Goal: Task Accomplishment & Management: Complete application form

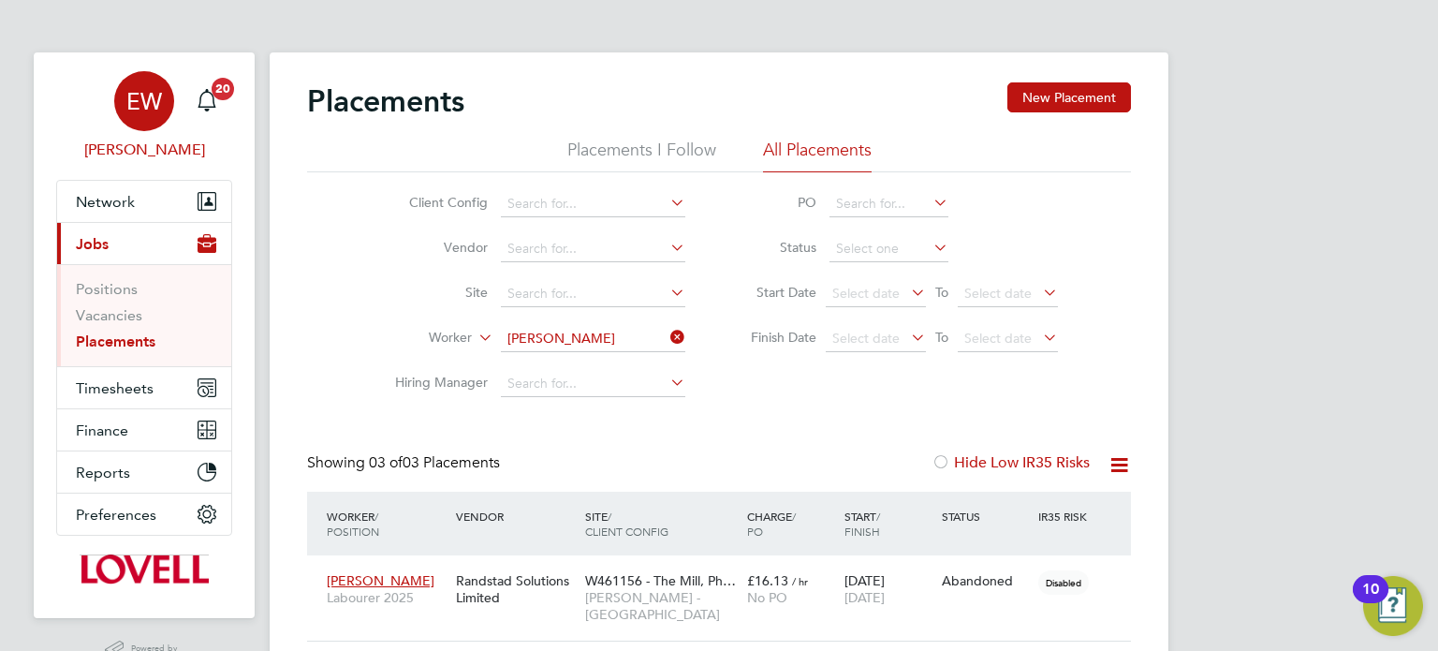
click at [158, 118] on div "EW" at bounding box center [144, 101] width 60 height 60
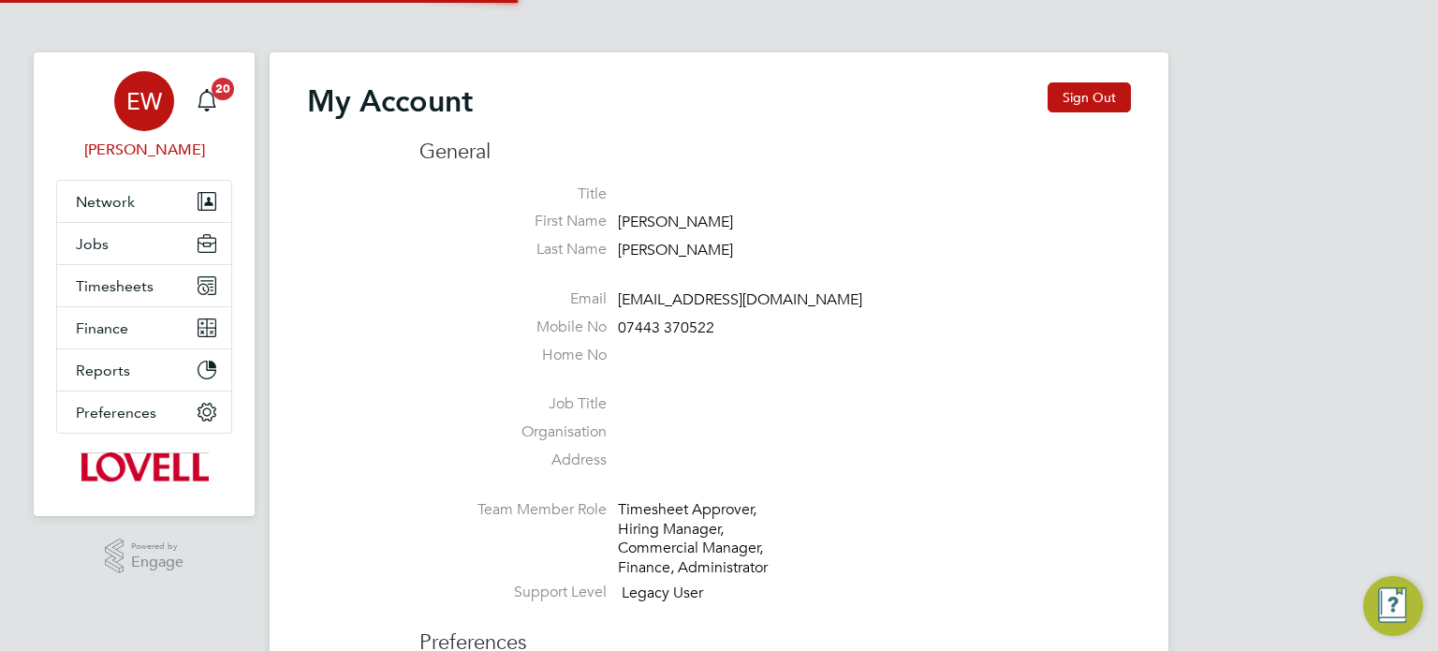
type input "[EMAIL_ADDRESS][DOMAIN_NAME]"
click at [1028, 95] on div "My Account Sign Out" at bounding box center [719, 110] width 824 height 56
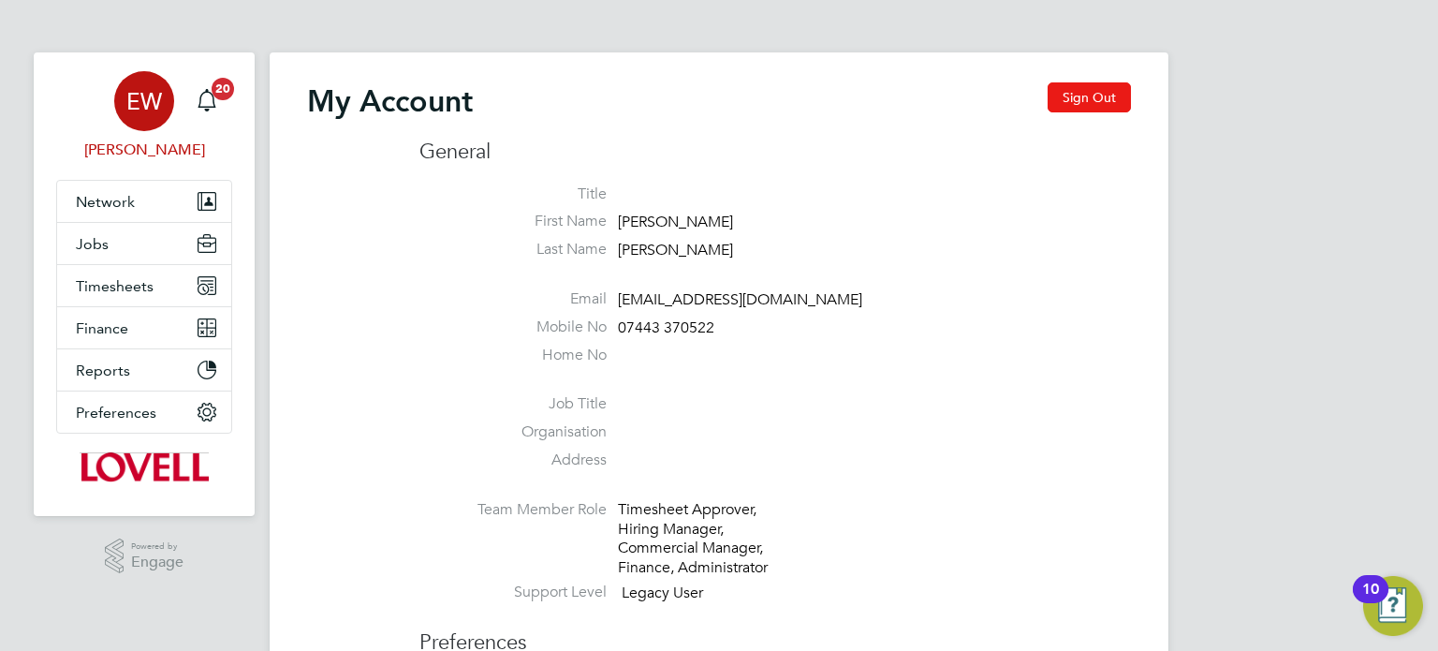
click at [1078, 104] on button "Sign Out" at bounding box center [1089, 97] width 83 height 30
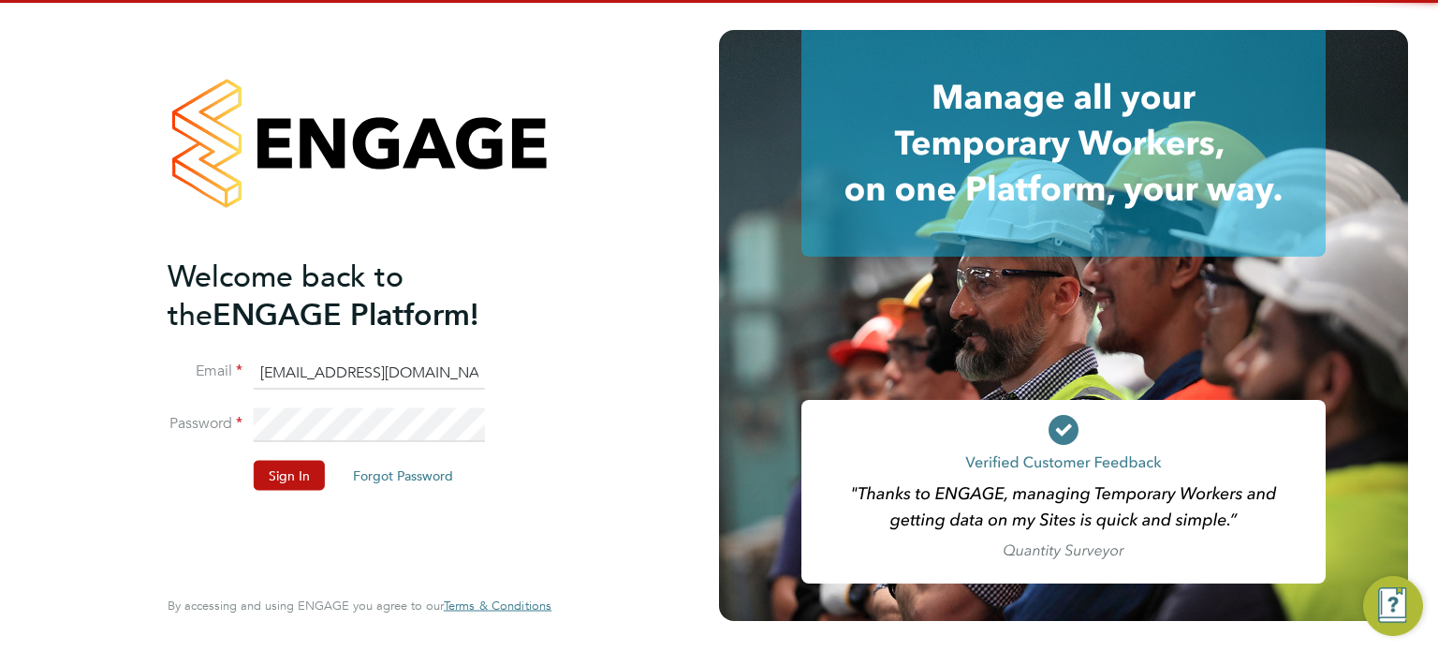
click at [409, 358] on input "[EMAIL_ADDRESS][DOMAIN_NAME]" at bounding box center [369, 373] width 231 height 34
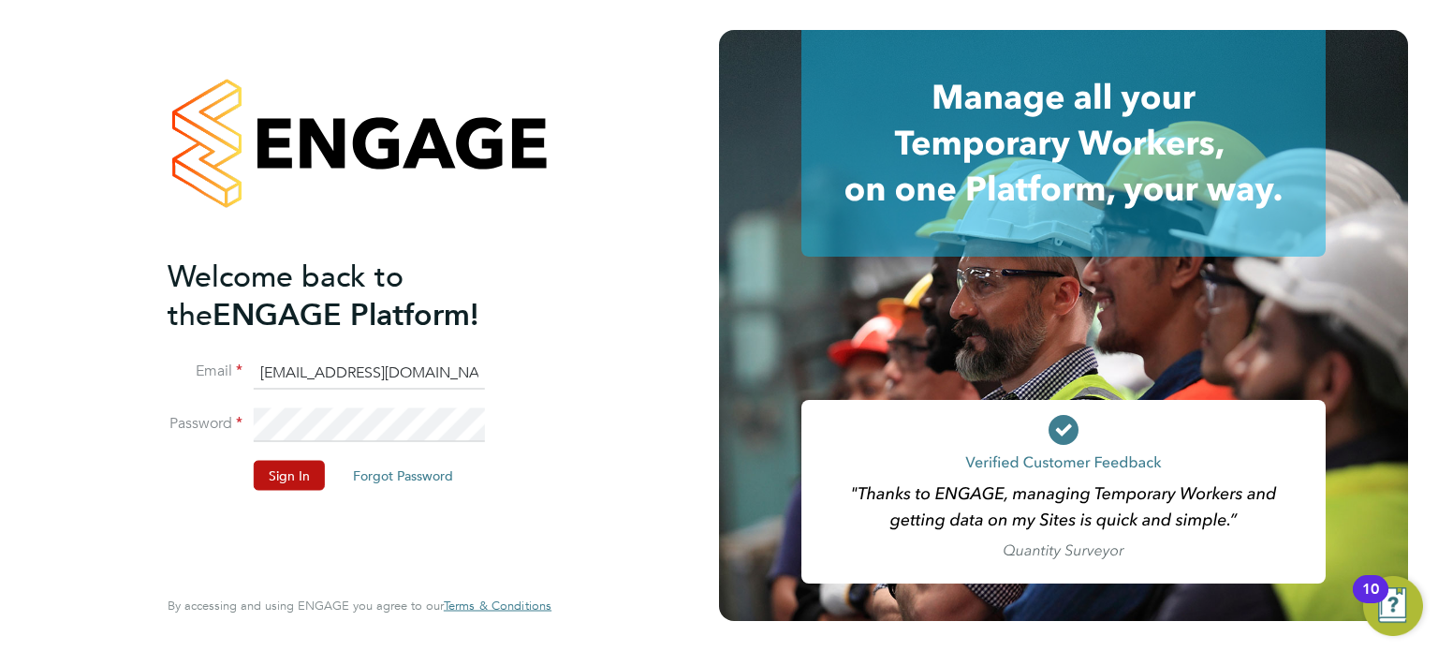
type input "cscportals@randstadcpe.com"
click at [284, 465] on button "Sign In" at bounding box center [289, 475] width 71 height 30
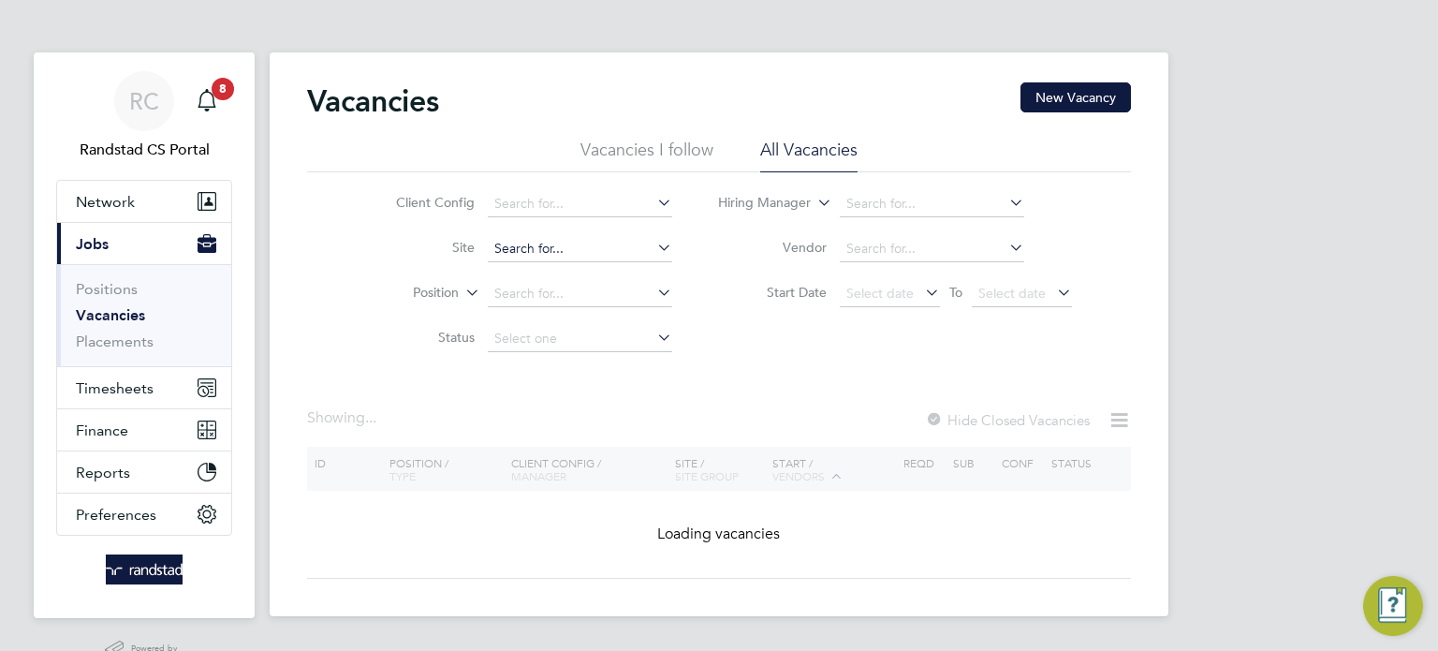
click at [540, 238] on input at bounding box center [580, 249] width 184 height 26
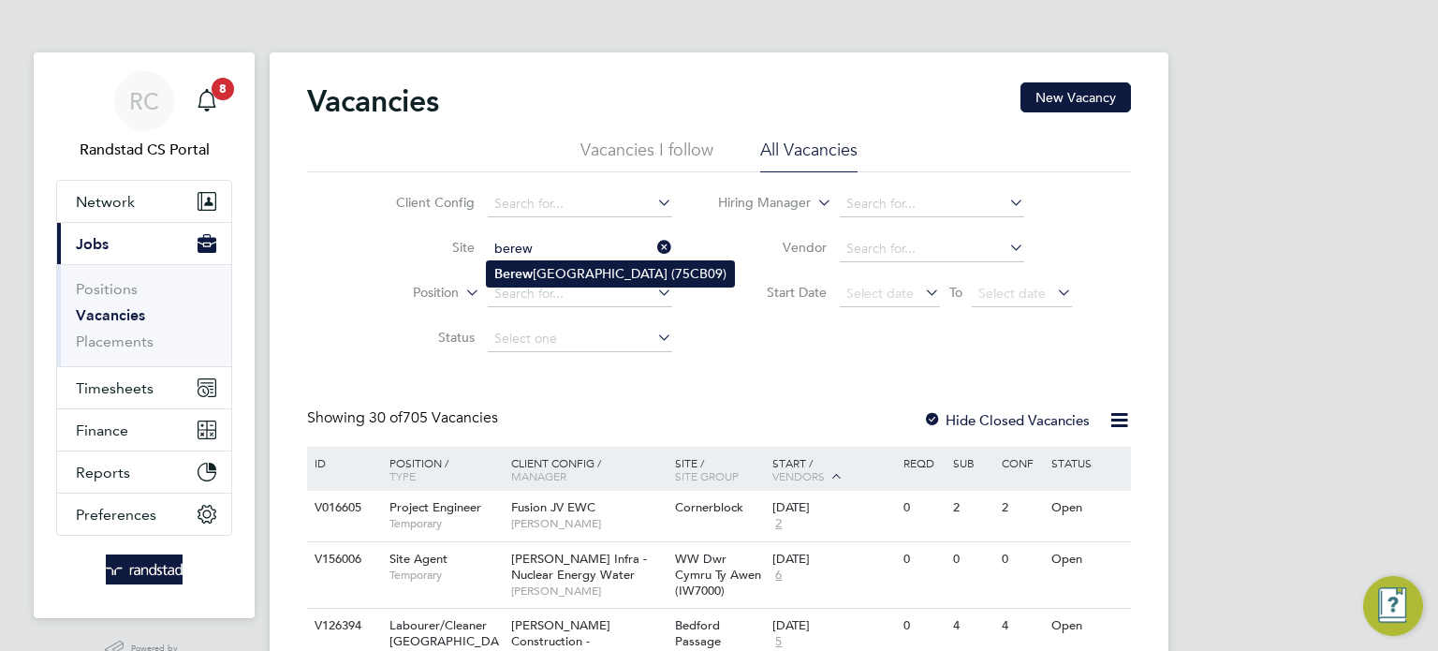
click at [616, 282] on li "Berew ood Primary School (75CB09)" at bounding box center [610, 273] width 247 height 25
type input "Berewood Primary School (75CB09)"
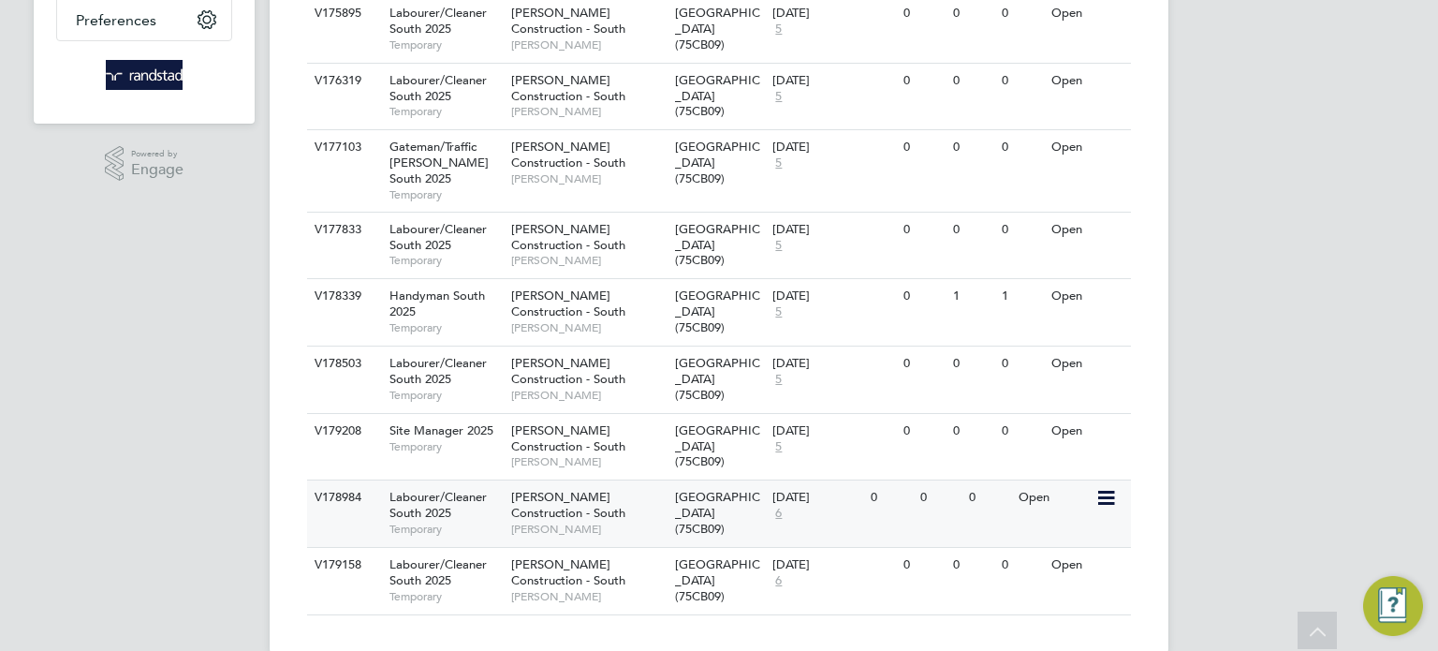
scroll to position [509, 0]
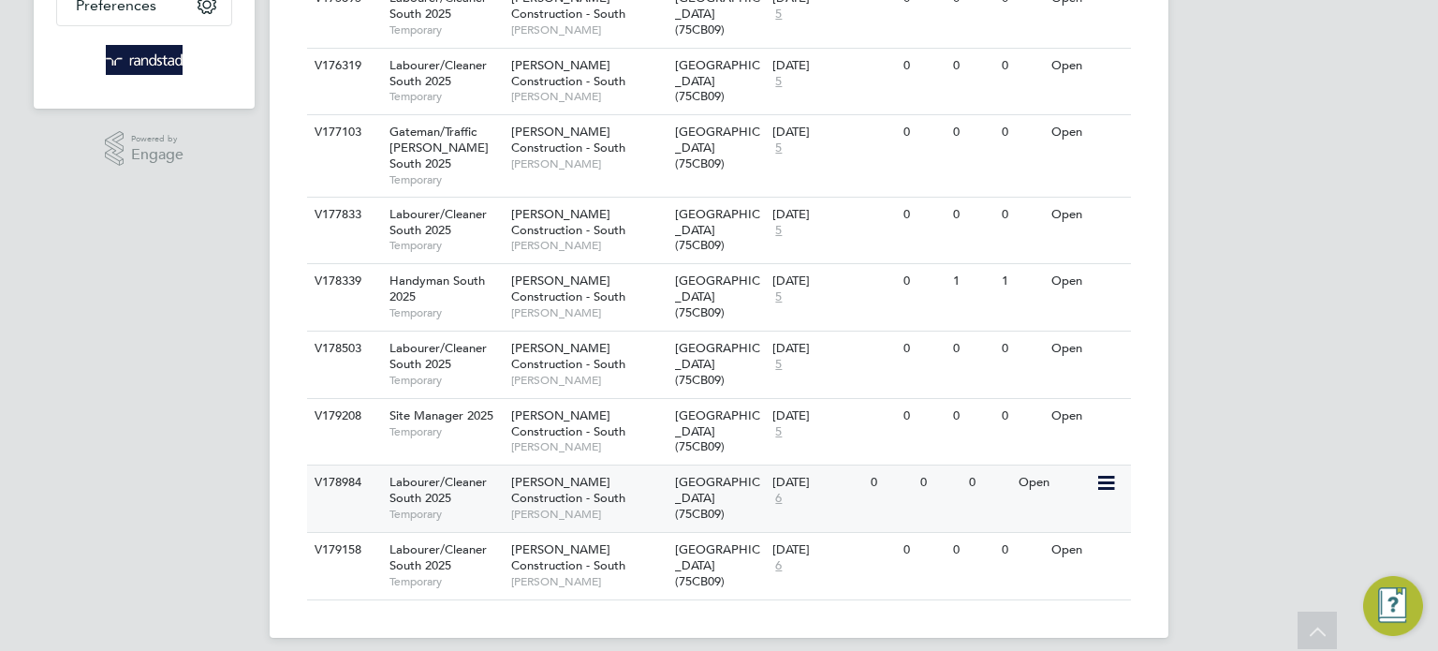
click at [641, 487] on div "Morgan Sindall Construction - South Andy Jarvis" at bounding box center [589, 497] width 164 height 65
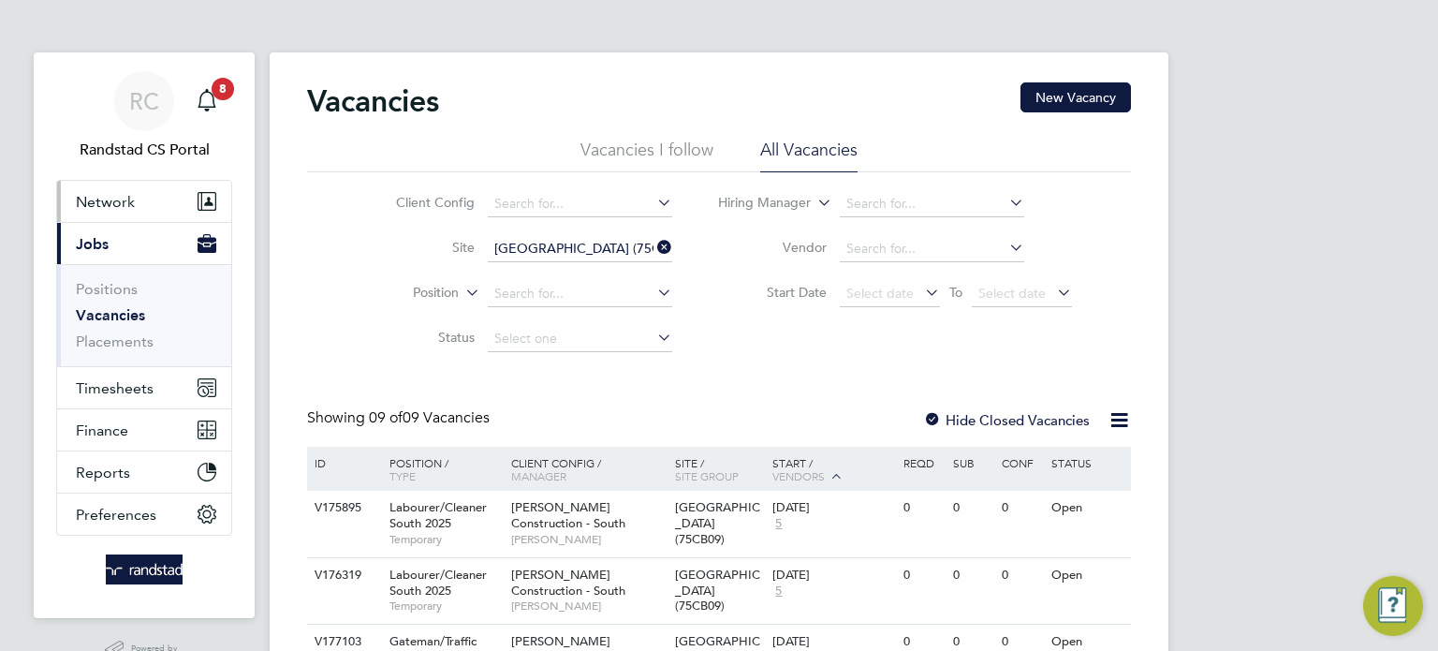
click at [116, 193] on span "Network" at bounding box center [105, 202] width 59 height 18
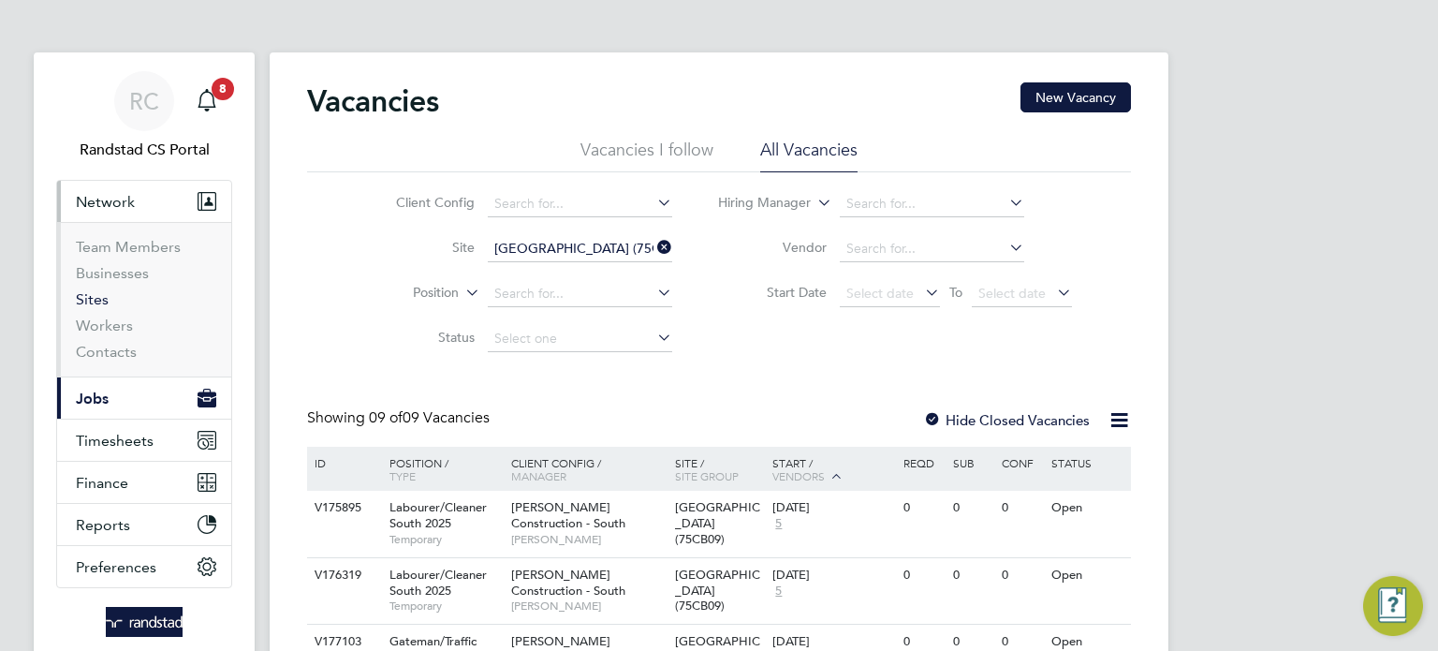
click at [85, 294] on link "Sites" at bounding box center [92, 299] width 33 height 18
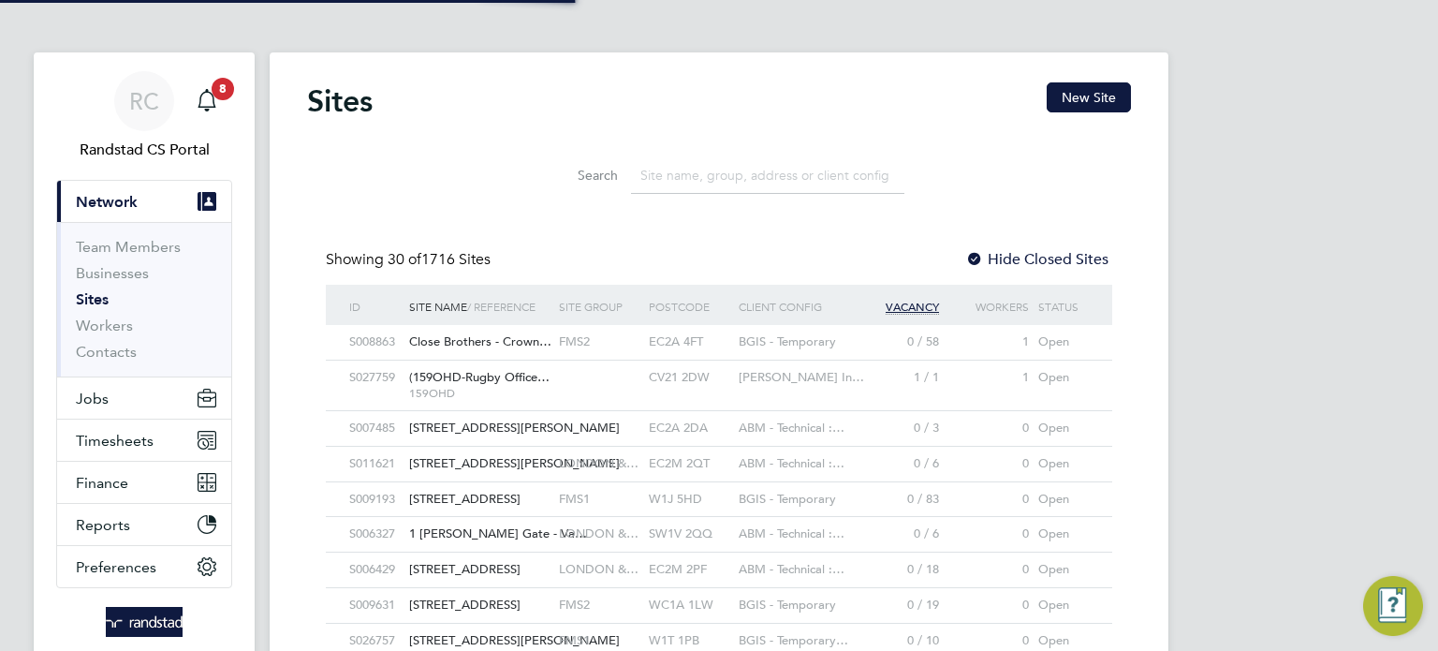
click at [731, 175] on input at bounding box center [767, 175] width 273 height 37
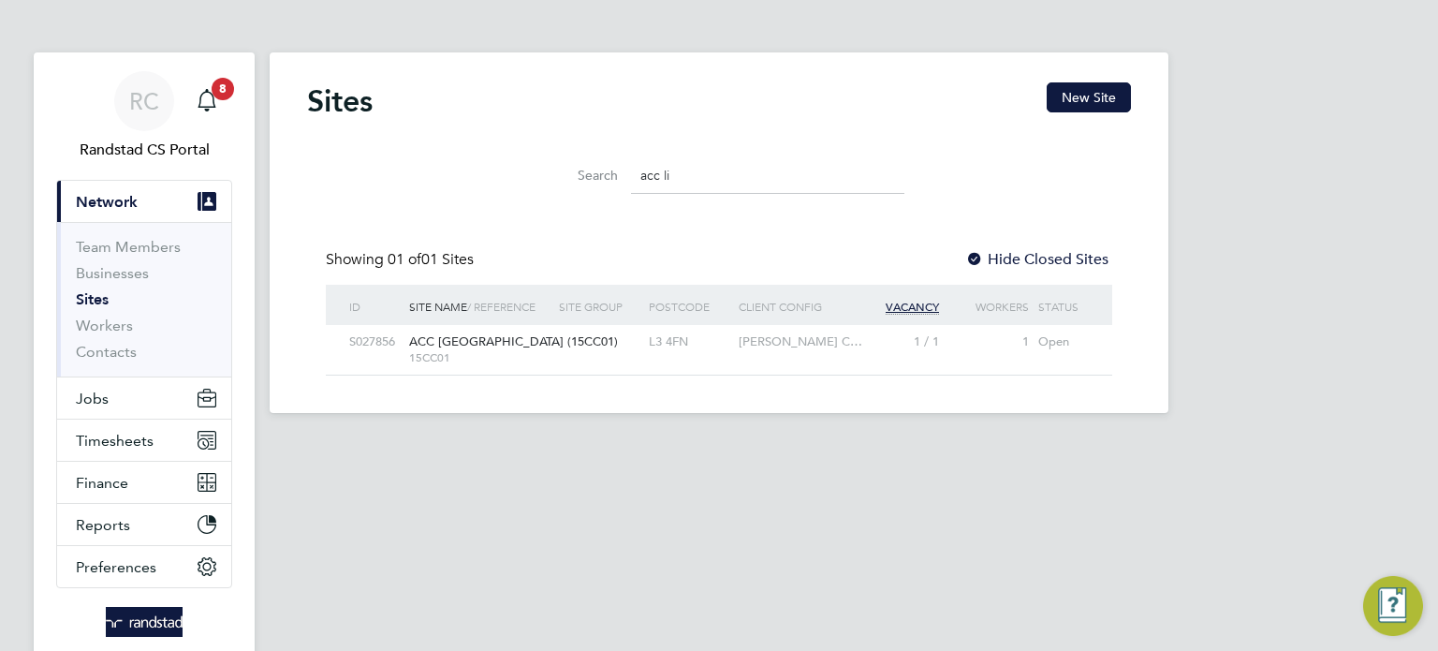
type input "acc li"
click at [109, 95] on link "RC Randstad CS Portal" at bounding box center [144, 116] width 176 height 90
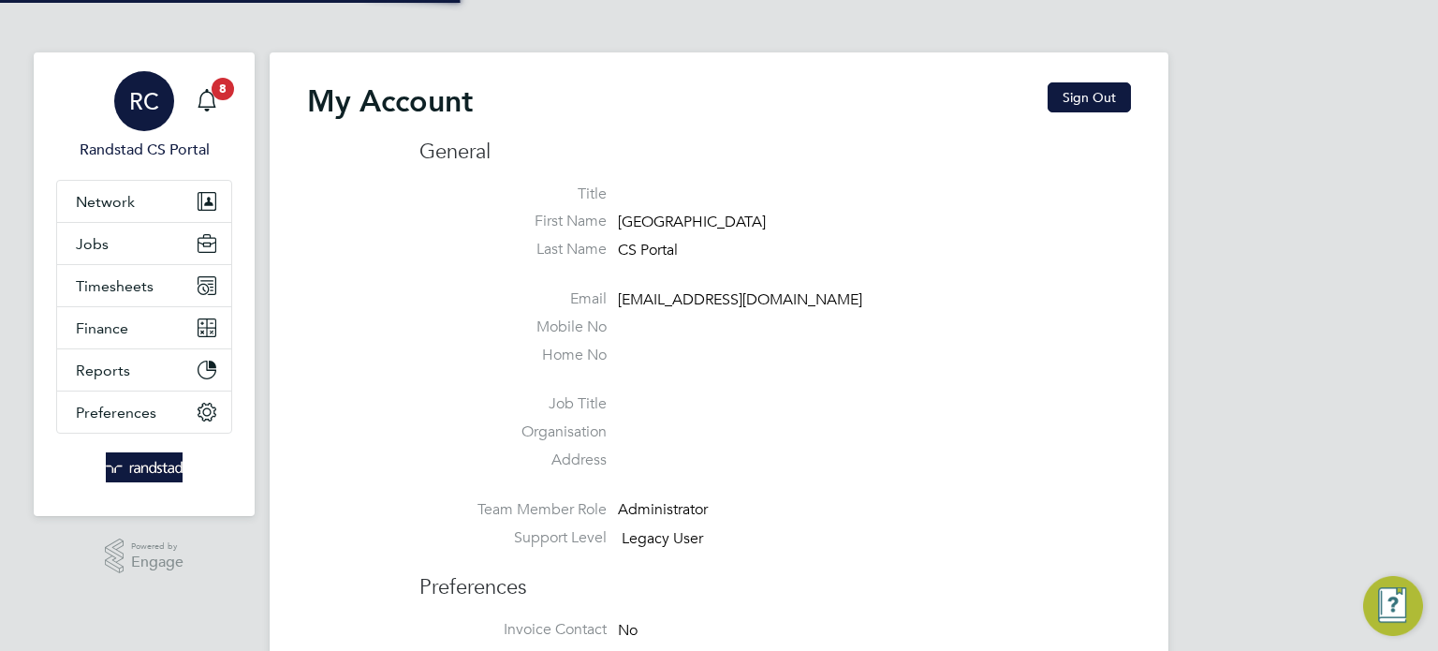
type input "[EMAIL_ADDRESS][DOMAIN_NAME]"
click at [1104, 116] on div "My Account Sign Out" at bounding box center [719, 110] width 824 height 56
click at [1070, 83] on button "Sign Out" at bounding box center [1089, 97] width 83 height 30
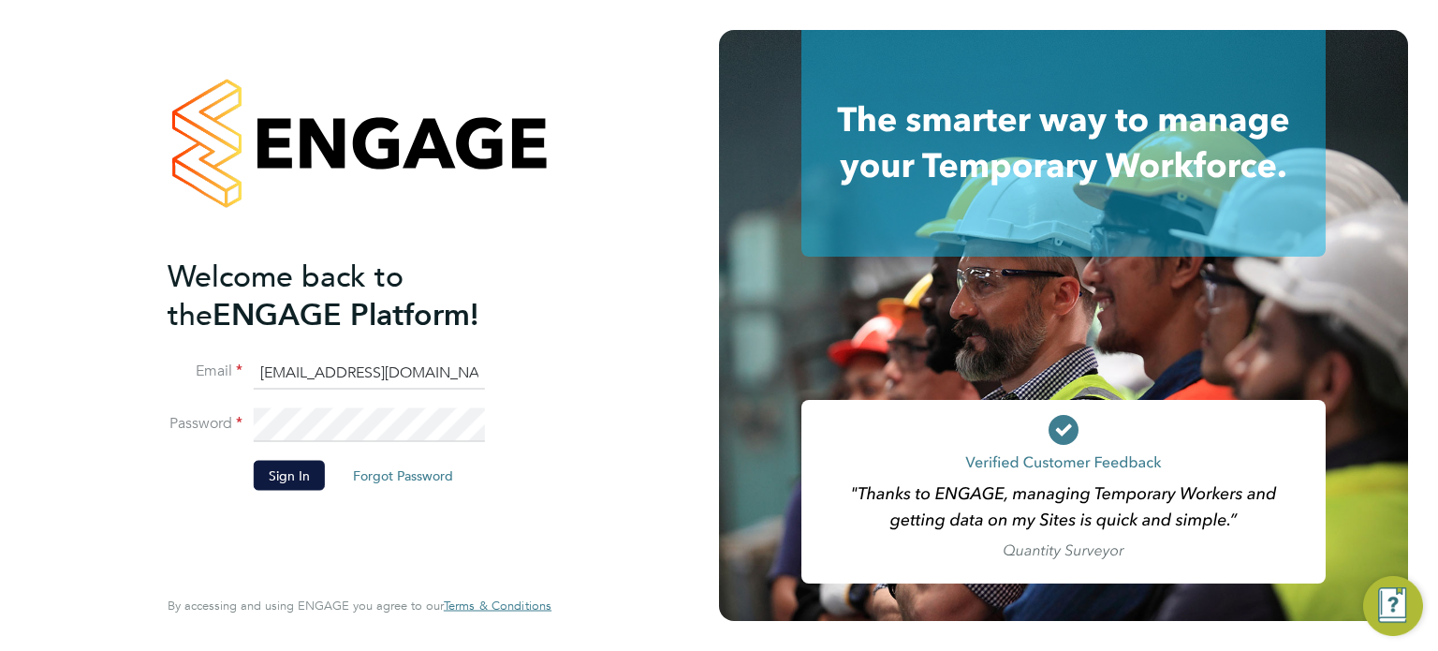
click at [385, 385] on input "cscportals@randstadcpe.com" at bounding box center [369, 373] width 231 height 34
click at [417, 363] on input "[EMAIL_ADDRESS][DOMAIN_NAME]" at bounding box center [369, 373] width 231 height 34
type input "[EMAIL_ADDRESS][PERSON_NAME][DOMAIN_NAME]"
click at [291, 468] on button "Sign In" at bounding box center [289, 475] width 71 height 30
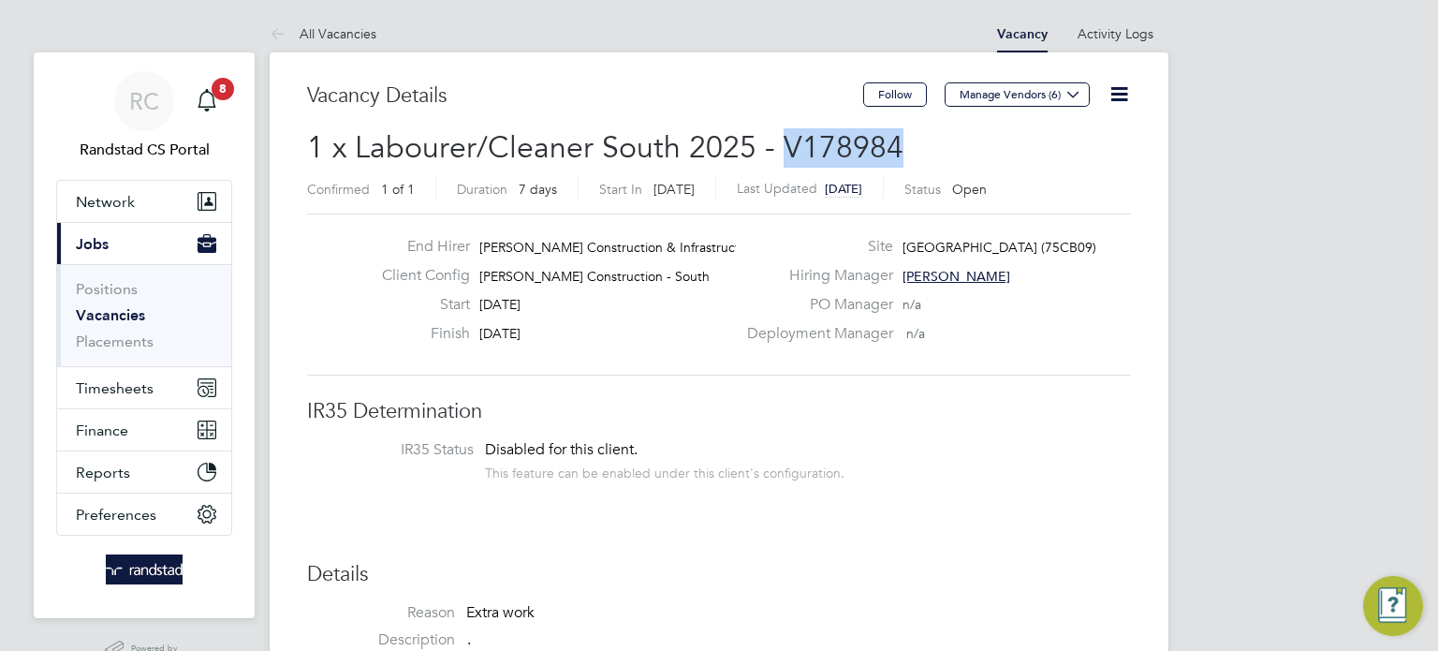
drag, startPoint x: 904, startPoint y: 147, endPoint x: 774, endPoint y: 144, distance: 130.2
click at [774, 144] on h2 "1 x Labourer/Cleaner South 2025 - V178984 Confirmed 1 of 1 Duration 7 days Star…" at bounding box center [719, 167] width 824 height 79
copy span "V178984"
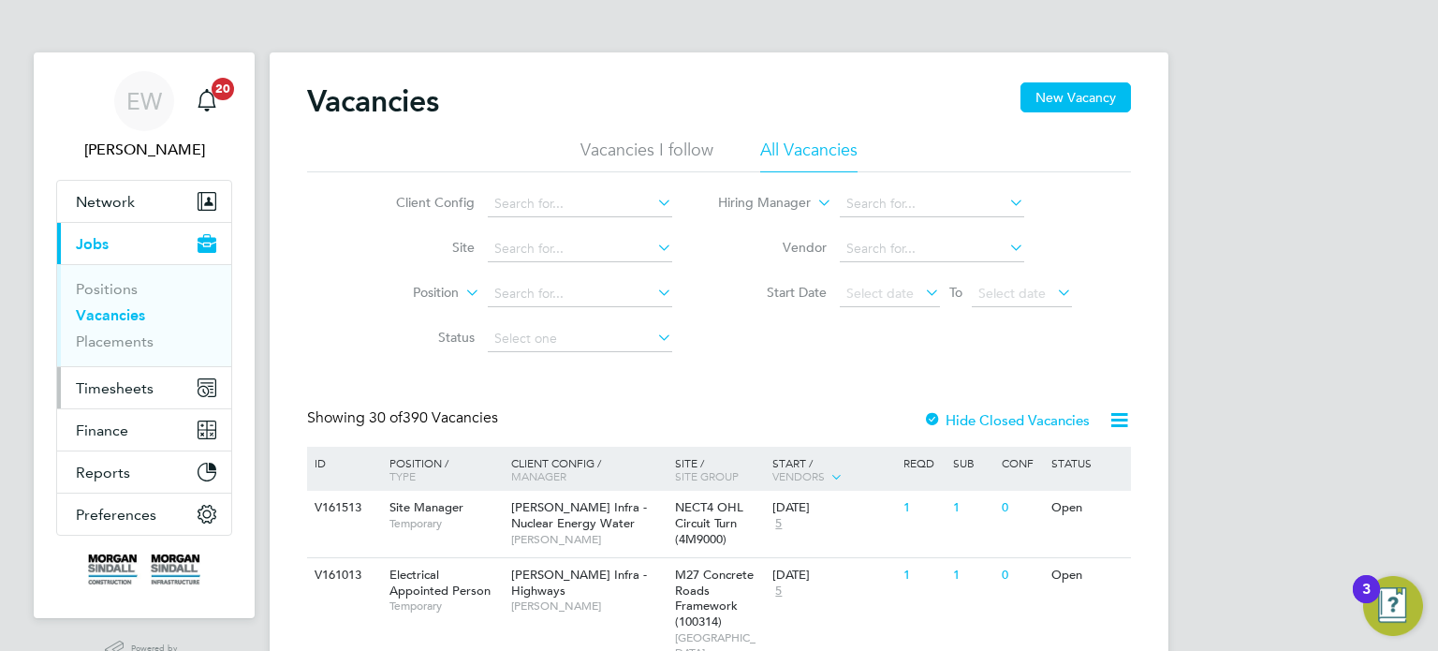
click at [116, 373] on button "Timesheets" at bounding box center [144, 387] width 174 height 41
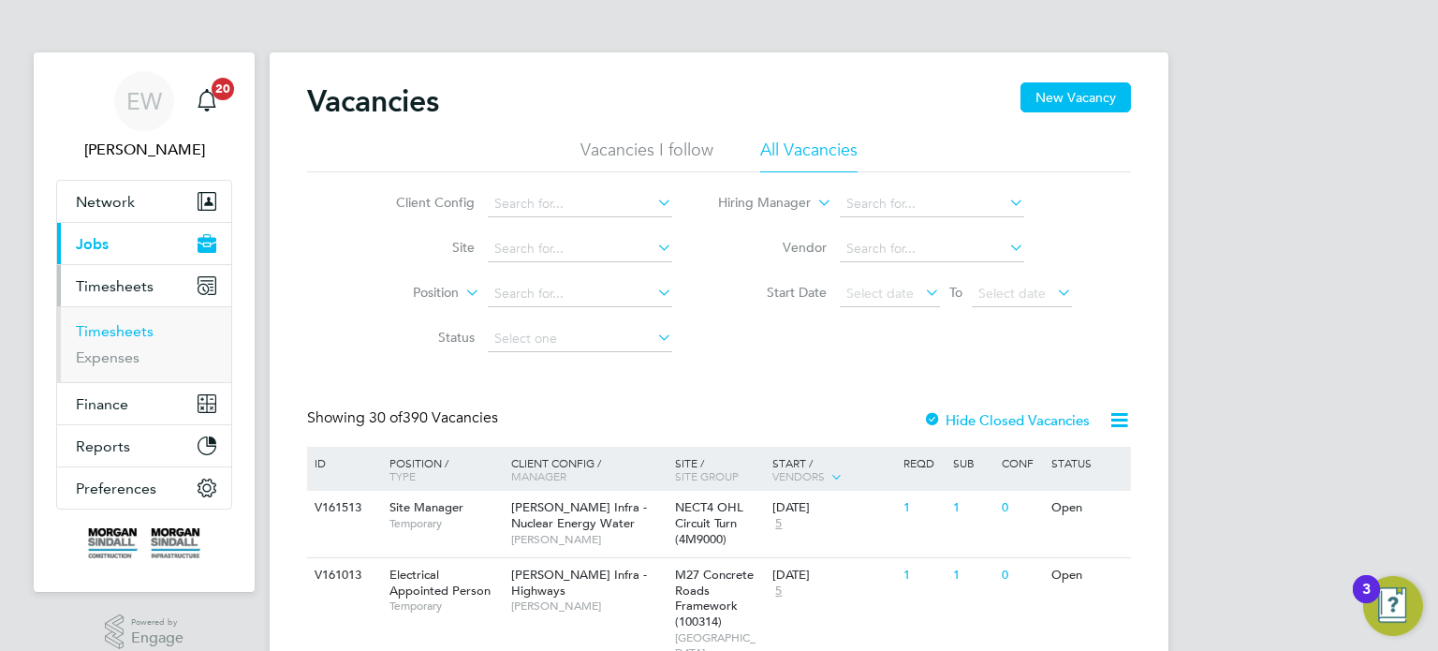
click at [118, 329] on link "Timesheets" at bounding box center [115, 331] width 78 height 18
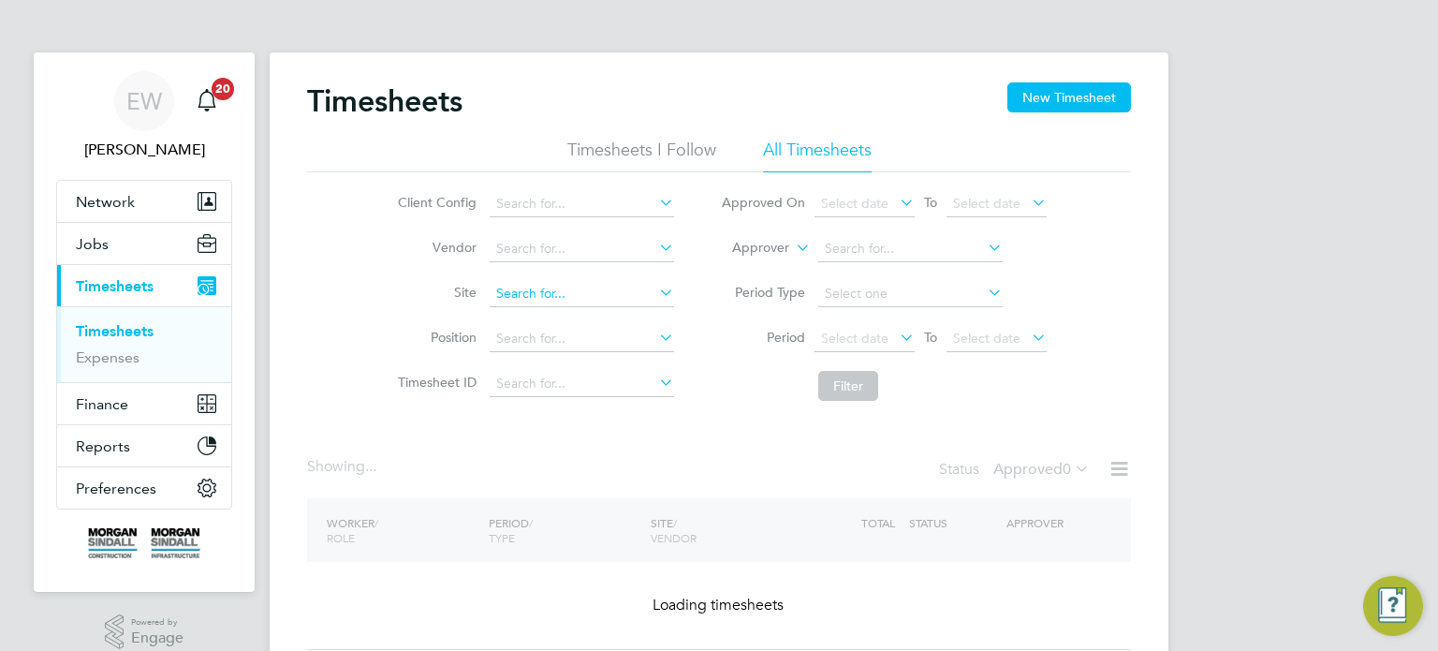
click at [538, 294] on input at bounding box center [582, 294] width 184 height 26
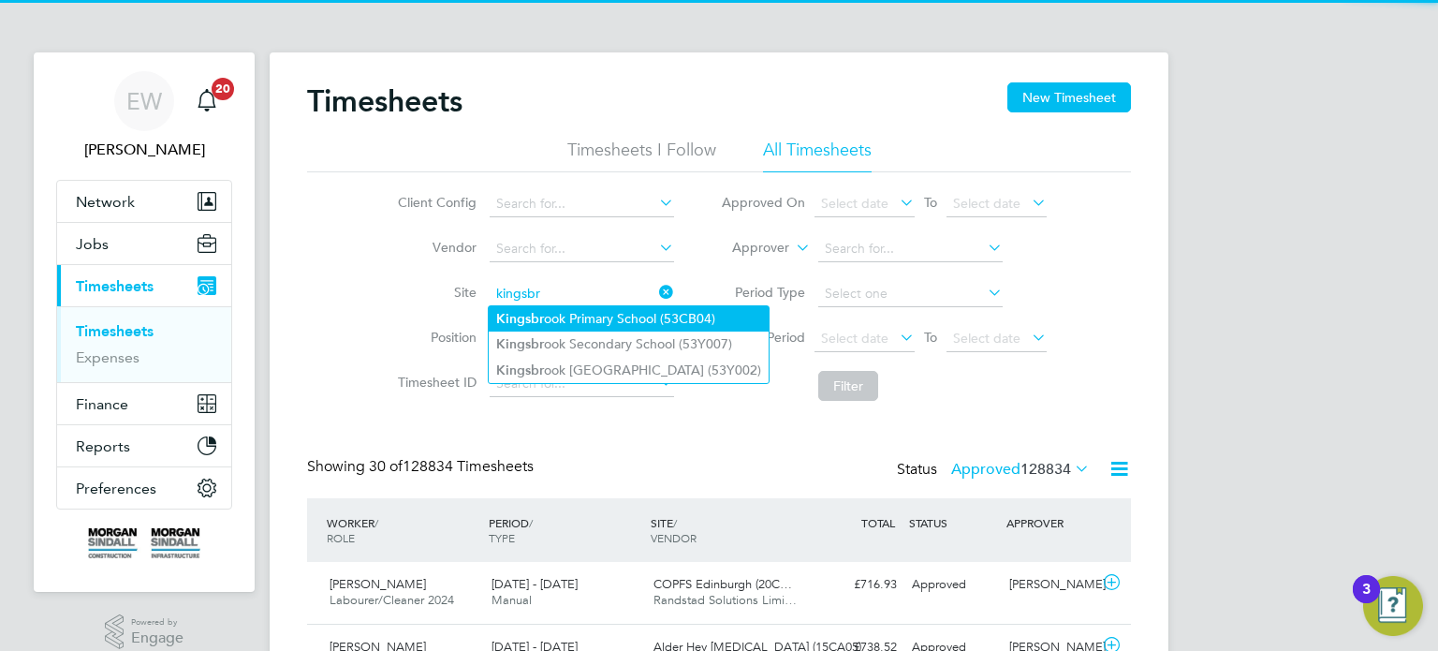
click at [640, 324] on li "Kingsbr ook Primary School (53CB04)" at bounding box center [629, 318] width 280 height 25
type input "Kingsbrook Primary School (53CB04)"
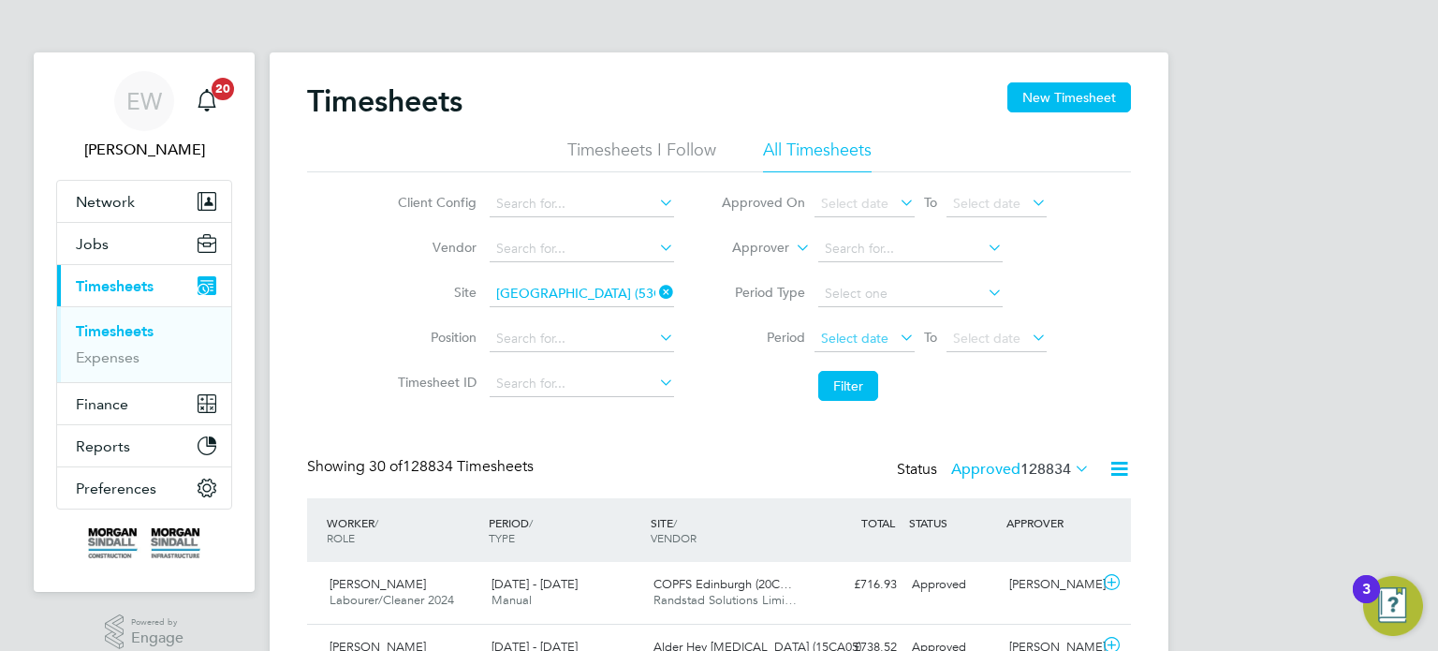
click at [829, 345] on span "Select date" at bounding box center [854, 338] width 67 height 17
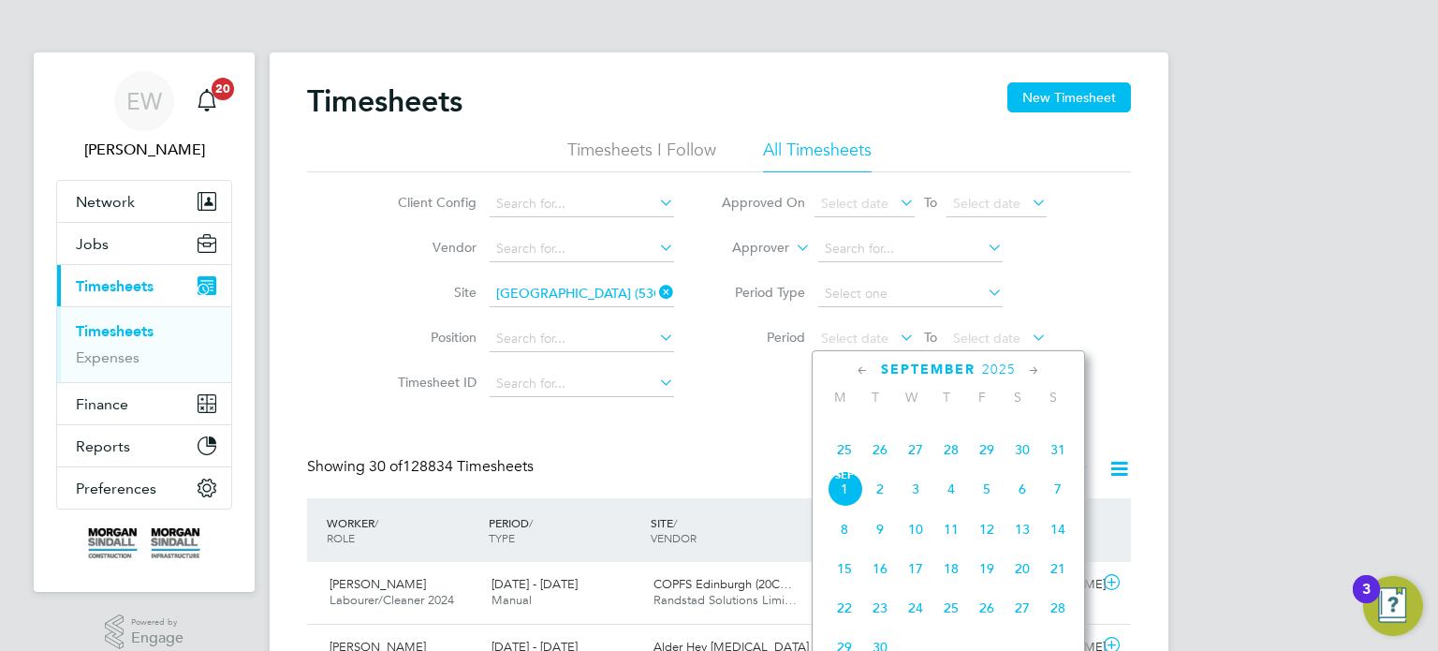
click at [1012, 428] on span "23" at bounding box center [1023, 410] width 36 height 36
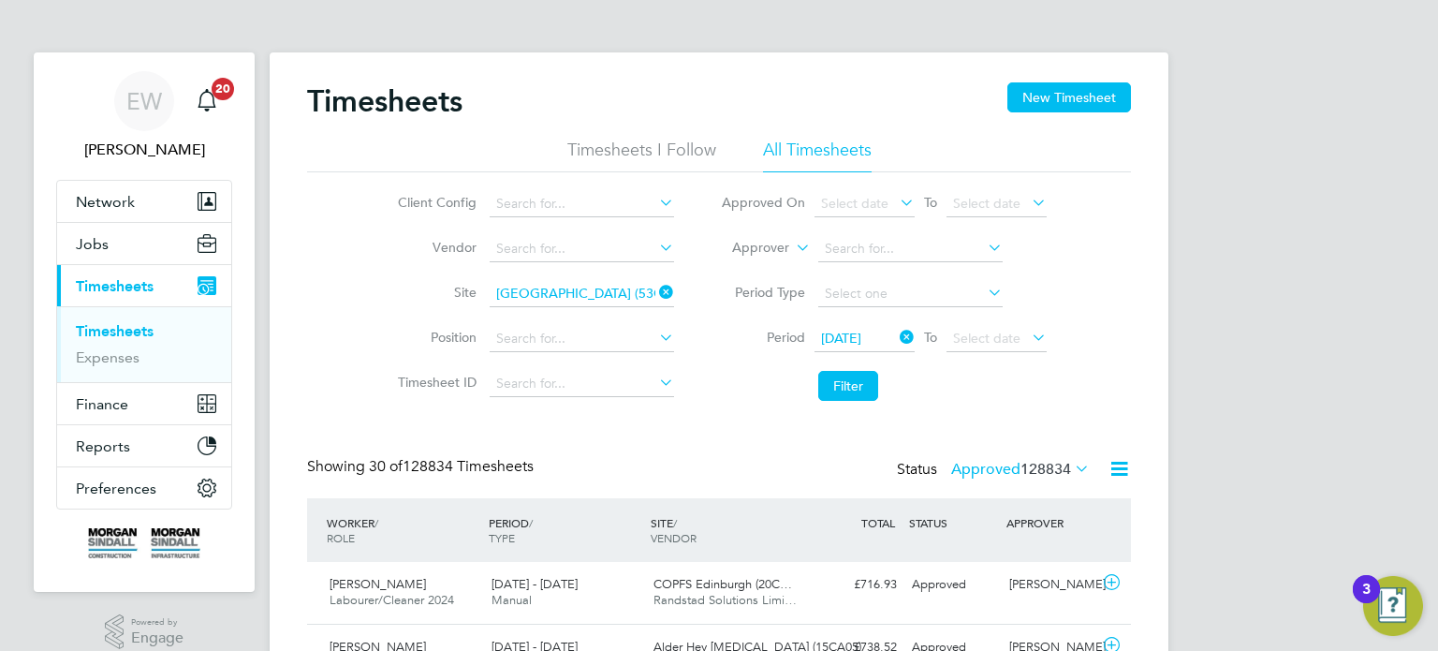
click at [801, 373] on li "Filter" at bounding box center [884, 385] width 373 height 49
click at [833, 378] on button "Filter" at bounding box center [848, 386] width 60 height 30
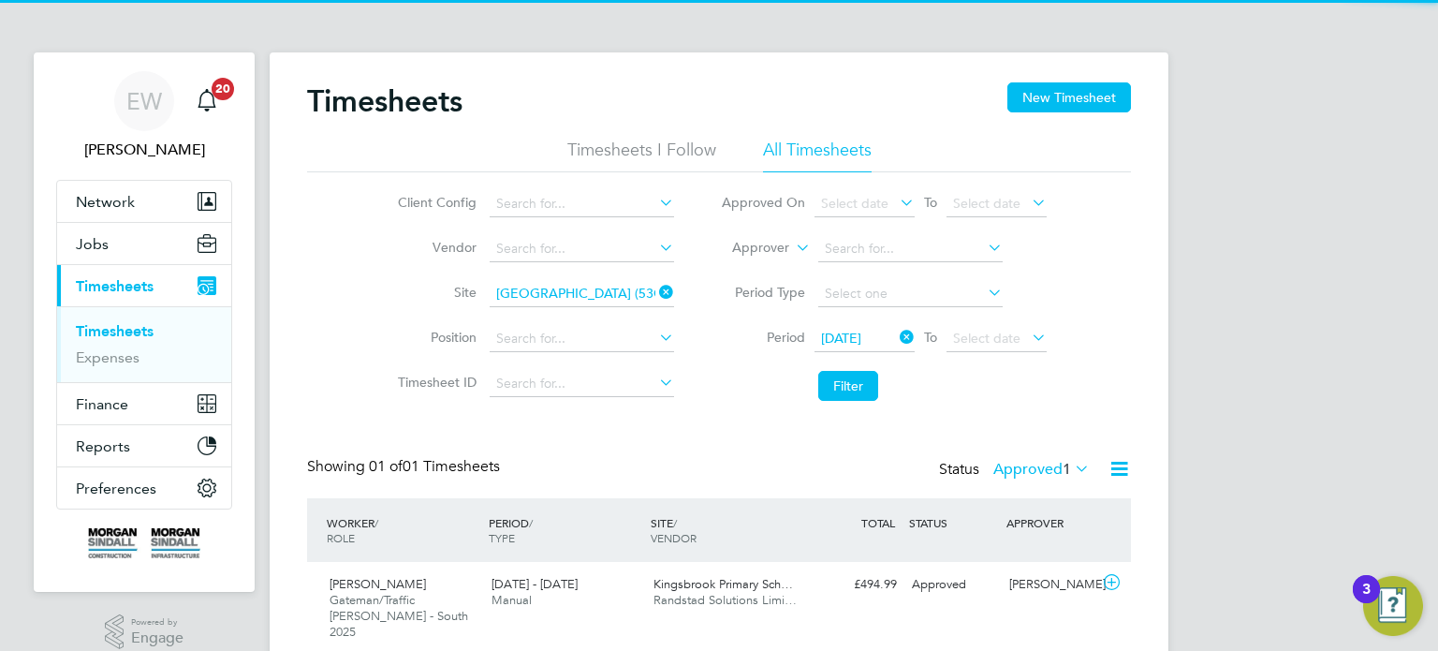
click at [1022, 470] on label "Approved 1" at bounding box center [1042, 469] width 96 height 19
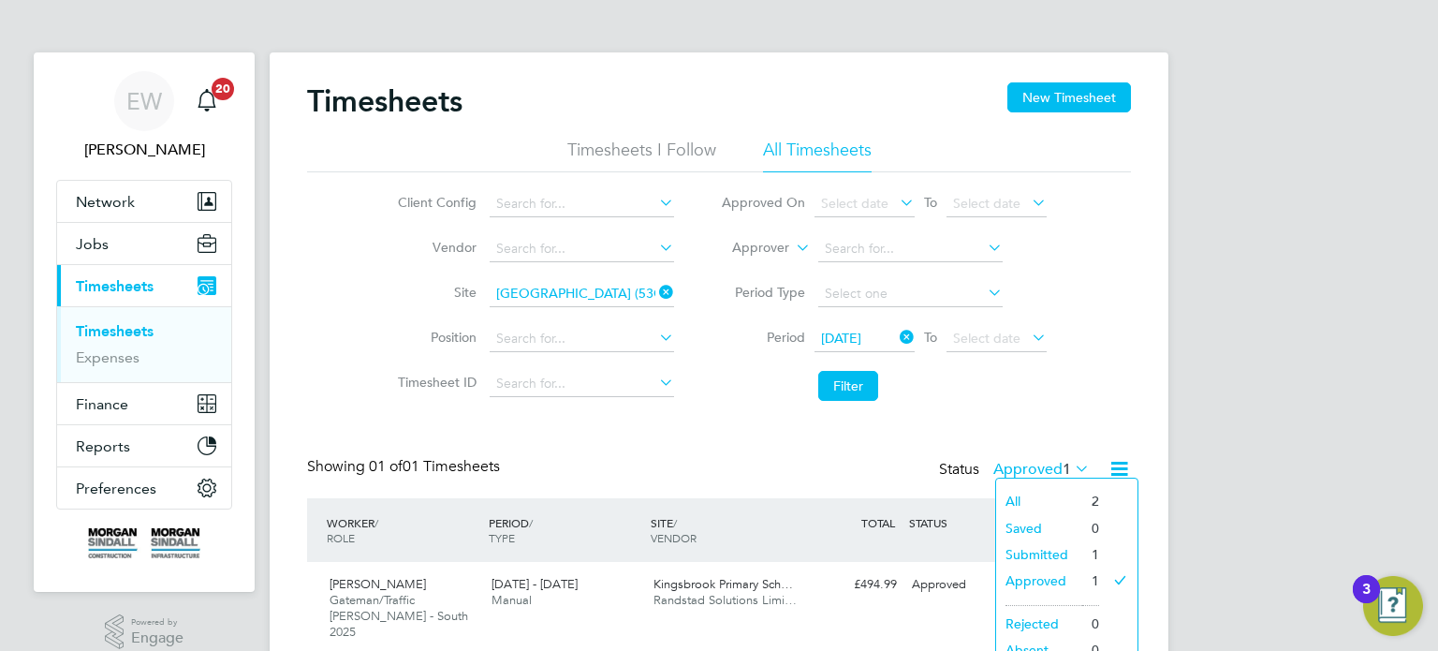
click at [1042, 551] on li "Submitted" at bounding box center [1039, 554] width 86 height 26
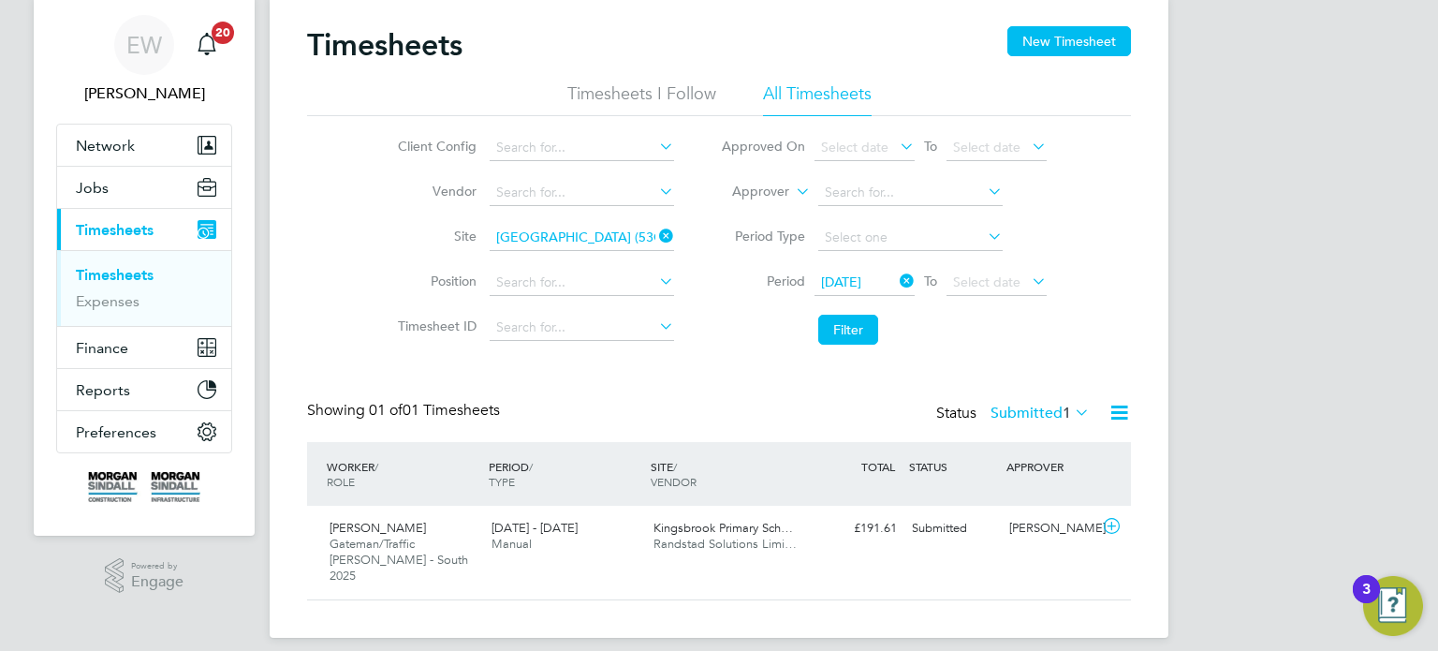
click at [1036, 406] on label "Submitted 1" at bounding box center [1040, 413] width 99 height 19
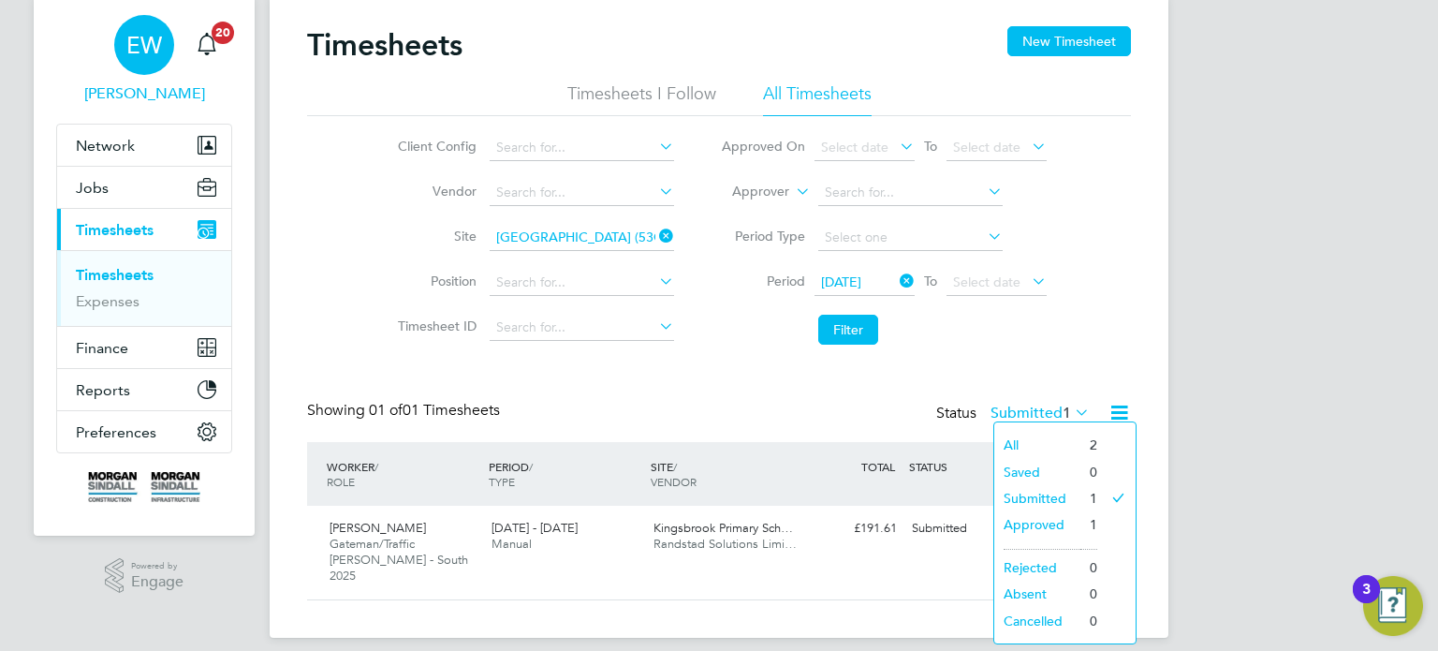
click at [171, 32] on div "EW" at bounding box center [144, 45] width 60 height 60
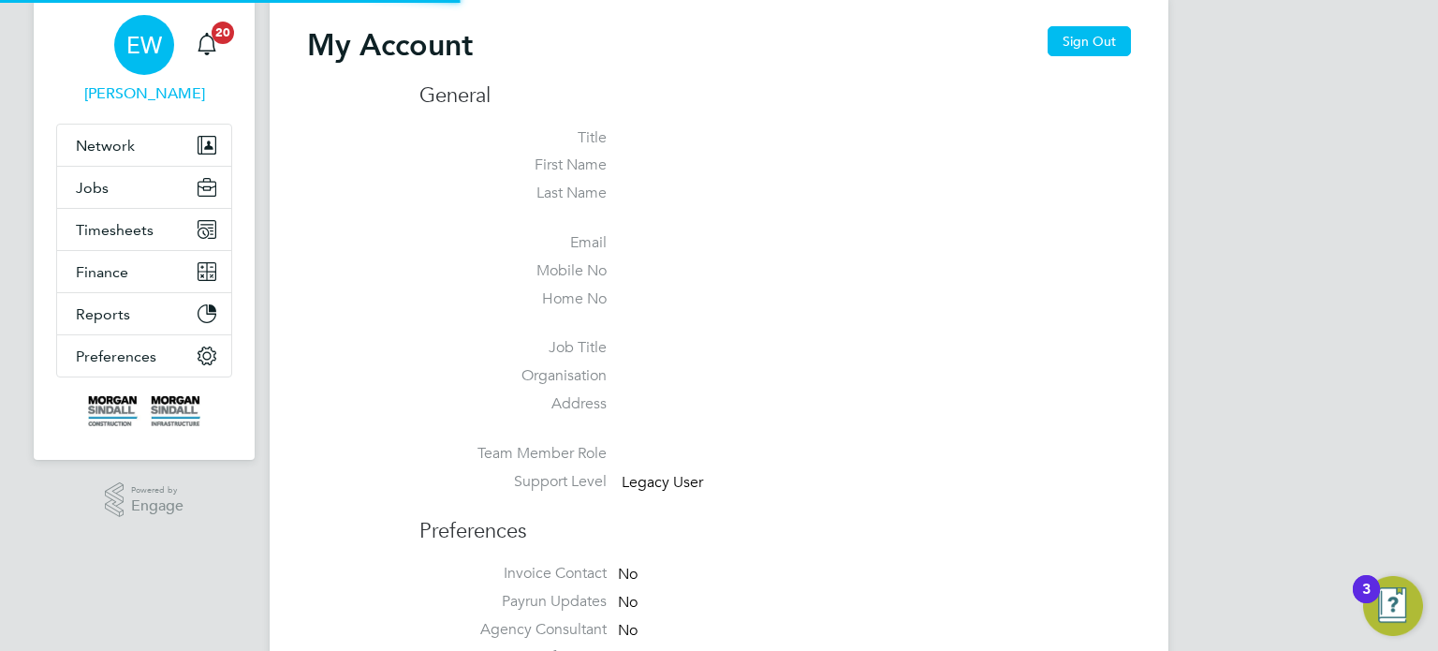
type input "emma.wells@randstad.co.uk"
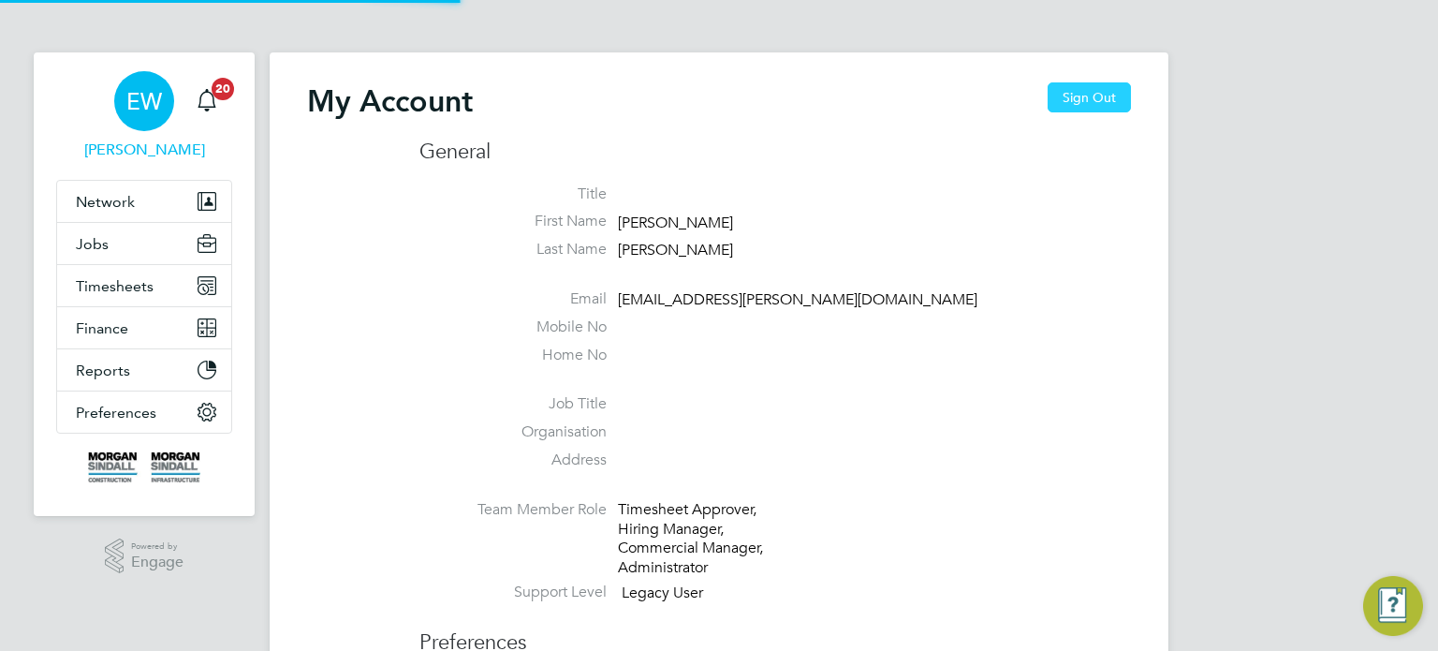
click at [1083, 93] on button "Sign Out" at bounding box center [1089, 97] width 83 height 30
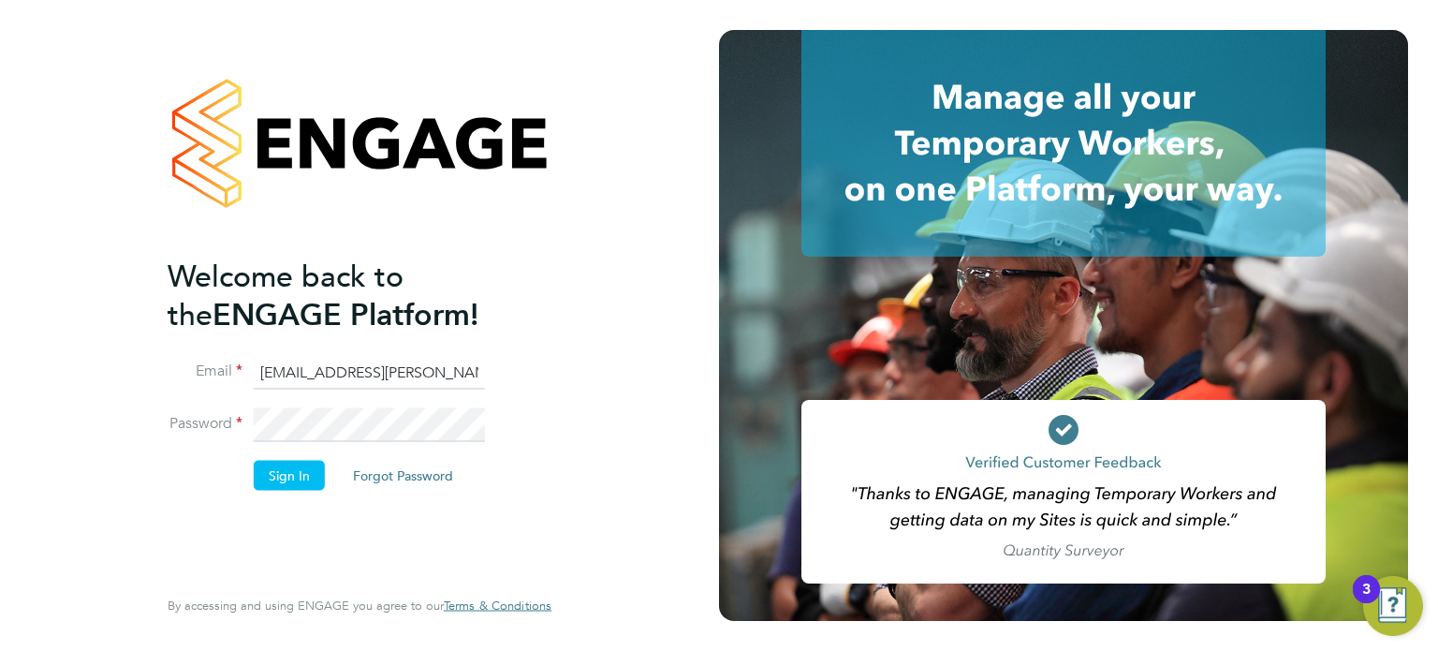
click at [442, 357] on input "emma.wells@randstad.co.uk" at bounding box center [369, 373] width 231 height 34
click at [402, 371] on input "cscportals@randstadcpe.com" at bounding box center [369, 373] width 231 height 34
type input "[EMAIL_ADDRESS][DOMAIN_NAME]"
click at [277, 469] on button "Sign In" at bounding box center [289, 475] width 71 height 30
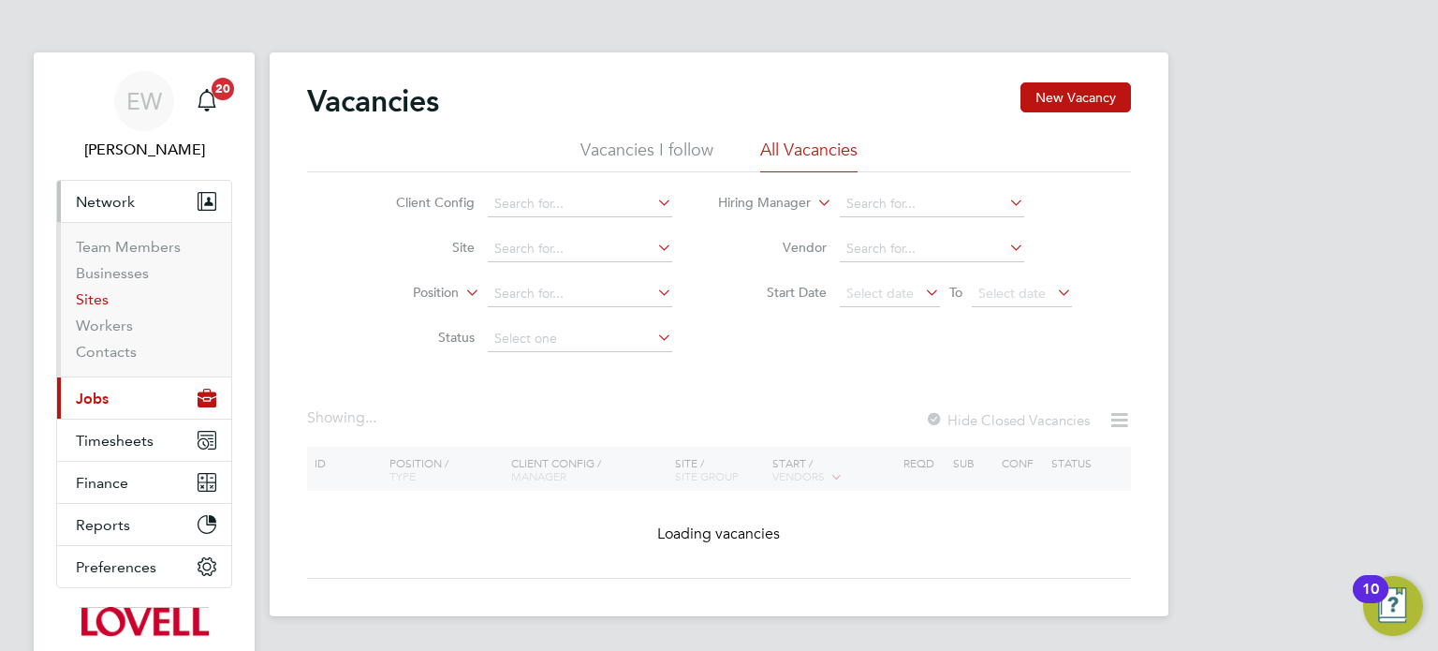
click at [98, 293] on link "Sites" at bounding box center [92, 299] width 33 height 18
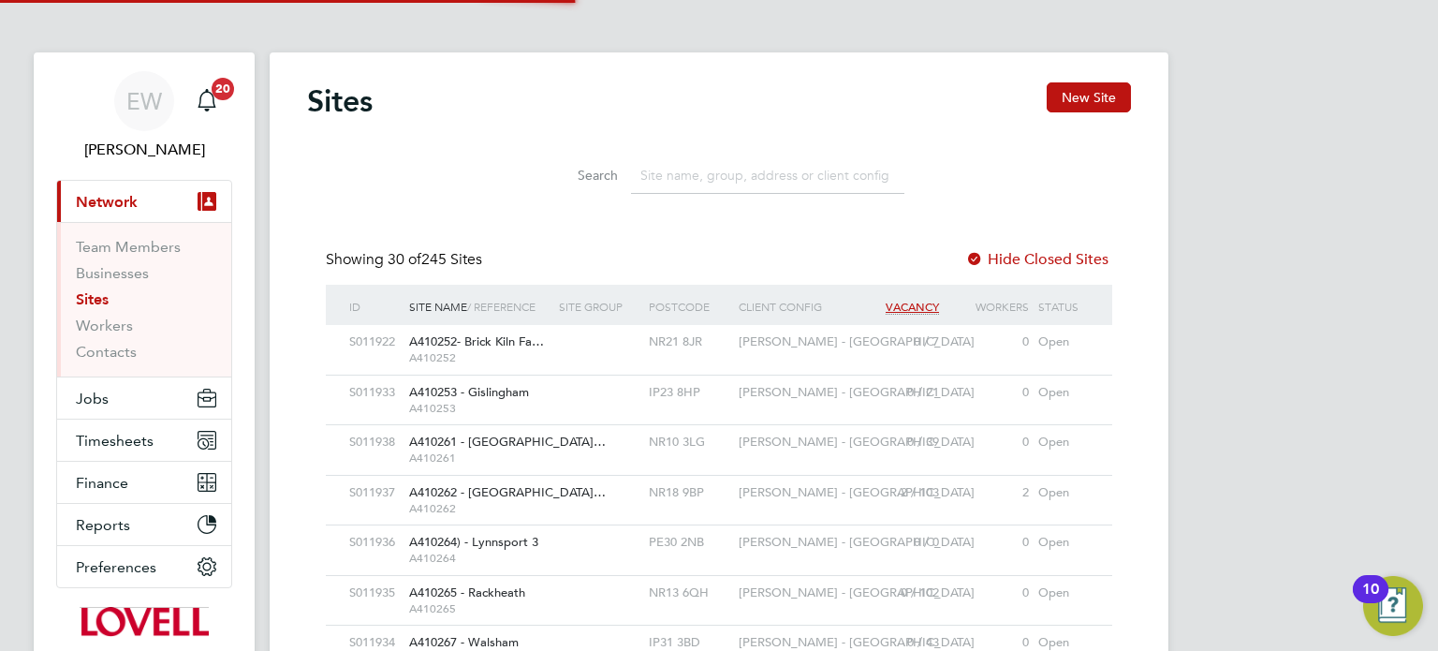
click at [737, 184] on input at bounding box center [767, 175] width 273 height 37
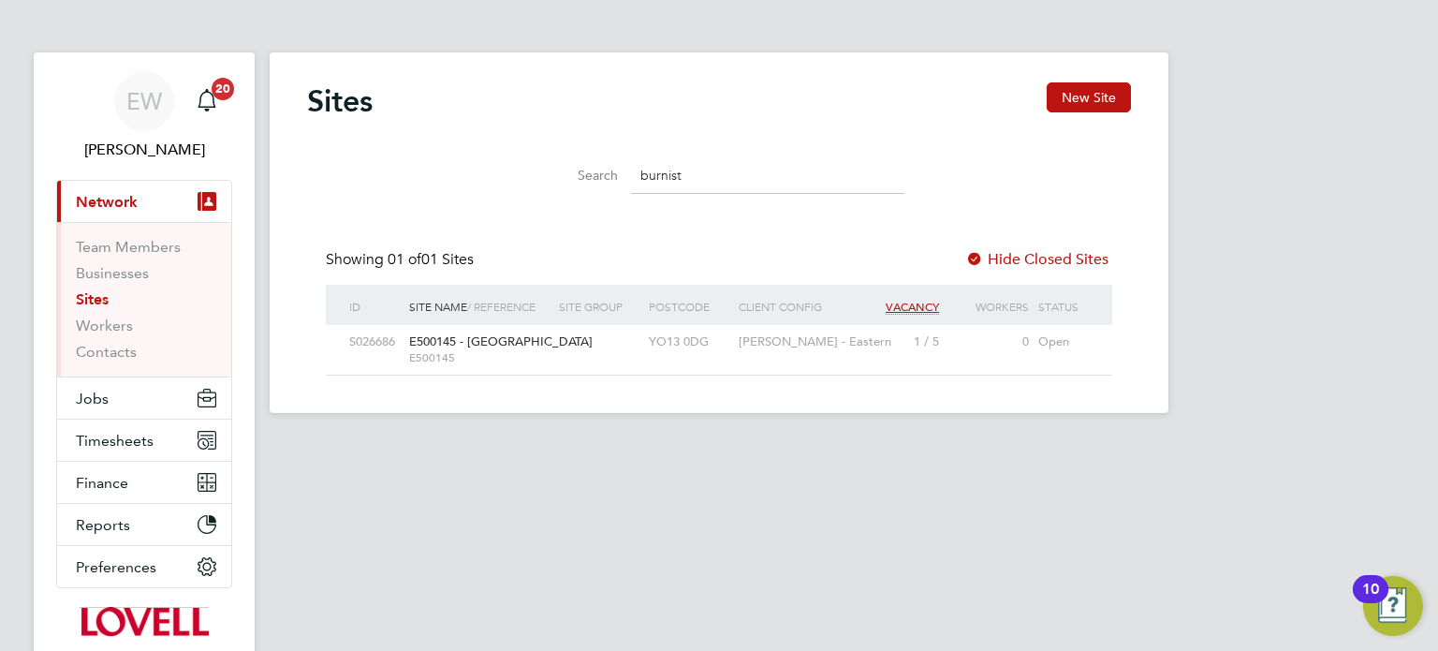
drag, startPoint x: 691, startPoint y: 167, endPoint x: 321, endPoint y: 168, distance: 369.9
click at [321, 168] on div "Search burnist" at bounding box center [719, 171] width 824 height 65
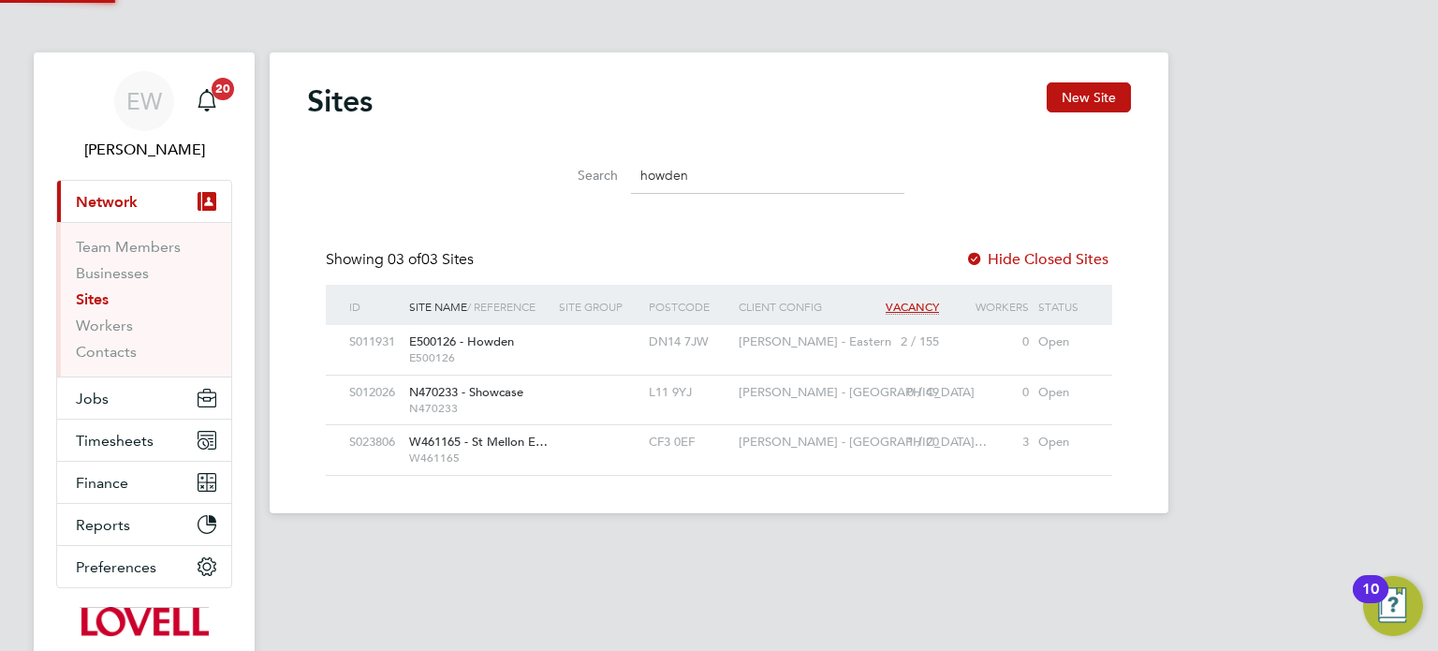
scroll to position [36, 91]
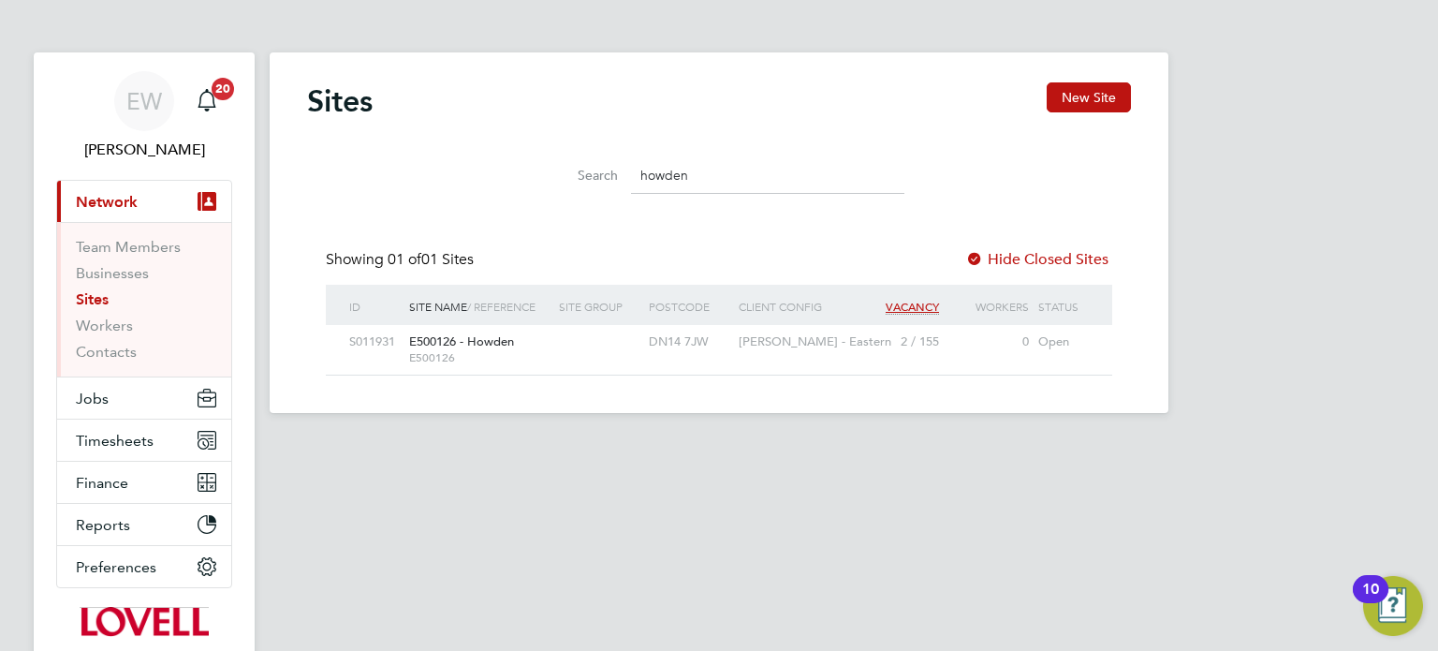
type input "howden"
click at [129, 115] on div "EW" at bounding box center [144, 101] width 60 height 60
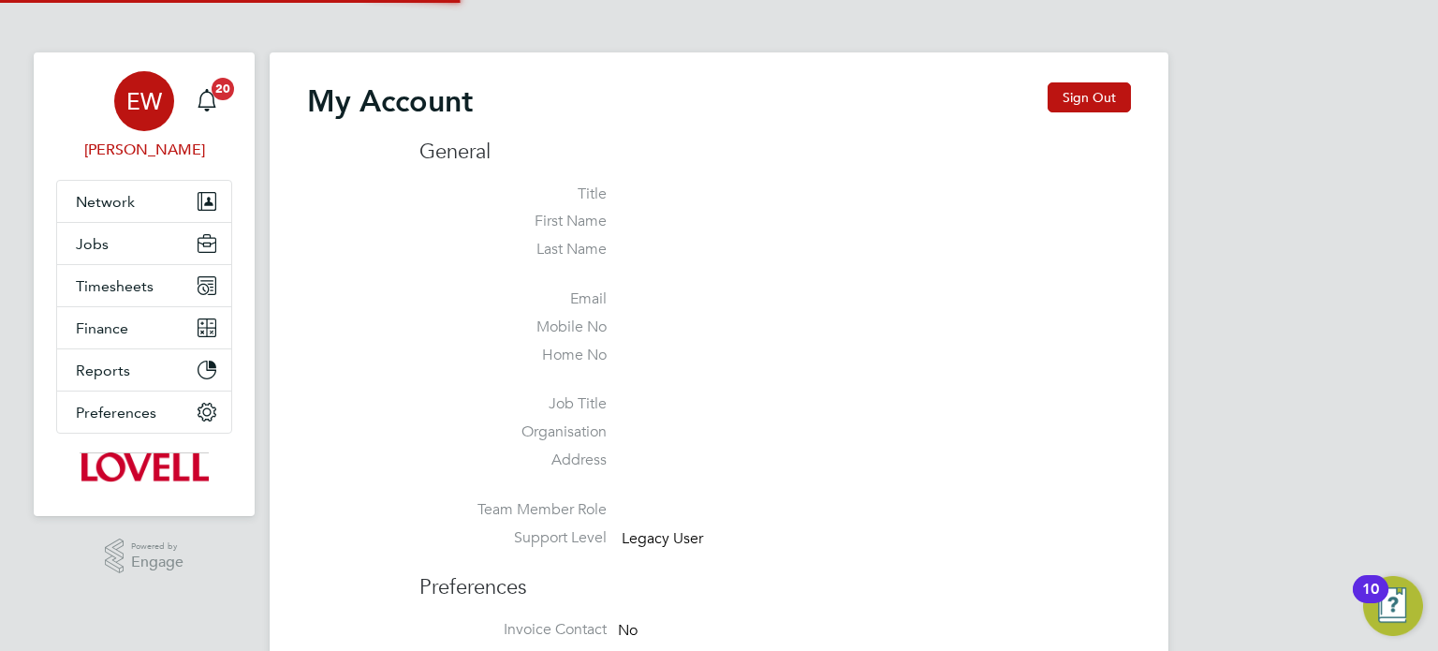
type input "labourdeskmslv@randstadcpe.com"
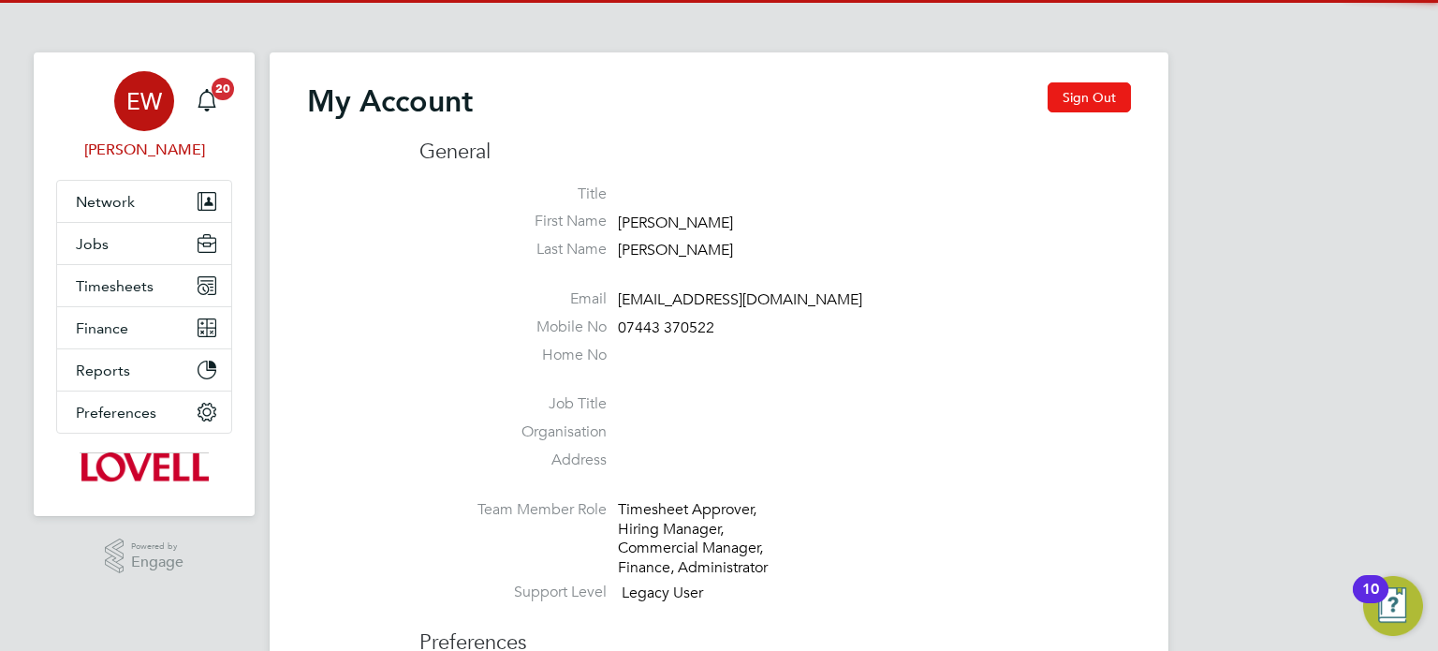
click at [1063, 103] on button "Sign Out" at bounding box center [1089, 97] width 83 height 30
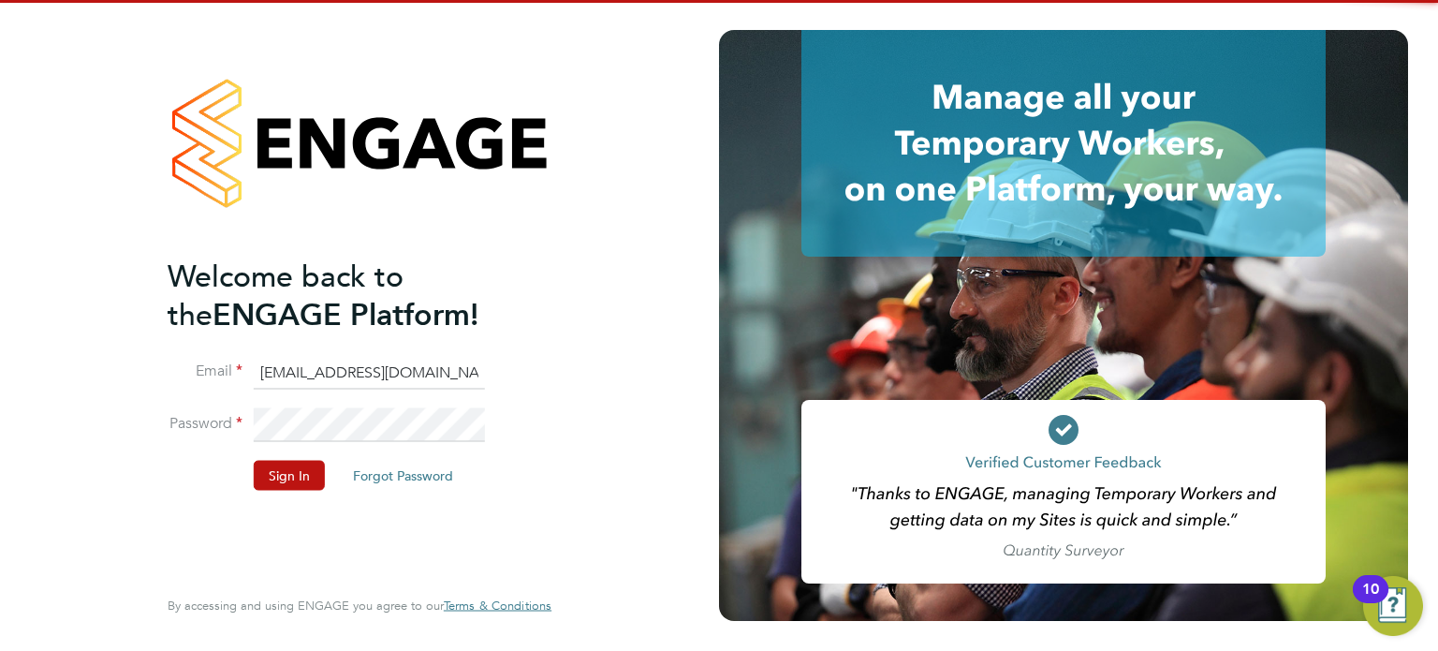
click at [413, 369] on input "[EMAIL_ADDRESS][DOMAIN_NAME]" at bounding box center [369, 373] width 231 height 34
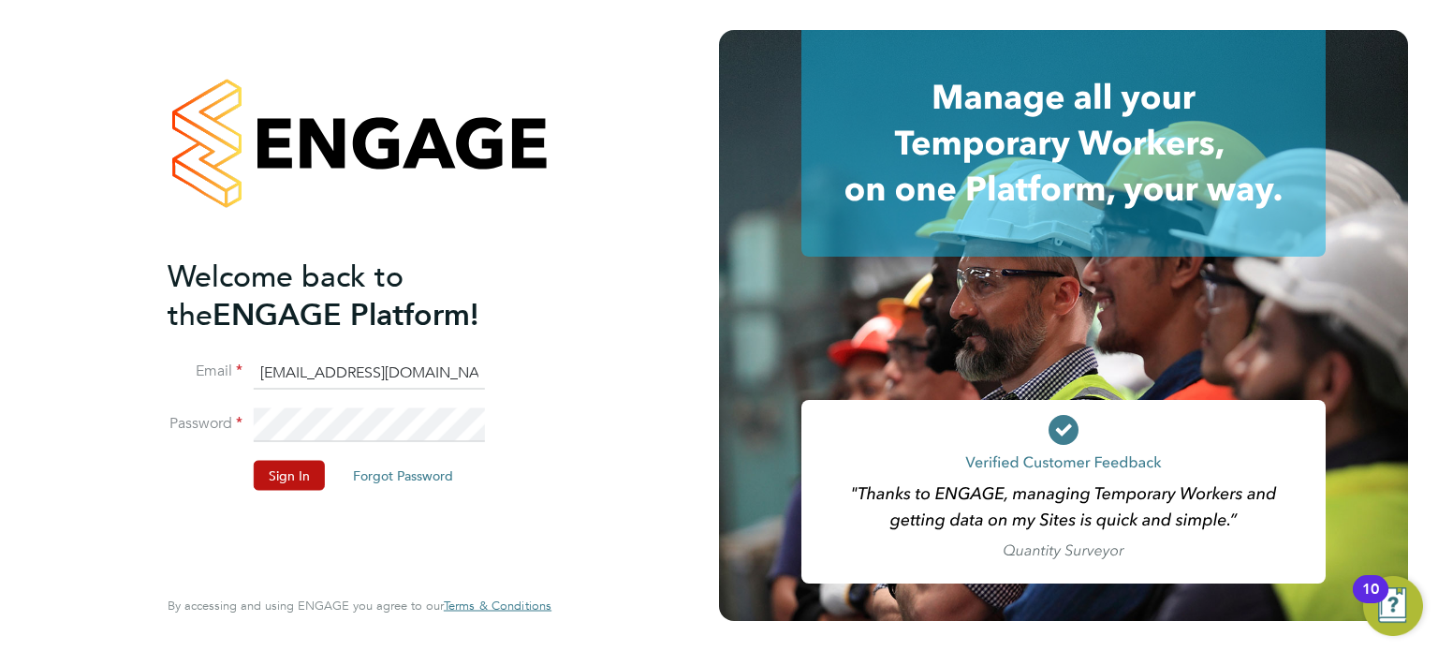
click at [383, 362] on input "cscportals@randstadcpe.com" at bounding box center [369, 373] width 231 height 34
type input "emma.wells@randstad.co.uk"
click at [271, 486] on button "Sign In" at bounding box center [289, 475] width 71 height 30
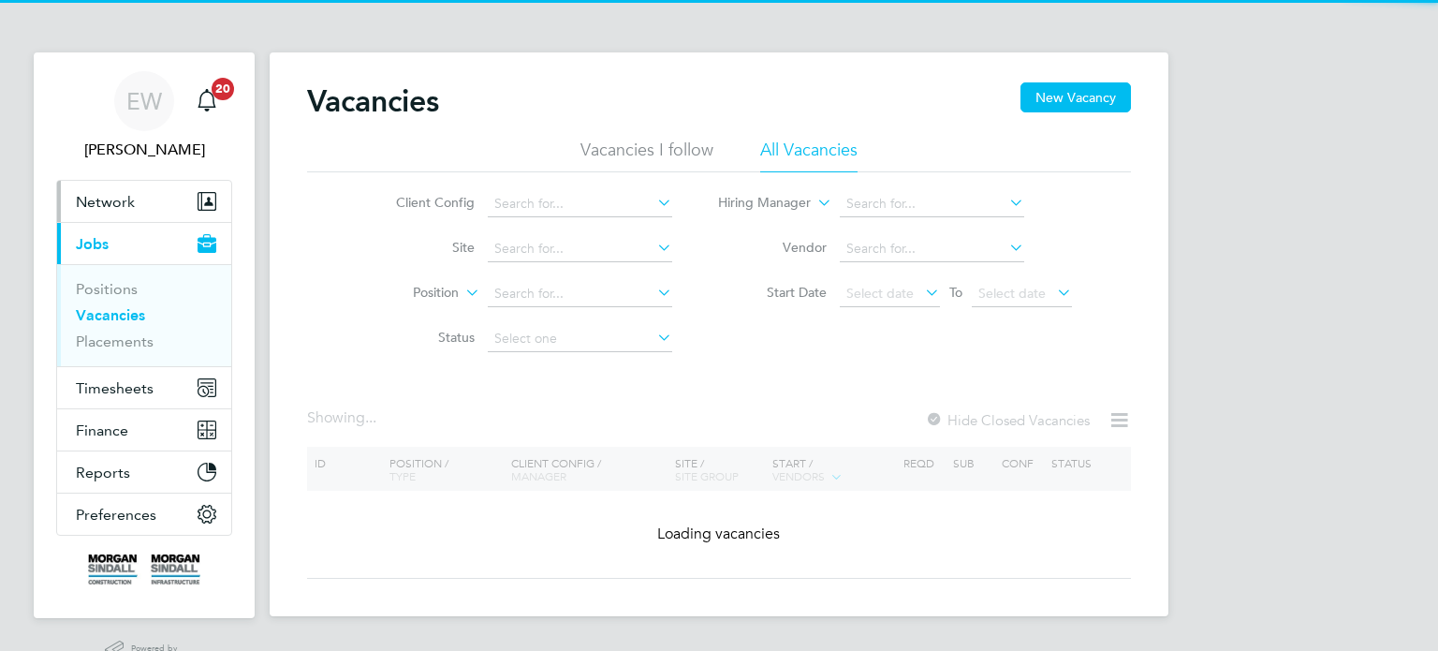
click at [125, 212] on button "Network" at bounding box center [144, 201] width 174 height 41
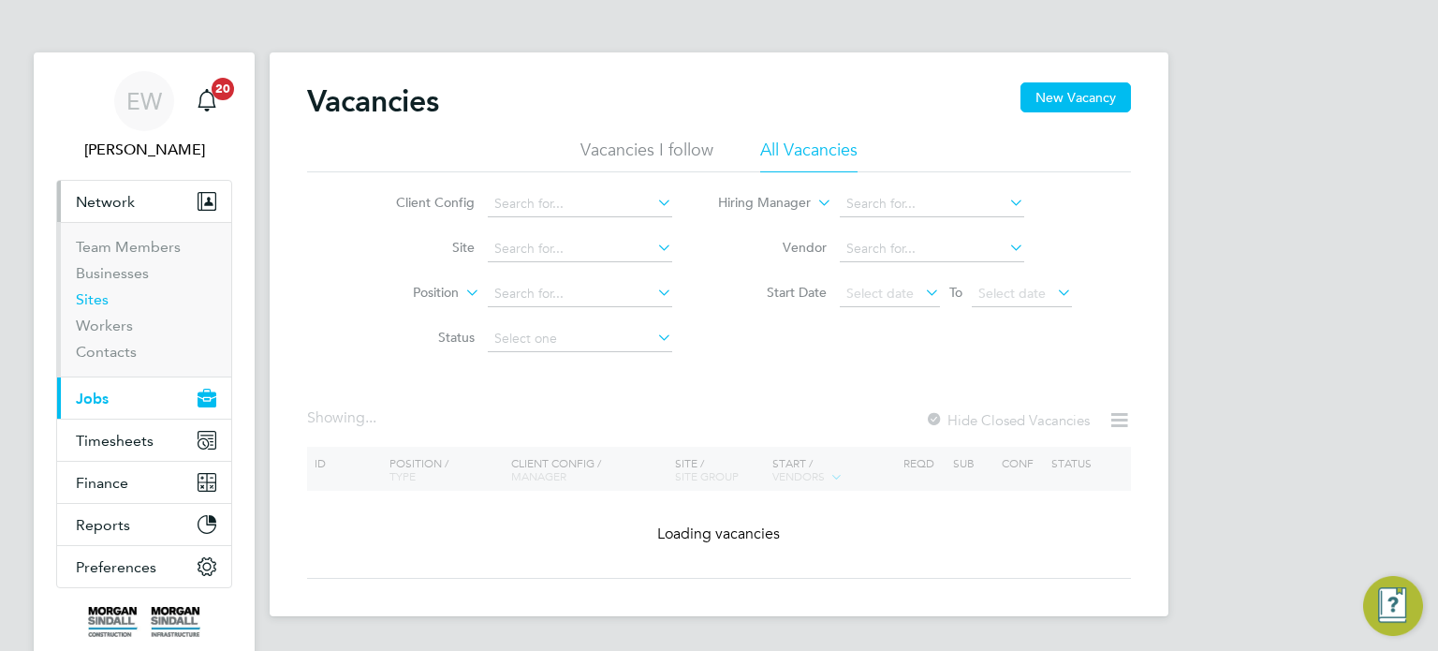
click at [92, 307] on link "Sites" at bounding box center [92, 299] width 33 height 18
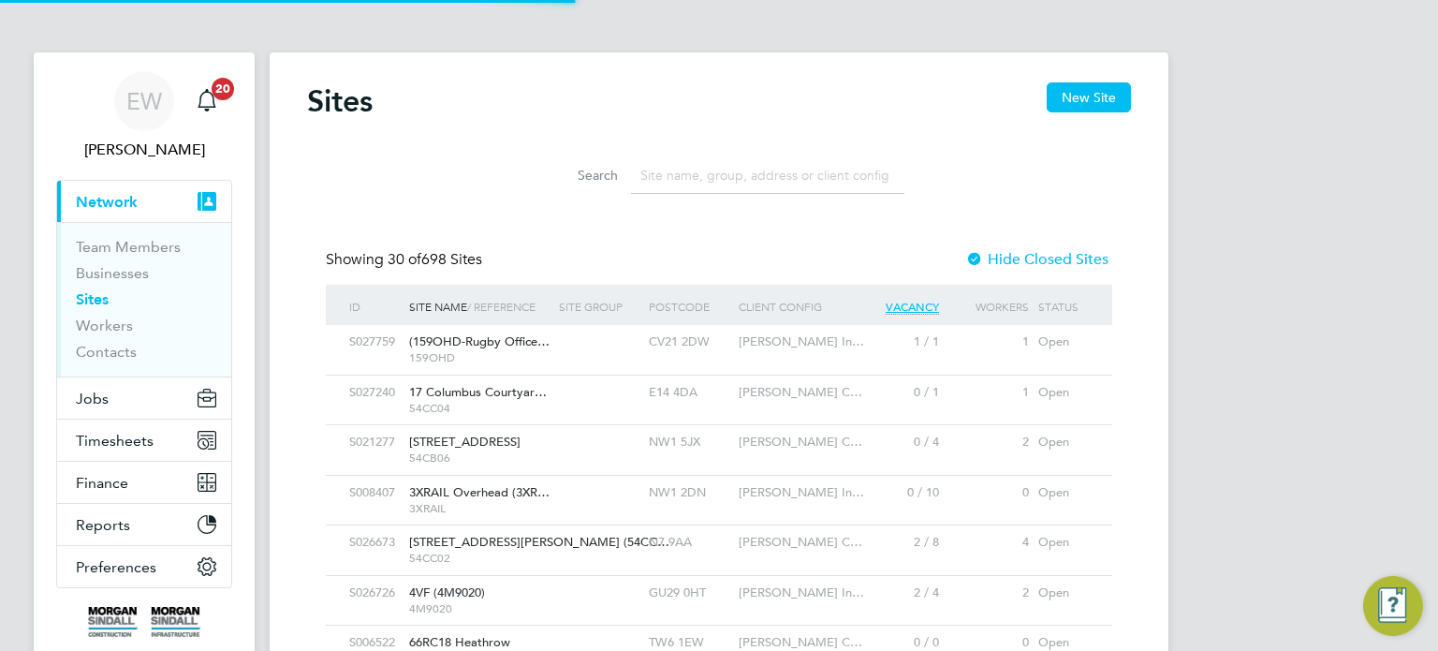
click at [671, 183] on input at bounding box center [767, 175] width 273 height 37
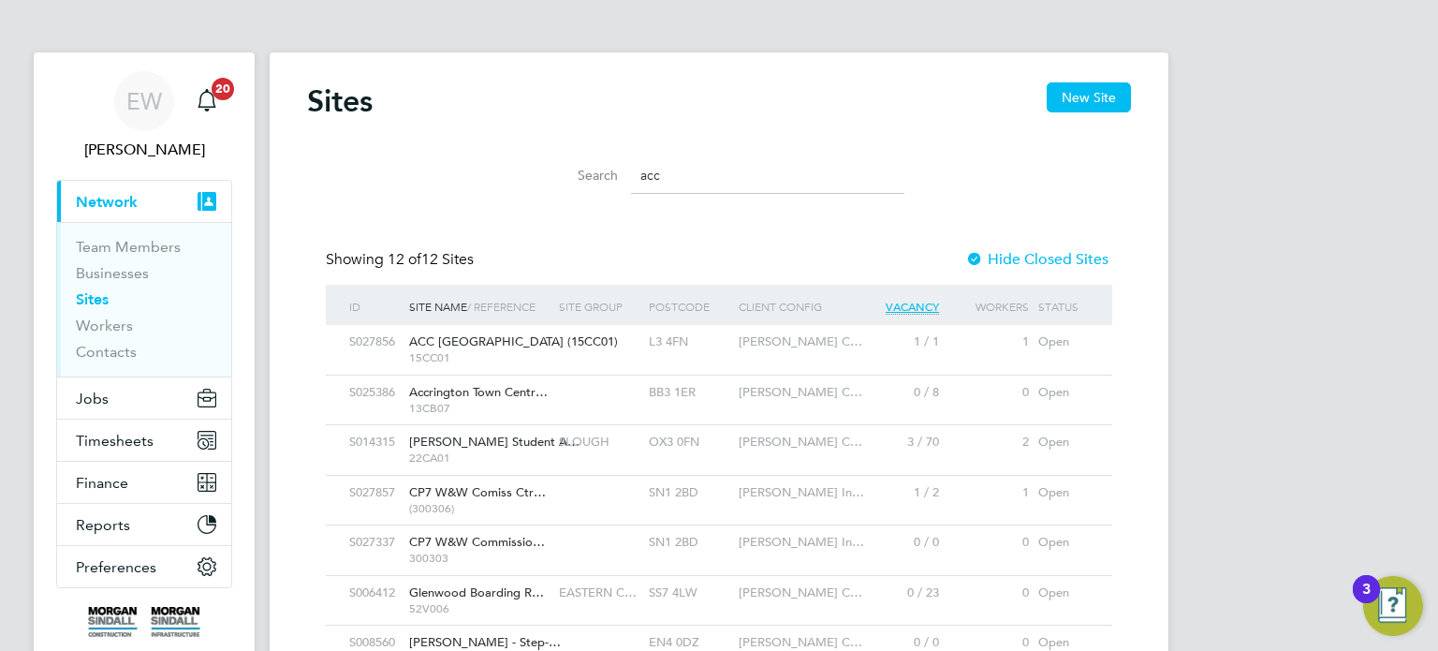
type input "acc"
click at [812, 341] on span "Morgan Sindall C…" at bounding box center [801, 341] width 124 height 16
click at [153, 85] on div "EW" at bounding box center [144, 101] width 60 height 60
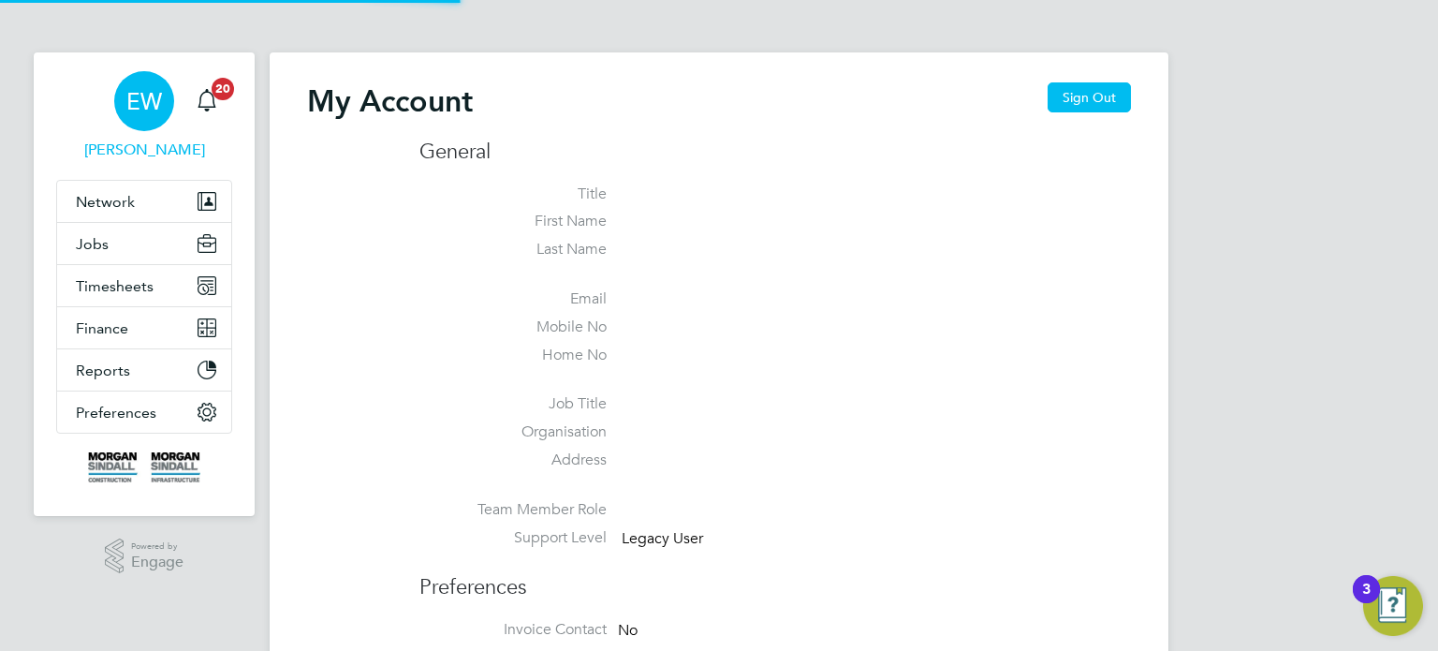
type input "[EMAIL_ADDRESS][DOMAIN_NAME]"
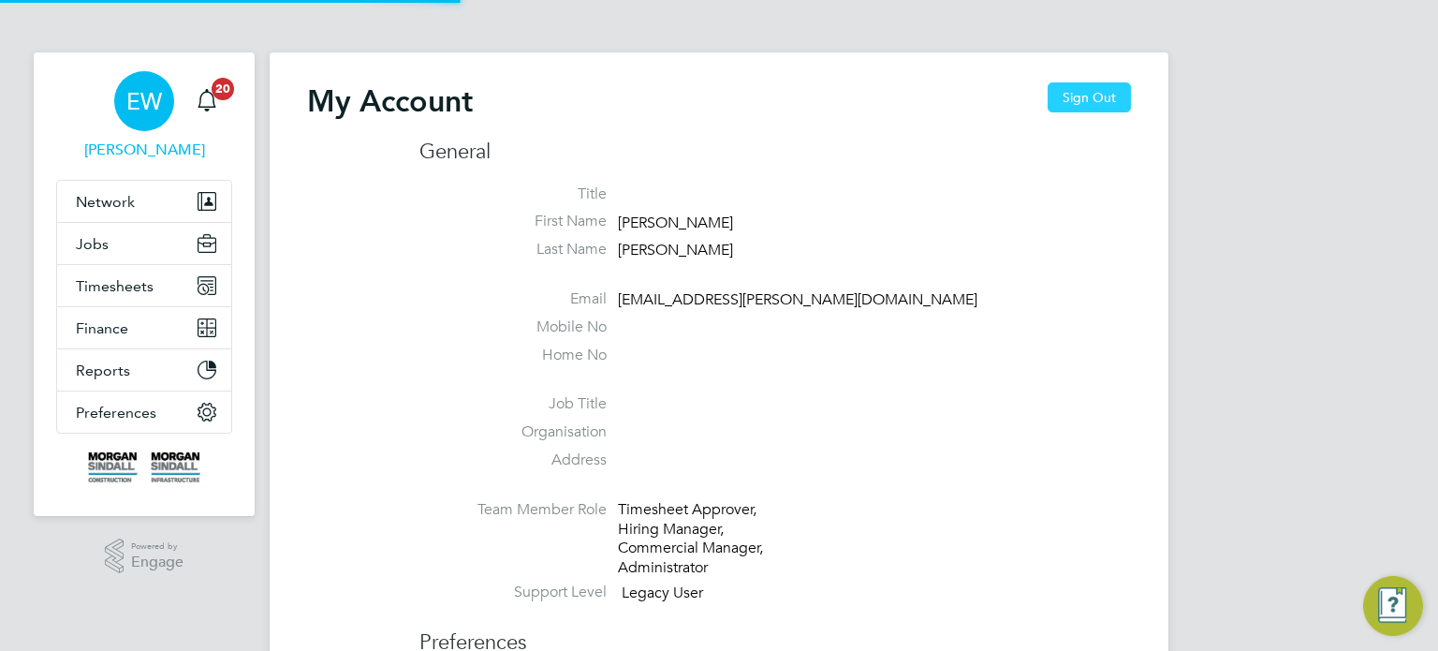
click at [1078, 101] on button "Sign Out" at bounding box center [1089, 97] width 83 height 30
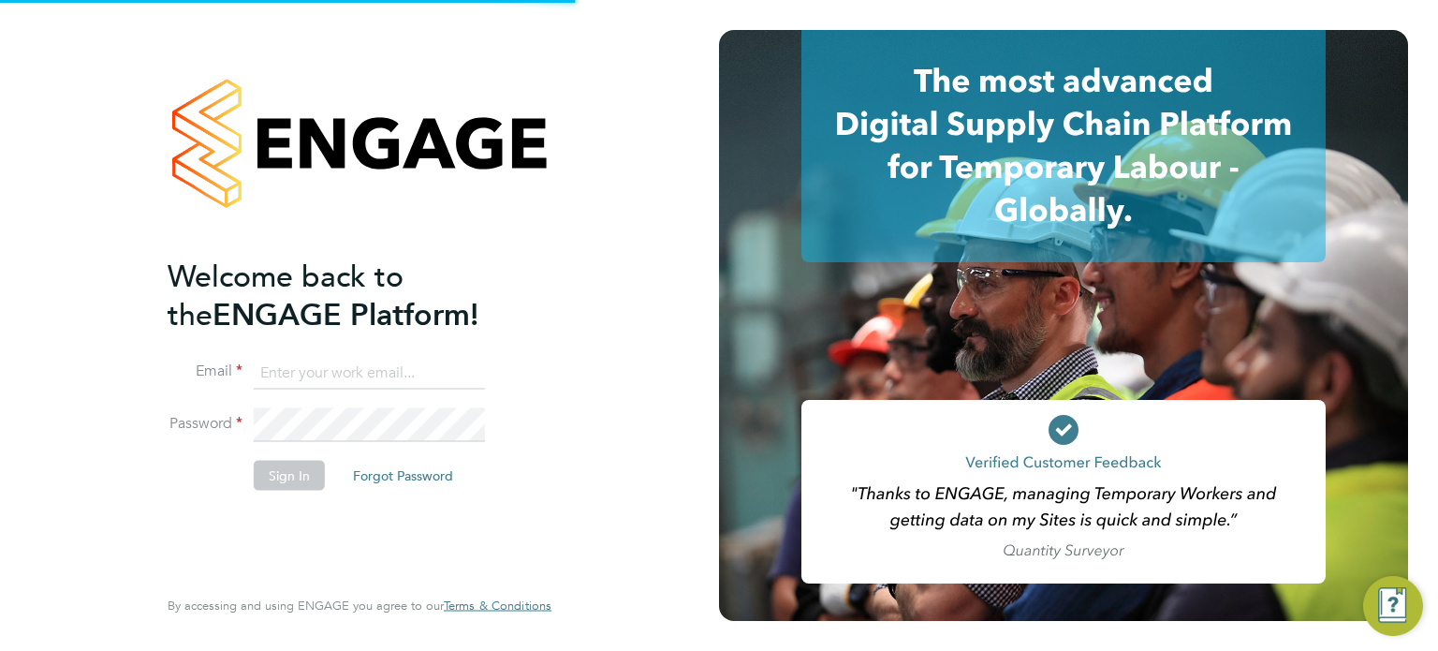
type input "[EMAIL_ADDRESS][DOMAIN_NAME]"
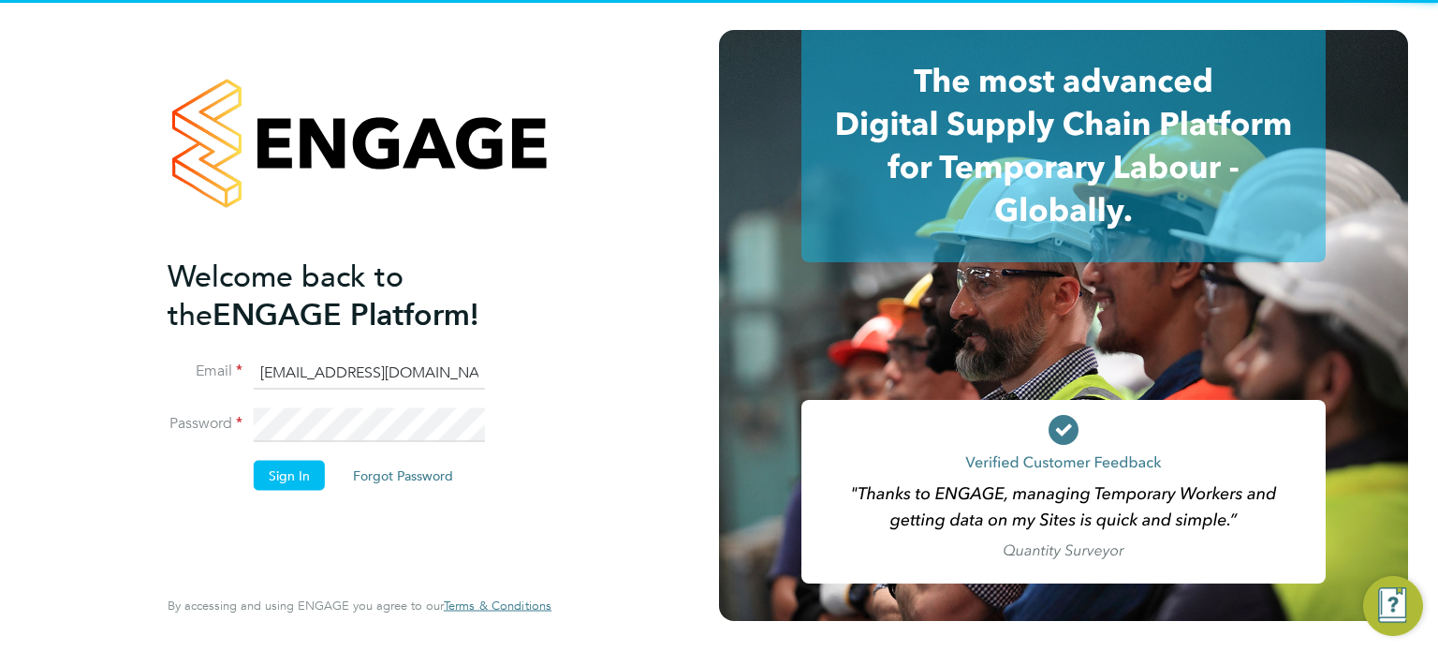
click at [391, 376] on input "[EMAIL_ADDRESS][DOMAIN_NAME]" at bounding box center [369, 373] width 231 height 34
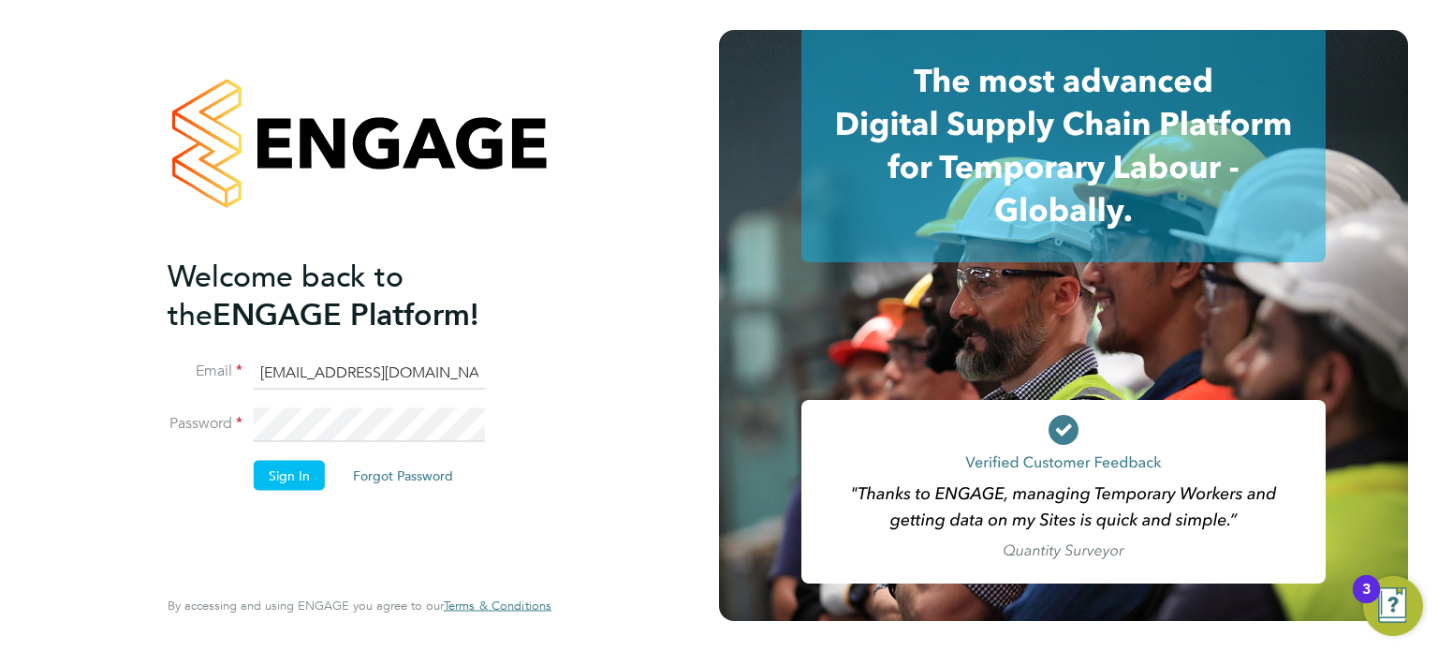
click at [287, 499] on li "Sign In Forgot Password" at bounding box center [350, 484] width 365 height 49
click at [292, 475] on button "Sign In" at bounding box center [289, 475] width 71 height 30
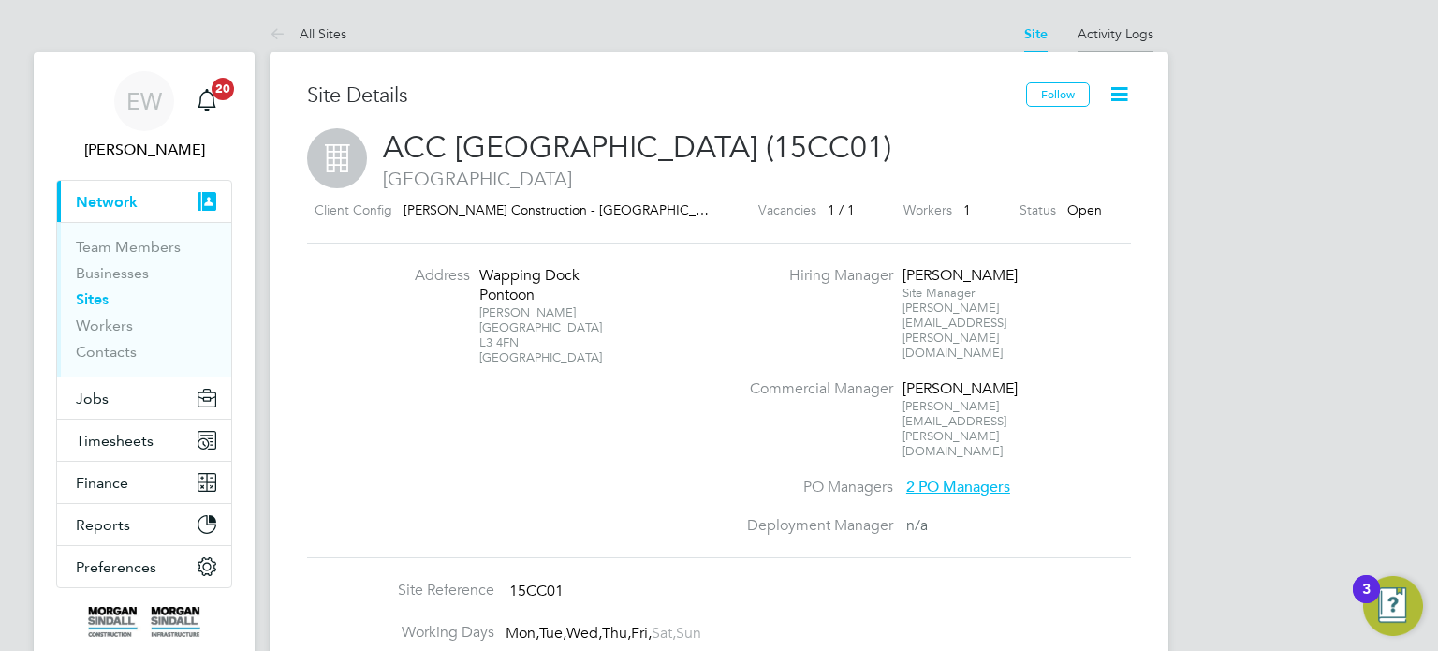
click at [1116, 46] on li "Activity Logs" at bounding box center [1116, 33] width 76 height 37
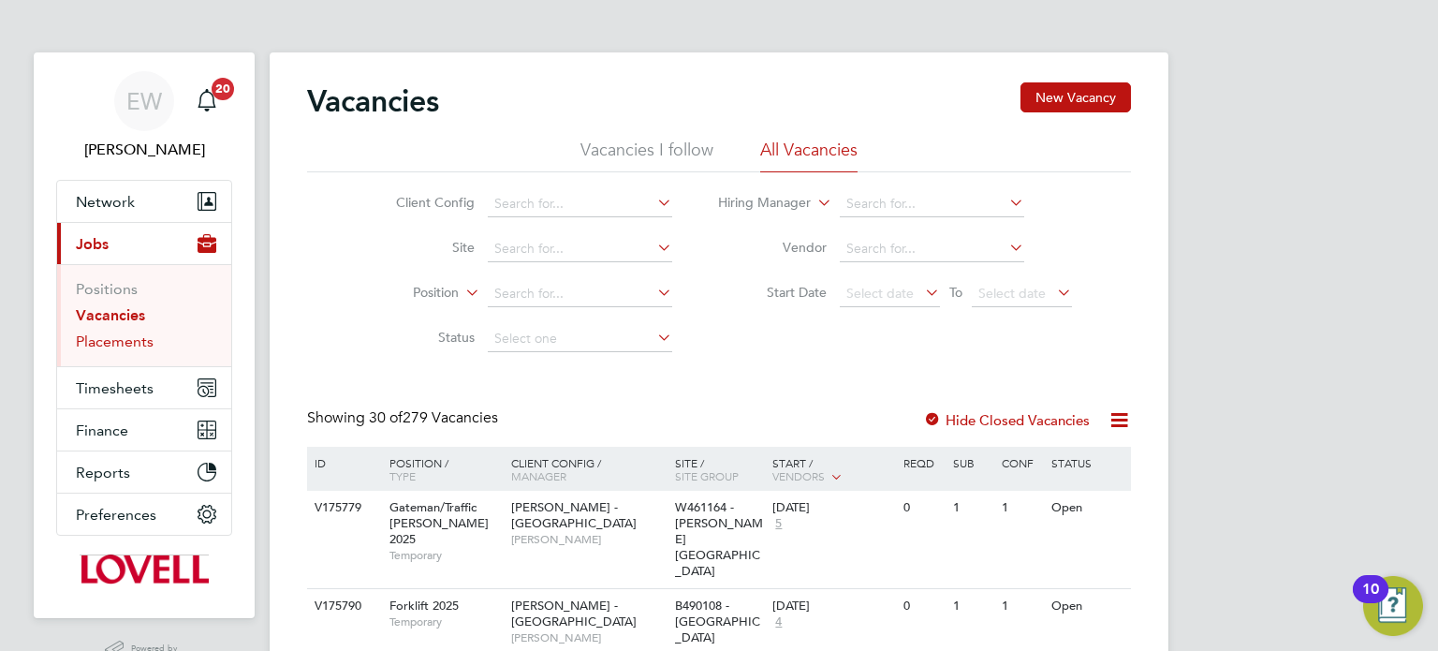
click at [134, 340] on link "Placements" at bounding box center [115, 341] width 78 height 18
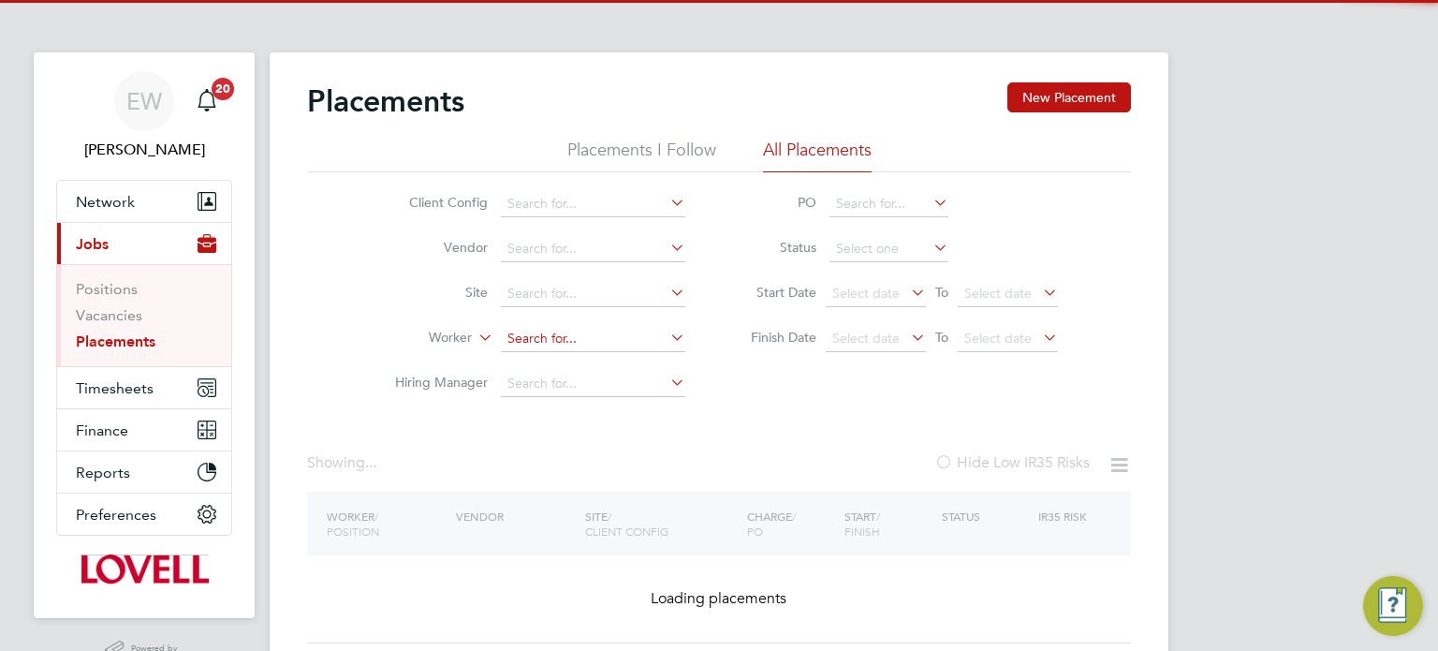
click at [573, 335] on input at bounding box center [593, 339] width 184 height 26
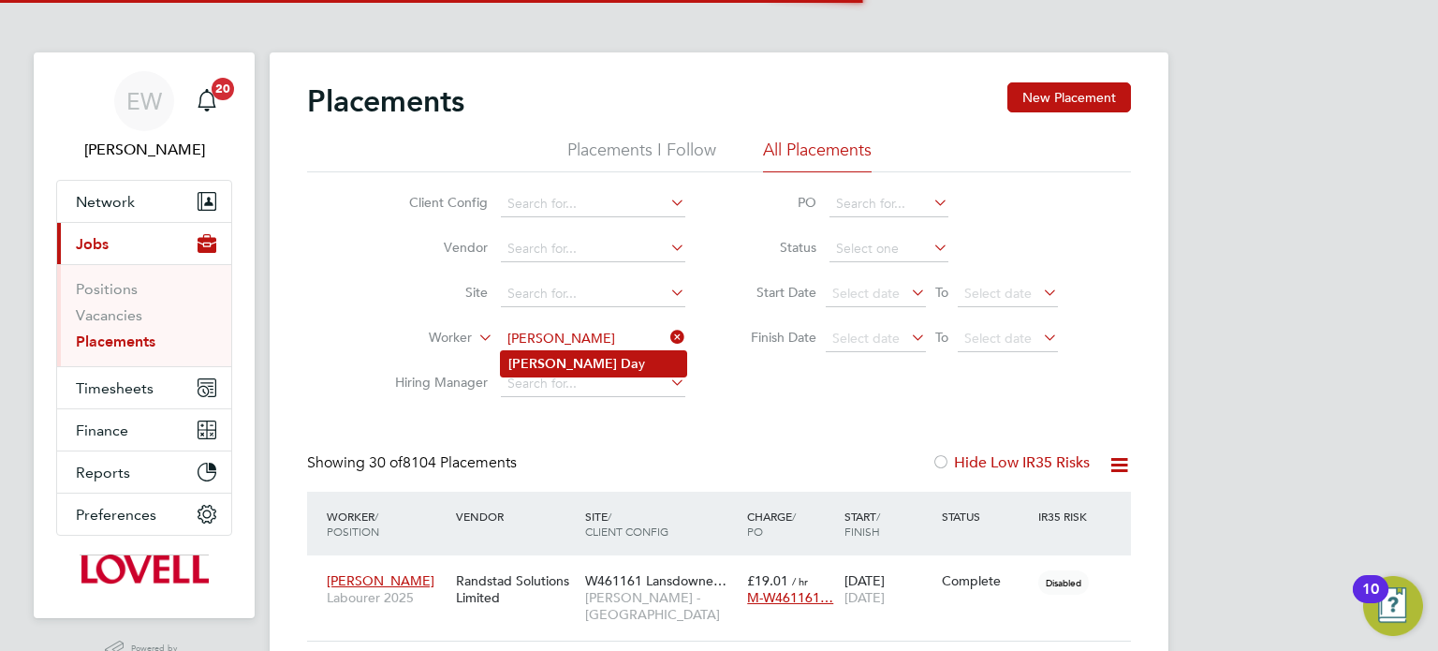
click at [604, 361] on li "Nathan Da y" at bounding box center [593, 363] width 185 height 25
type input "[PERSON_NAME]"
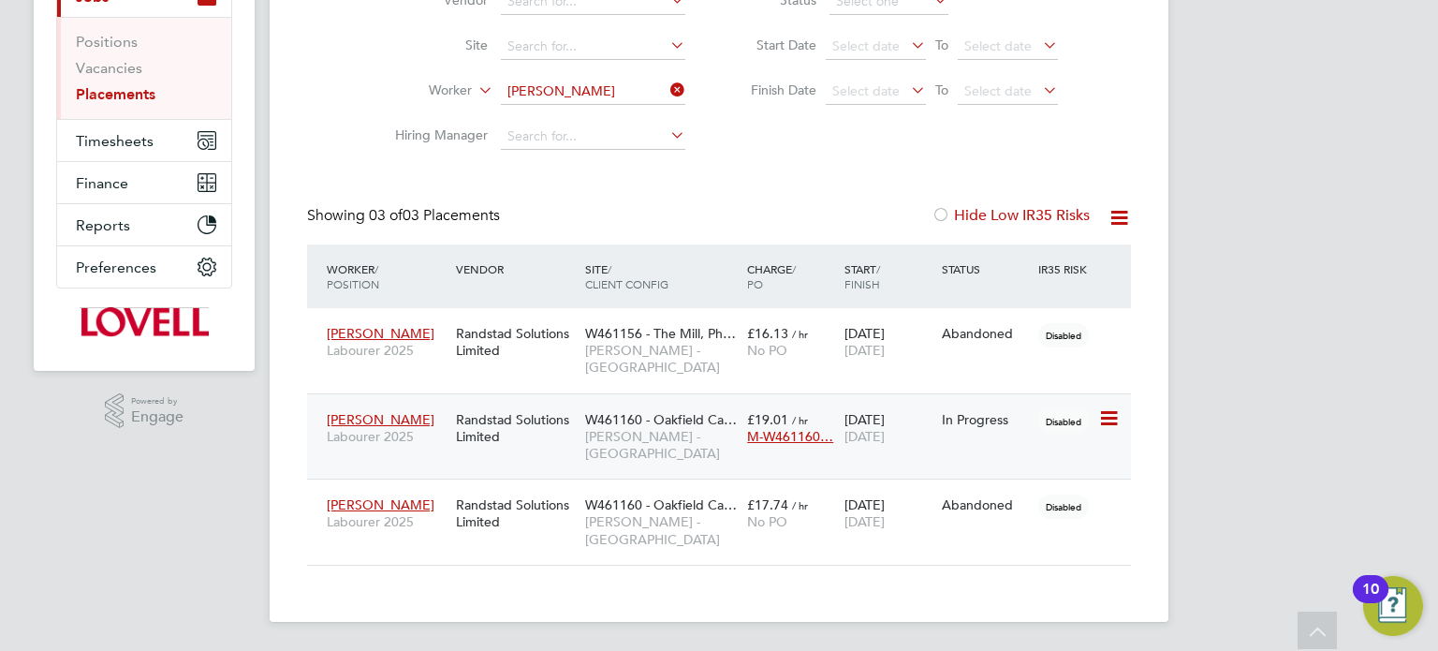
click at [652, 446] on span "Lovell - South Wales & West" at bounding box center [661, 445] width 153 height 34
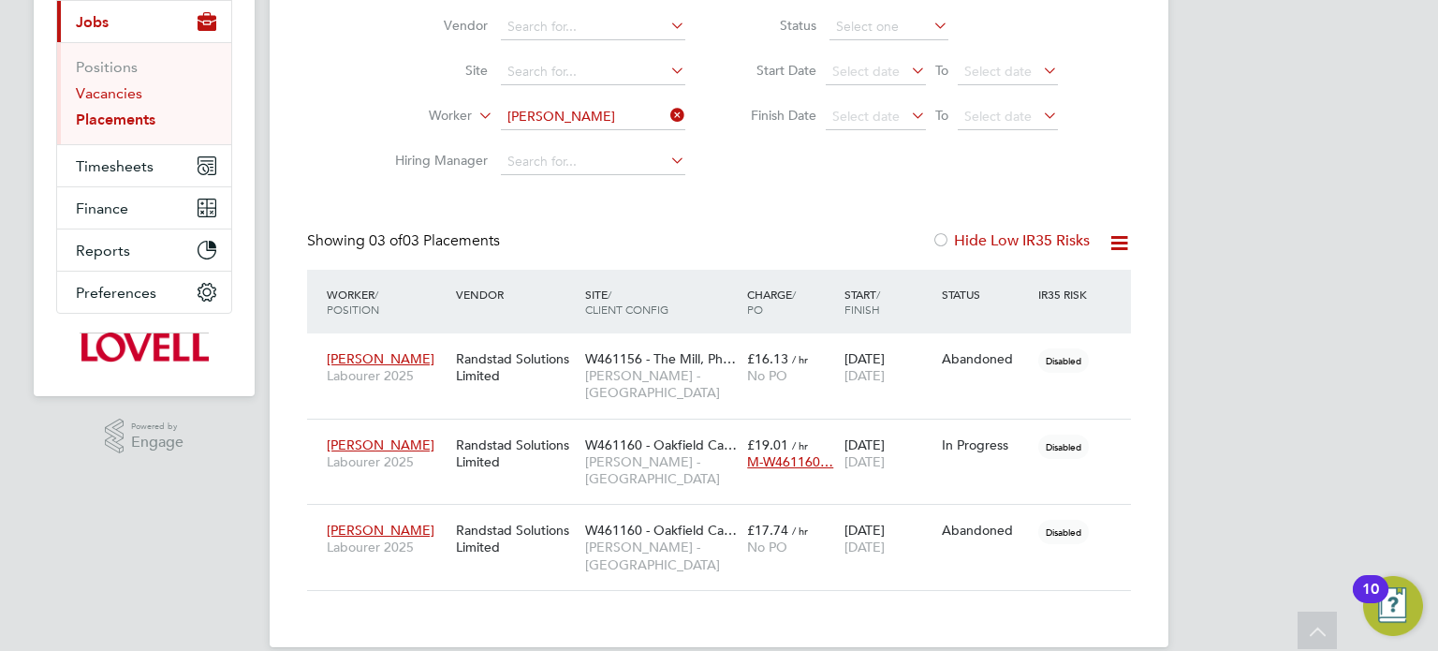
click at [97, 92] on link "Vacancies" at bounding box center [109, 93] width 66 height 18
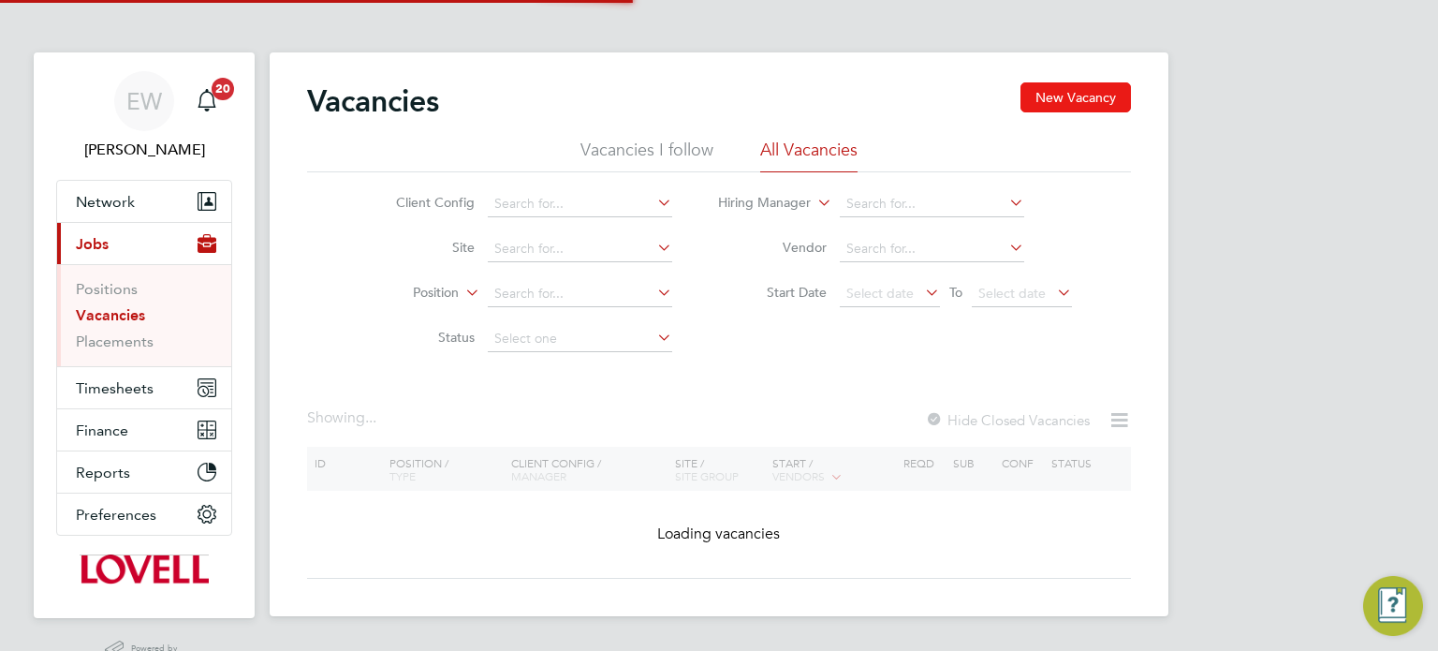
click at [1104, 94] on button "New Vacancy" at bounding box center [1076, 97] width 111 height 30
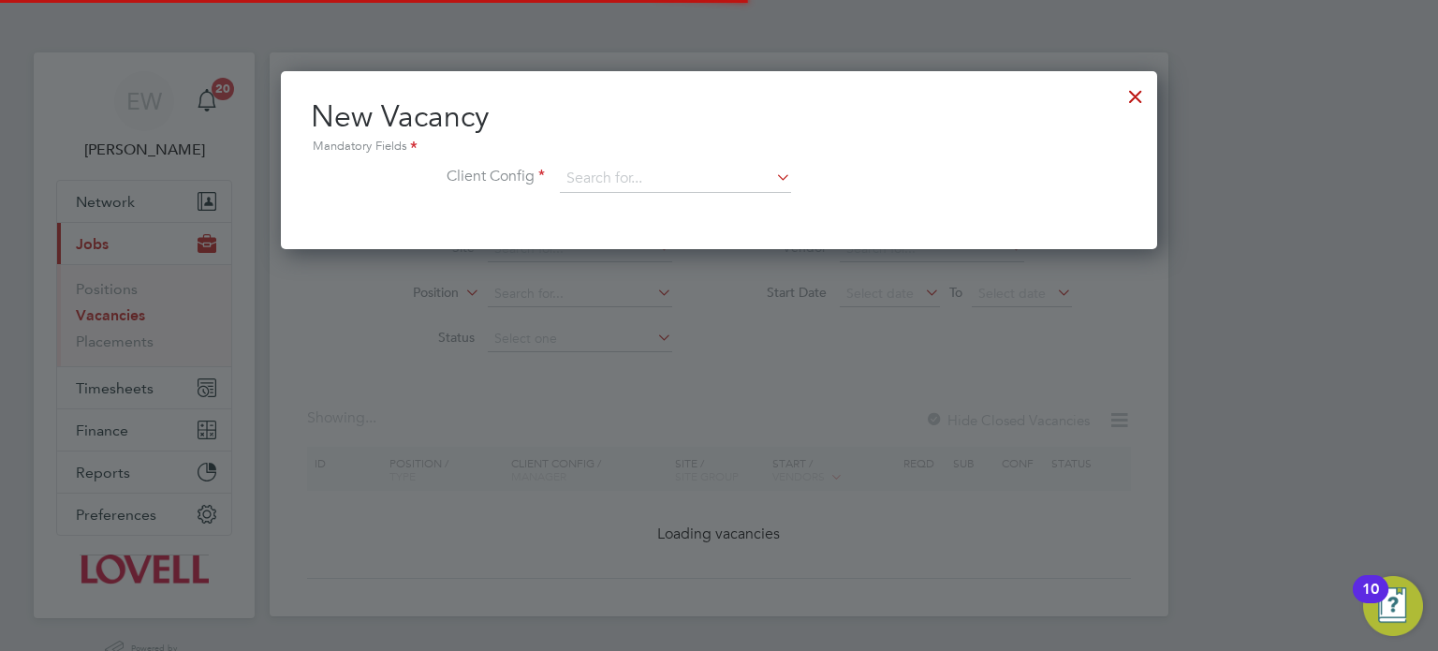
scroll to position [177, 877]
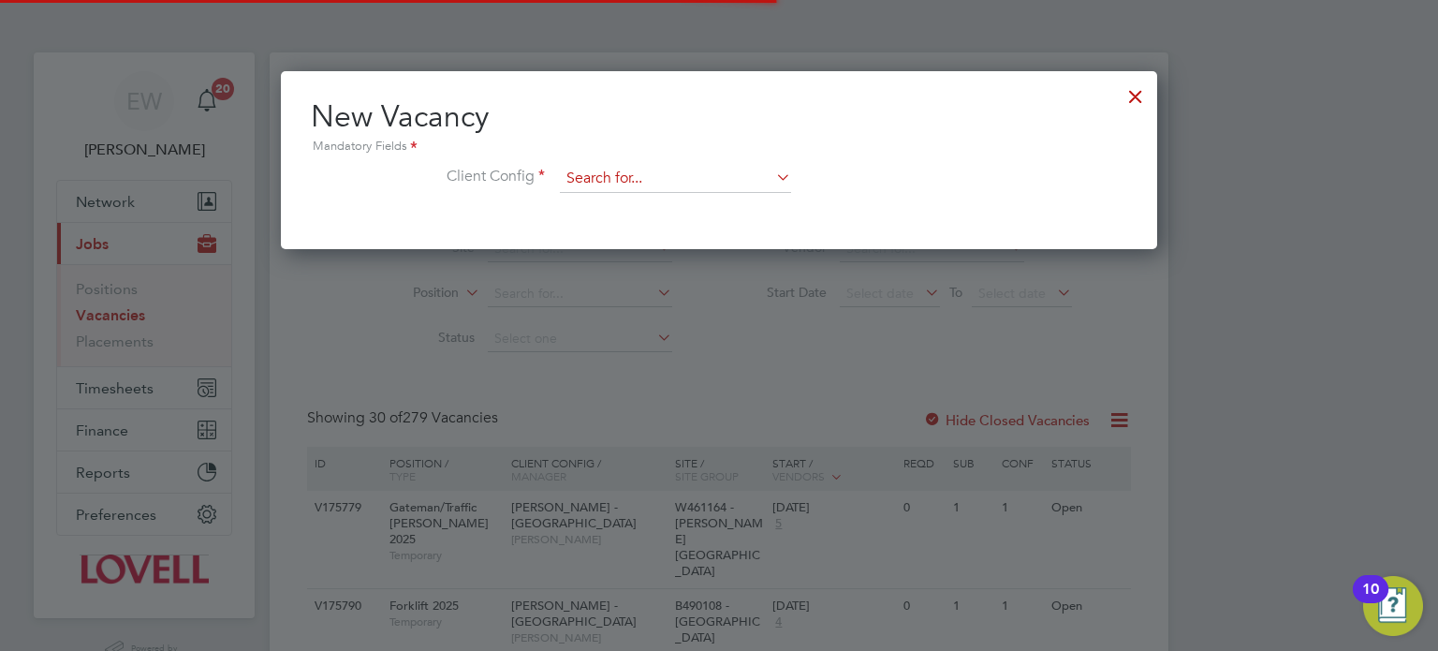
click at [606, 172] on input at bounding box center [675, 179] width 231 height 28
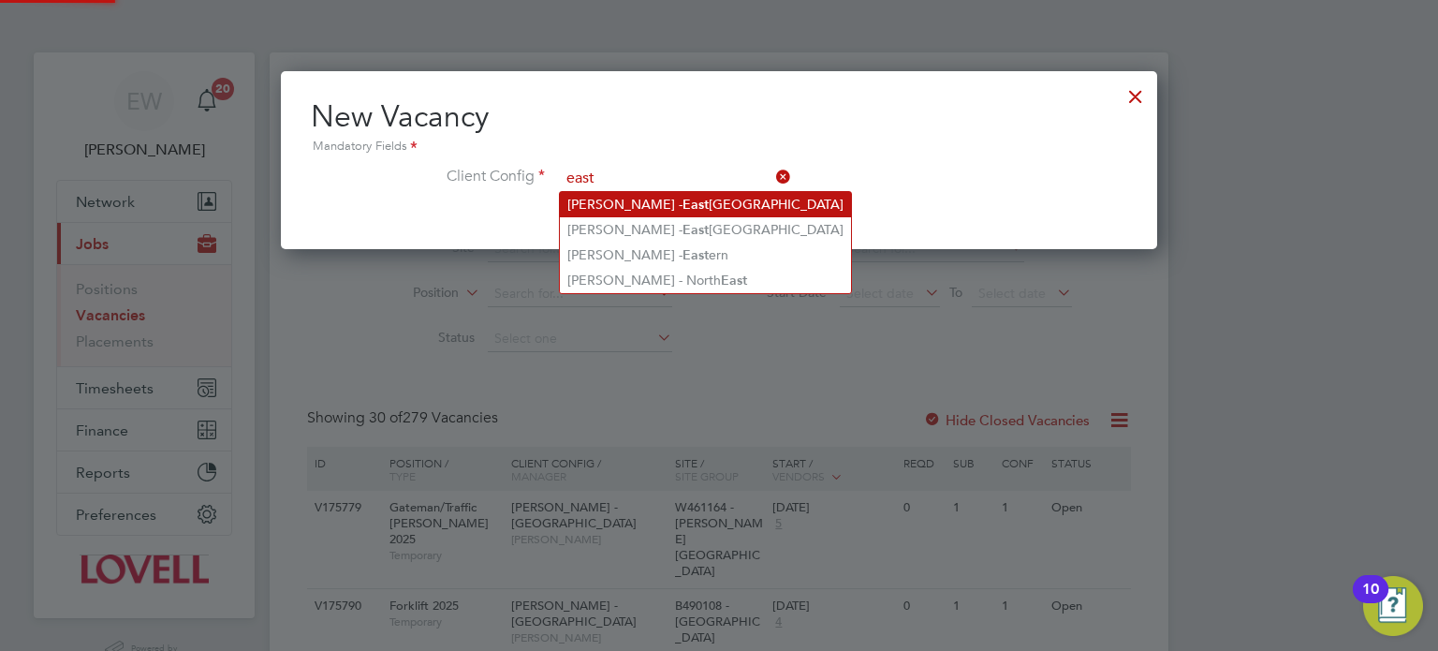
click at [683, 210] on b "East" at bounding box center [696, 205] width 26 height 16
type input "Lovell - East Anglia"
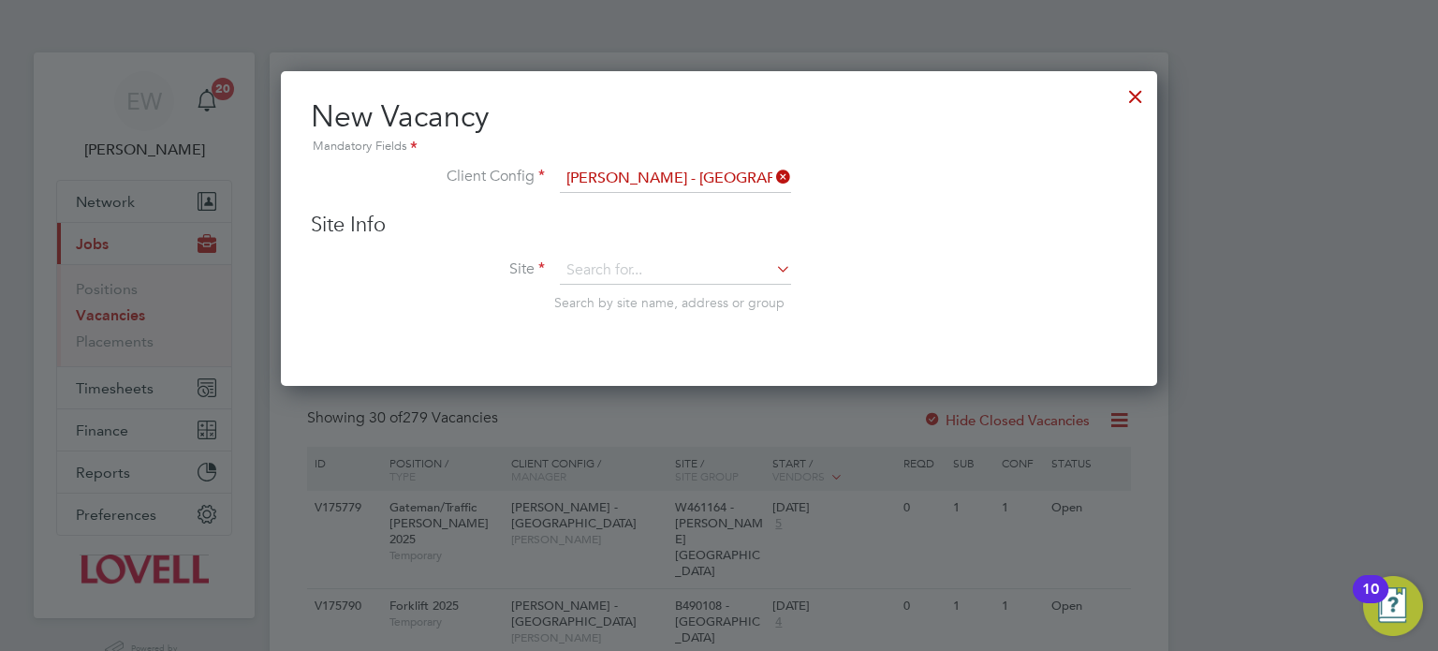
scroll to position [315, 877]
click at [602, 281] on input at bounding box center [675, 271] width 231 height 28
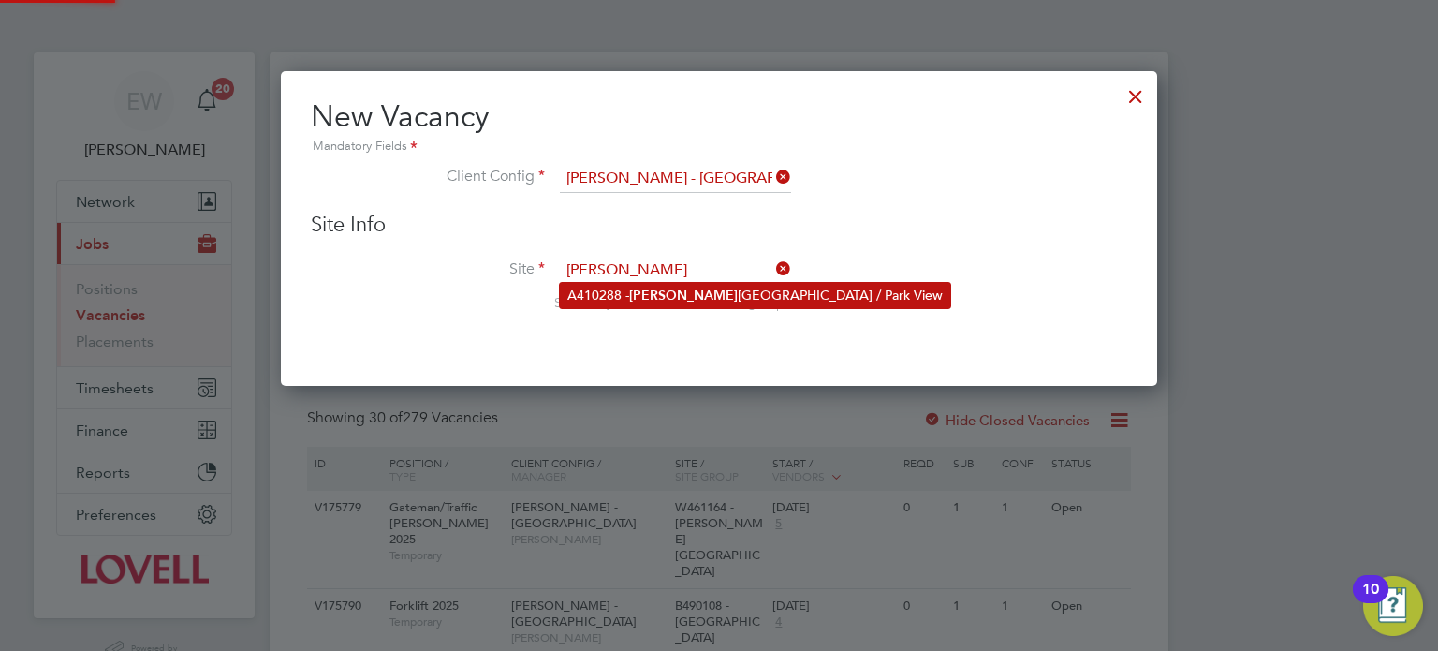
click at [677, 293] on li "A410288 - Beres ford Road / Park View" at bounding box center [755, 295] width 391 height 25
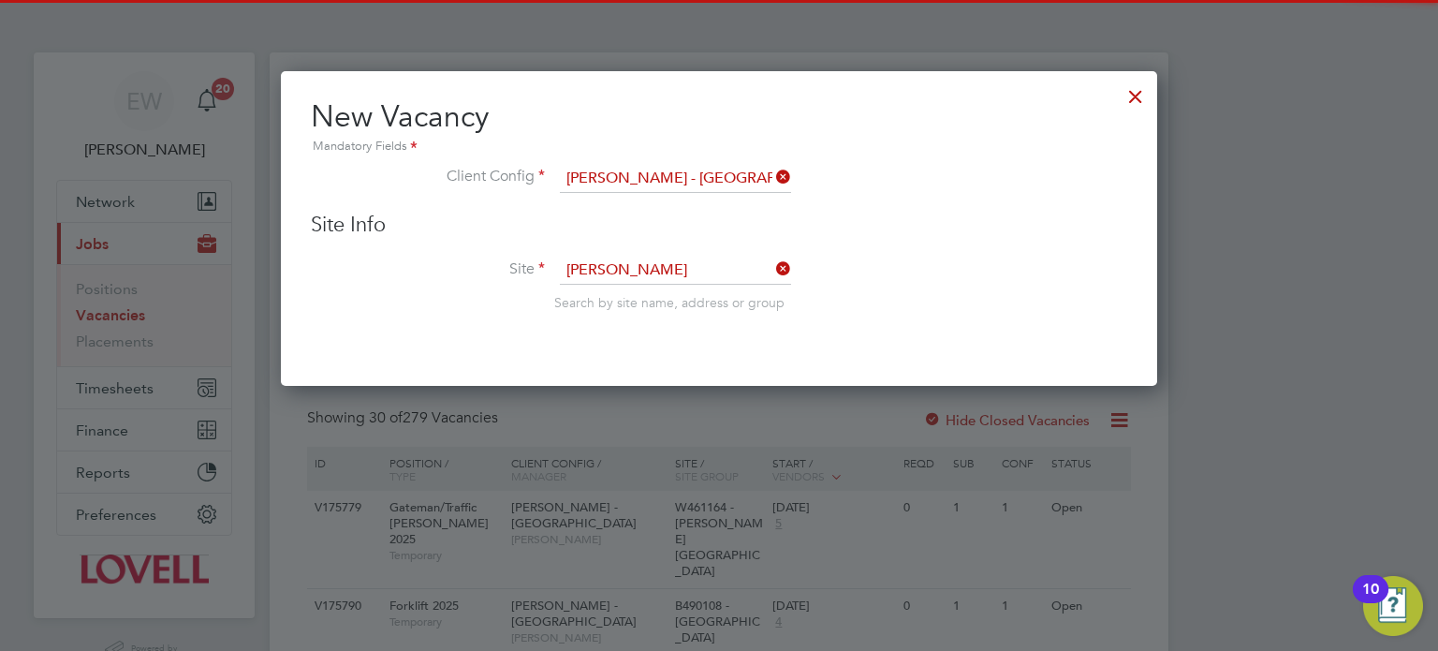
type input "A410288 - Beresford Road / Park View"
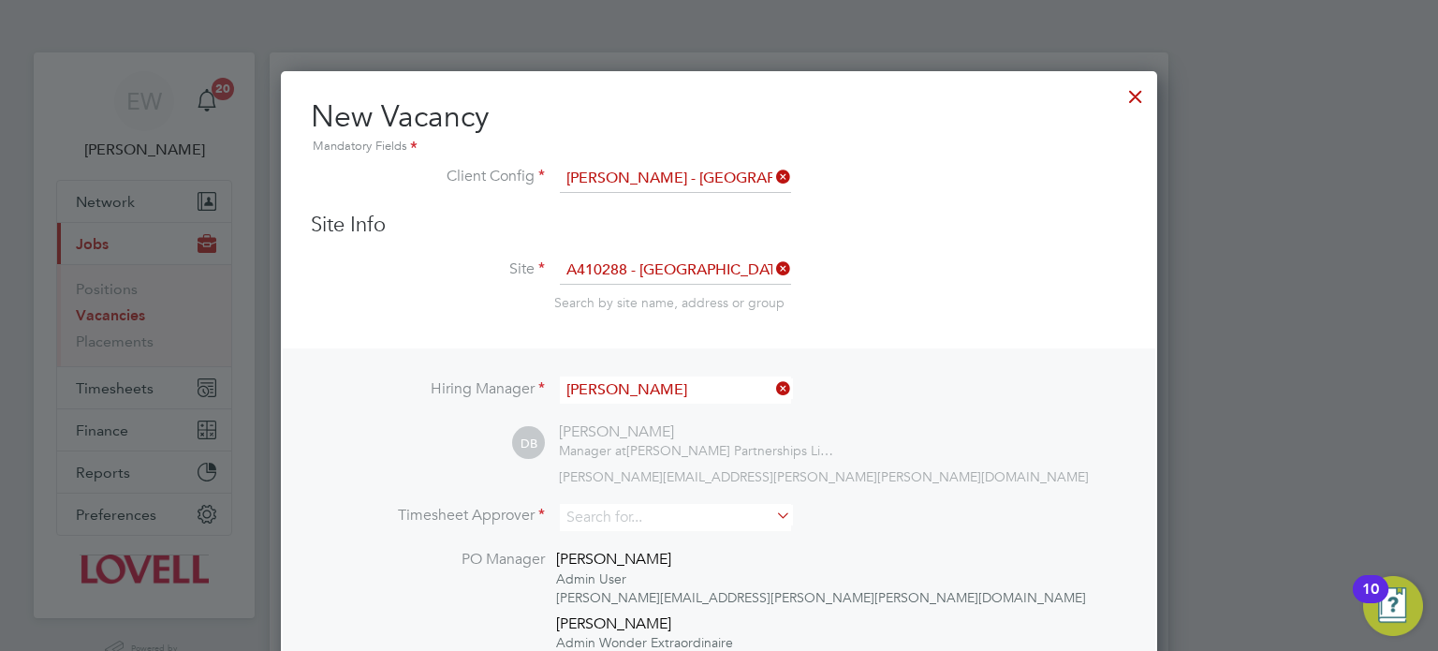
scroll to position [9, 9]
click at [666, 392] on input "Dave Betts" at bounding box center [675, 389] width 231 height 27
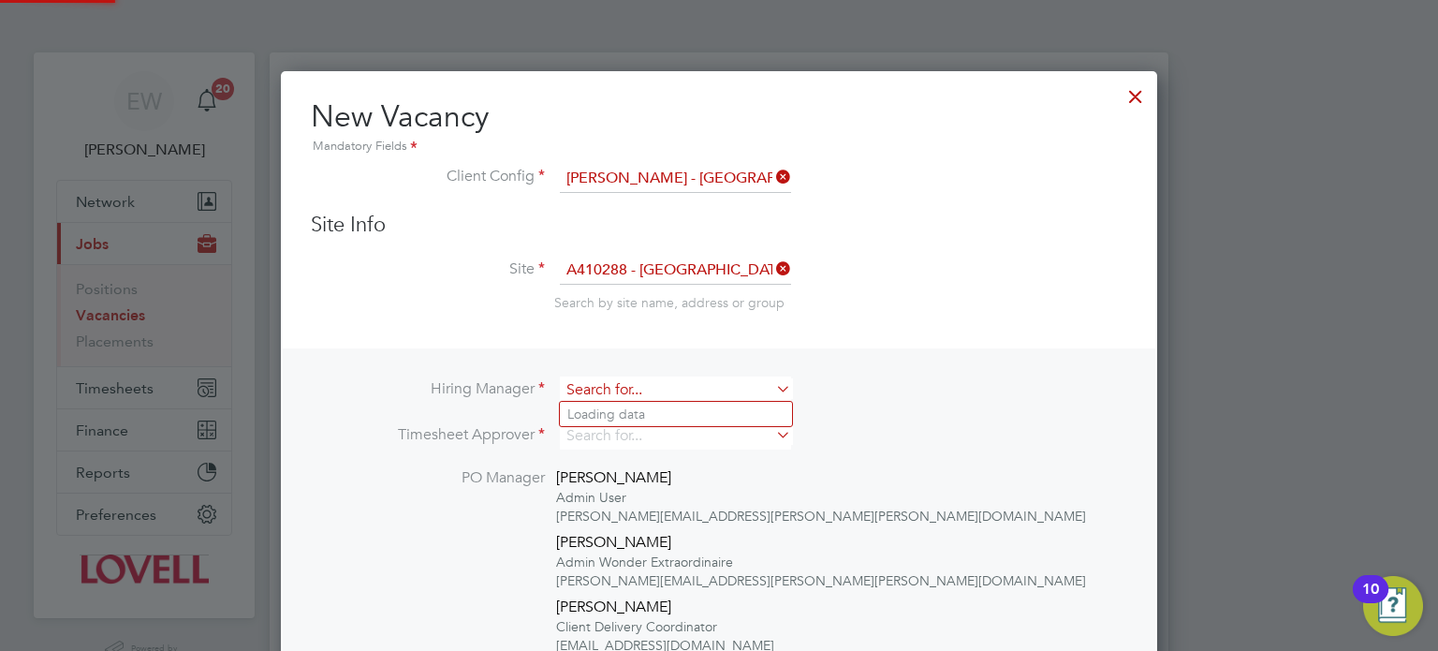
scroll to position [8, 9]
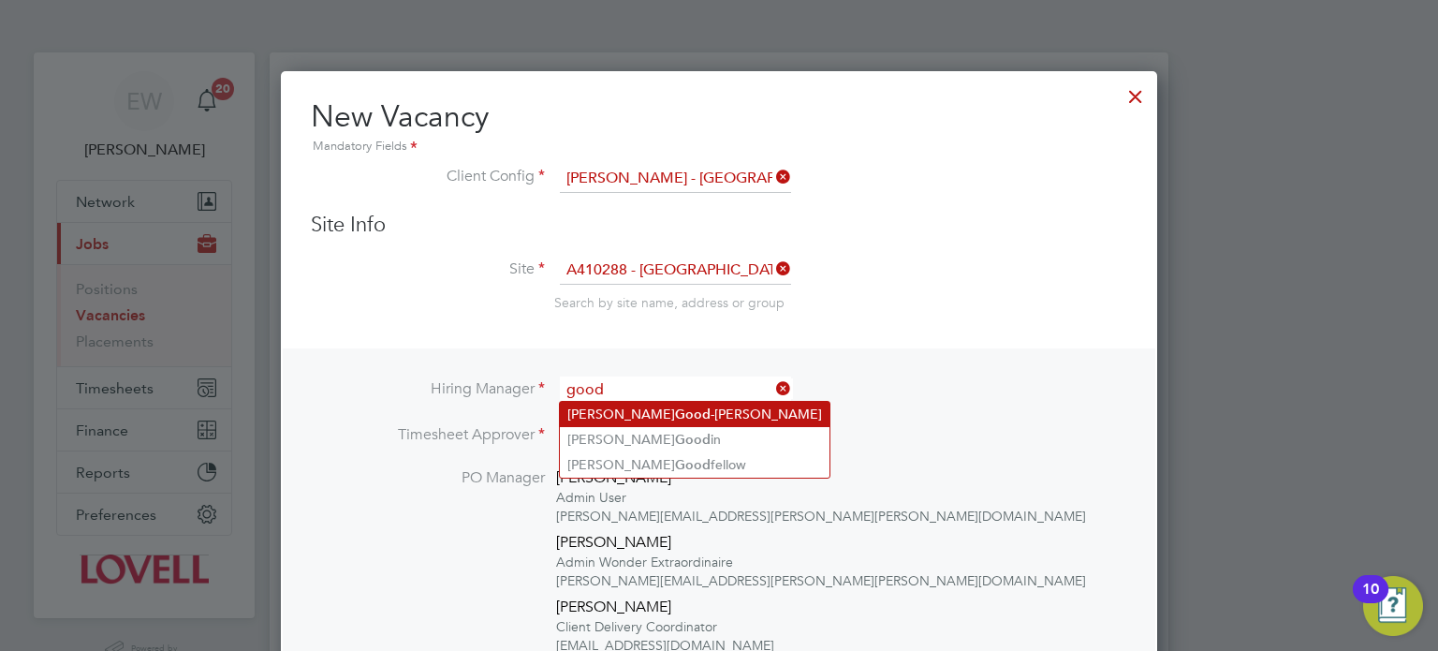
click at [675, 407] on li "Alex Good -Marsh" at bounding box center [695, 414] width 270 height 25
type input "Alex Good-Marsh"
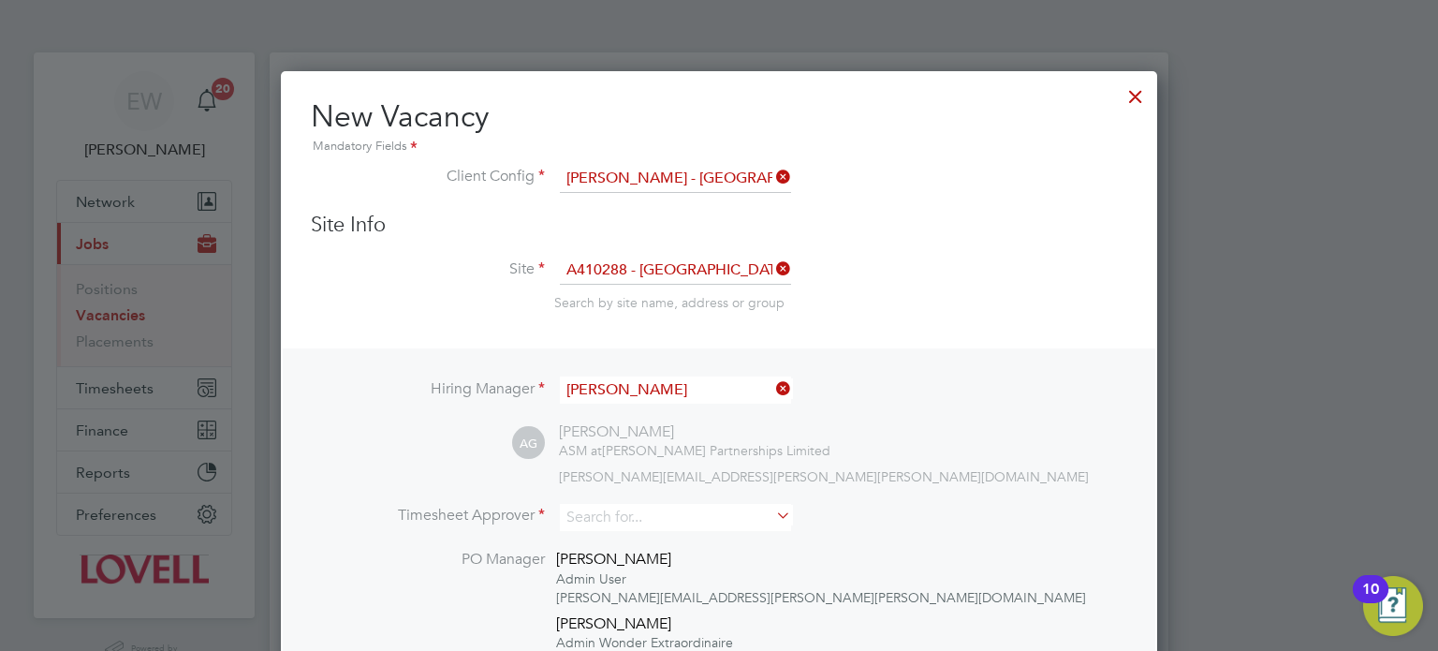
scroll to position [9, 9]
click at [661, 396] on input "Alex Good-Marsh" at bounding box center [675, 389] width 231 height 27
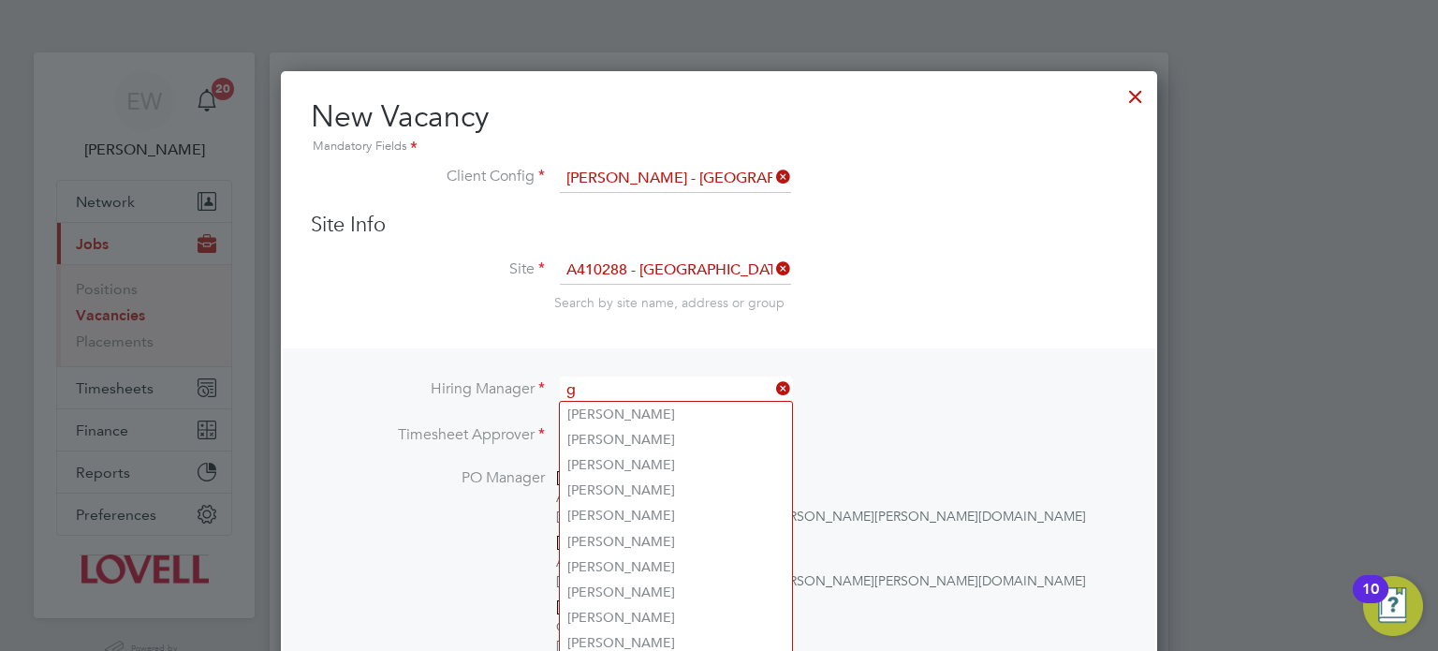
scroll to position [8, 9]
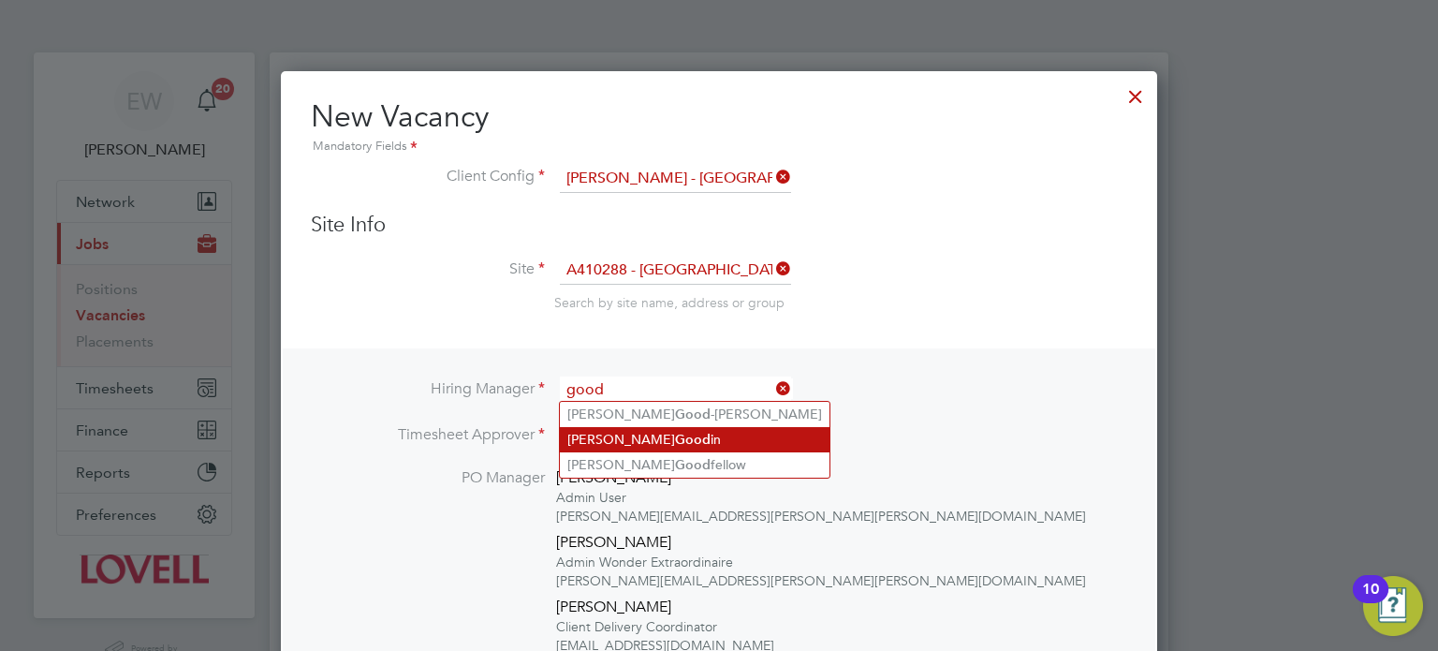
click at [660, 441] on li "James Good in" at bounding box center [695, 439] width 270 height 25
type input "James Goodin"
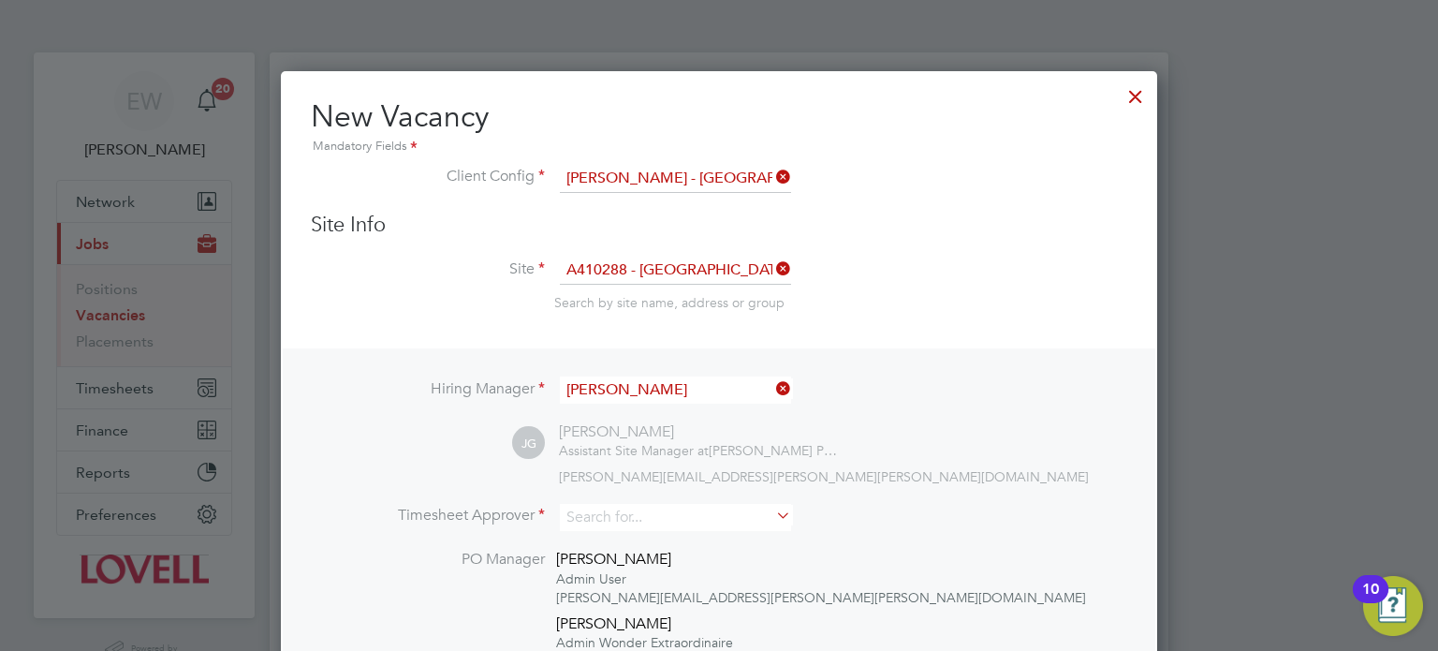
scroll to position [1033, 877]
click at [612, 539] on li "Timesheet Approver" at bounding box center [719, 527] width 817 height 46
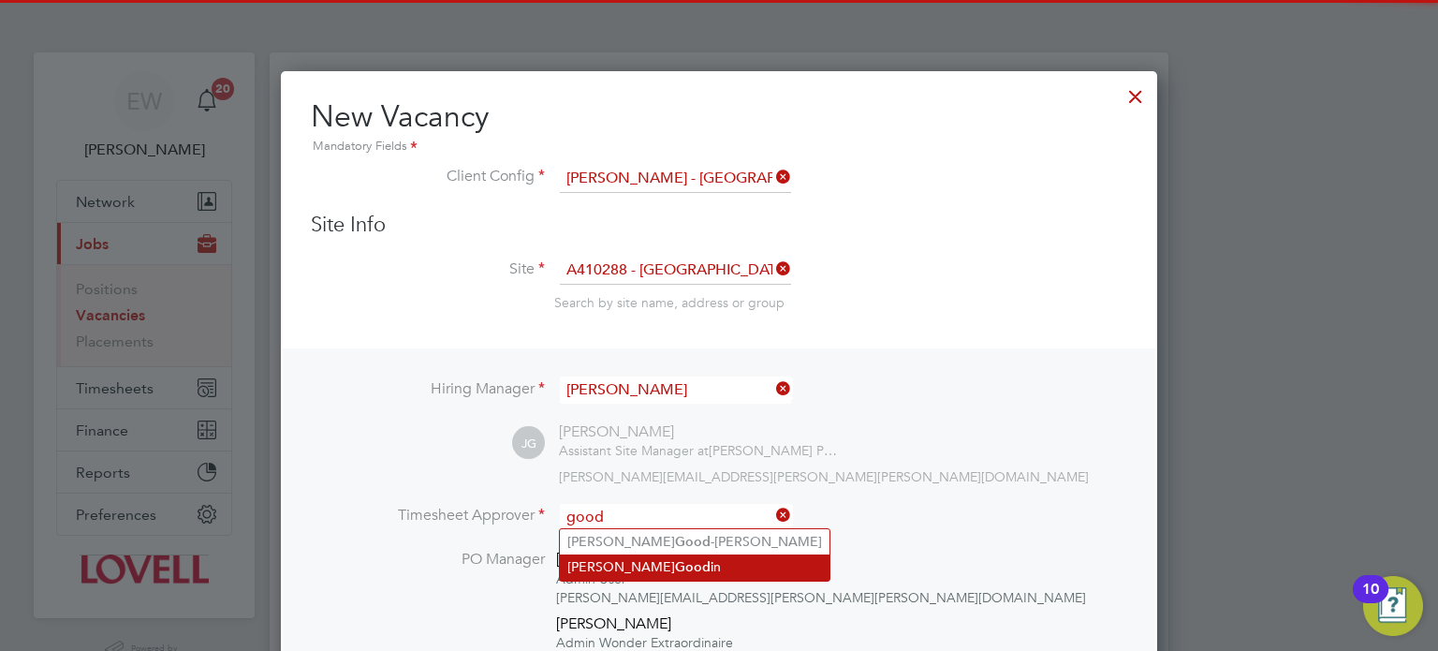
click at [672, 554] on li "James Good in" at bounding box center [695, 566] width 270 height 25
type input "James Goodin"
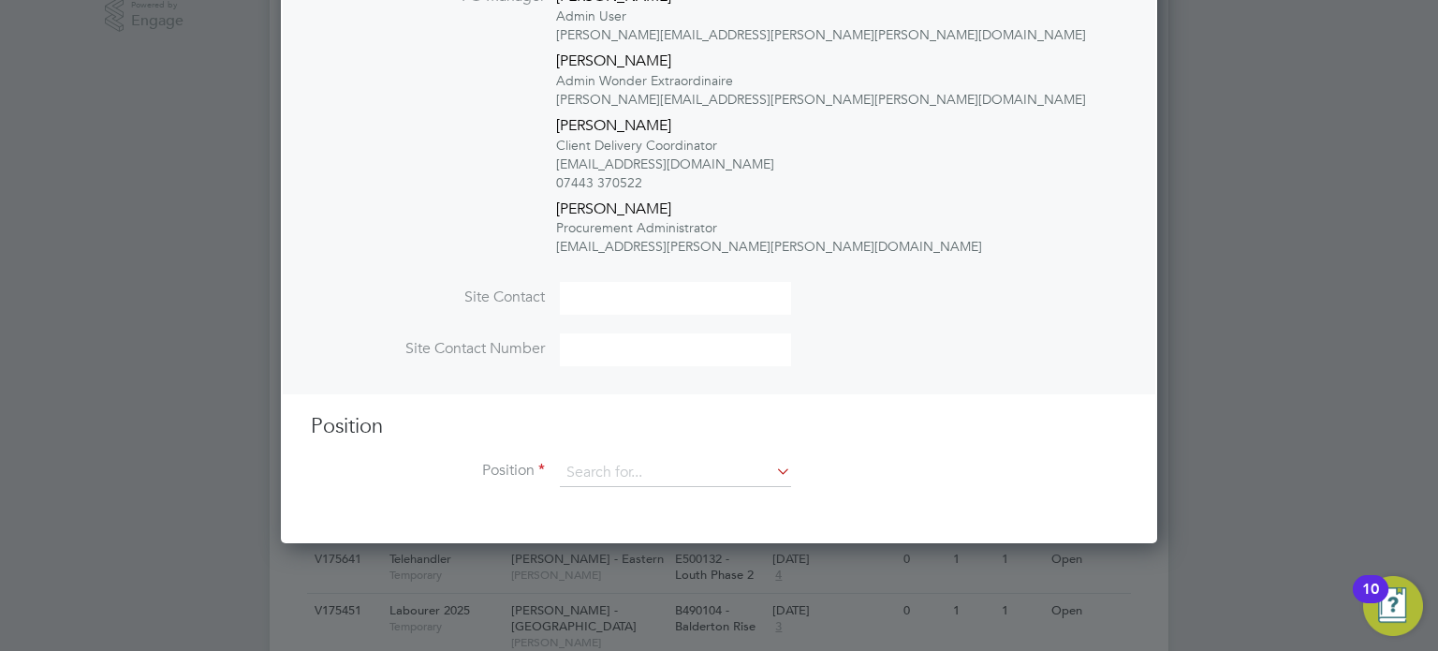
scroll to position [673, 0]
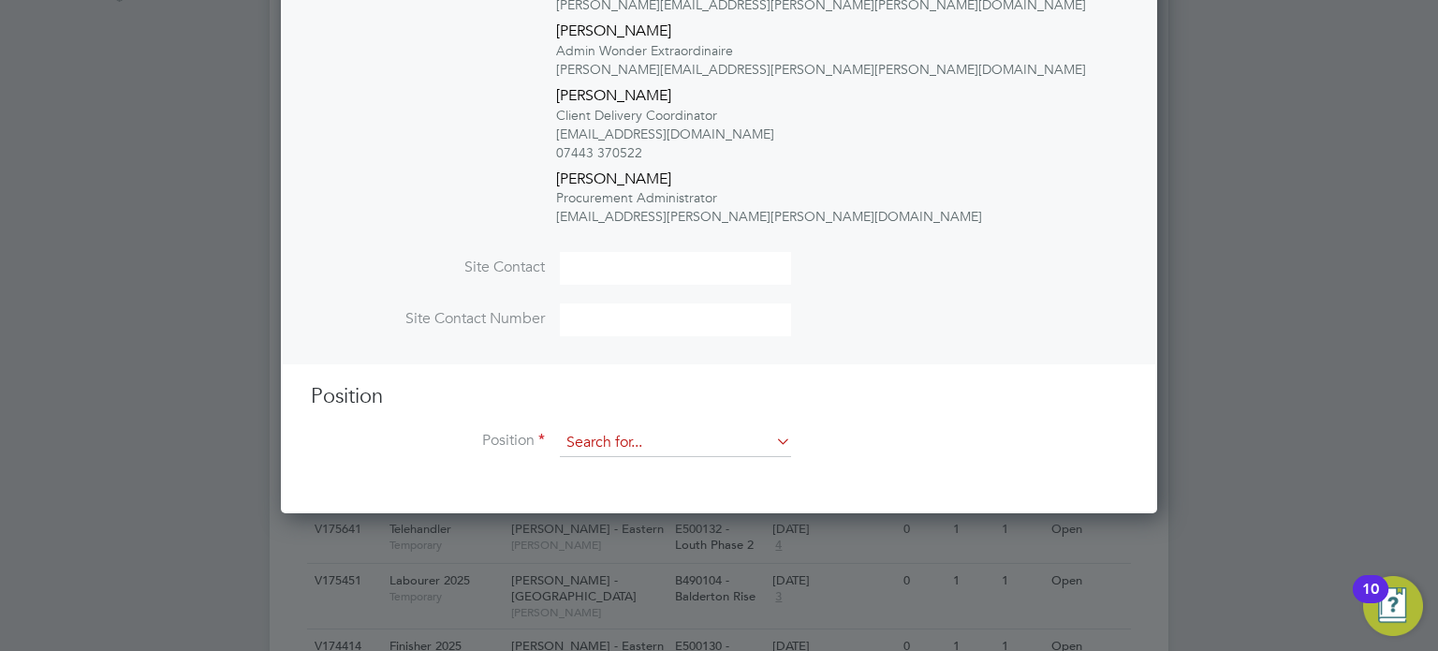
click at [666, 438] on input at bounding box center [675, 443] width 231 height 28
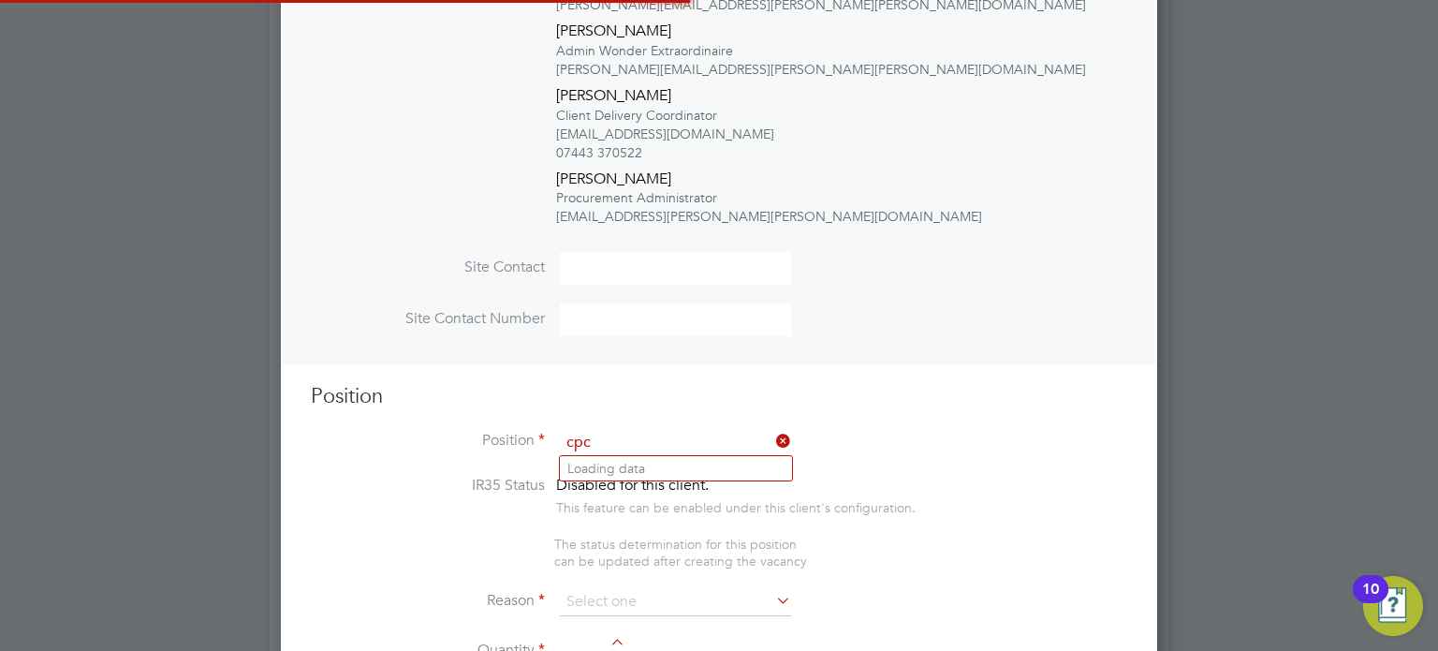
scroll to position [3259, 877]
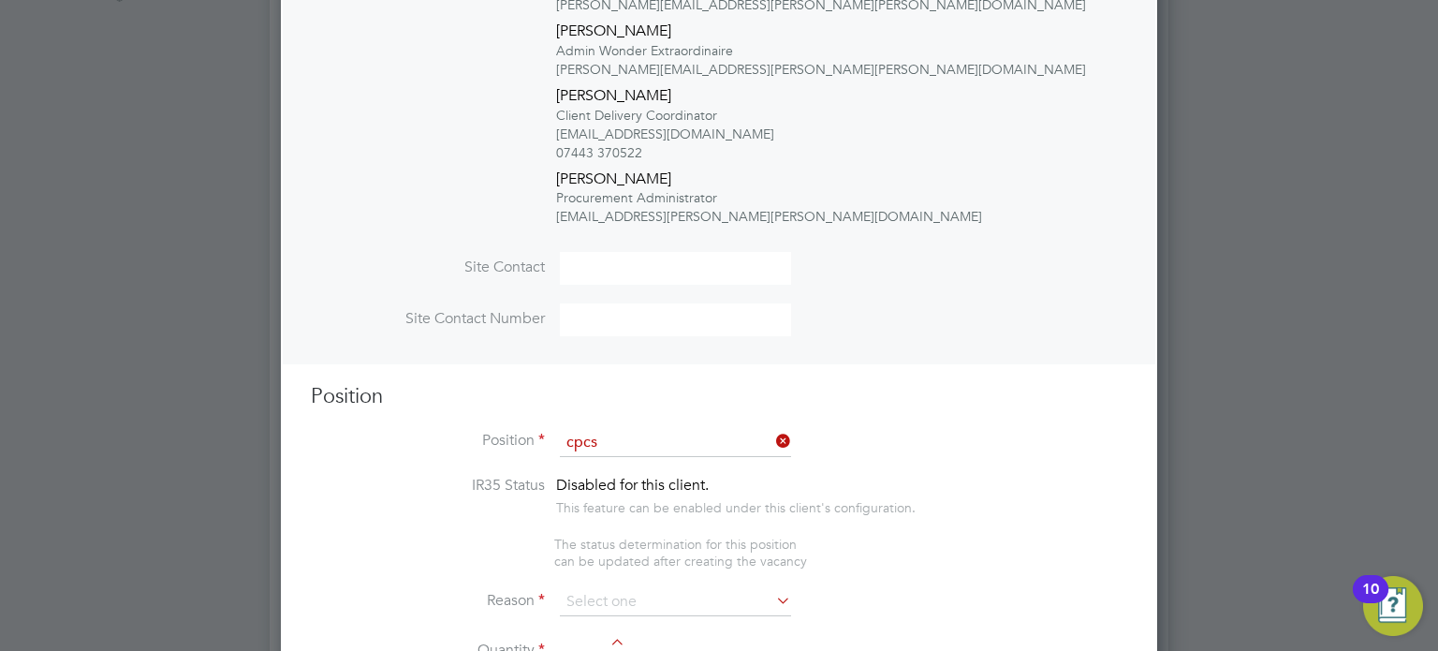
click at [670, 459] on li "CPCS Forklift 2025" at bounding box center [676, 468] width 232 height 25
type input "CPCS Forklift 2025"
type textarea "Full understanding of all aspects and responsibilities associated with the oper…"
click at [659, 447] on input "CPCS Forklift 2025" at bounding box center [675, 443] width 231 height 28
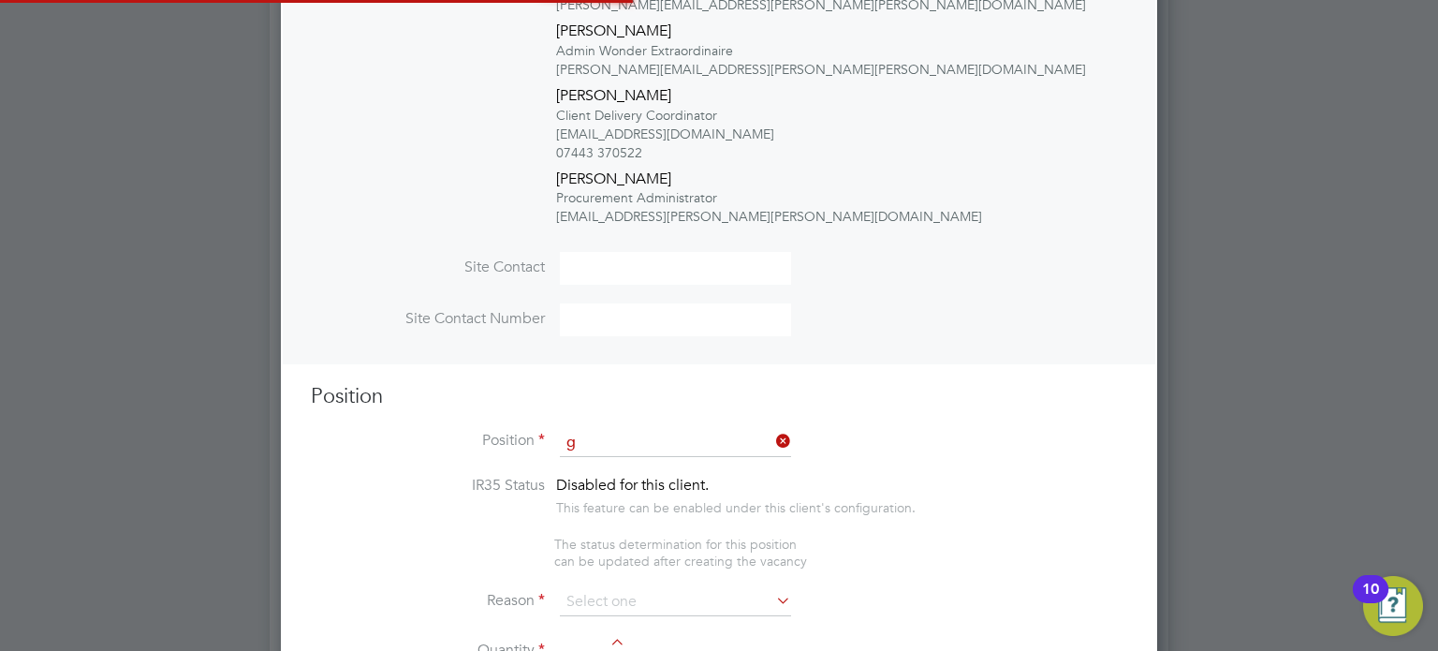
scroll to position [0, 0]
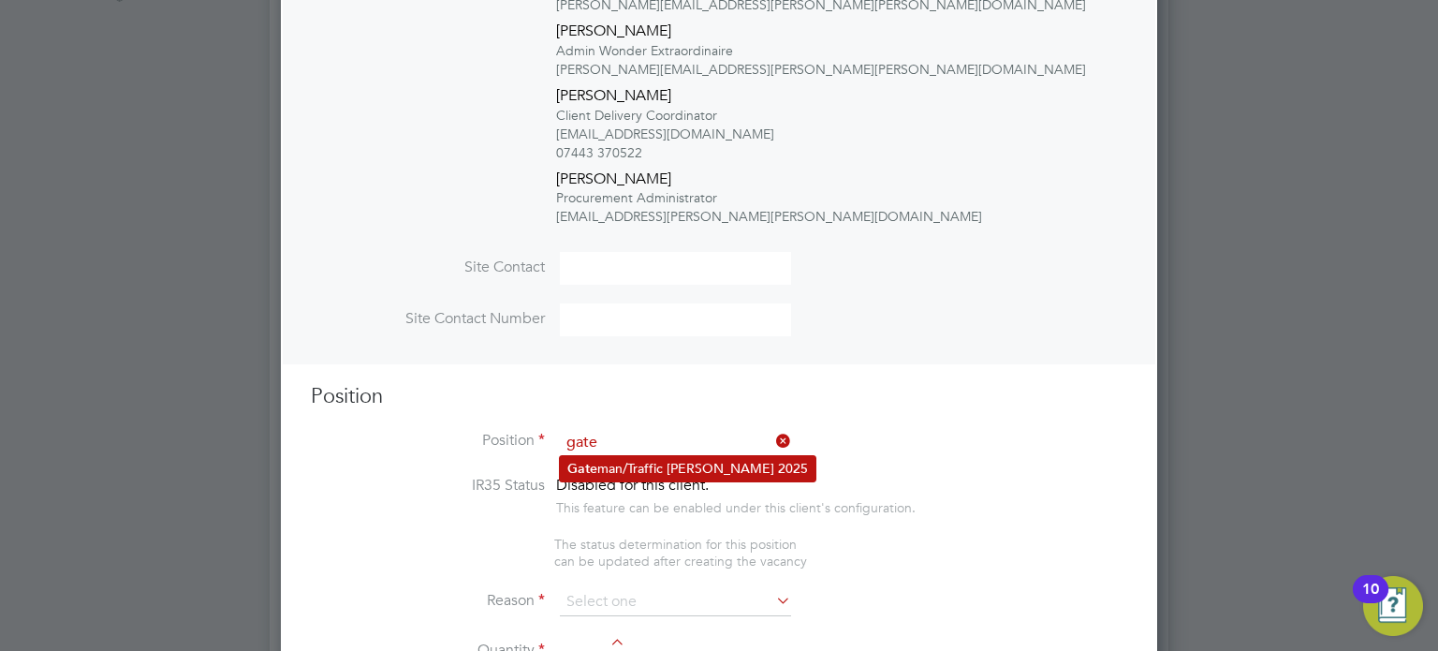
click at [664, 466] on li "Gate man/Traffic Marshall 2025" at bounding box center [688, 468] width 256 height 25
type input "Gateman/Traffic Marshall 2025"
type textarea "Duties as general labourer, but will control access to site and sign vehicles i…"
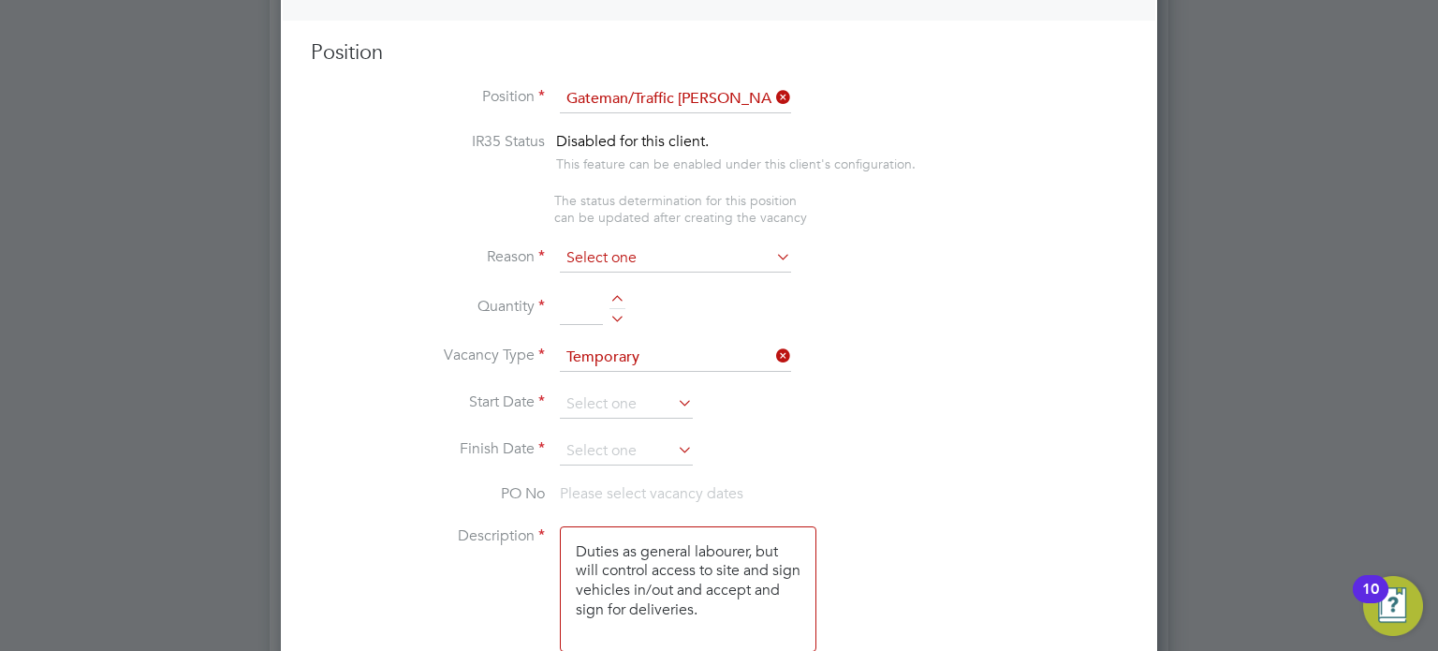
click at [619, 248] on input at bounding box center [675, 258] width 231 height 28
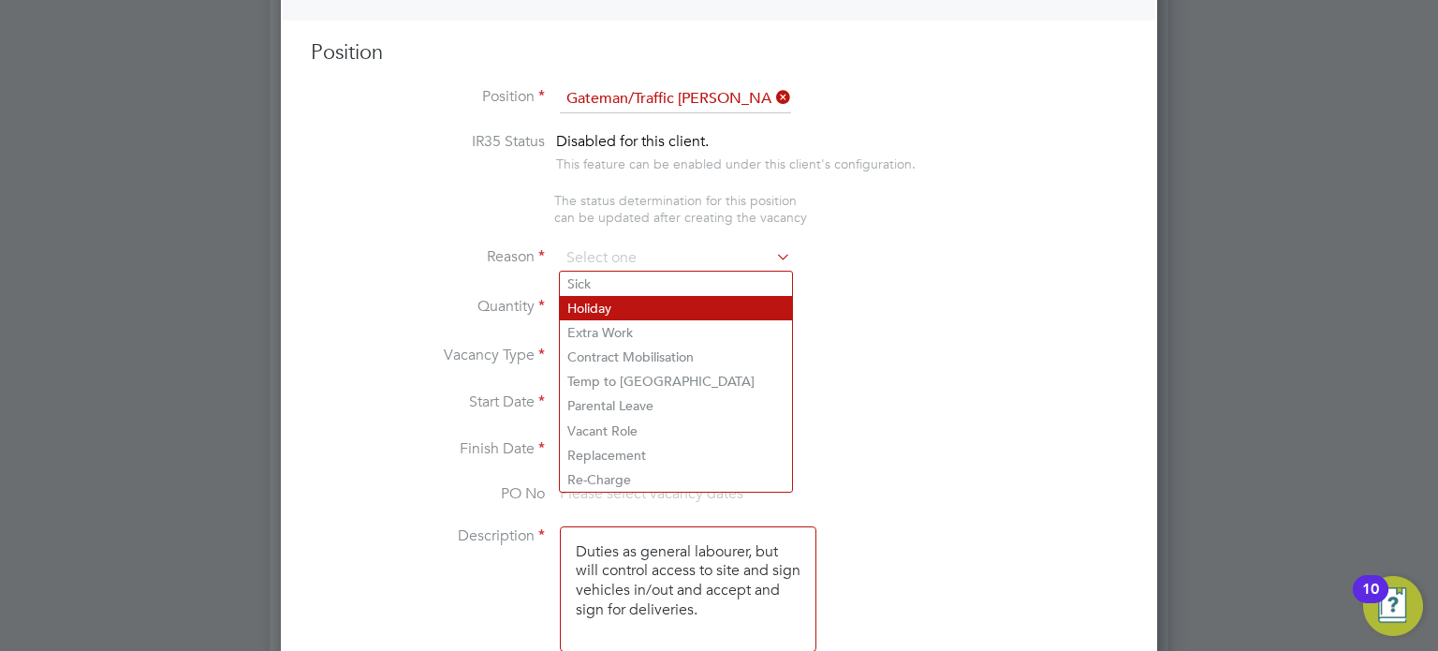
click at [619, 308] on li "Holiday" at bounding box center [676, 308] width 232 height 24
type input "Holiday"
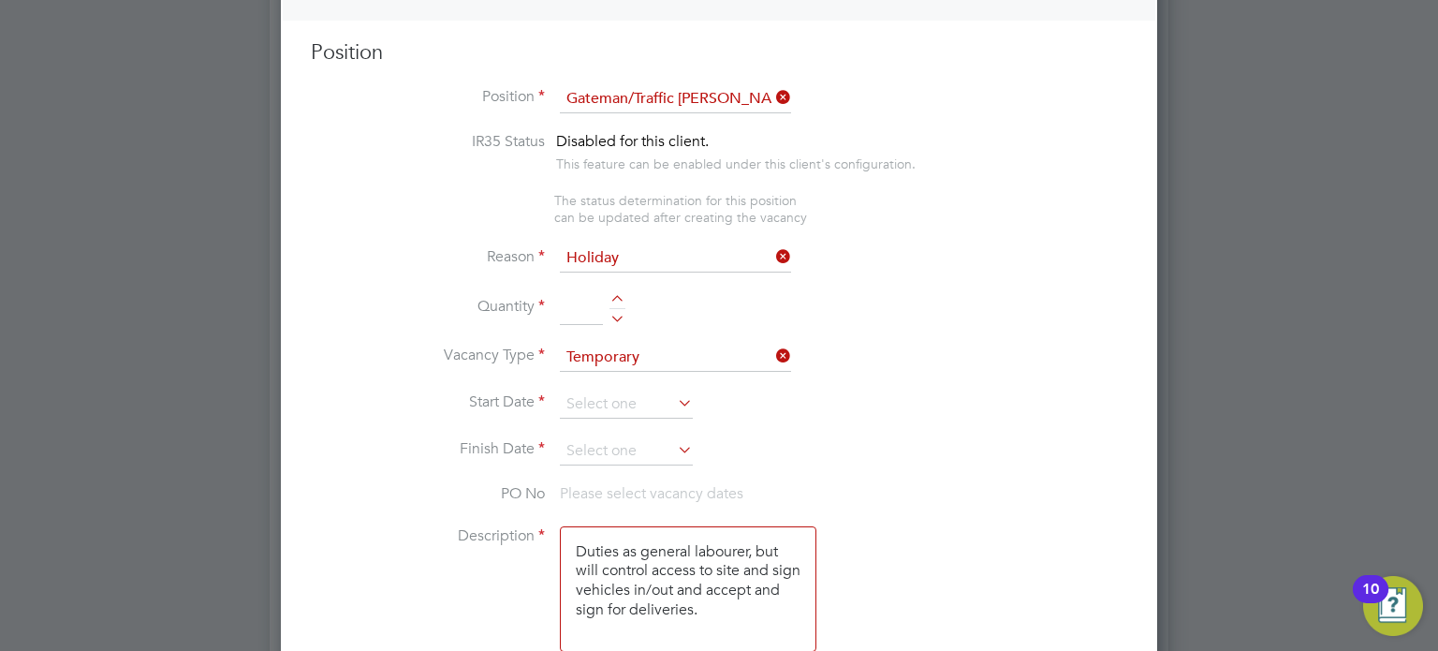
click at [619, 316] on div at bounding box center [618, 315] width 16 height 13
type input "1"
click at [597, 400] on input at bounding box center [626, 405] width 133 height 28
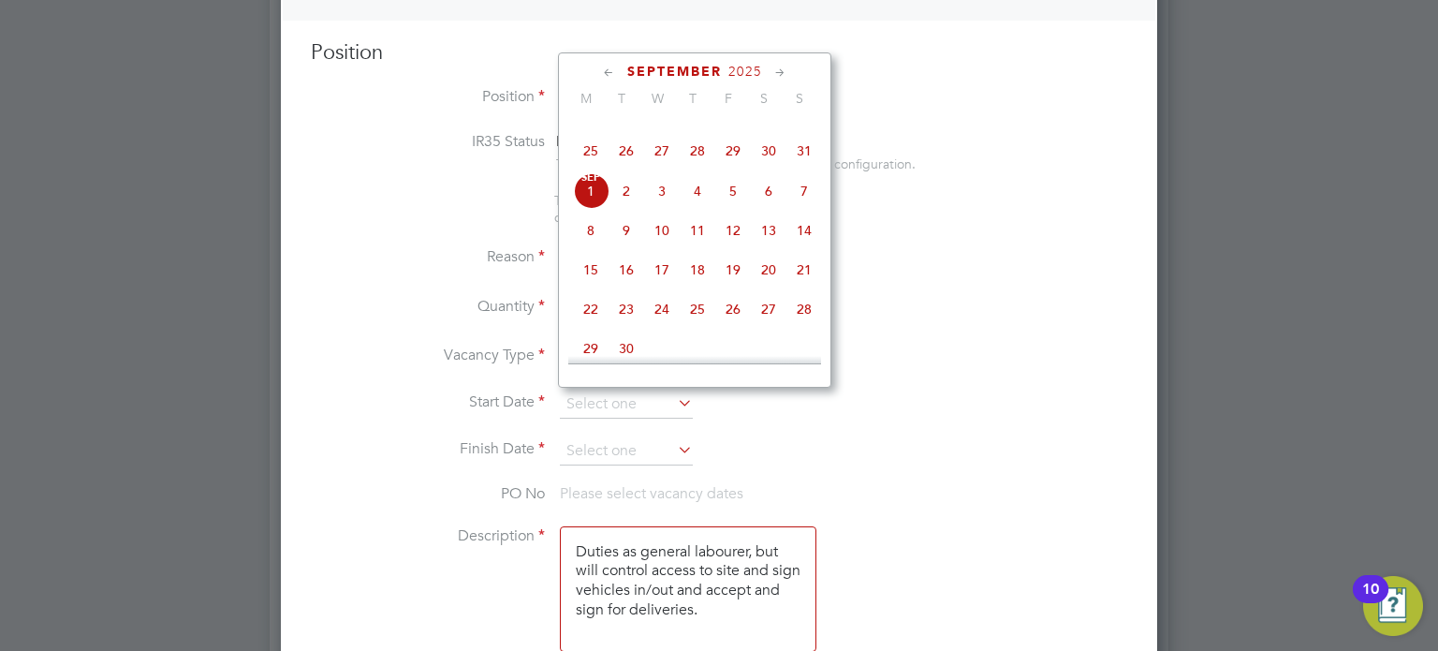
click at [700, 209] on span "4" at bounding box center [698, 191] width 36 height 36
type input "04 Sep 2025"
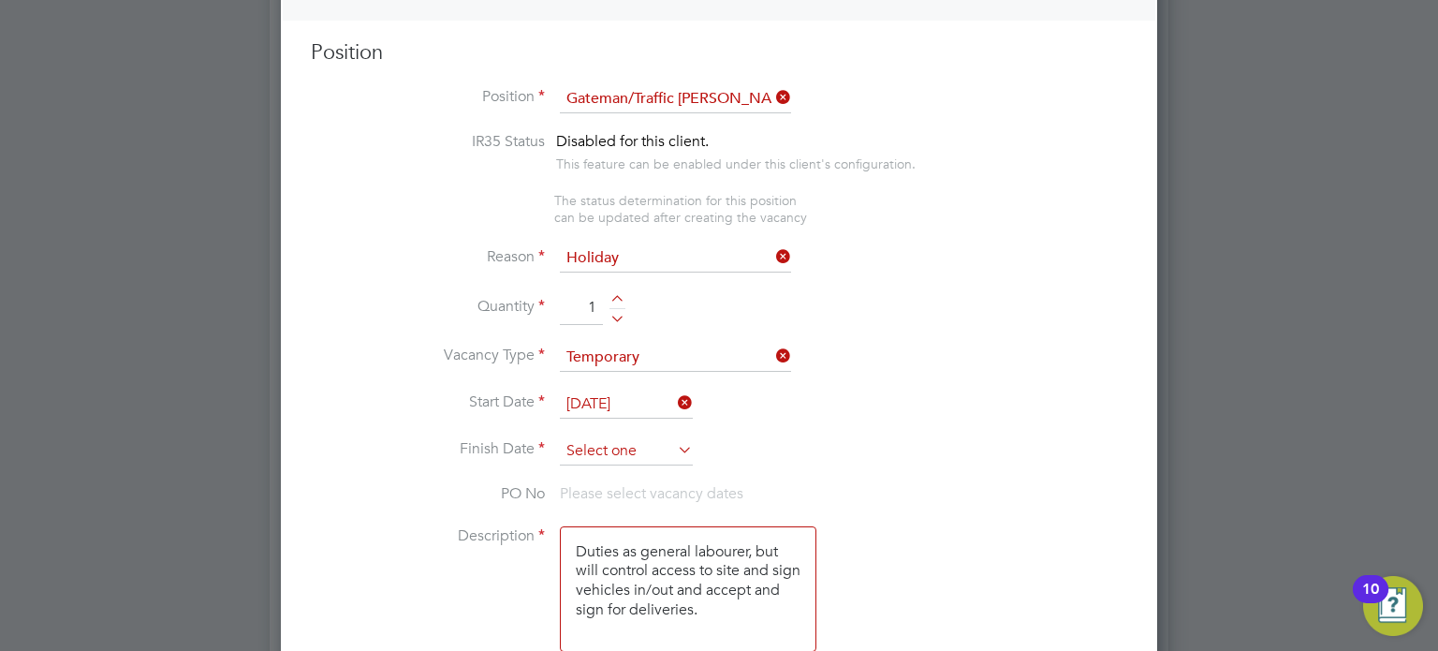
click at [598, 437] on input at bounding box center [626, 451] width 133 height 28
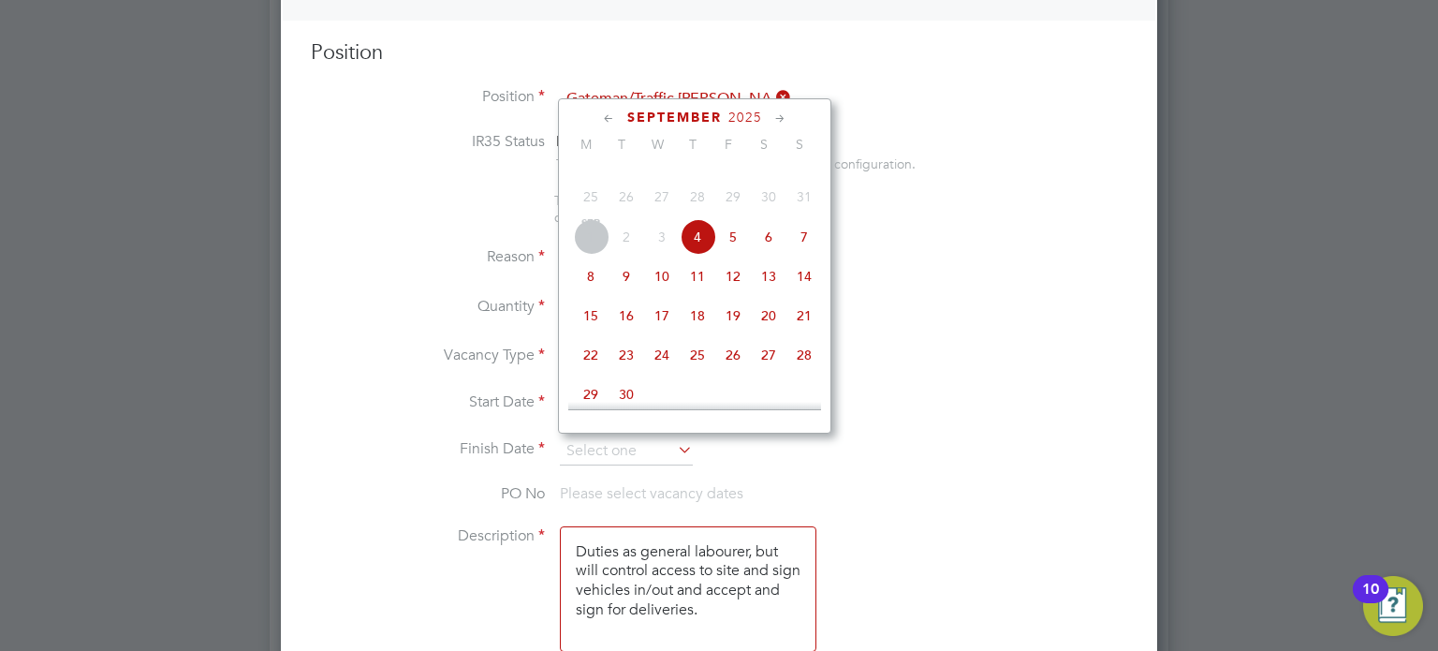
click at [730, 255] on span "5" at bounding box center [733, 237] width 36 height 36
type input "05 Sep 2025"
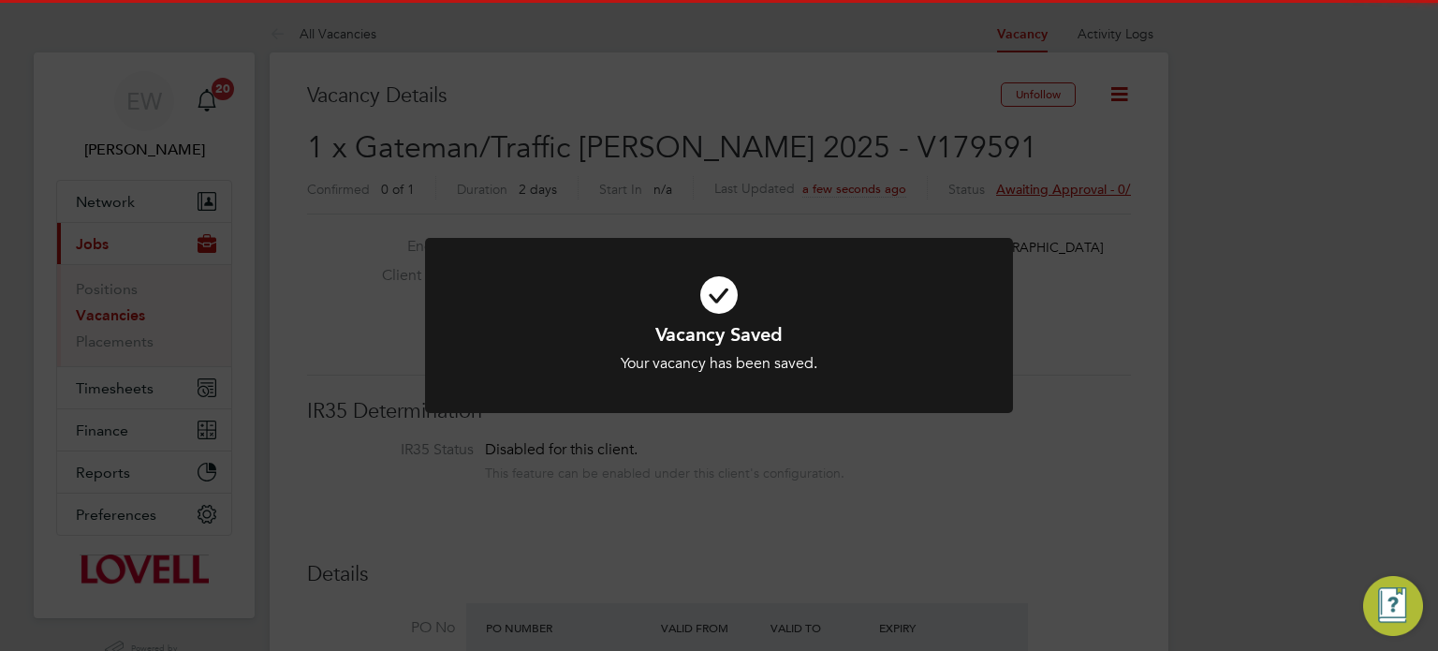
click at [1187, 442] on div "Vacancy Saved Your vacancy has been saved. Cancel Okay" at bounding box center [719, 325] width 1438 height 651
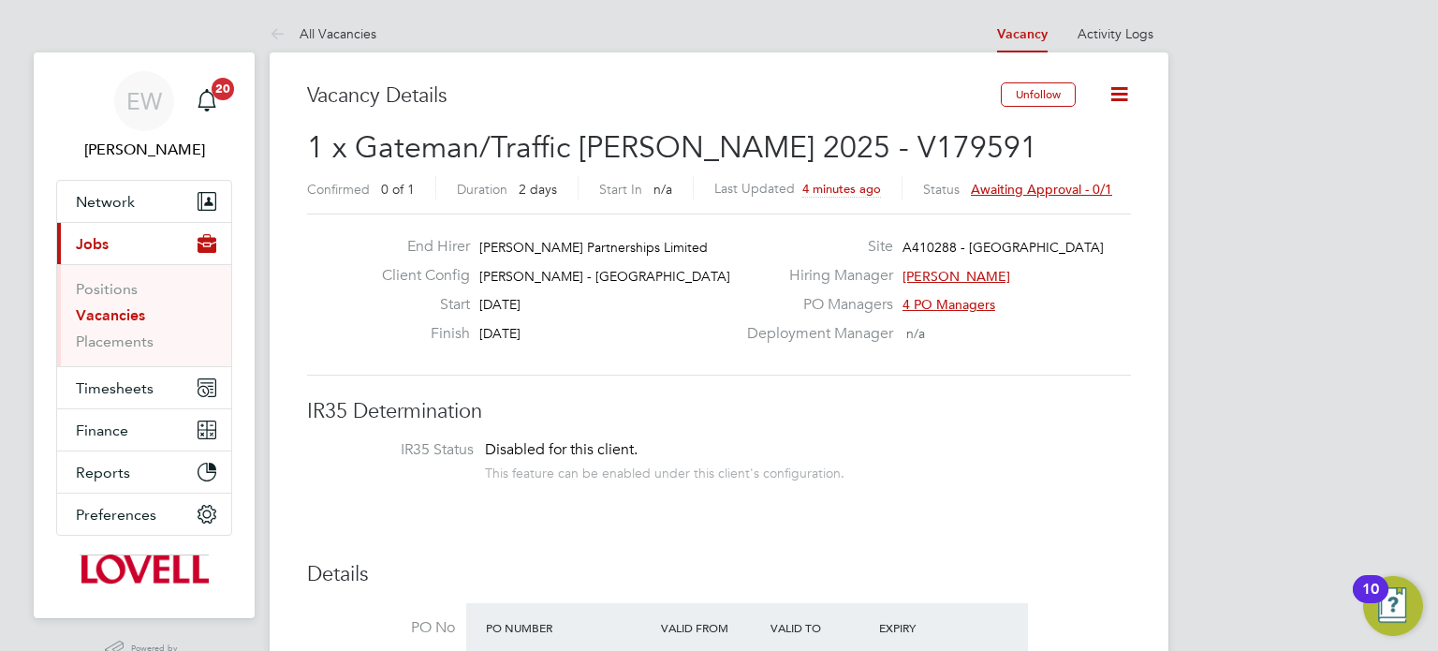
click at [100, 307] on link "Vacancies" at bounding box center [110, 315] width 69 height 18
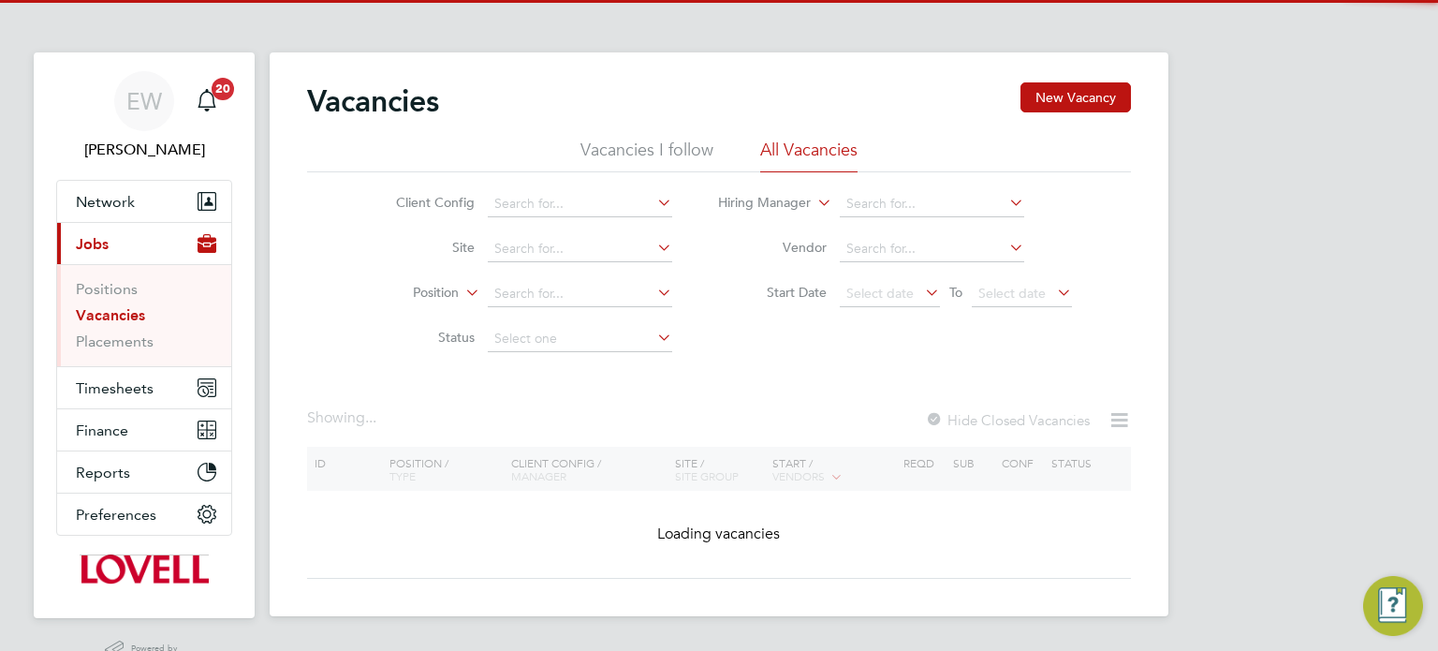
click at [1021, 108] on div "Vacancies New Vacancy" at bounding box center [719, 110] width 824 height 56
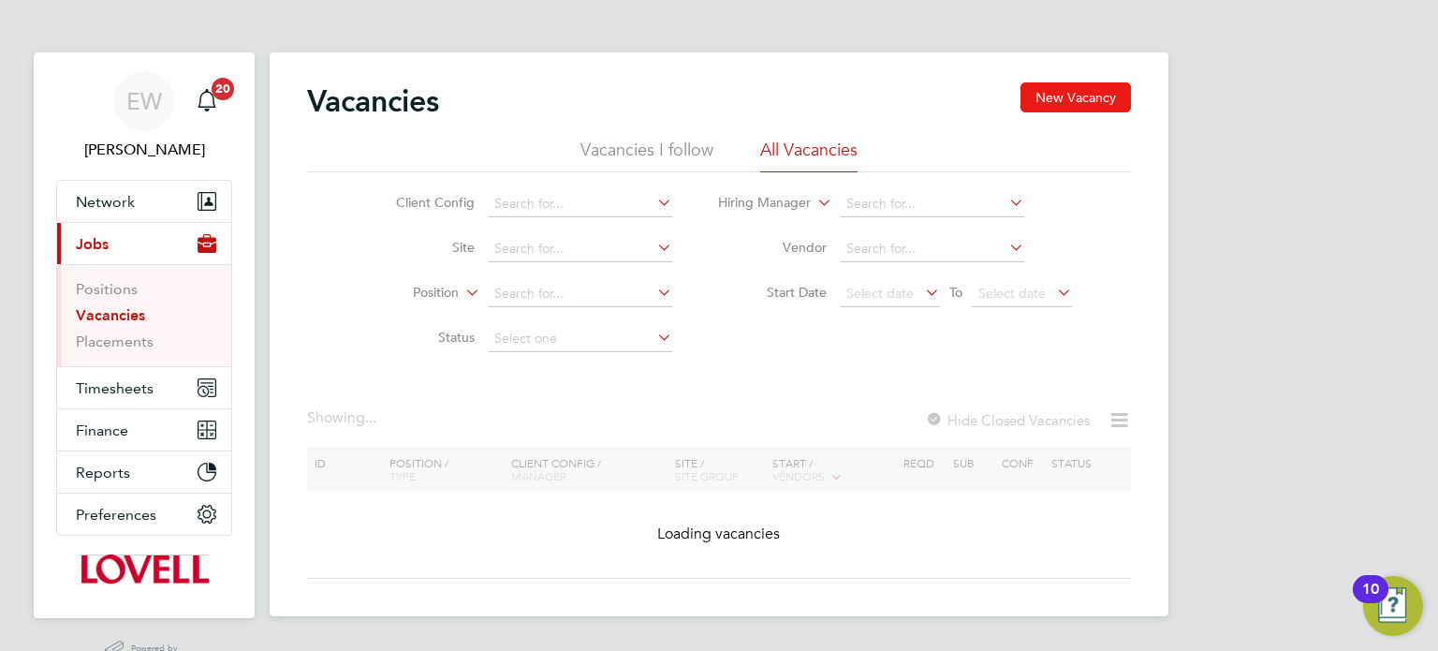
click at [1042, 103] on button "New Vacancy" at bounding box center [1076, 97] width 111 height 30
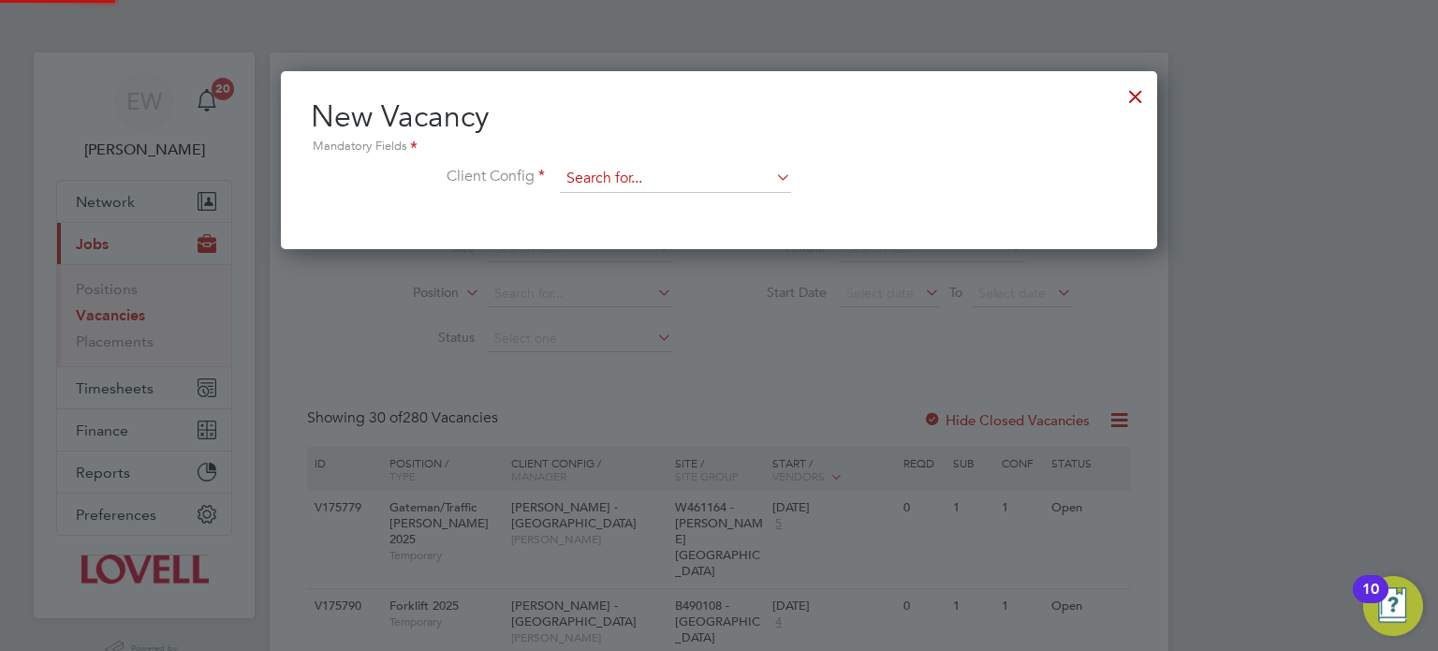
scroll to position [177, 877]
click at [598, 185] on input at bounding box center [675, 179] width 231 height 28
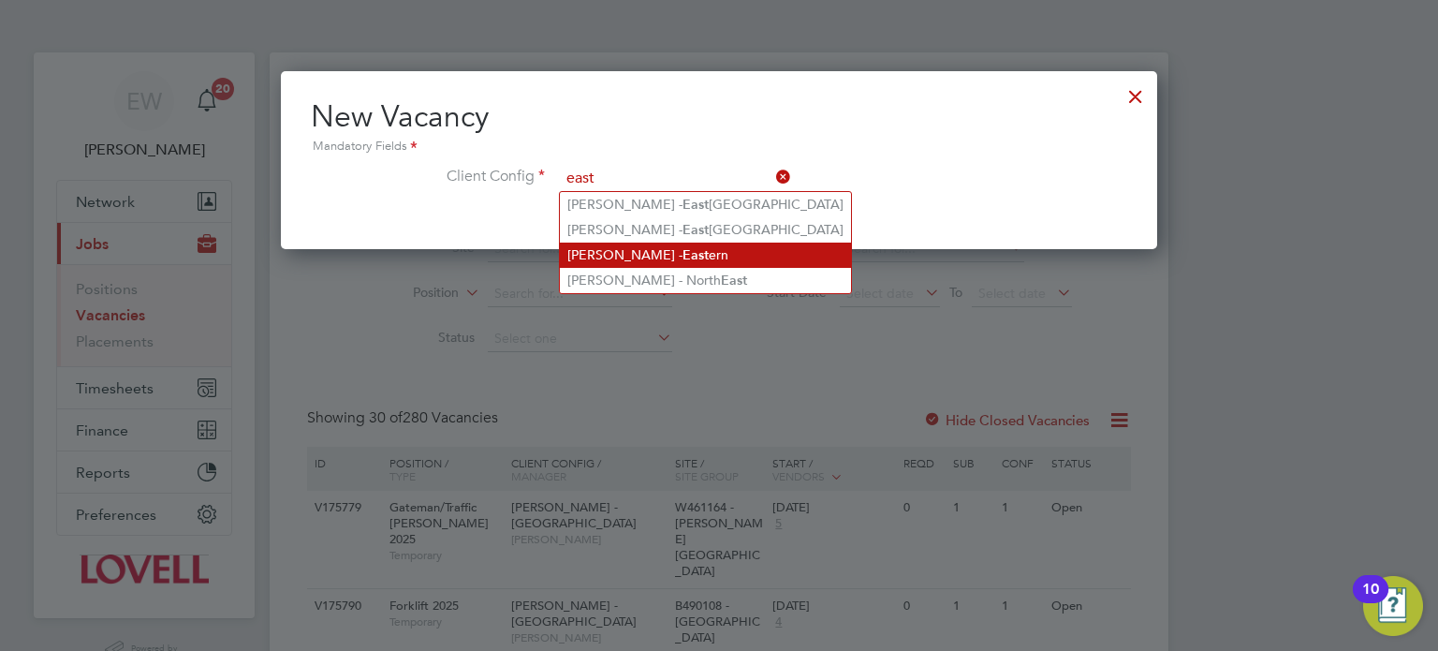
click at [633, 260] on li "Lovell - East ern" at bounding box center [705, 255] width 291 height 25
type input "Lovell - Eastern"
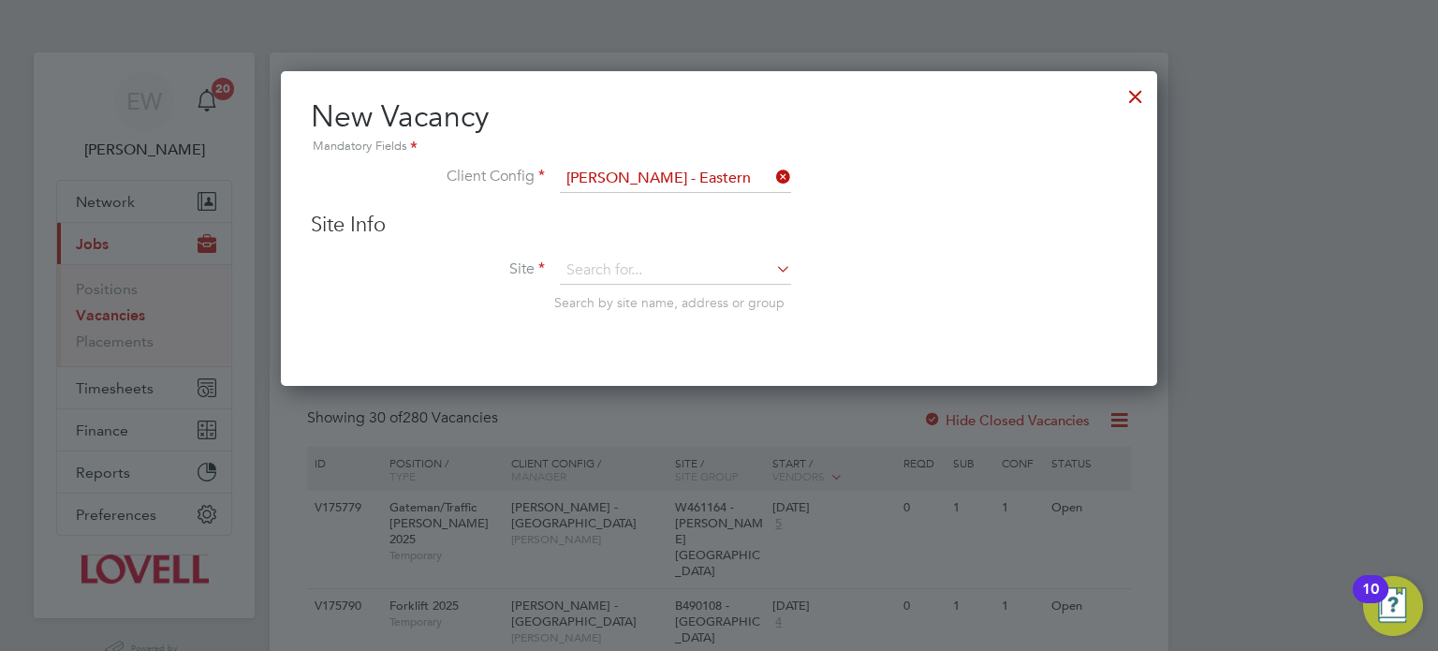
scroll to position [315, 877]
click at [641, 266] on input at bounding box center [675, 271] width 231 height 28
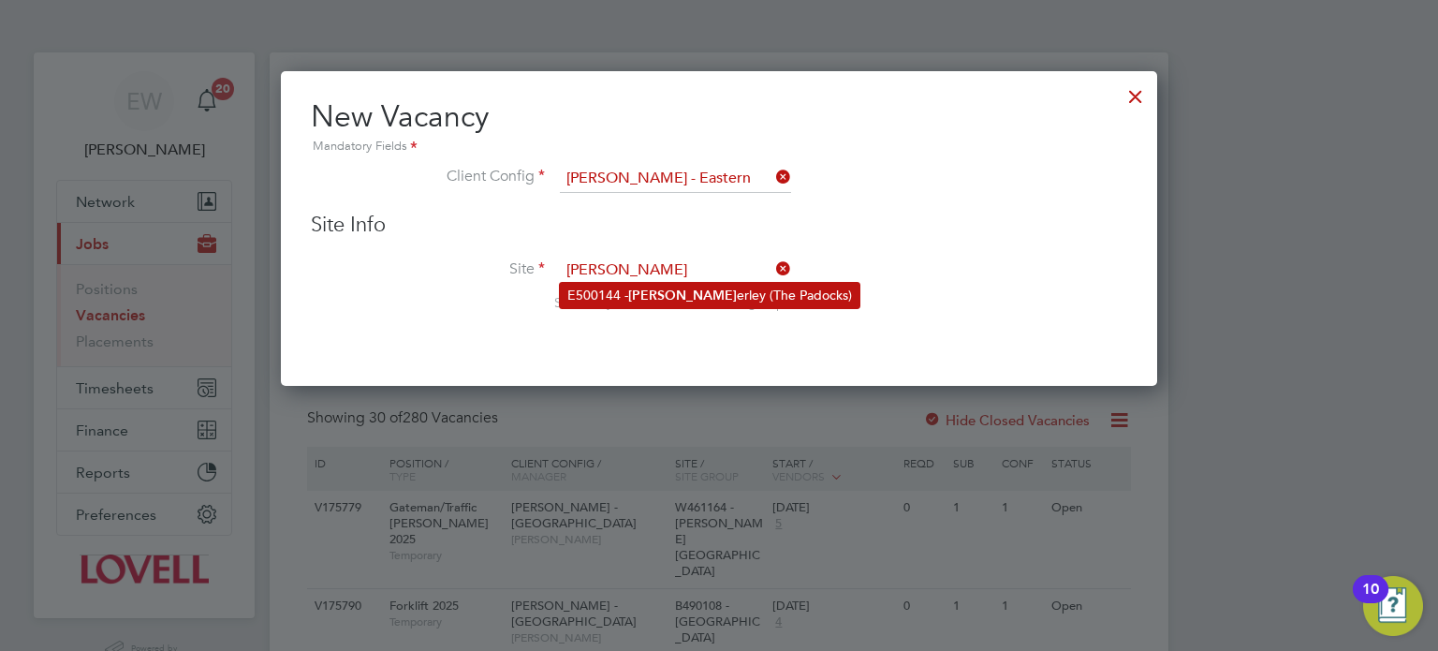
click at [688, 287] on li "E500144 - Bev erley (The Padocks)" at bounding box center [710, 295] width 300 height 25
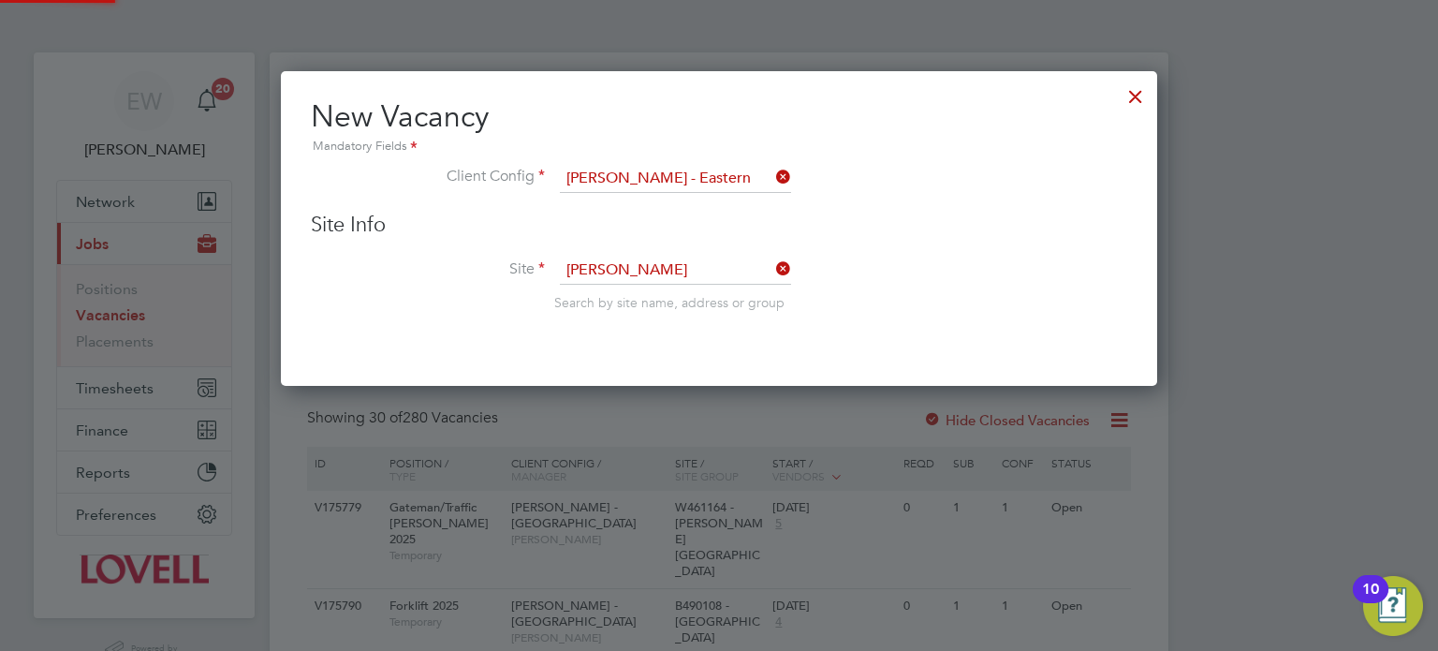
type input "E500144 - Beverley (The Padocks)"
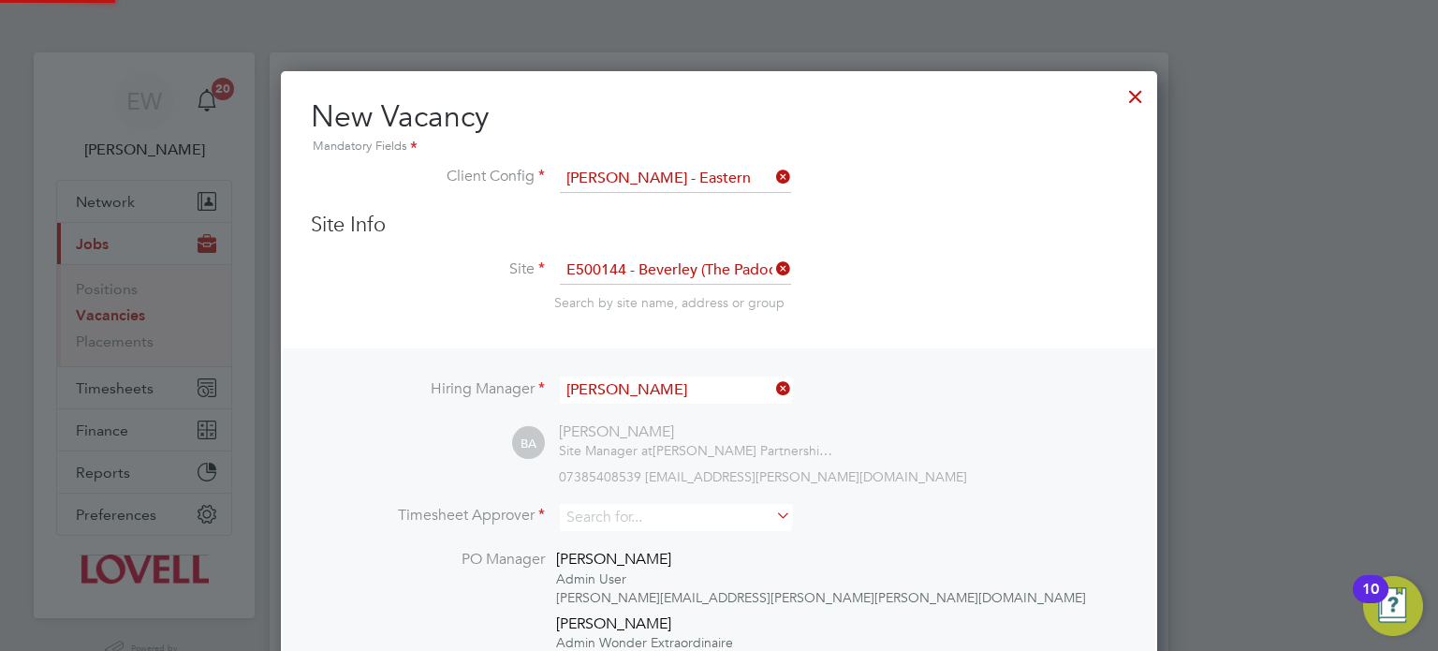
scroll to position [1033, 877]
click at [636, 512] on input at bounding box center [675, 517] width 231 height 27
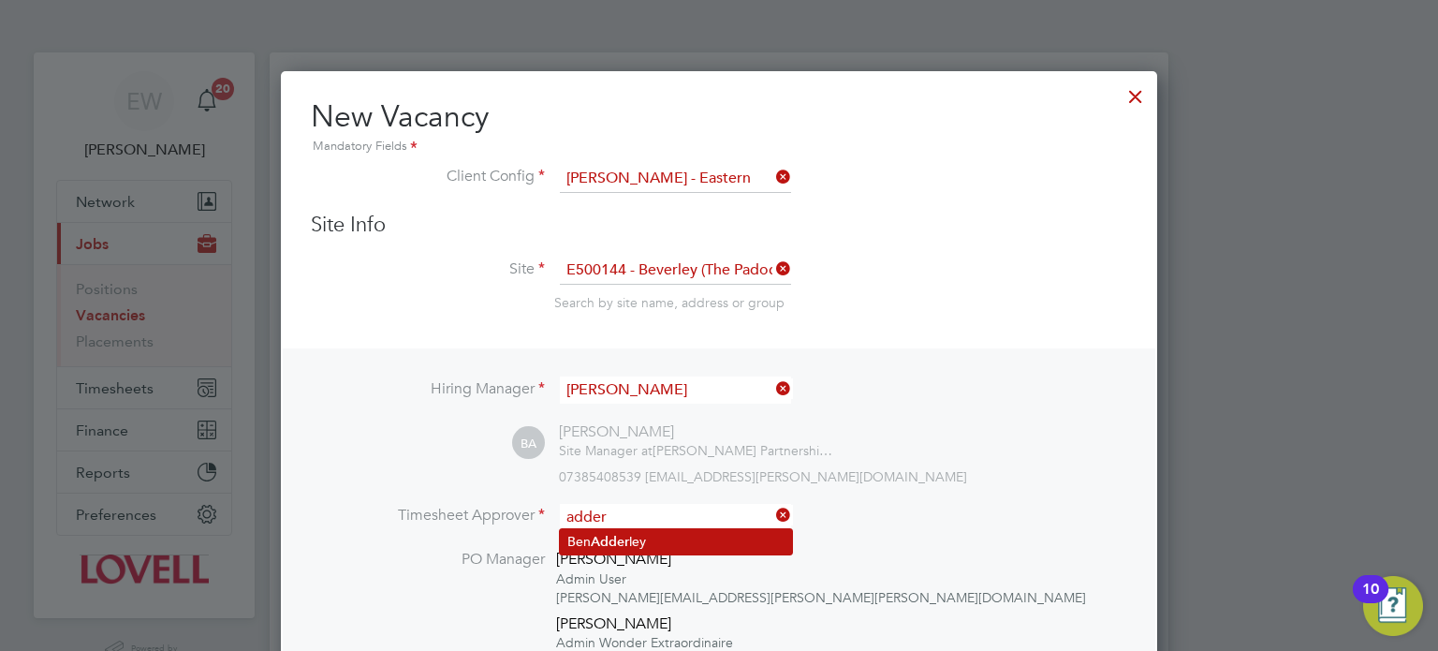
click at [642, 538] on li "Ben Adder ley" at bounding box center [676, 541] width 232 height 25
type input "Ben Adderley"
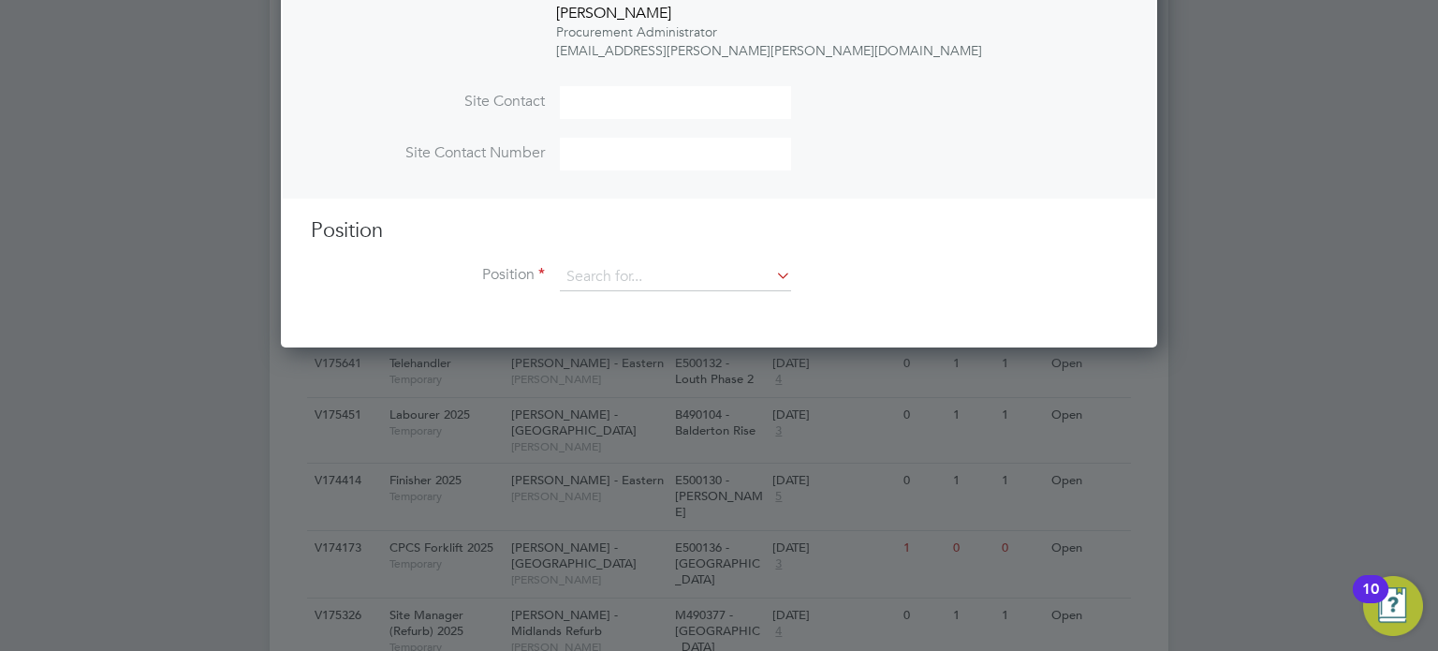
scroll to position [838, 0]
click at [652, 269] on input at bounding box center [675, 278] width 231 height 28
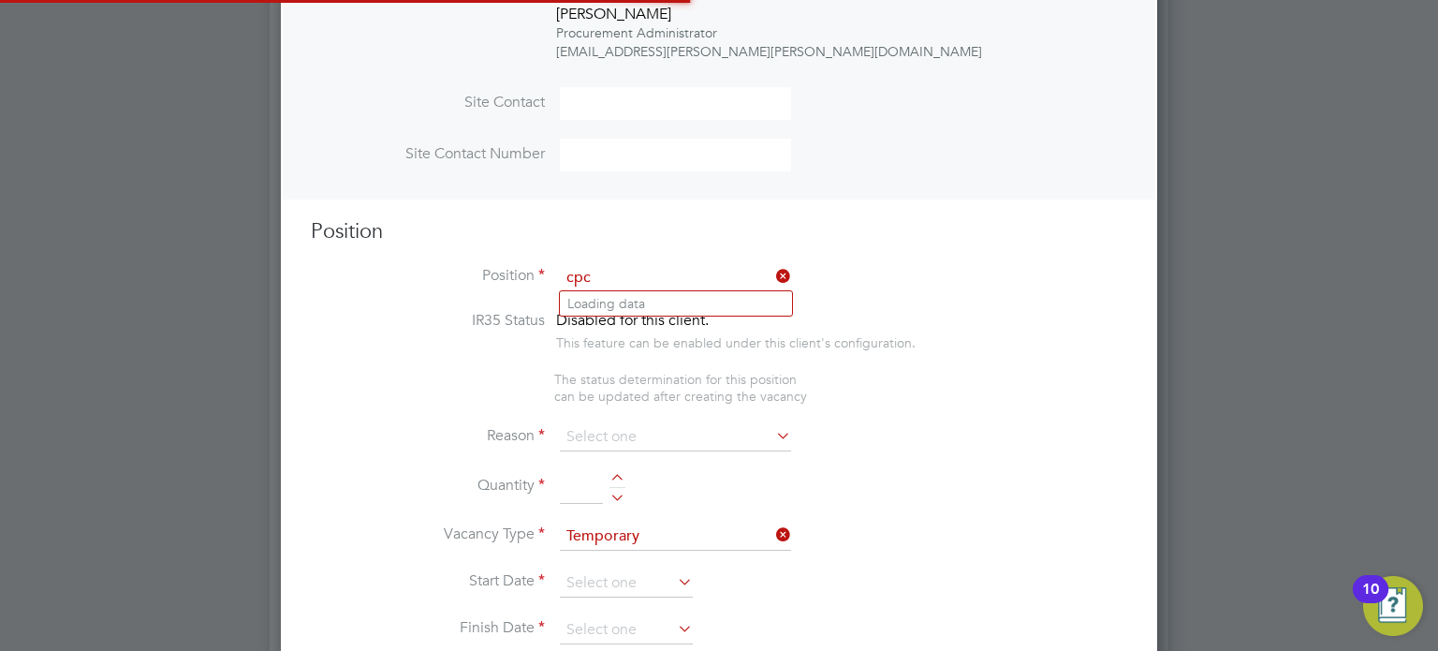
scroll to position [3176, 877]
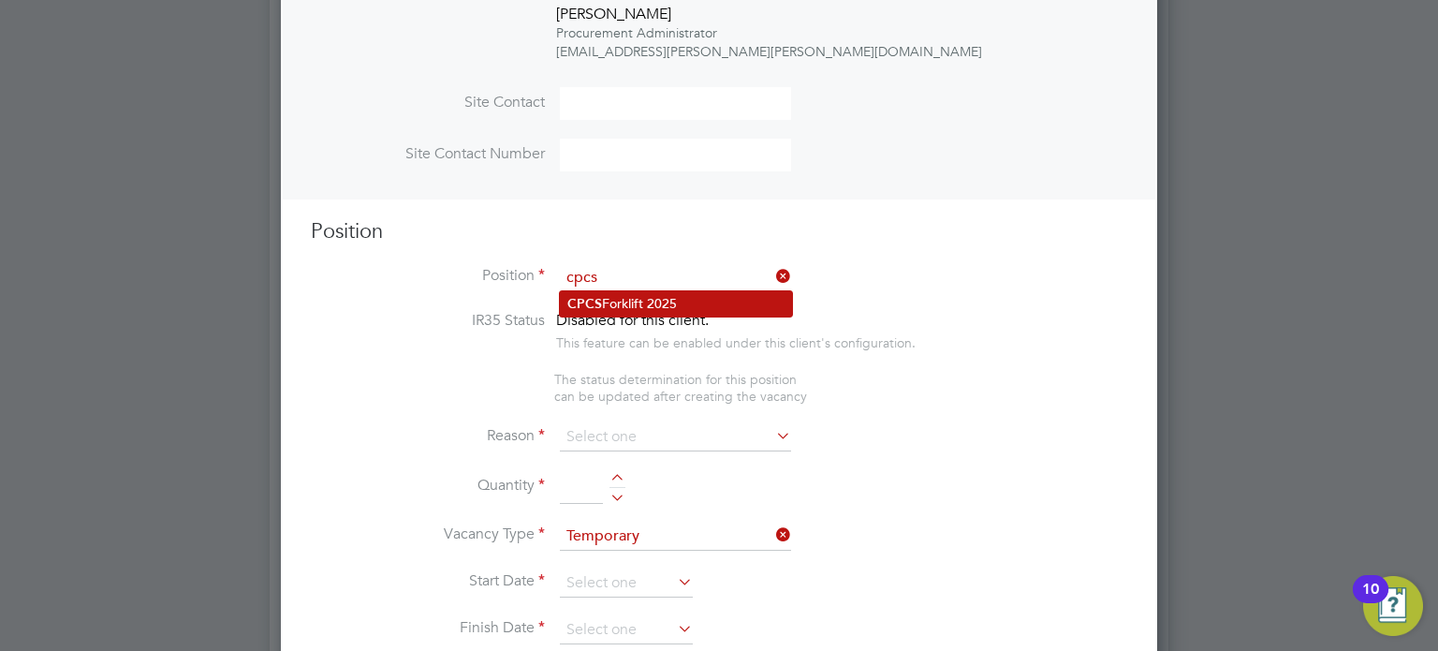
click at [669, 293] on li "CPCS Forklift 2025" at bounding box center [676, 303] width 232 height 25
type input "CPCS Forklift 2025"
type textarea "Full understanding of all aspects and responsibilities associated with the oper…"
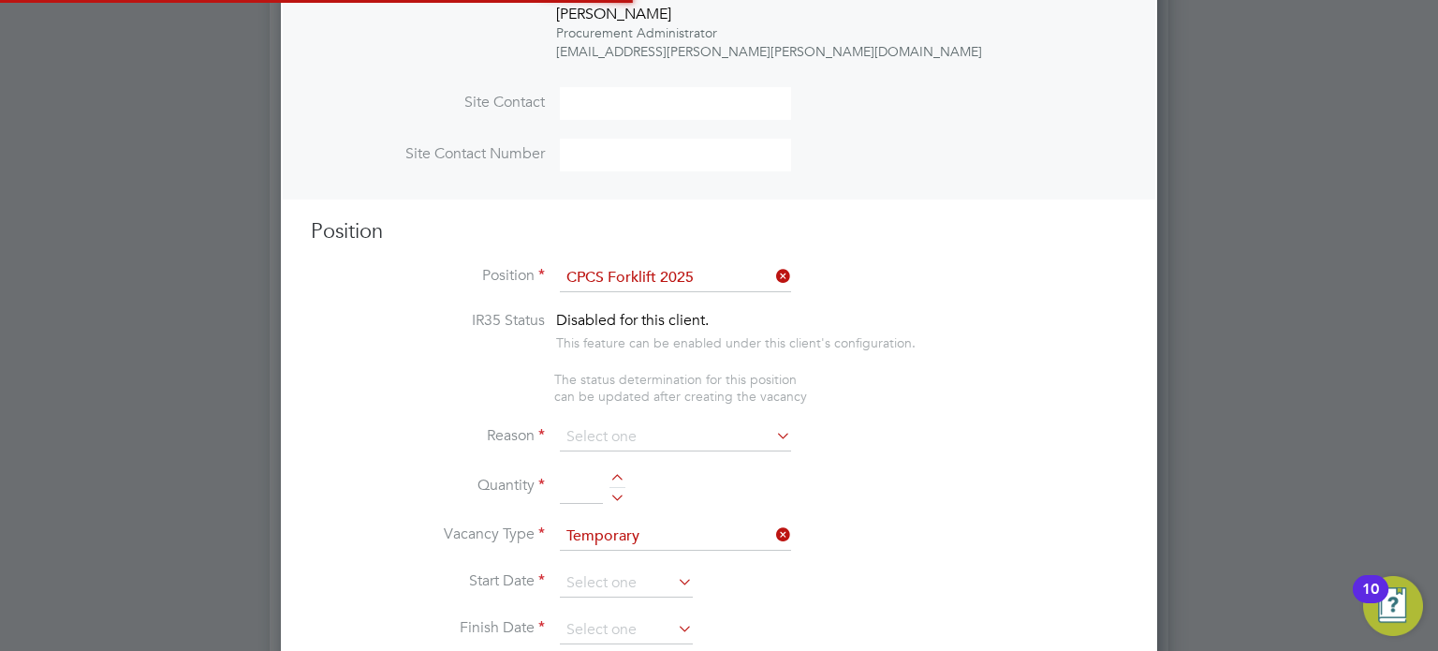
scroll to position [55, 97]
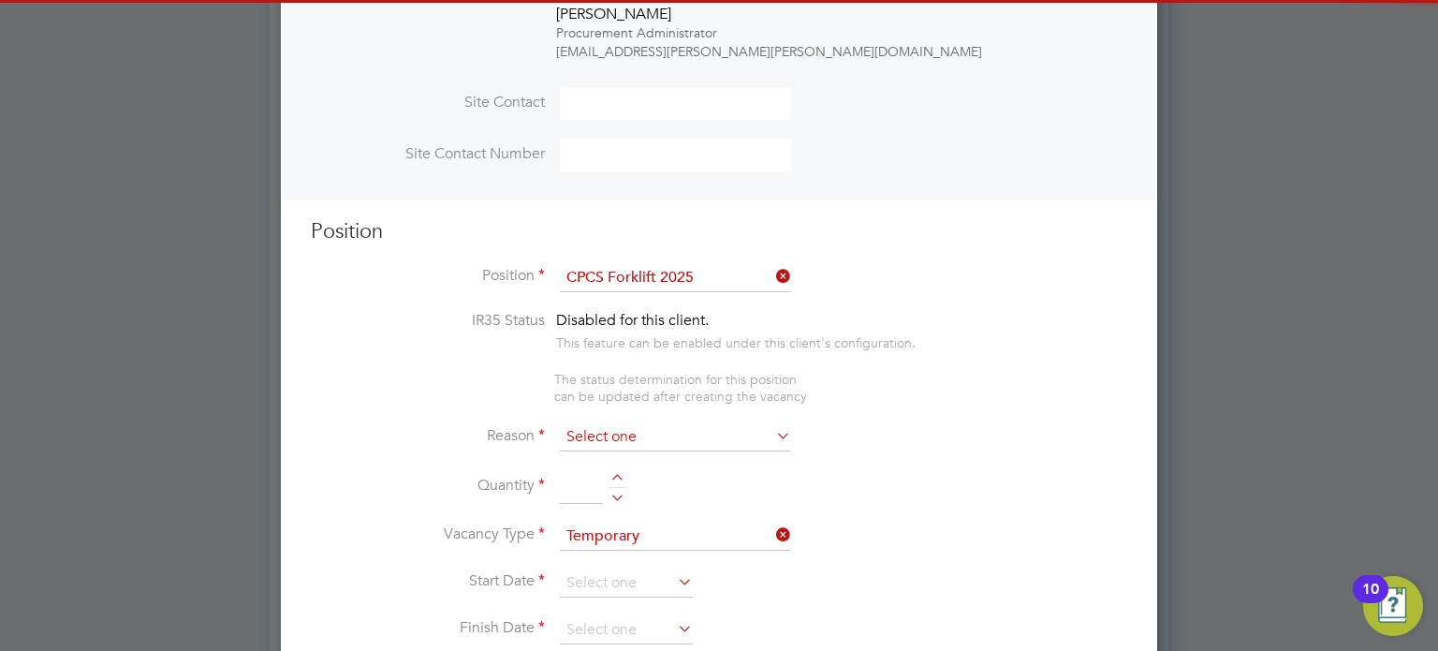
click at [627, 439] on input at bounding box center [675, 437] width 231 height 28
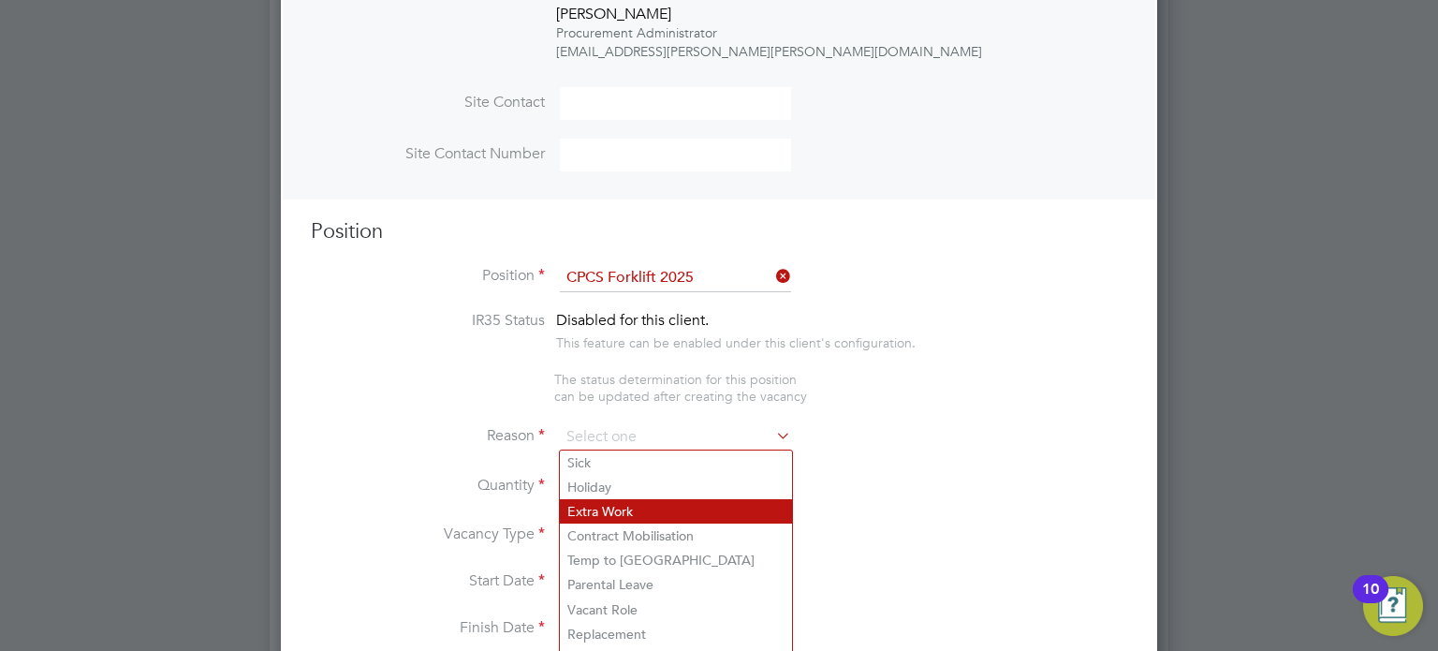
click at [622, 504] on li "Extra Work" at bounding box center [676, 511] width 232 height 24
type input "Extra Work"
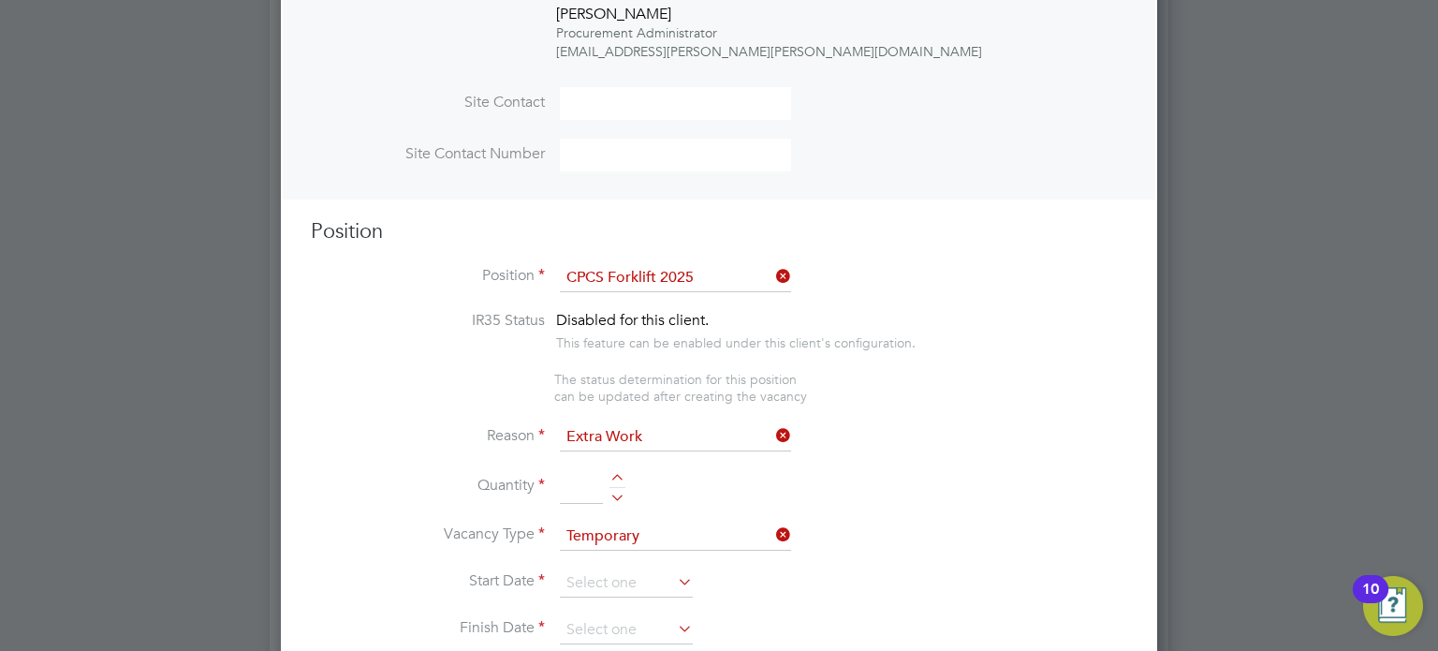
click at [622, 501] on li "Quantity" at bounding box center [719, 496] width 817 height 52
click at [620, 499] on div at bounding box center [618, 494] width 16 height 13
type input "1"
click at [589, 577] on input at bounding box center [626, 583] width 133 height 28
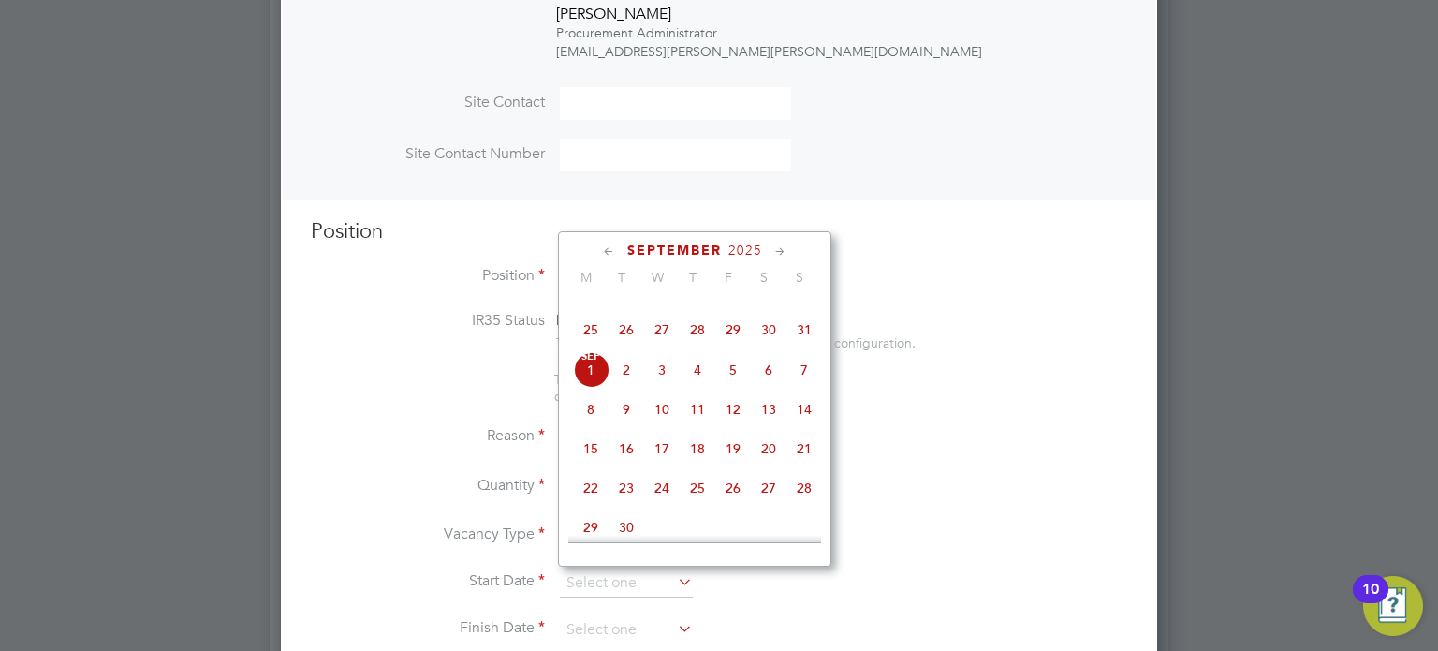
click at [666, 388] on span "3" at bounding box center [662, 370] width 36 height 36
type input "03 Sep 2025"
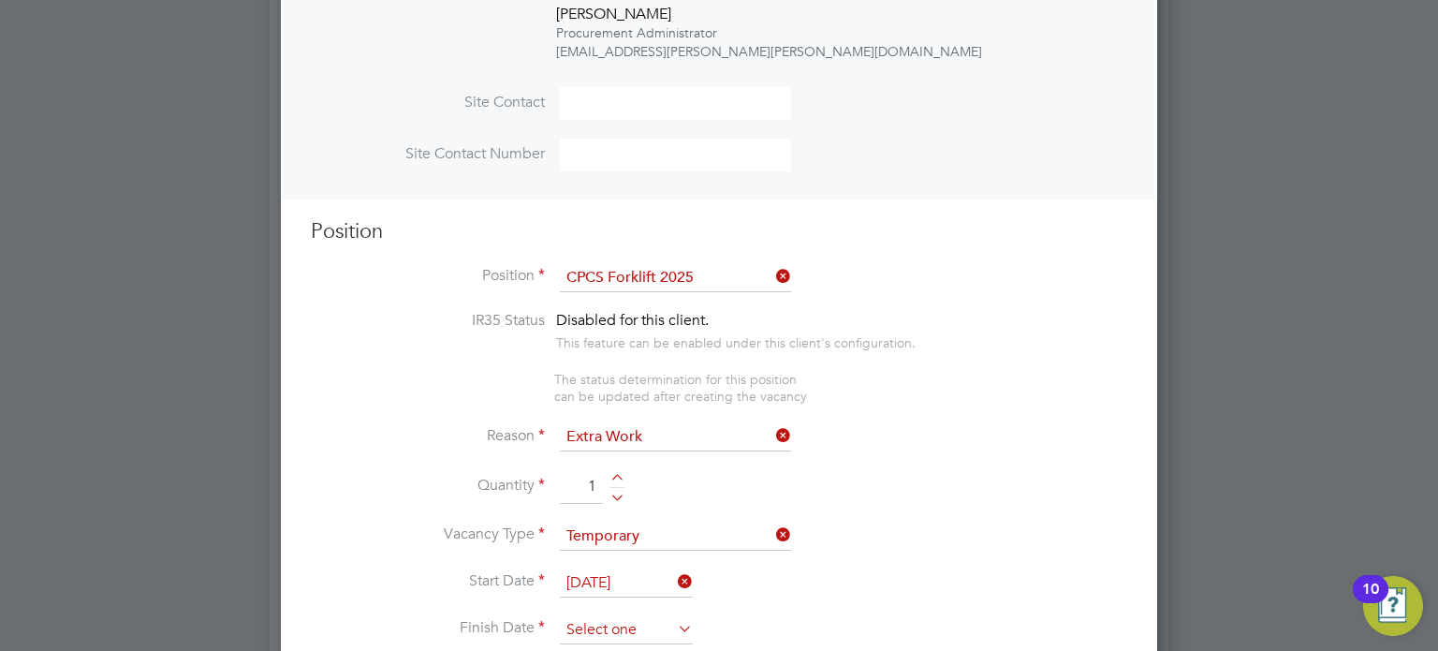
click at [597, 627] on input at bounding box center [626, 630] width 133 height 28
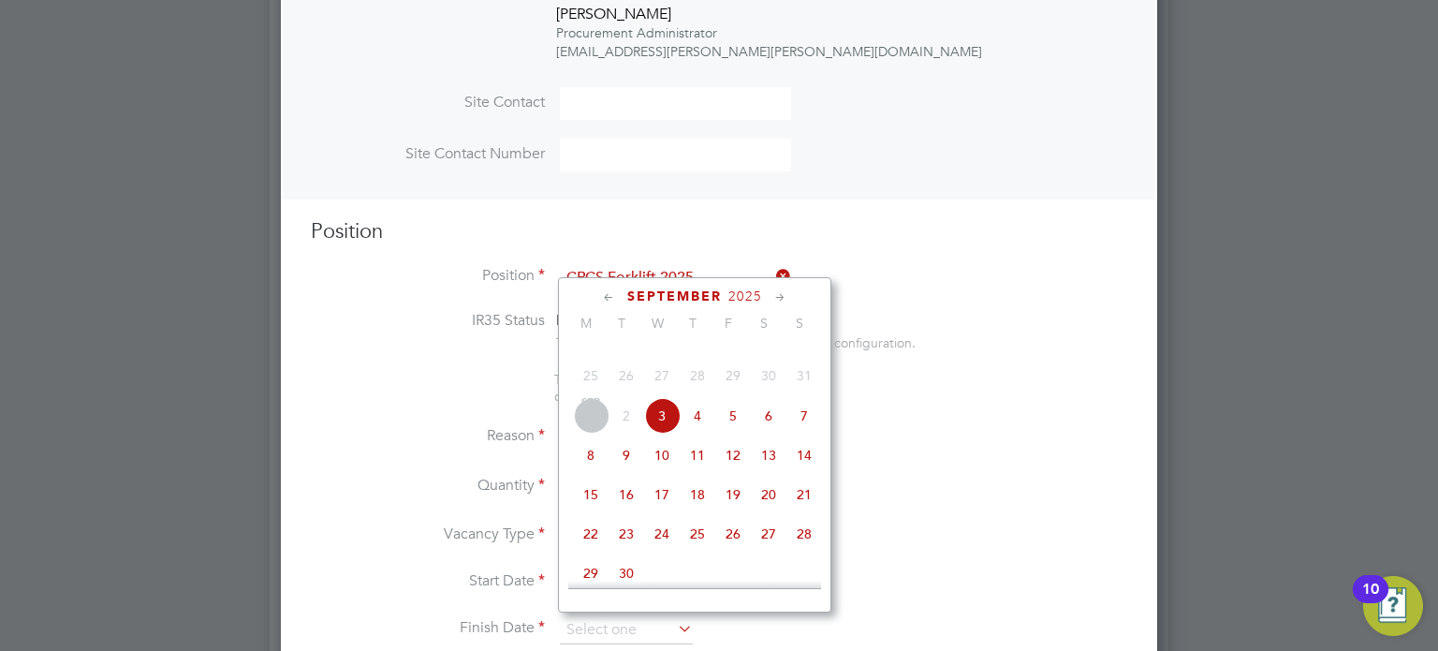
click at [734, 434] on span "5" at bounding box center [733, 416] width 36 height 36
type input "05 Sep 2025"
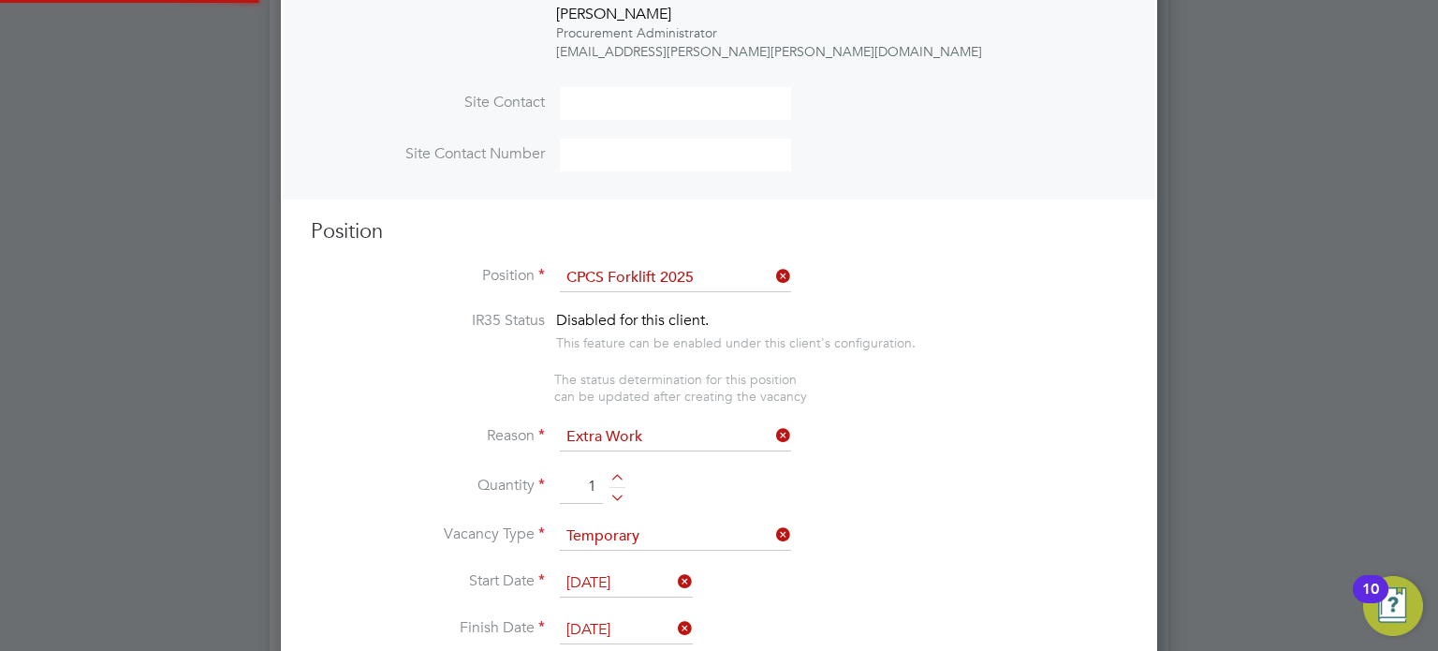
scroll to position [2918, 0]
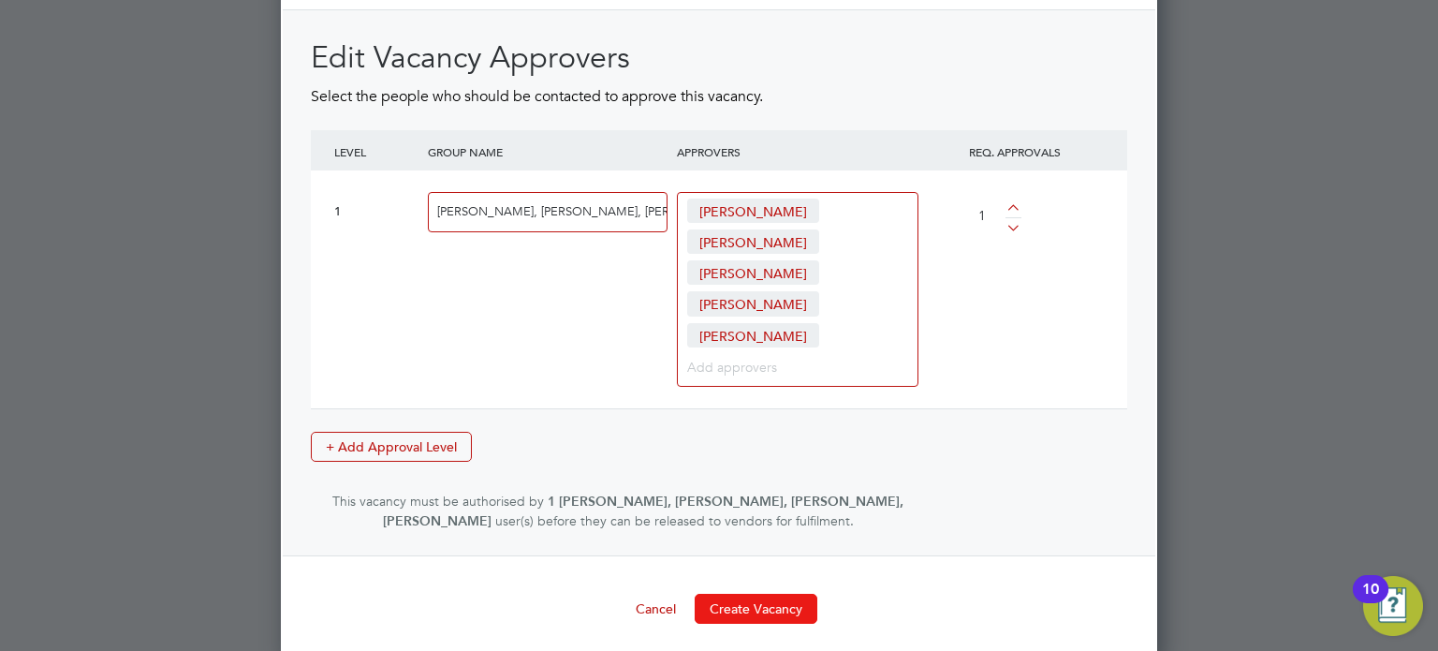
click at [752, 594] on button "Create Vacancy" at bounding box center [756, 609] width 123 height 30
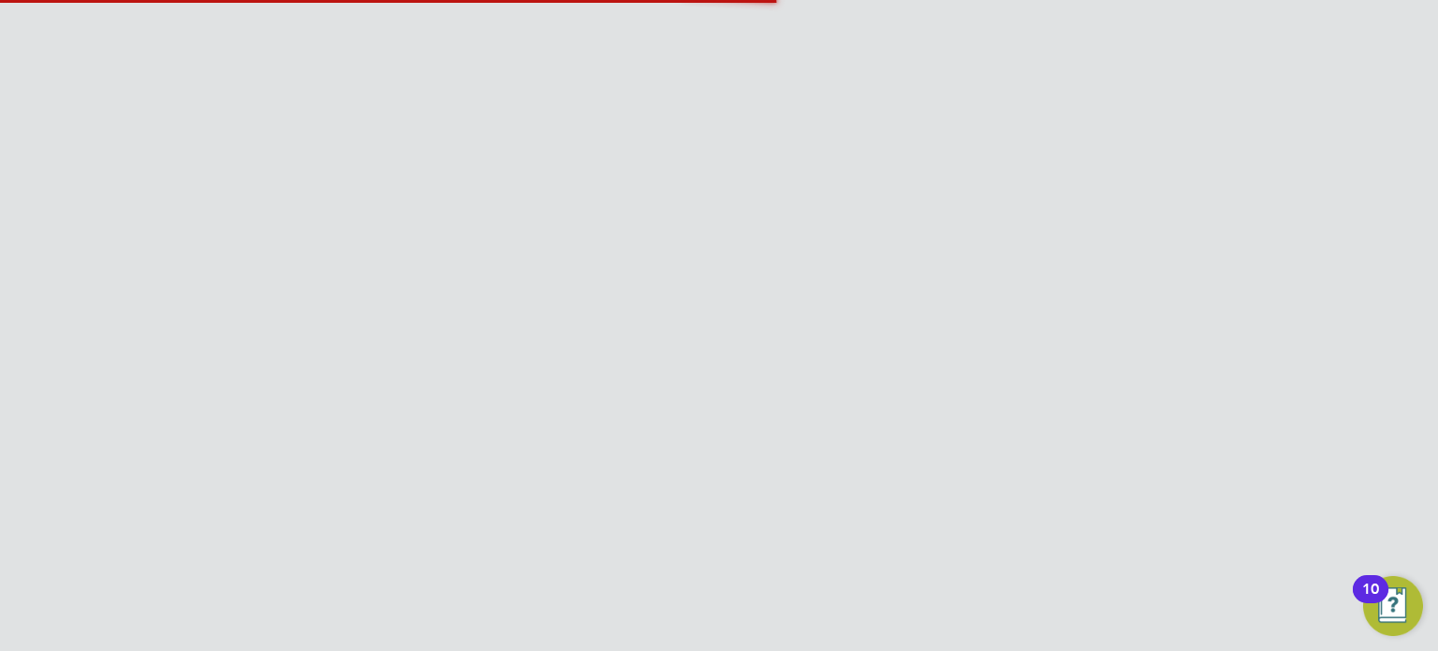
scroll to position [9, 8]
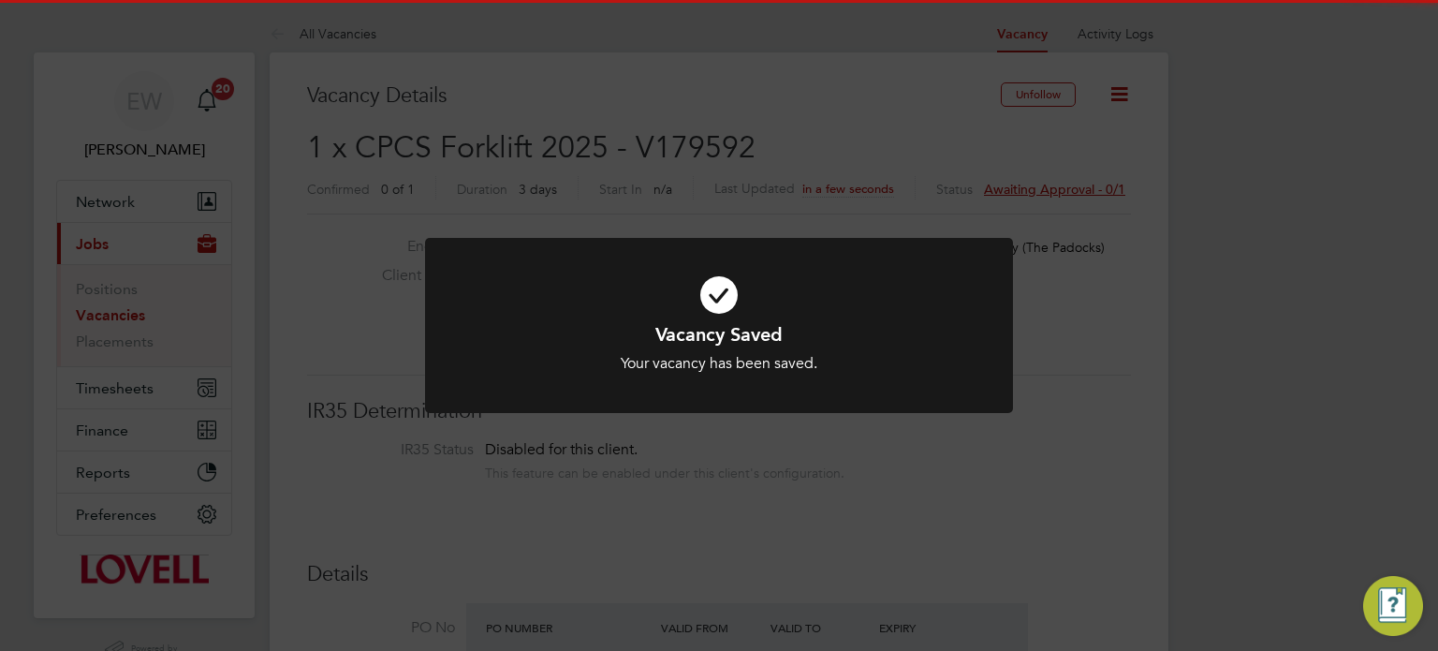
click at [1275, 347] on div "Vacancy Saved Your vacancy has been saved. Cancel Okay" at bounding box center [719, 325] width 1438 height 651
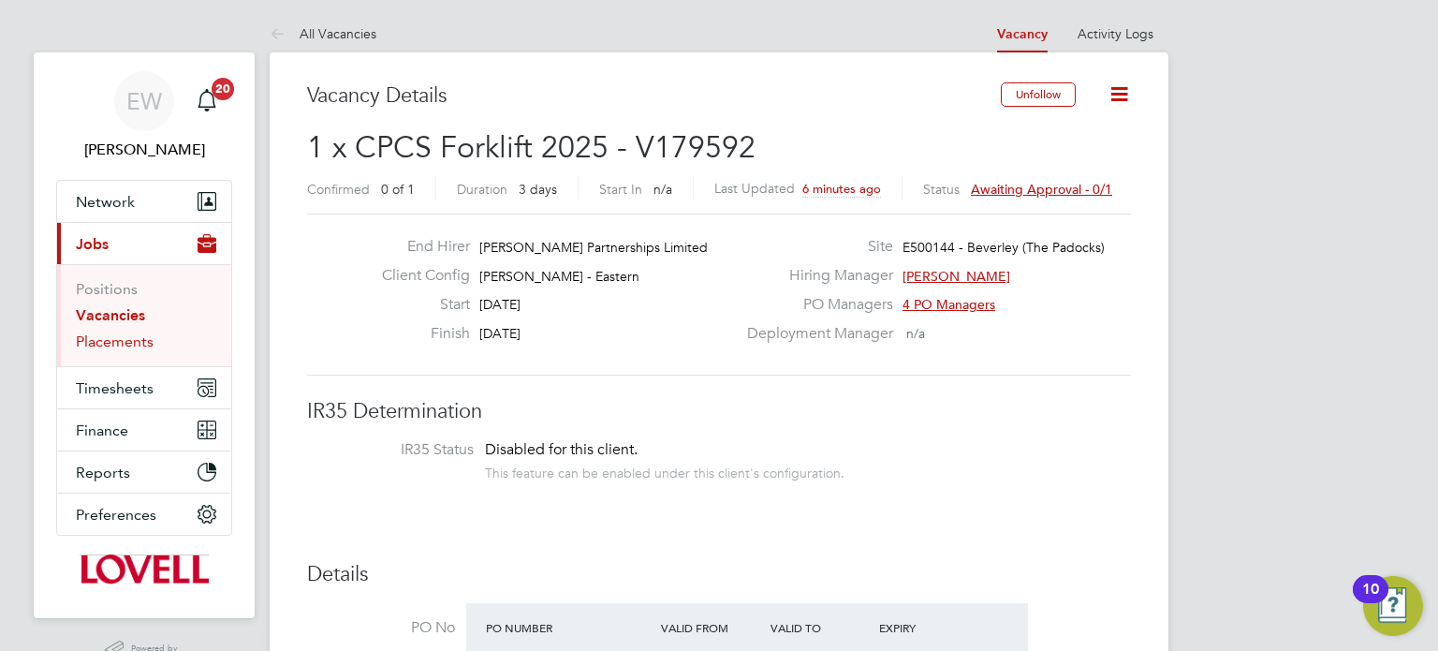
click at [115, 346] on link "Placements" at bounding box center [115, 341] width 78 height 18
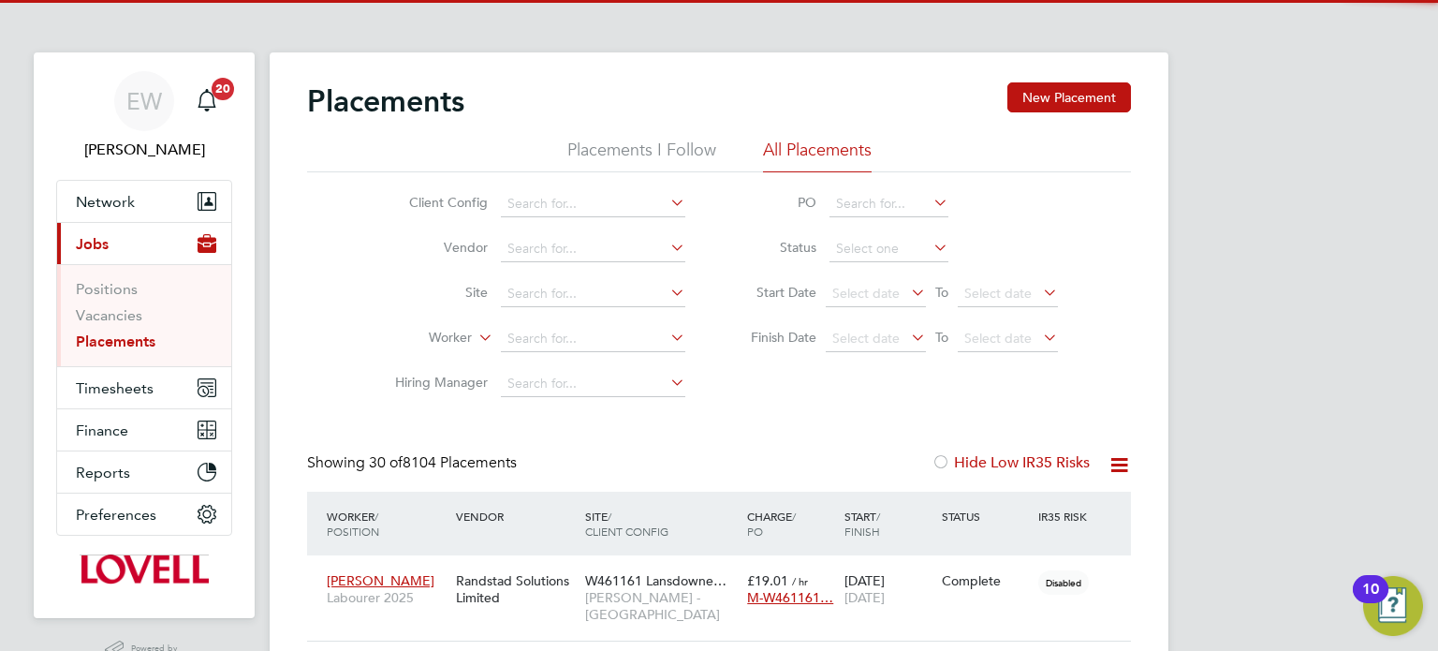
scroll to position [53, 163]
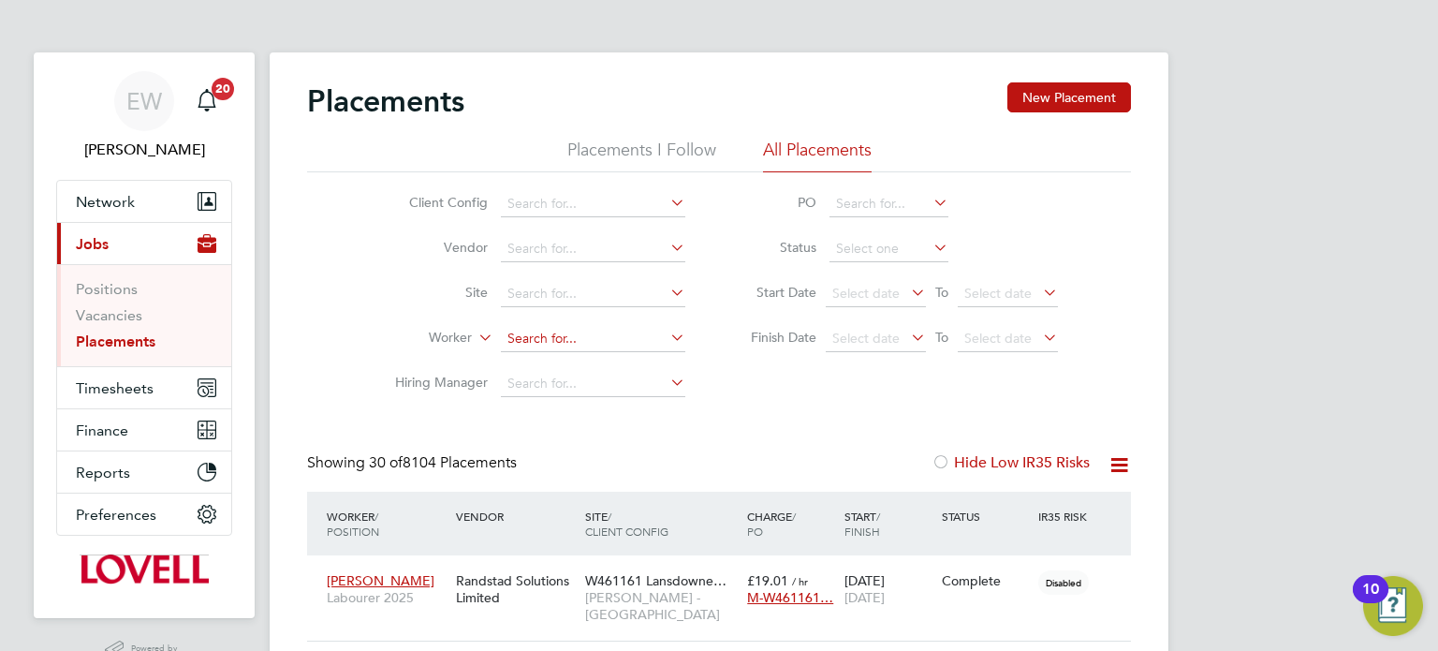
click at [547, 339] on input at bounding box center [593, 339] width 184 height 26
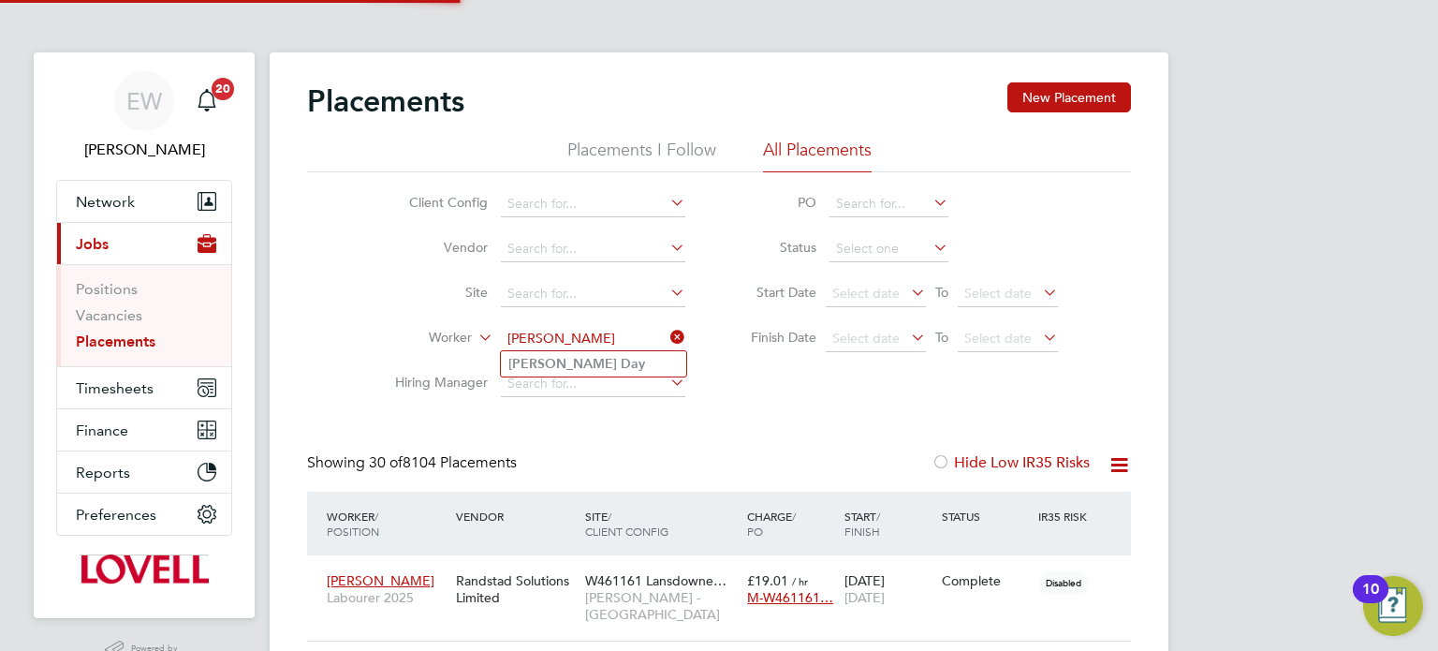
click at [621, 364] on b "Day" at bounding box center [633, 364] width 24 height 16
type input "Nathan Day"
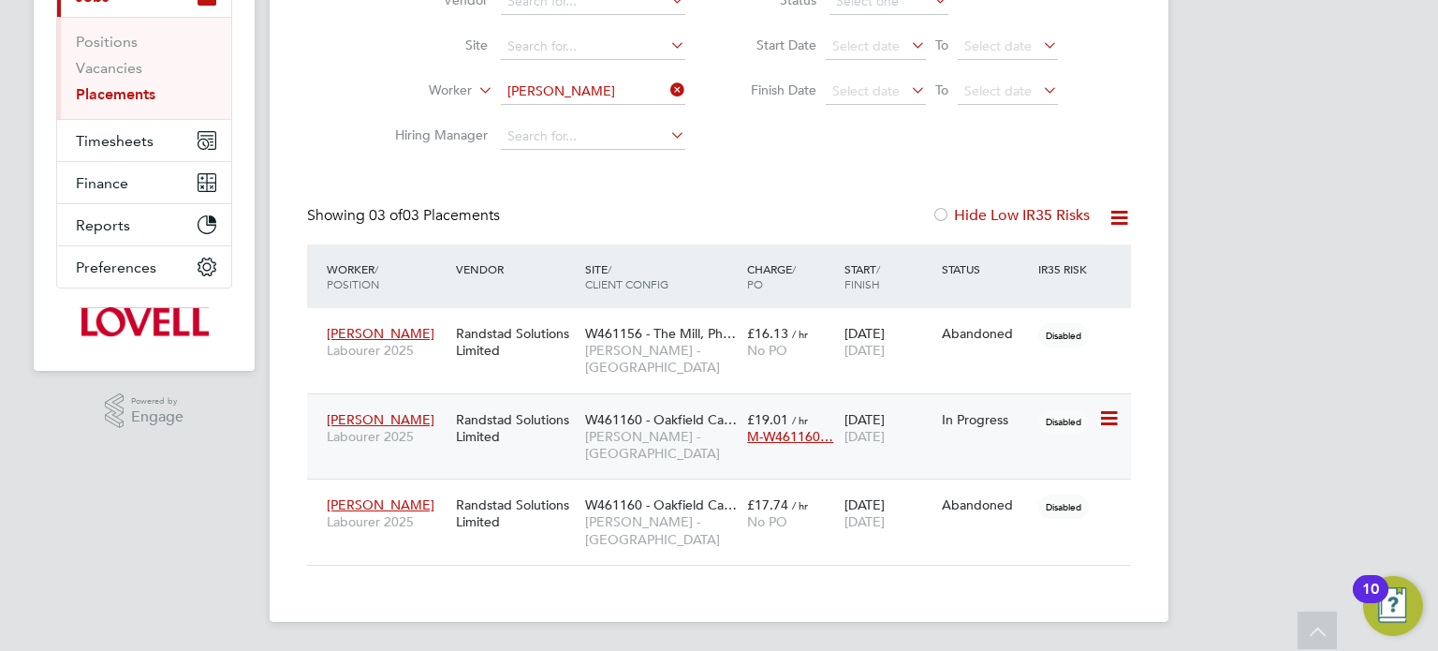
click at [652, 470] on div "W461160 - Oakfield Ca… Lovell - South Wales & West" at bounding box center [662, 437] width 162 height 70
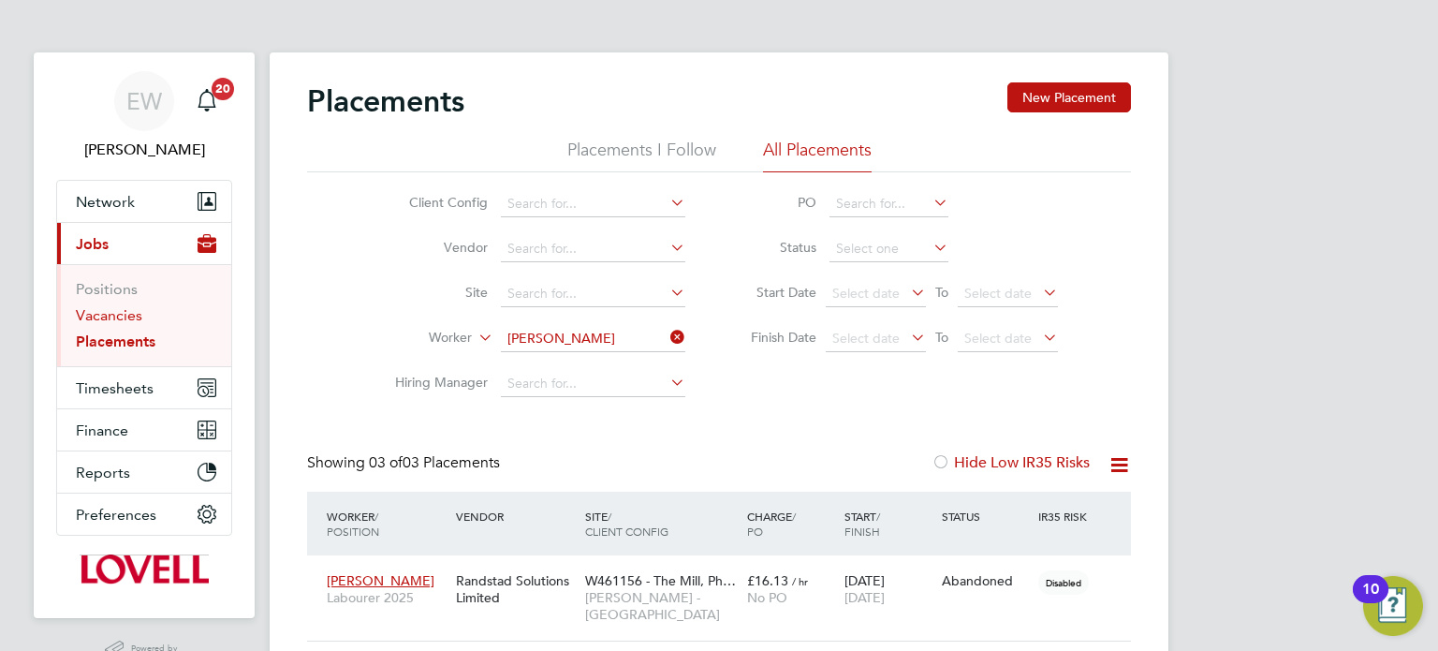
click at [121, 317] on link "Vacancies" at bounding box center [109, 315] width 66 height 18
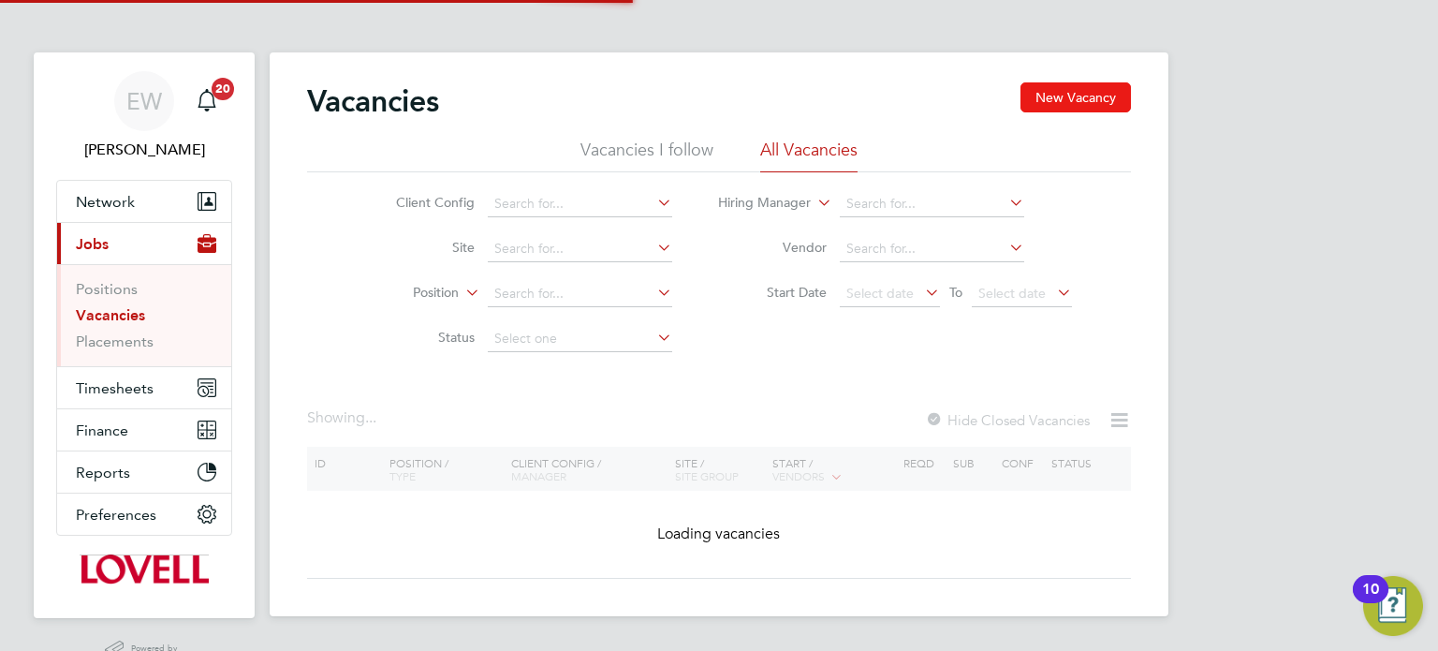
click at [1058, 93] on button "New Vacancy" at bounding box center [1076, 97] width 111 height 30
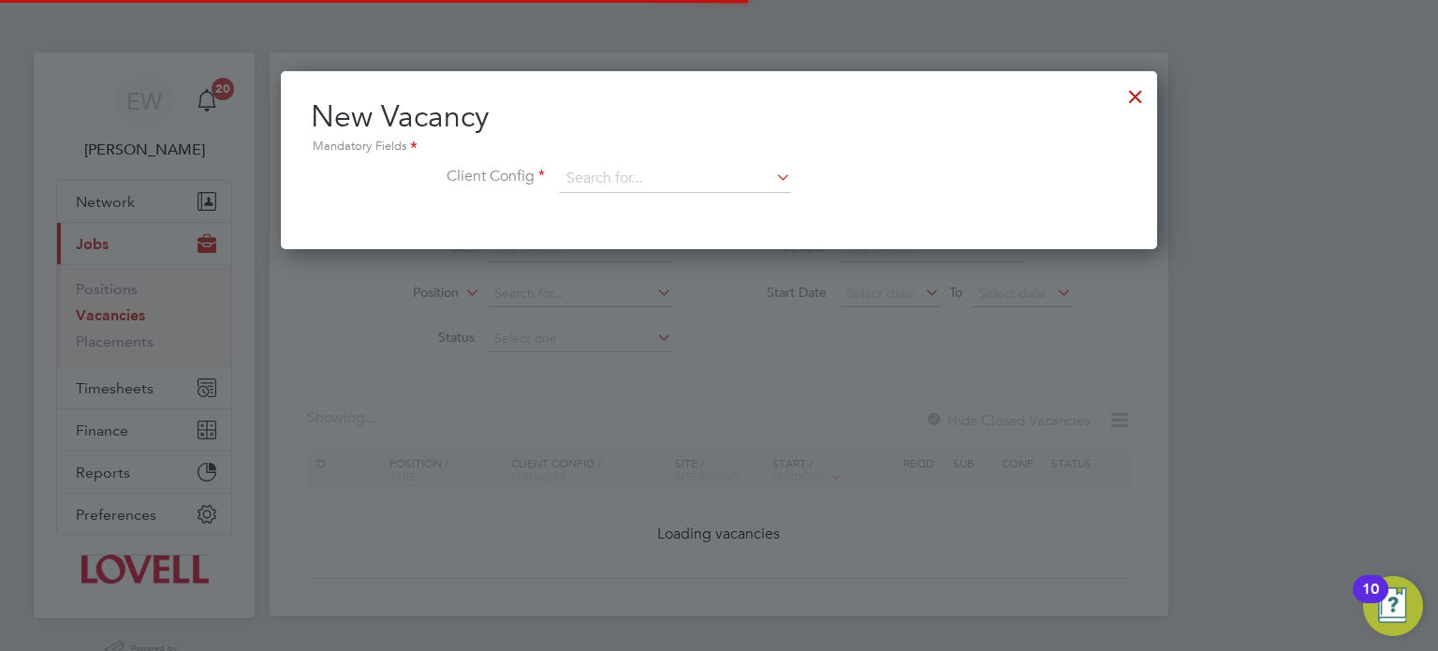
scroll to position [177, 877]
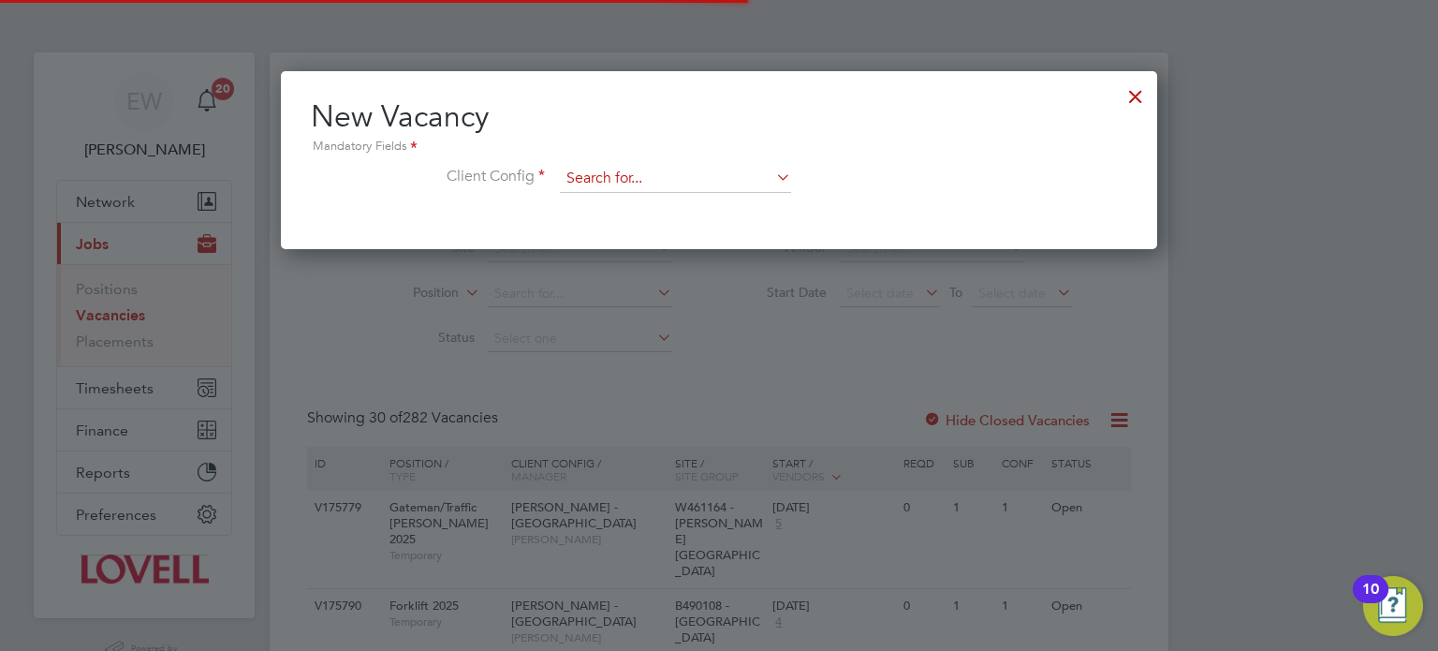
click at [614, 183] on input at bounding box center [675, 179] width 231 height 28
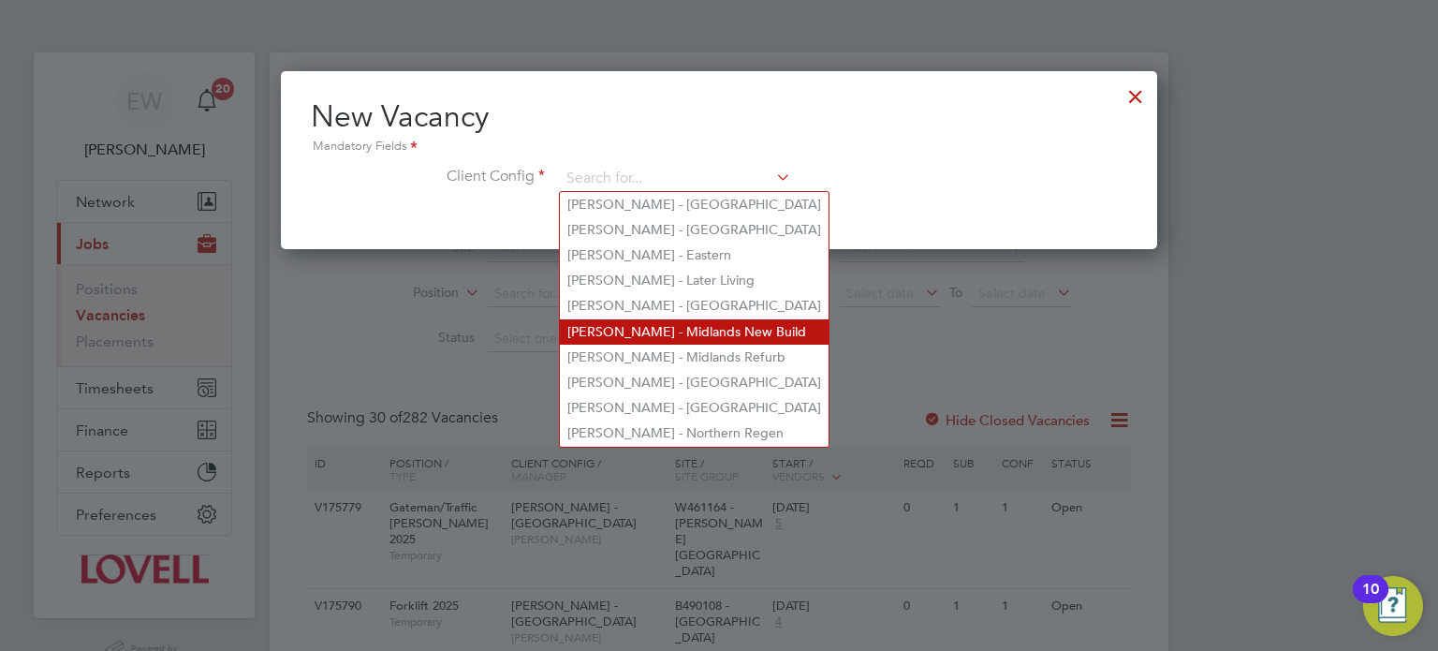
click at [721, 327] on li "Lovell - Midlands New Build" at bounding box center [694, 331] width 269 height 25
type input "Lovell - Midlands New Build"
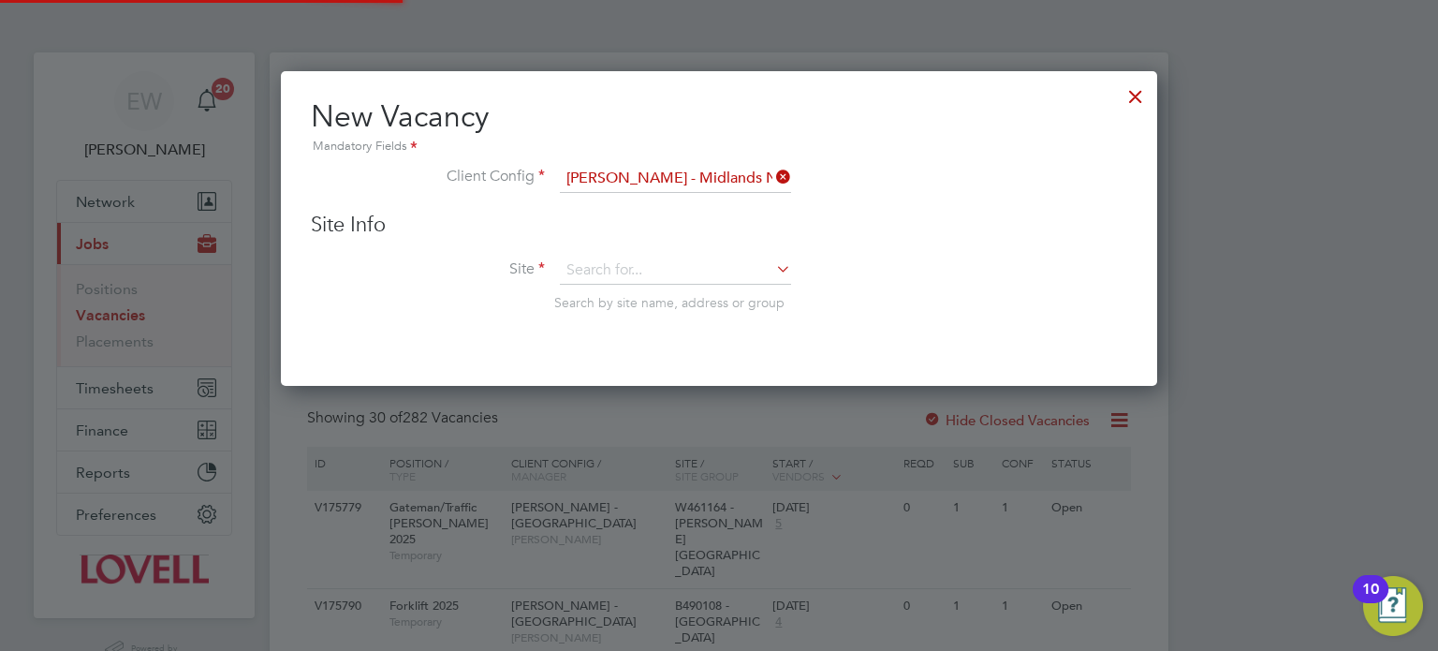
scroll to position [315, 877]
click at [630, 262] on input at bounding box center [675, 271] width 231 height 28
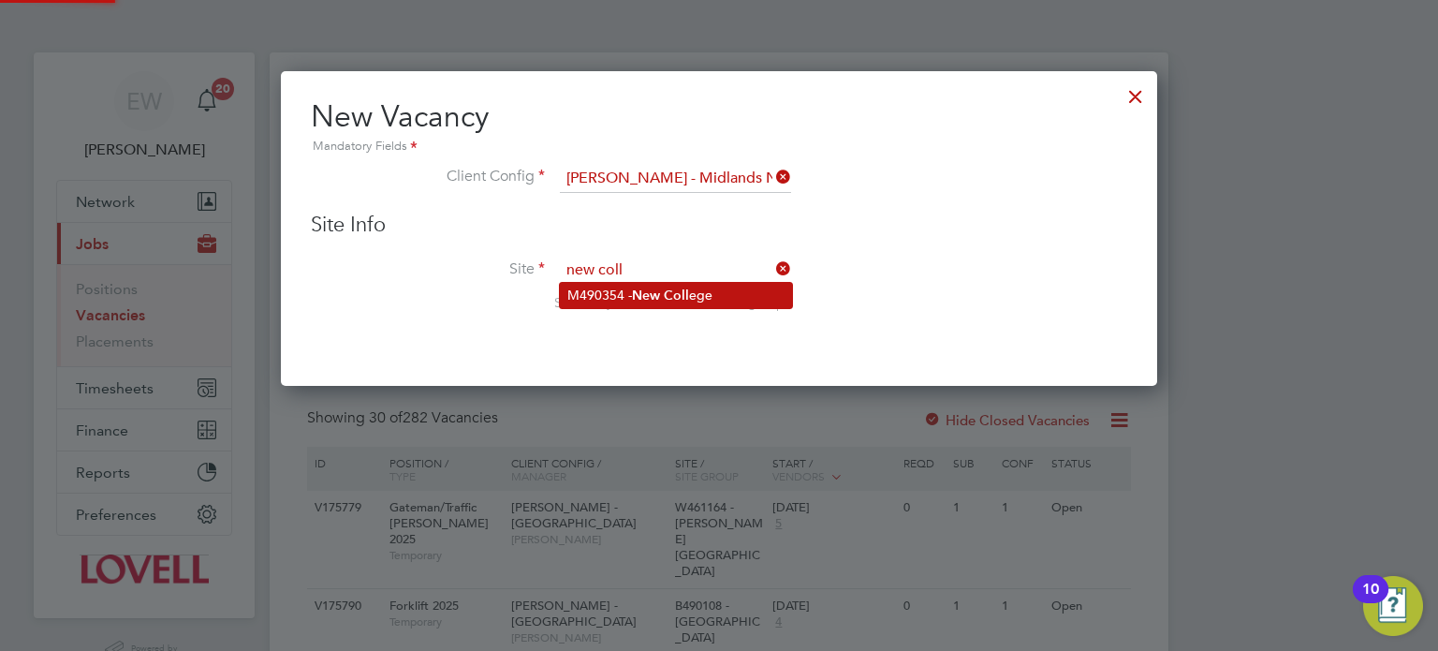
click at [646, 287] on b "New" at bounding box center [646, 295] width 28 height 16
type input "M490354 - New College"
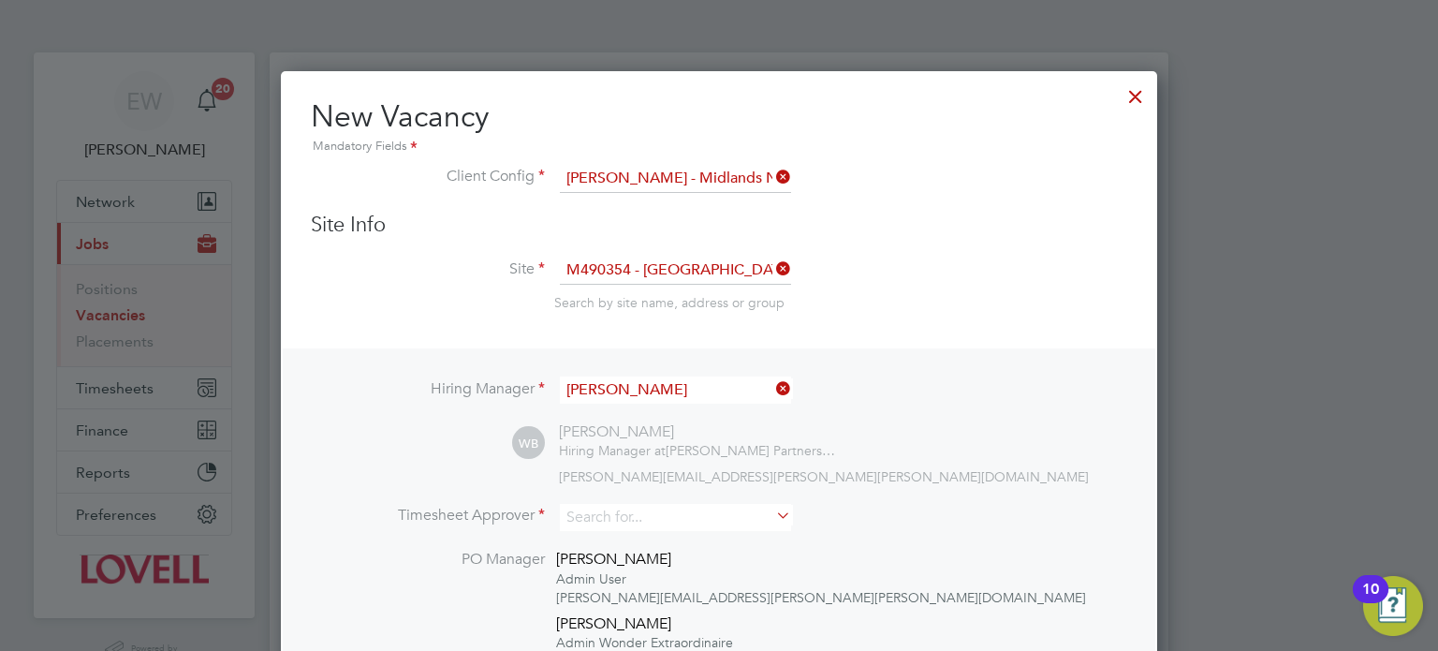
scroll to position [1033, 877]
click at [686, 399] on input "Wayne Bennett" at bounding box center [675, 389] width 231 height 27
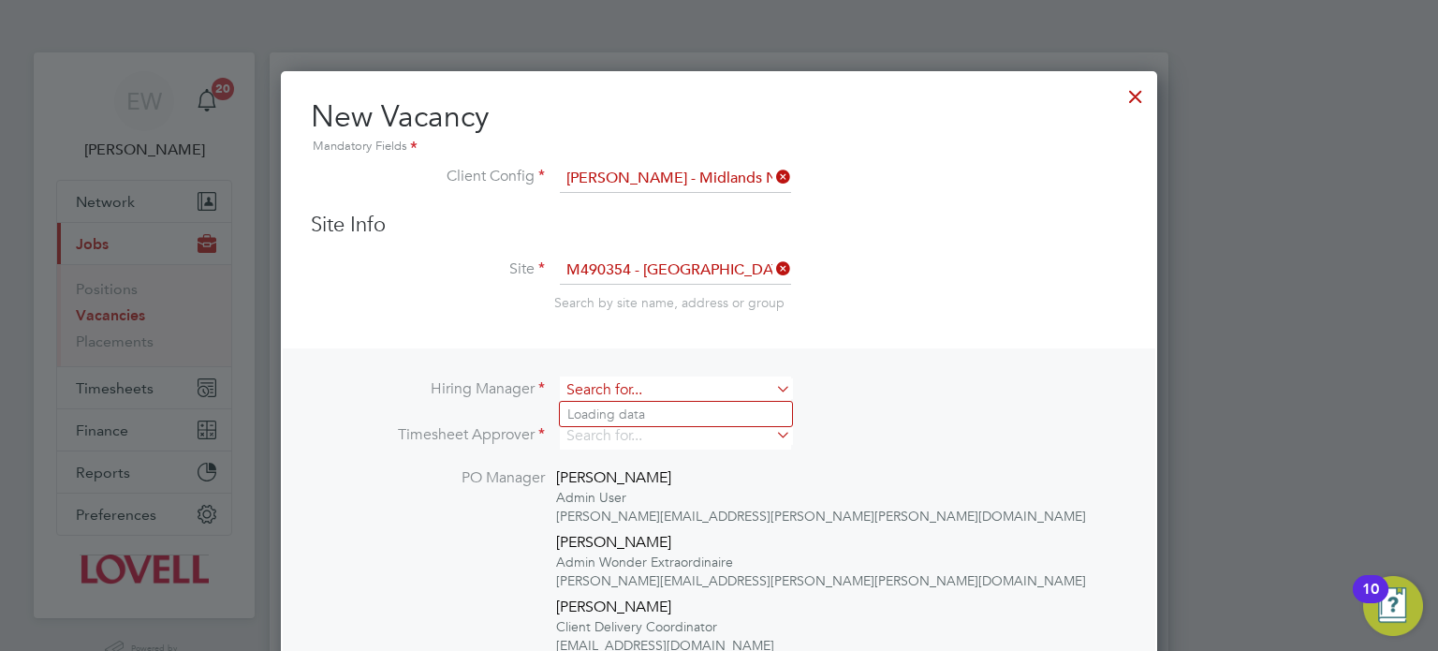
scroll to position [8, 9]
click at [657, 402] on li "Simon Penn" at bounding box center [676, 414] width 232 height 25
type input "Simon Penn"
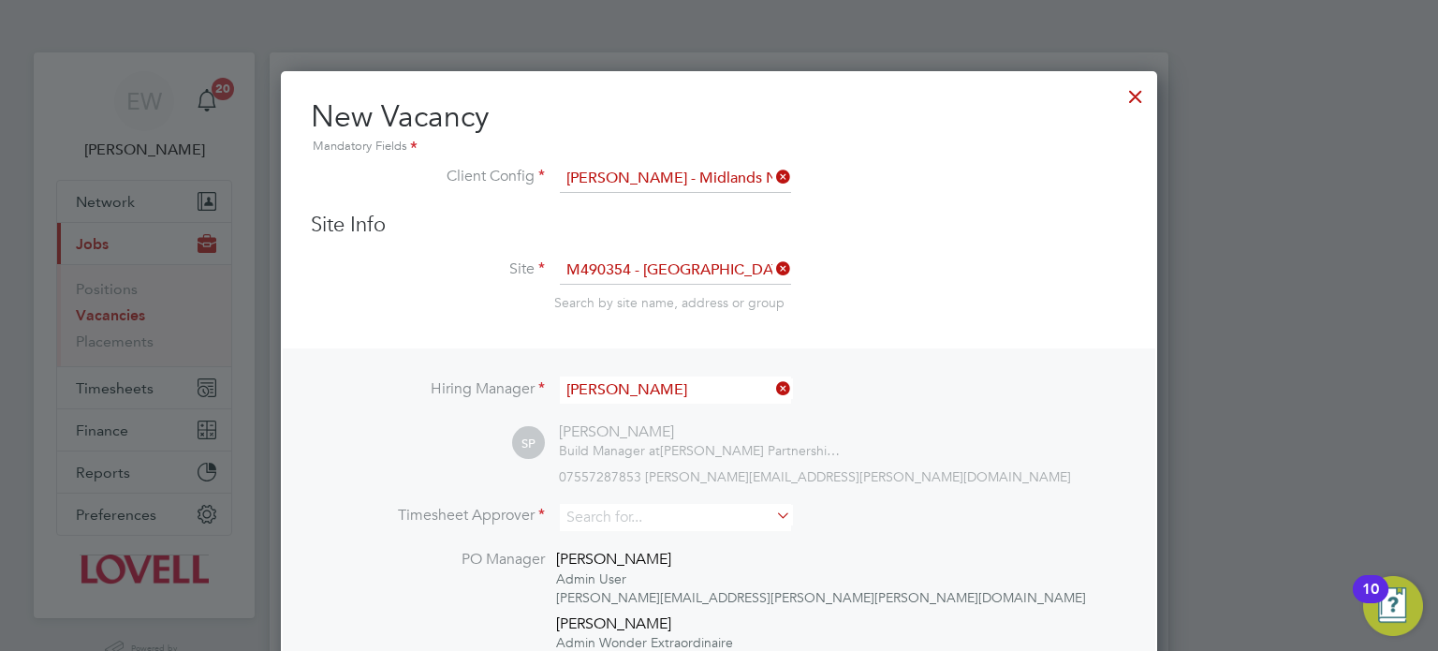
scroll to position [1033, 877]
click at [623, 522] on input at bounding box center [675, 517] width 231 height 27
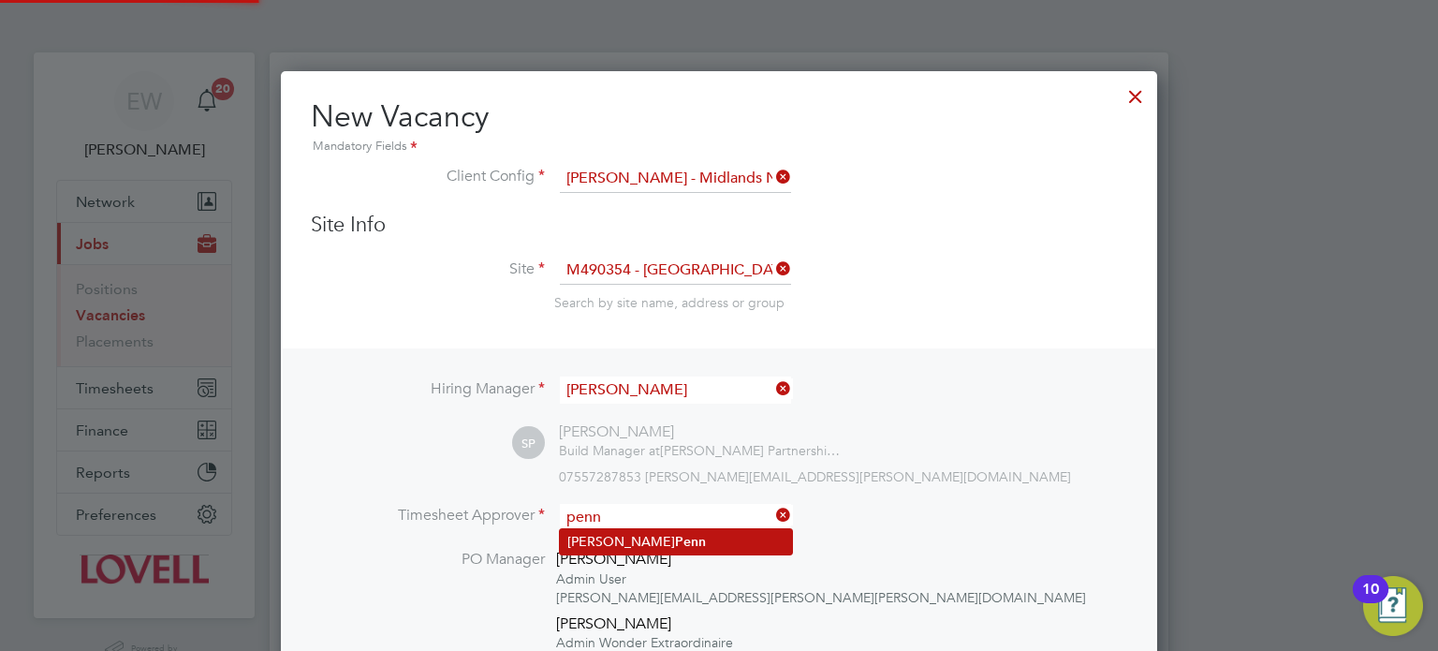
click at [675, 538] on b "Penn" at bounding box center [690, 542] width 31 height 16
type input "Simon Penn"
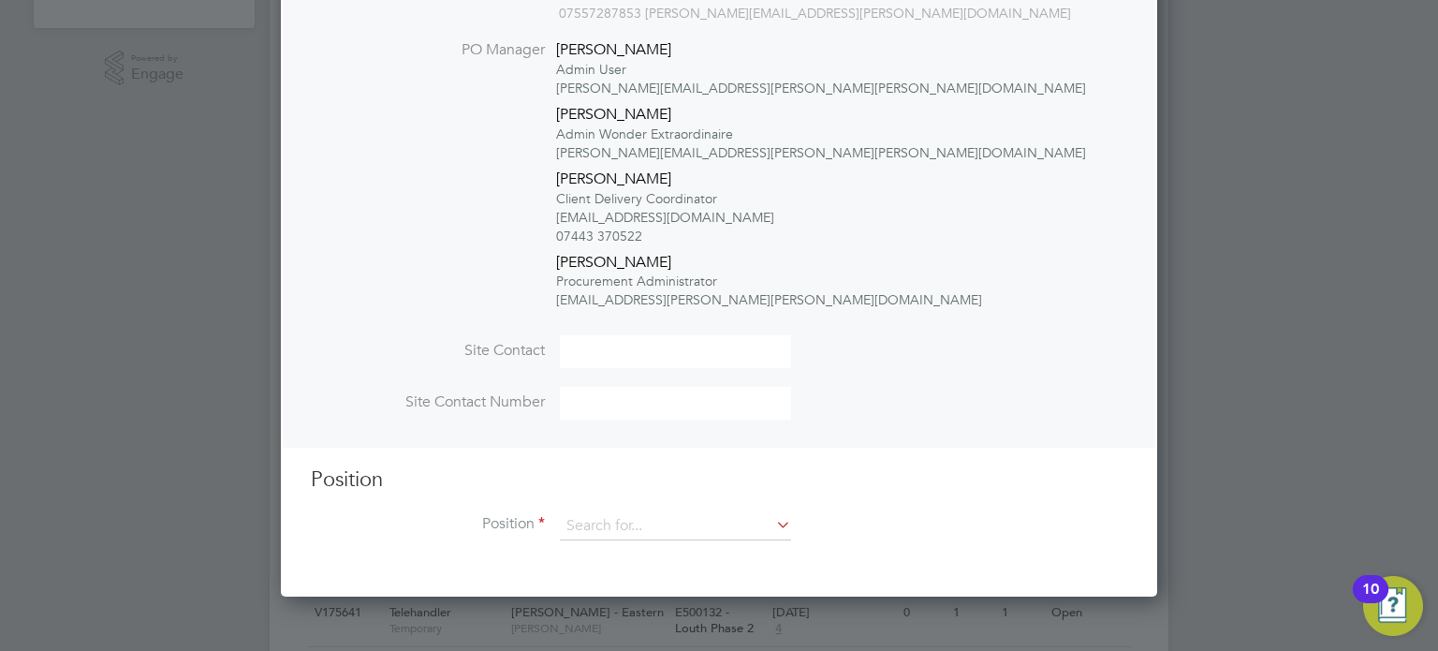
scroll to position [667, 0]
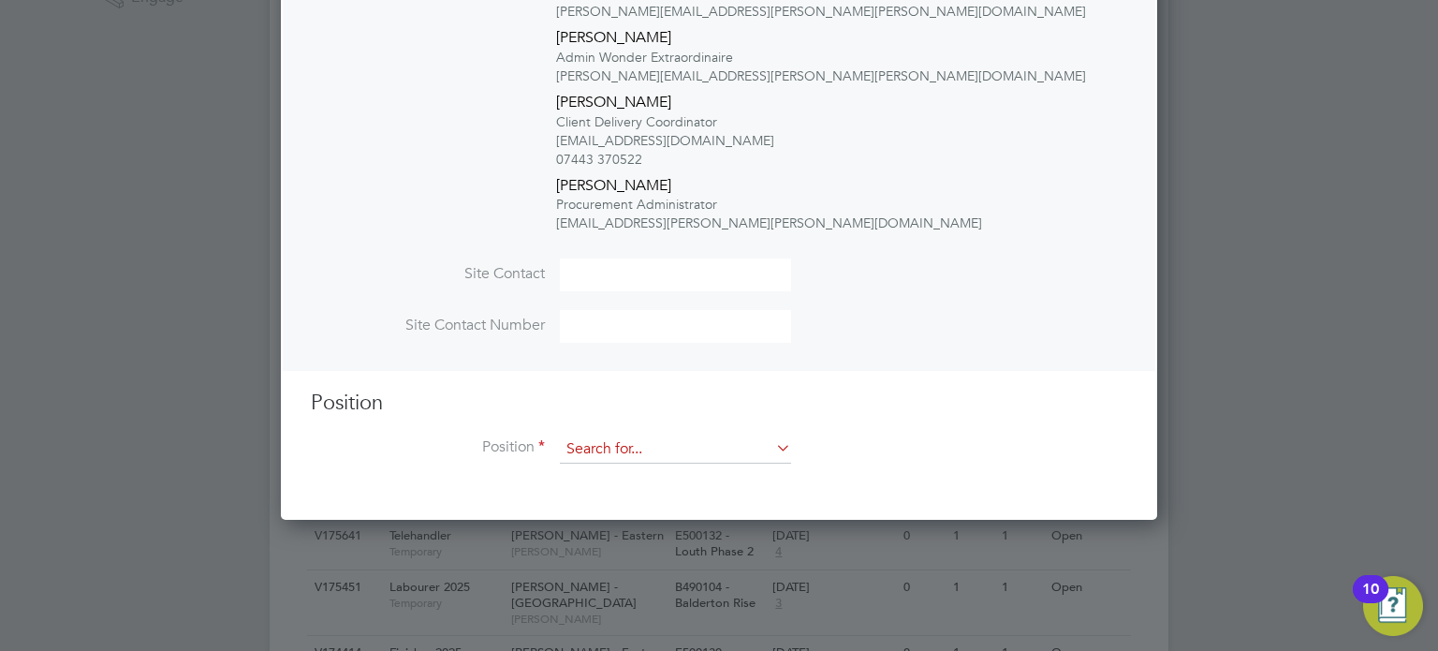
click at [651, 450] on input at bounding box center [675, 449] width 231 height 28
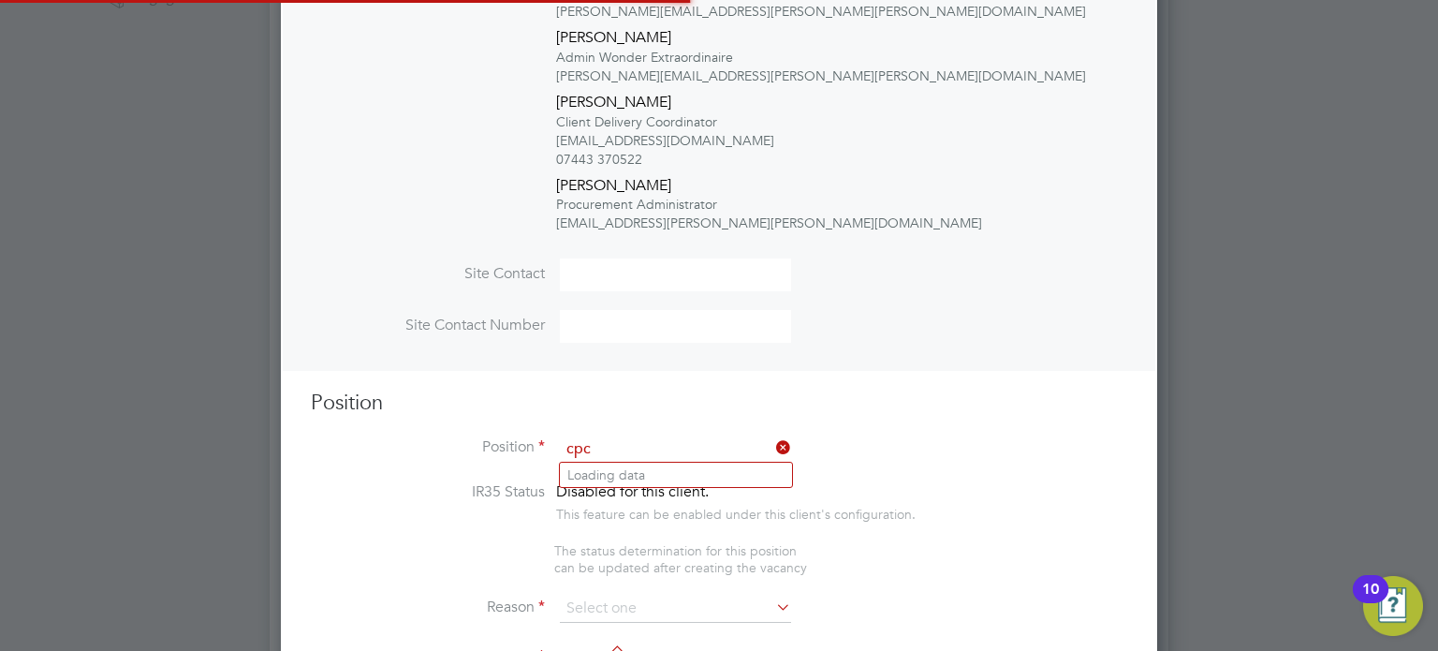
scroll to position [3147, 877]
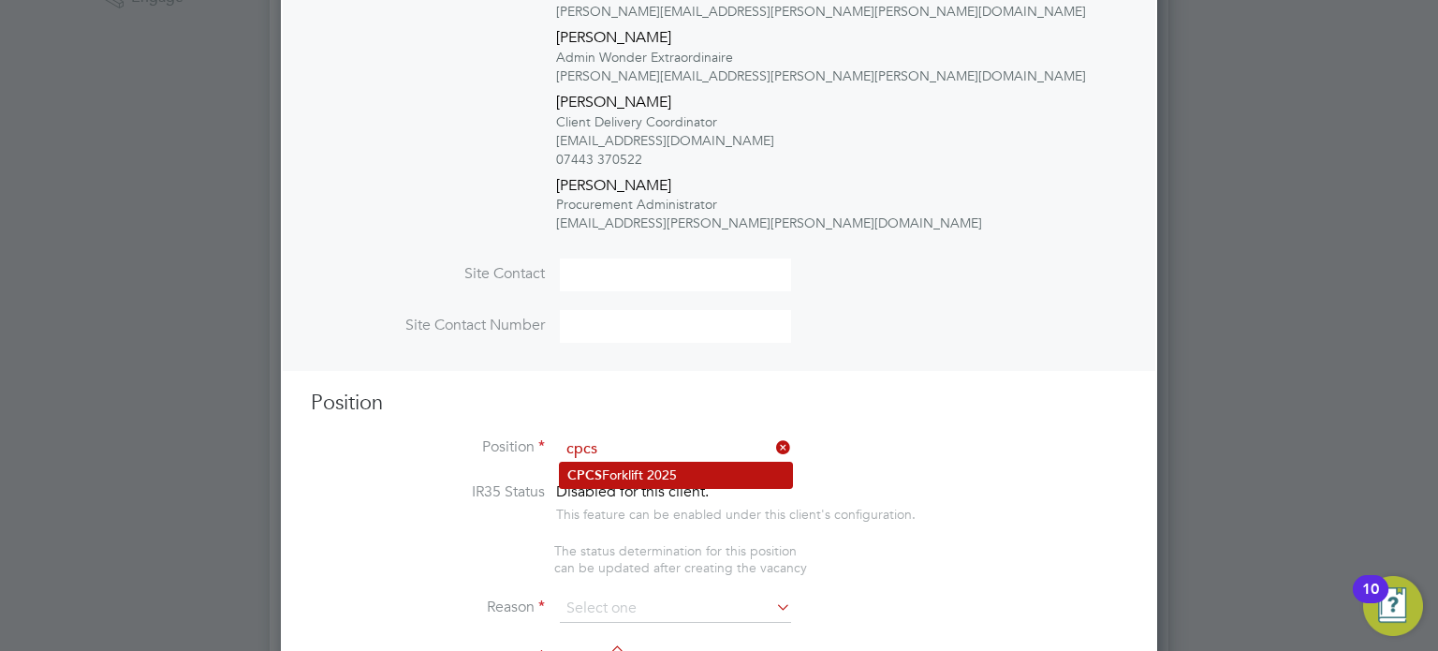
click at [663, 469] on li "CPCS Forklift 2025" at bounding box center [676, 475] width 232 height 25
type input "CPCS Forklift 2025"
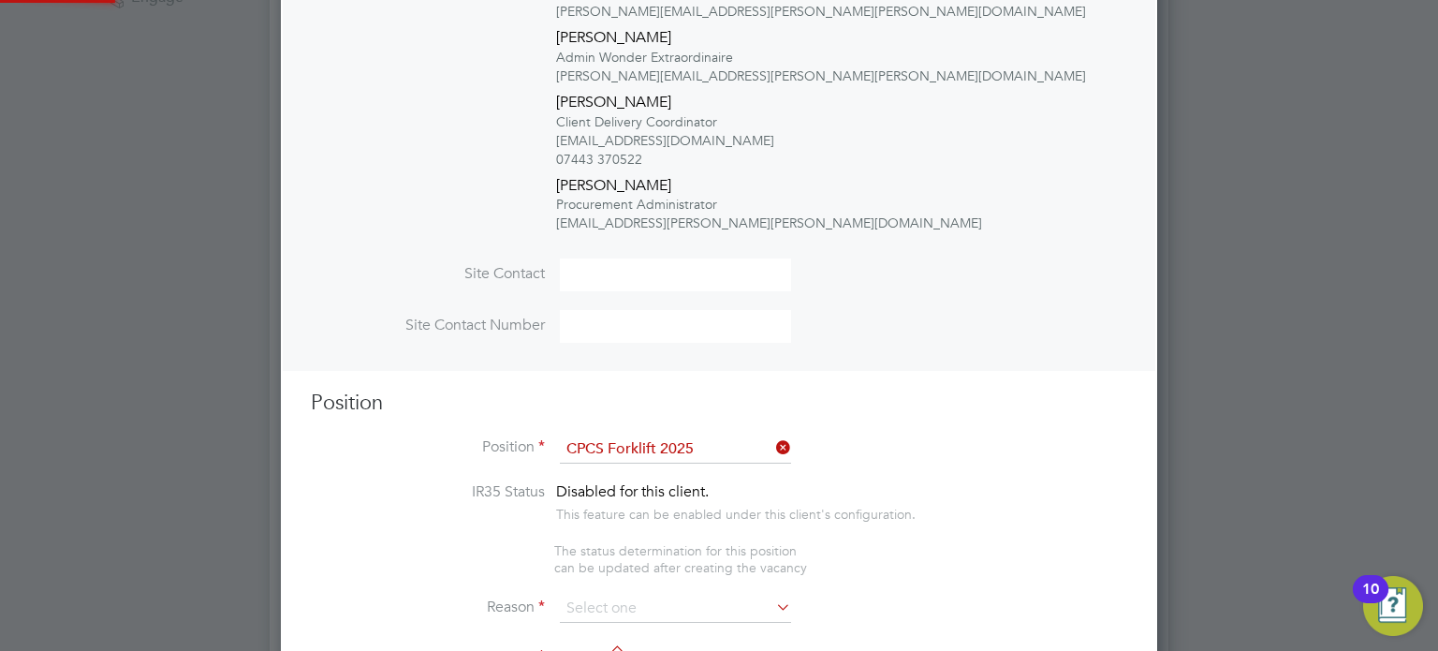
type textarea "Full understanding of all aspects and responsibilities associated with the oper…"
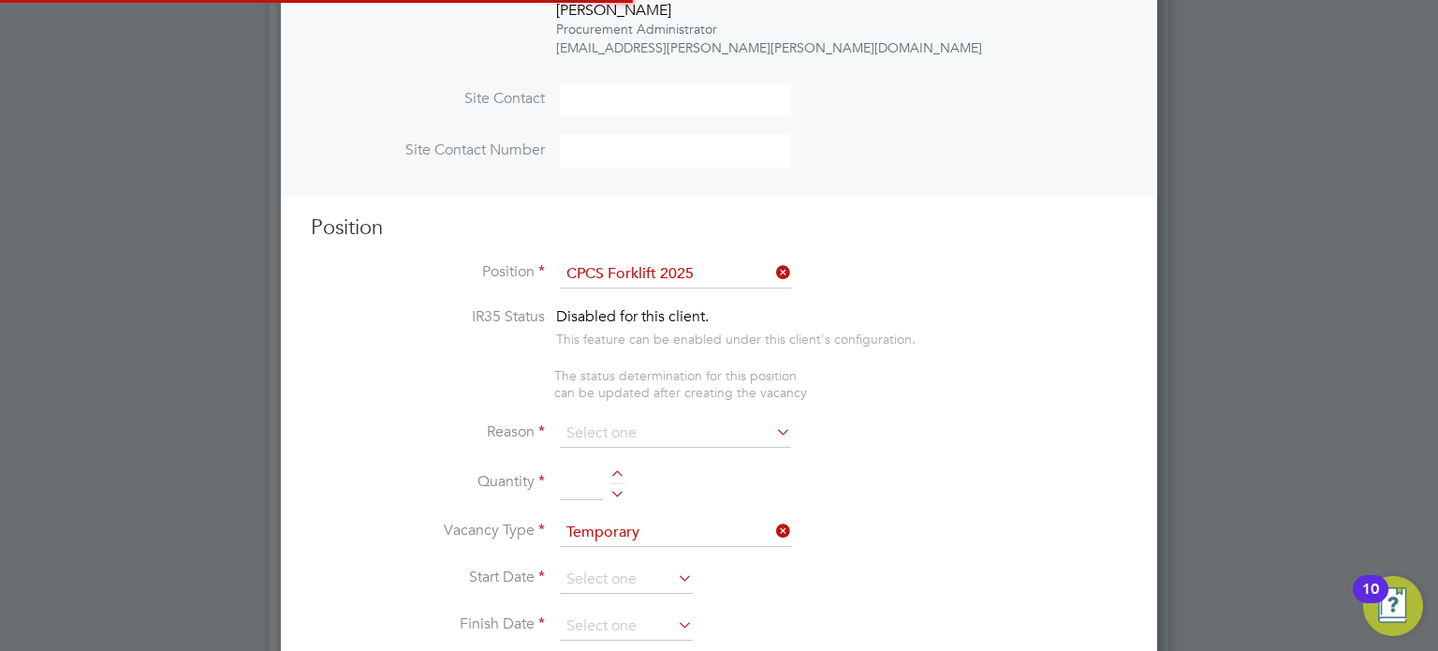
scroll to position [8, 8]
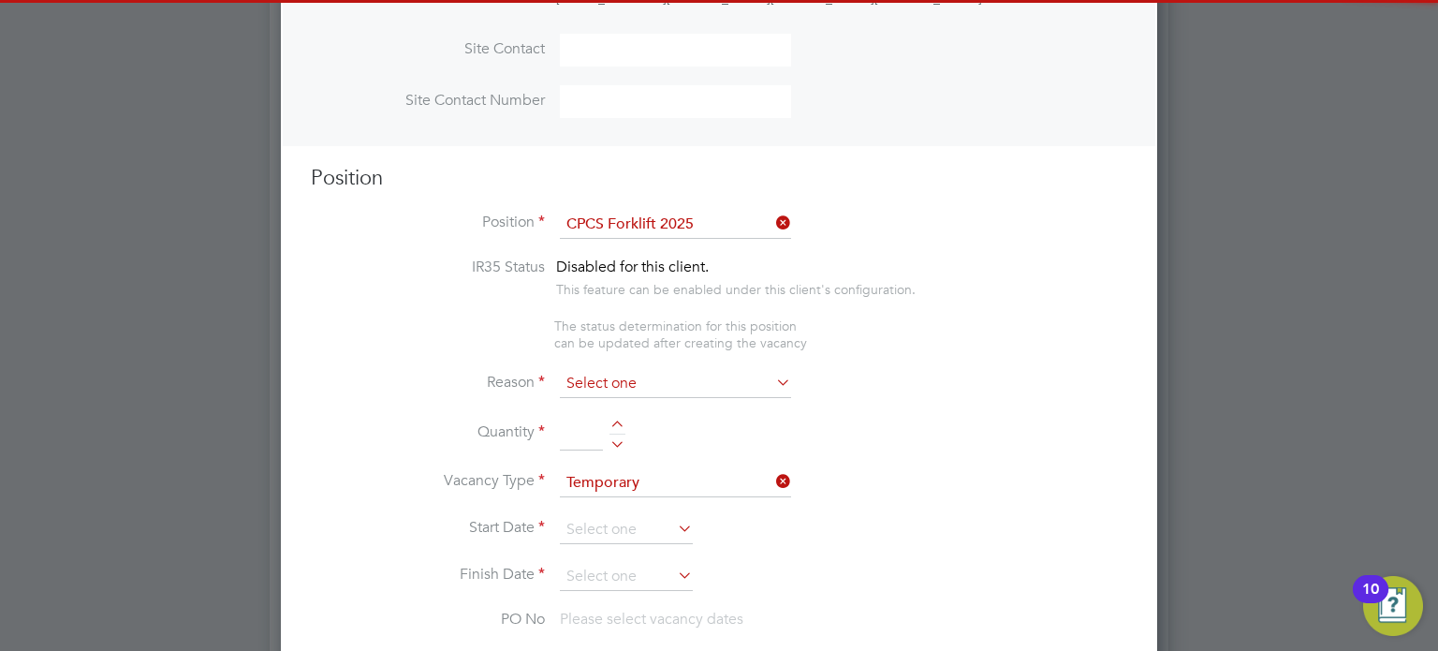
click at [646, 370] on input at bounding box center [675, 384] width 231 height 28
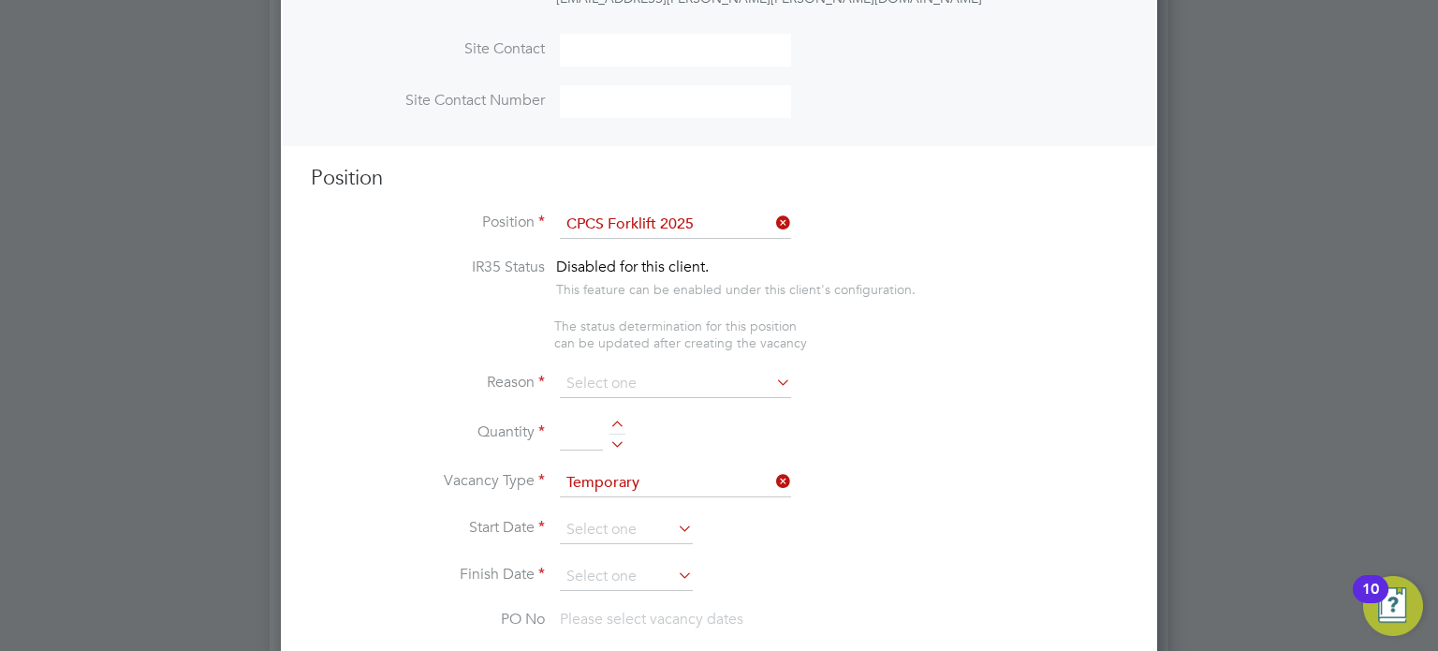
click at [623, 464] on li "Extra Work" at bounding box center [676, 458] width 232 height 24
type input "Extra Work"
click at [616, 435] on div at bounding box center [618, 441] width 16 height 13
type input "1"
click at [599, 518] on input at bounding box center [626, 530] width 133 height 28
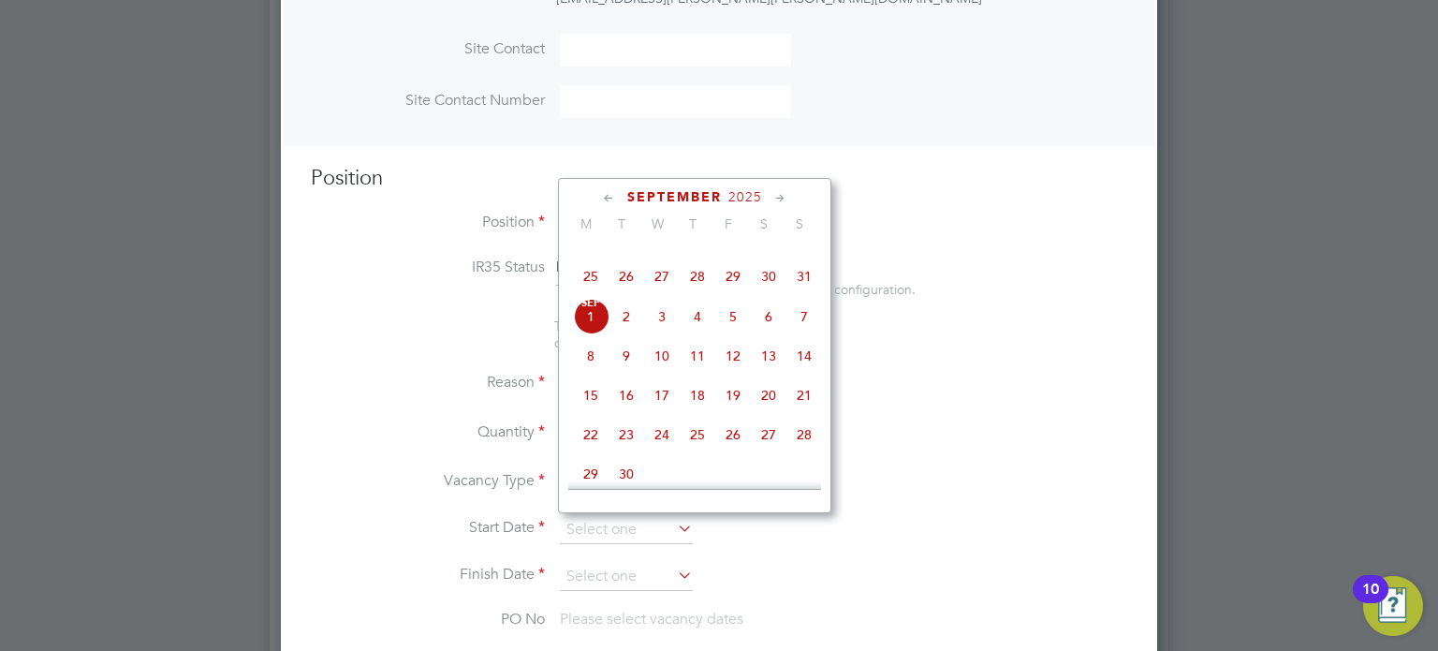
click at [598, 308] on span "Sep" at bounding box center [591, 303] width 36 height 9
type input "[DATE]"
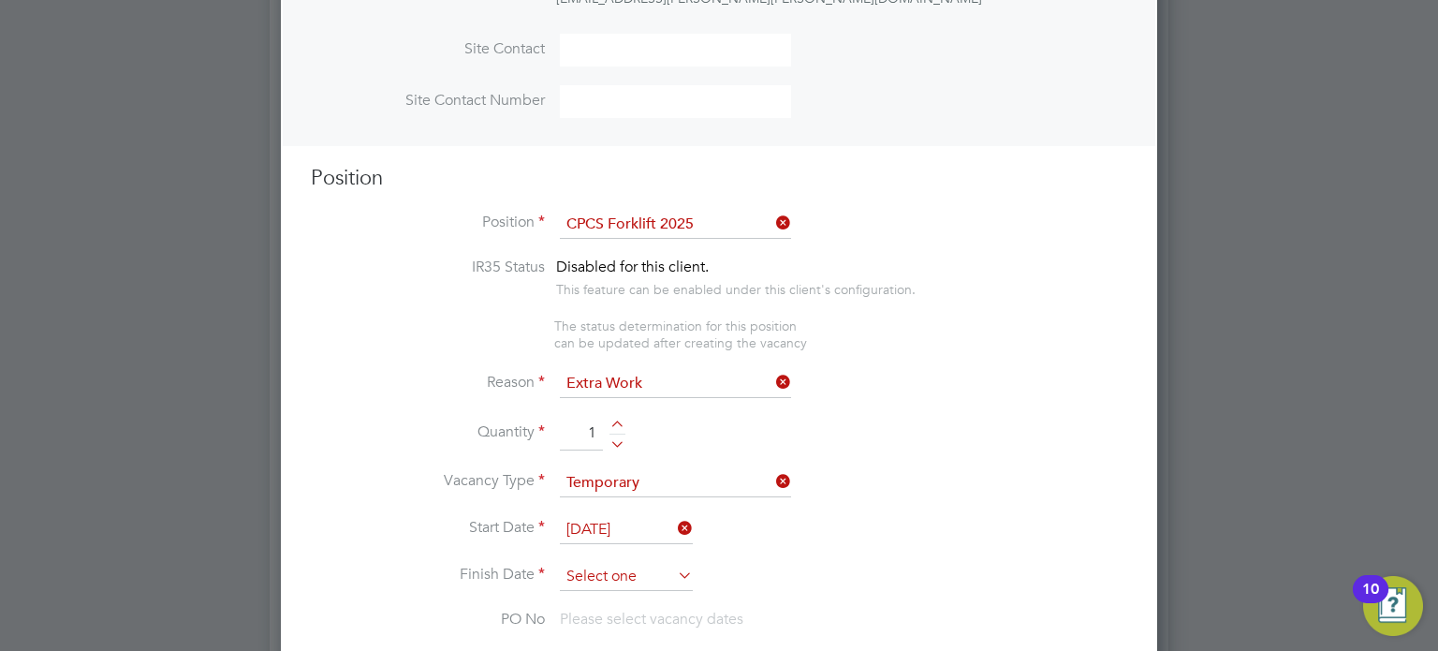
click at [589, 565] on input at bounding box center [626, 577] width 133 height 28
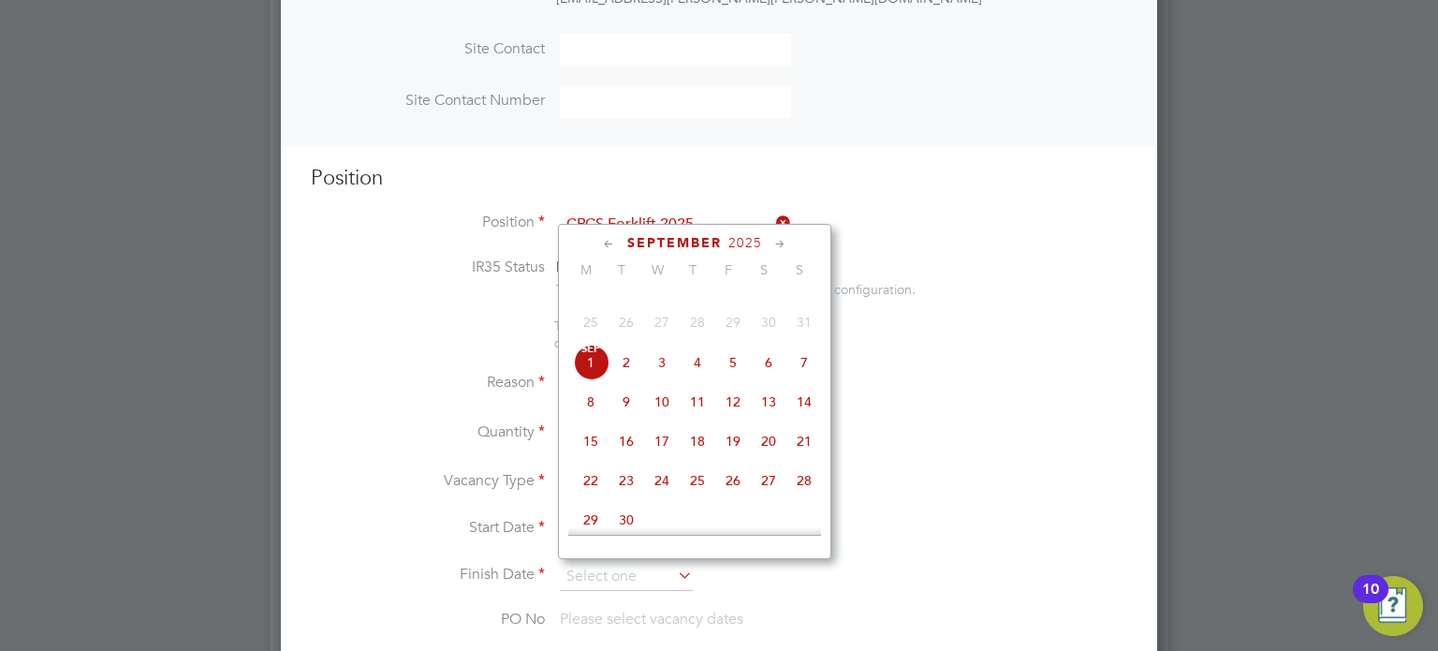
click at [590, 354] on span "Sep" at bounding box center [591, 349] width 36 height 9
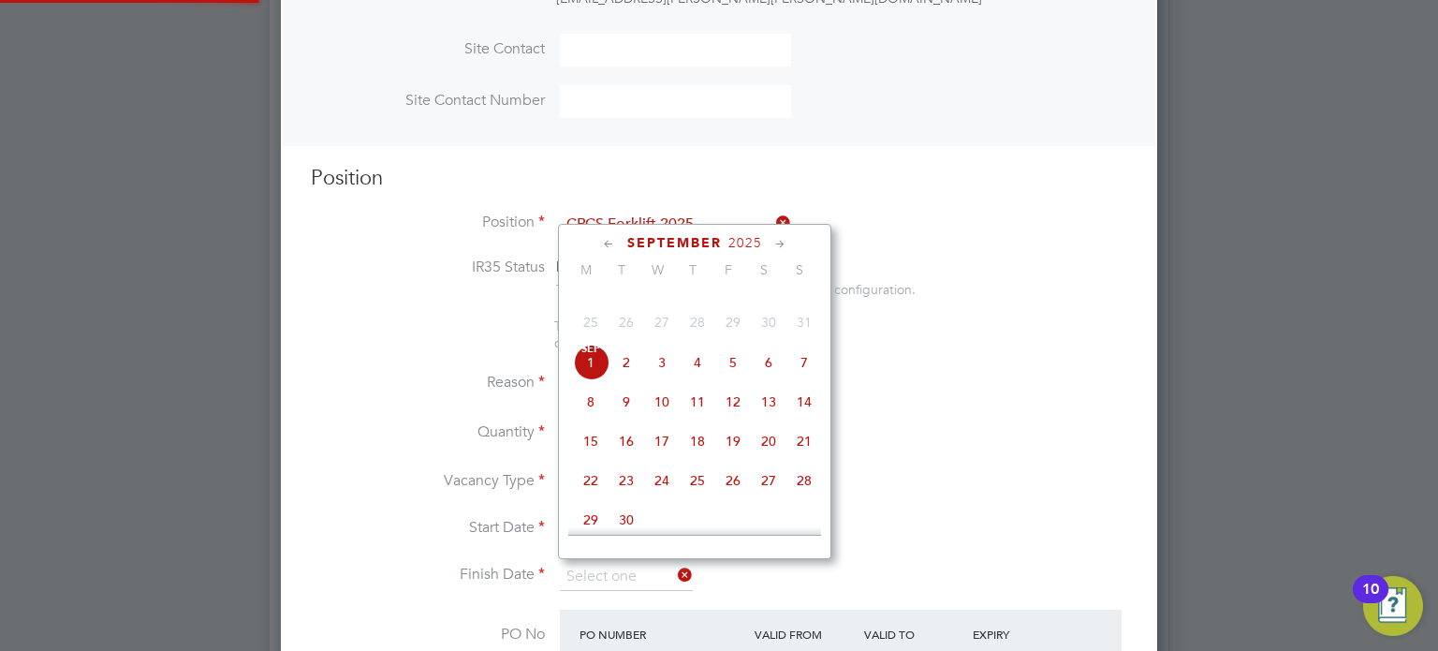
type input "[DATE]"
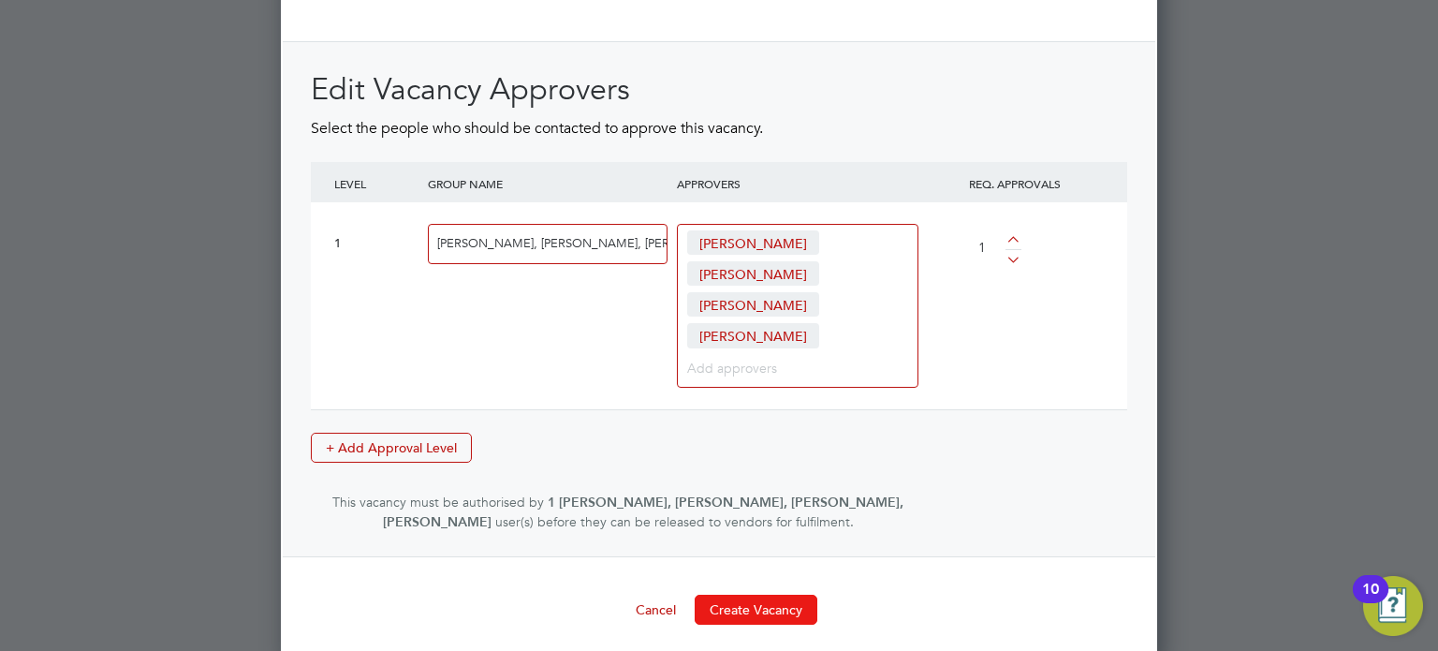
click at [773, 595] on button "Create Vacancy" at bounding box center [756, 610] width 123 height 30
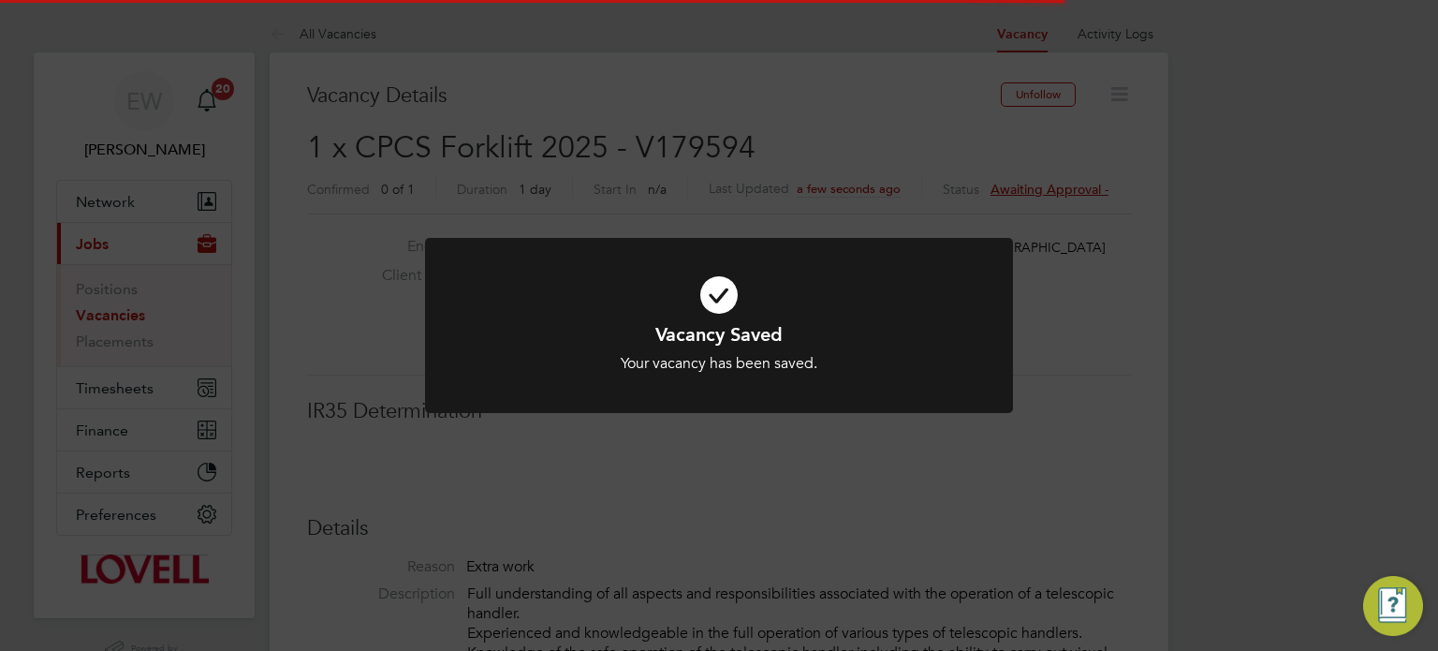
click at [1286, 417] on div "Vacancy Saved Your vacancy has been saved. Cancel Okay" at bounding box center [719, 325] width 1438 height 651
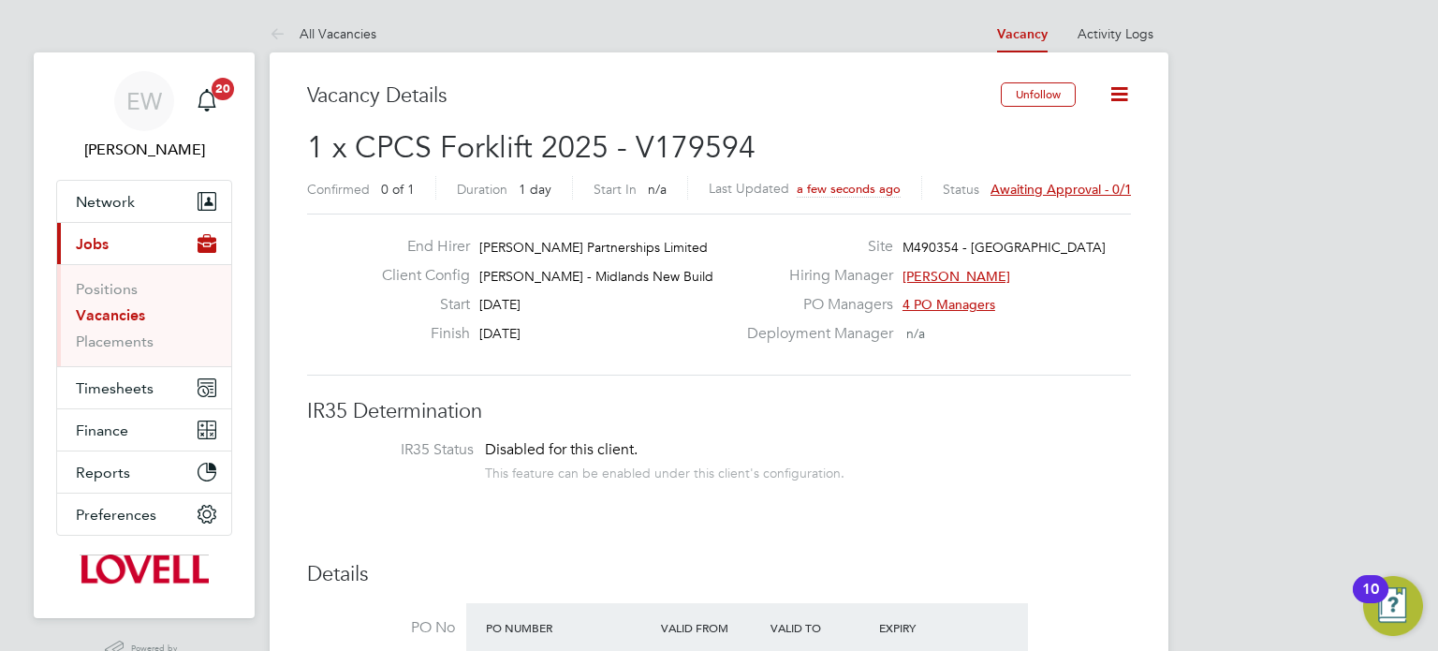
click at [1065, 181] on span "Awaiting approval - 0/1" at bounding box center [1061, 189] width 141 height 17
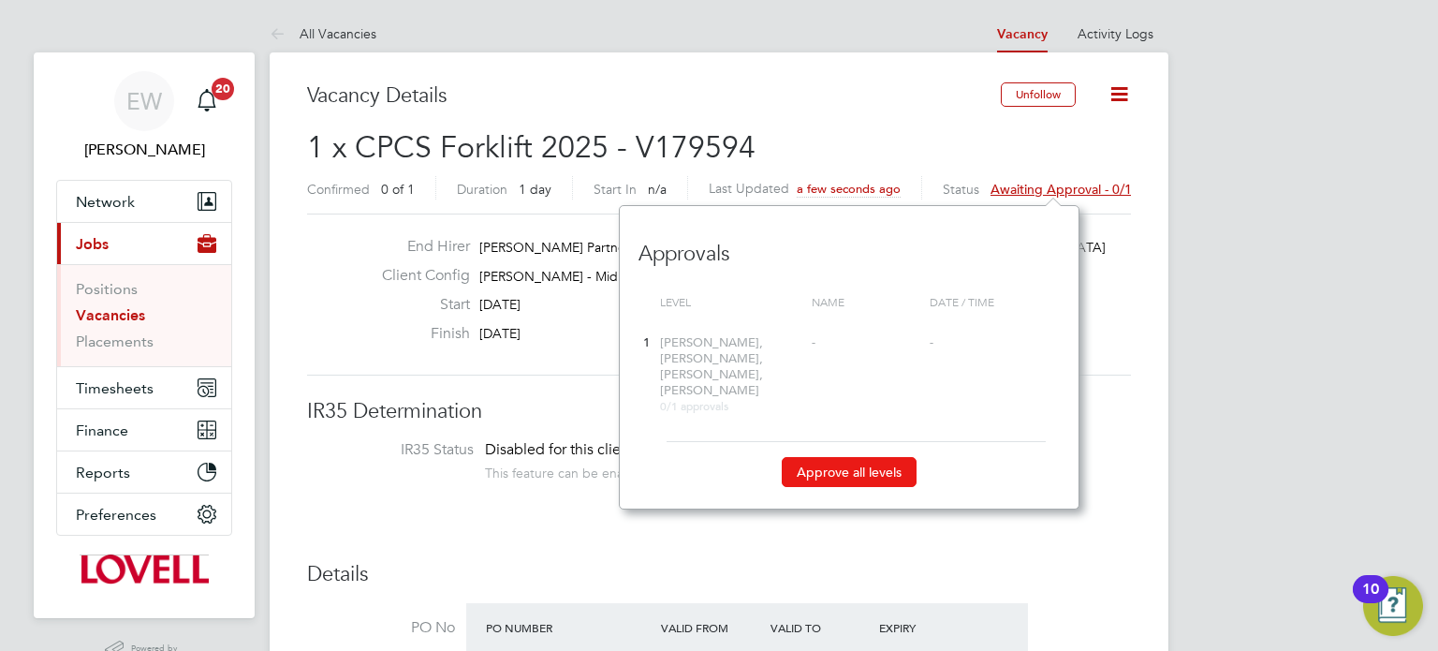
click at [851, 461] on button "Approve all levels" at bounding box center [849, 472] width 135 height 30
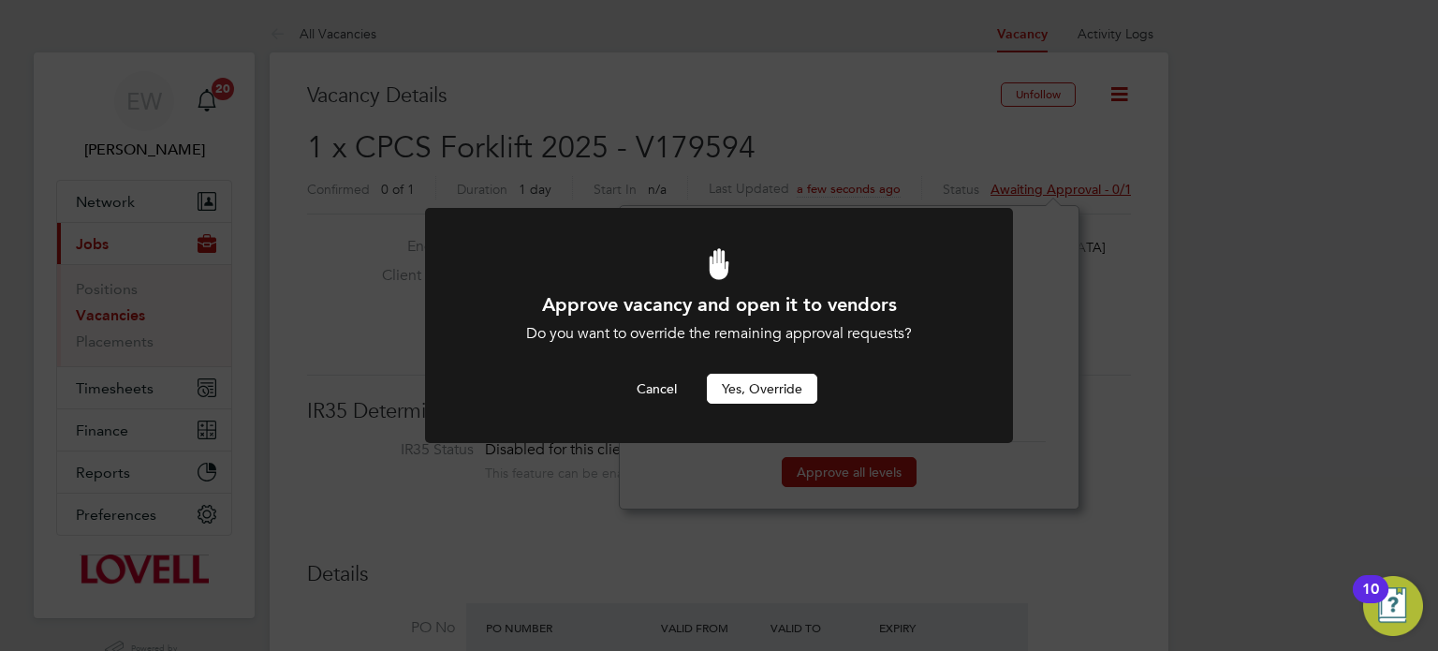
click at [787, 386] on button "Yes, Override" at bounding box center [762, 389] width 111 height 30
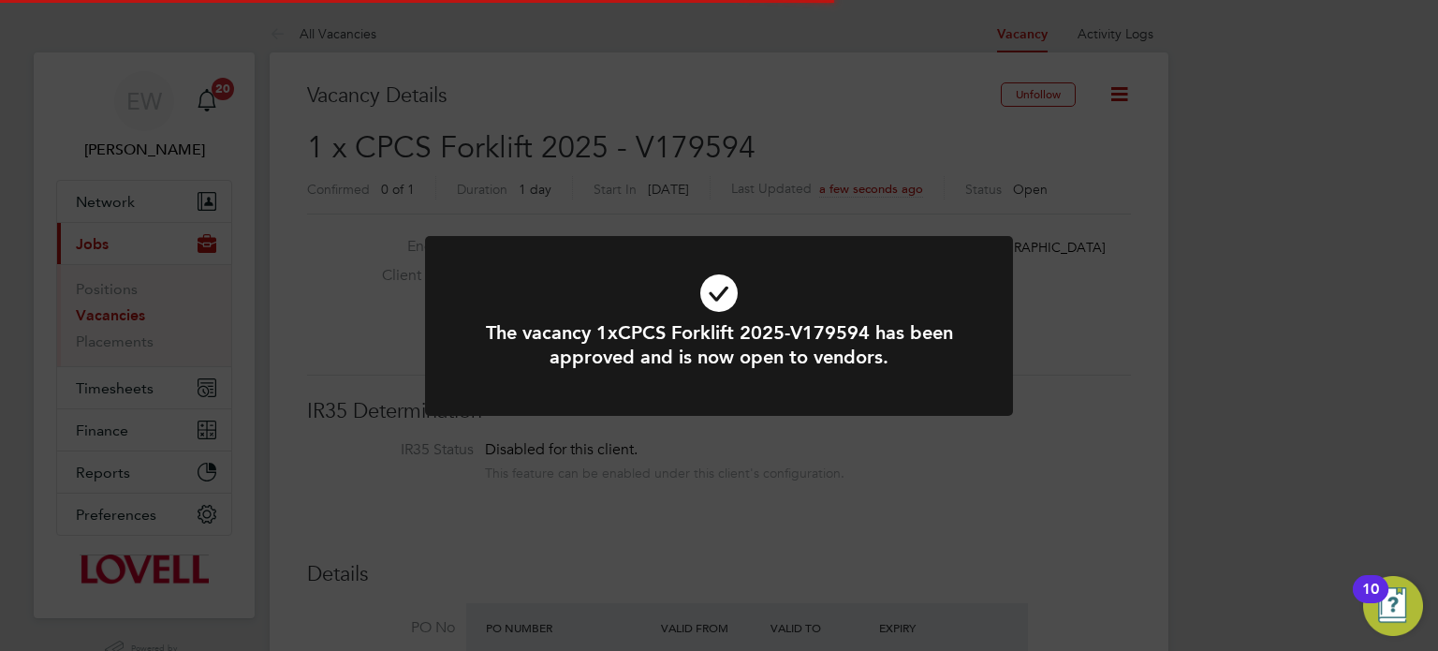
click at [1143, 357] on div "The vacancy 1xCPCS Forklift 2025-V179594 has been approved and is now open to v…" at bounding box center [719, 325] width 1438 height 651
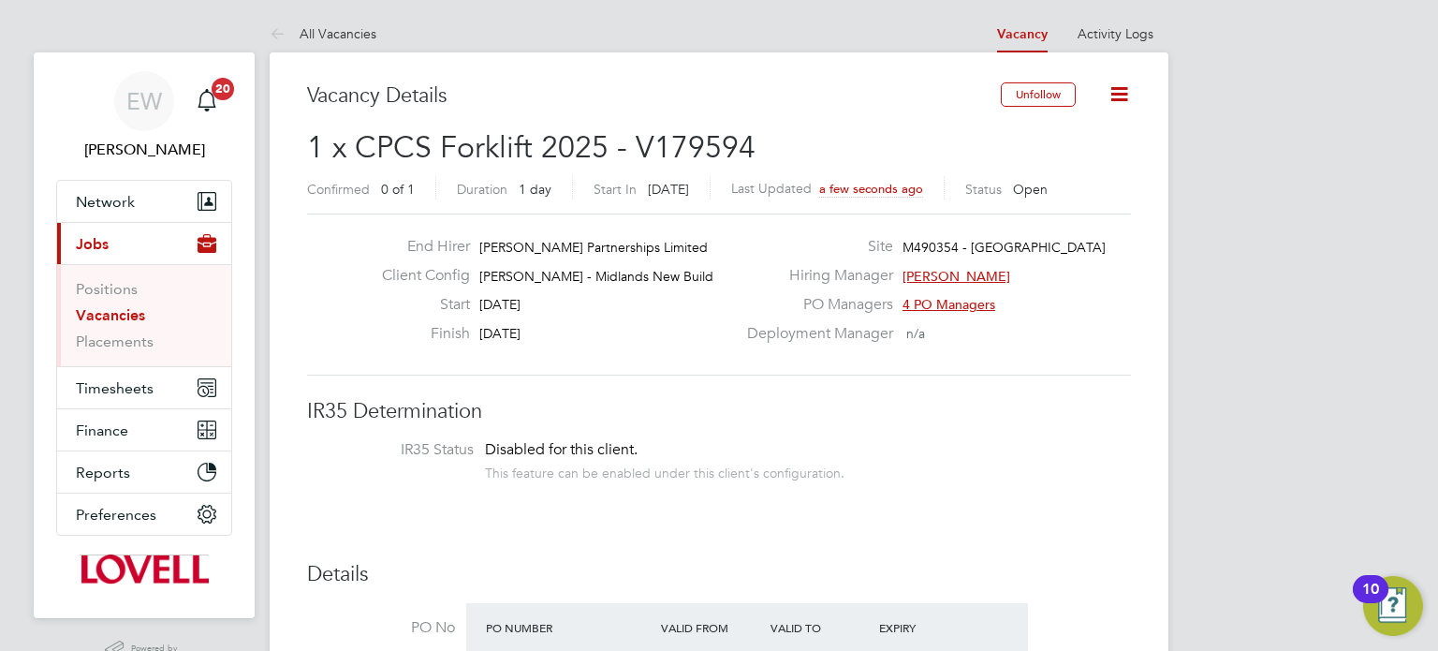
click at [111, 315] on link "Vacancies" at bounding box center [110, 315] width 69 height 18
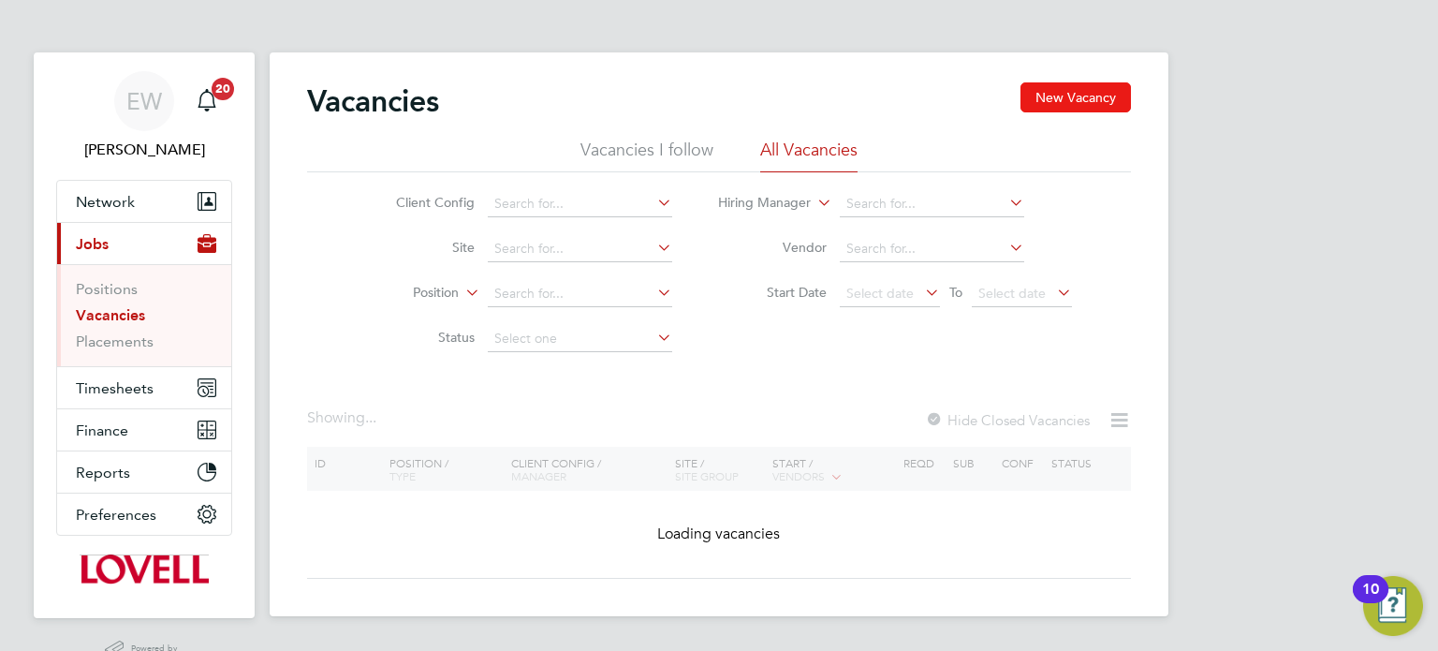
click at [1047, 92] on button "New Vacancy" at bounding box center [1076, 97] width 111 height 30
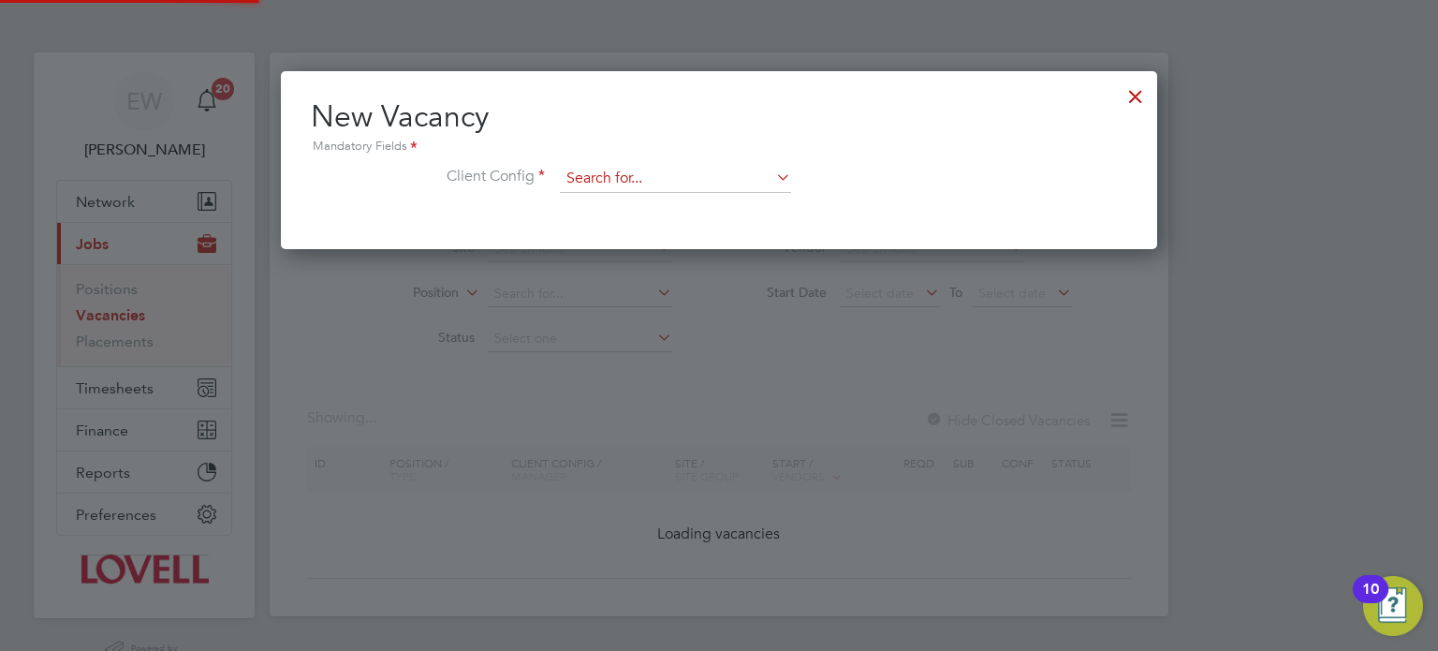
click at [685, 175] on input at bounding box center [675, 179] width 231 height 28
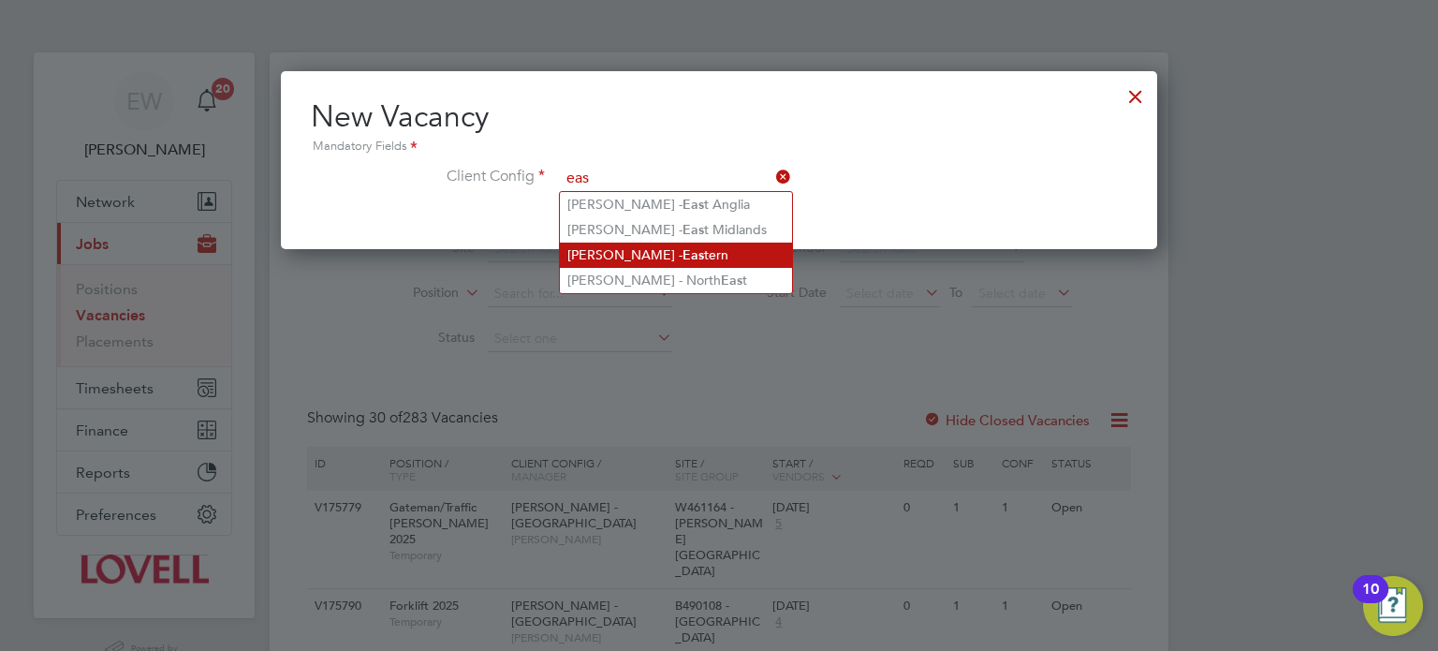
click at [672, 250] on li "Lovell - Eas tern" at bounding box center [676, 255] width 232 height 25
type input "Lovell - Eastern"
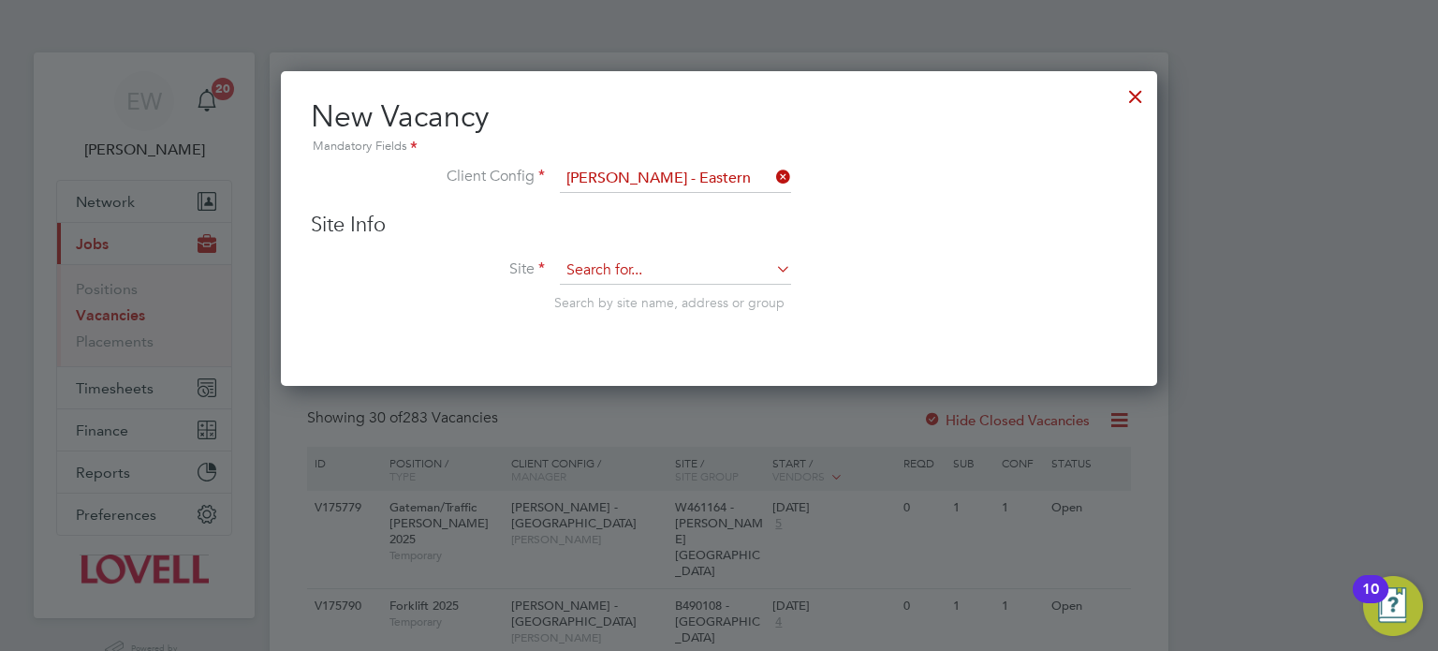
click at [666, 272] on input at bounding box center [675, 271] width 231 height 28
click at [724, 291] on li "E500137 - Skelman thorpe" at bounding box center [678, 295] width 236 height 25
type input "E500137 - Skelmanthorpe"
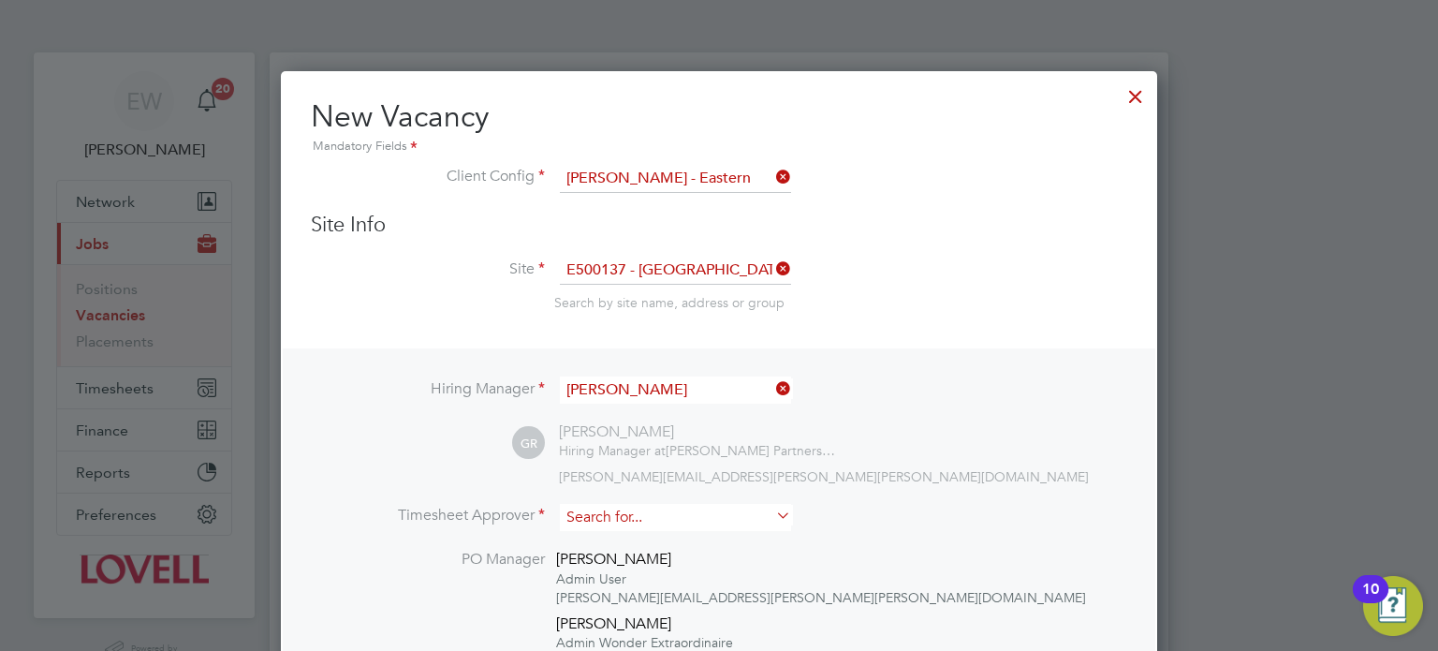
click at [637, 518] on input at bounding box center [675, 517] width 231 height 27
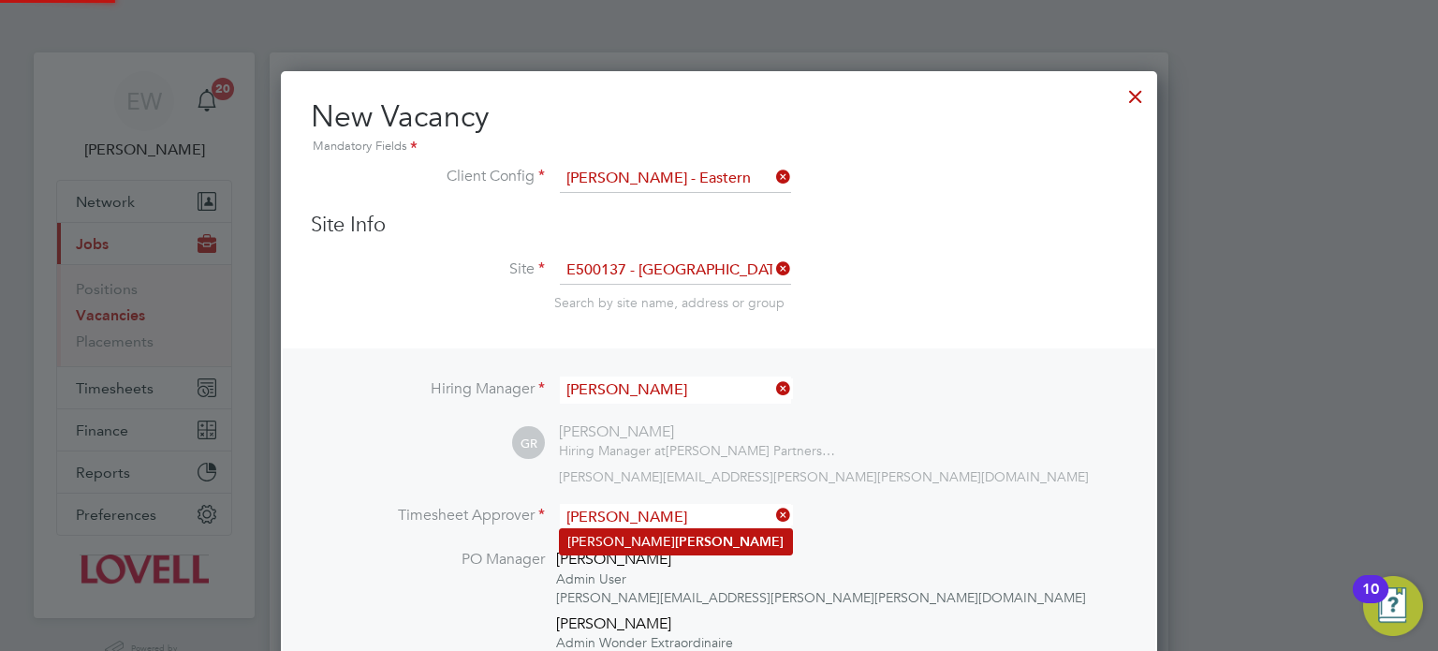
click at [675, 539] on b "Rhodes" at bounding box center [729, 542] width 109 height 16
type input "Glynn Rhodes"
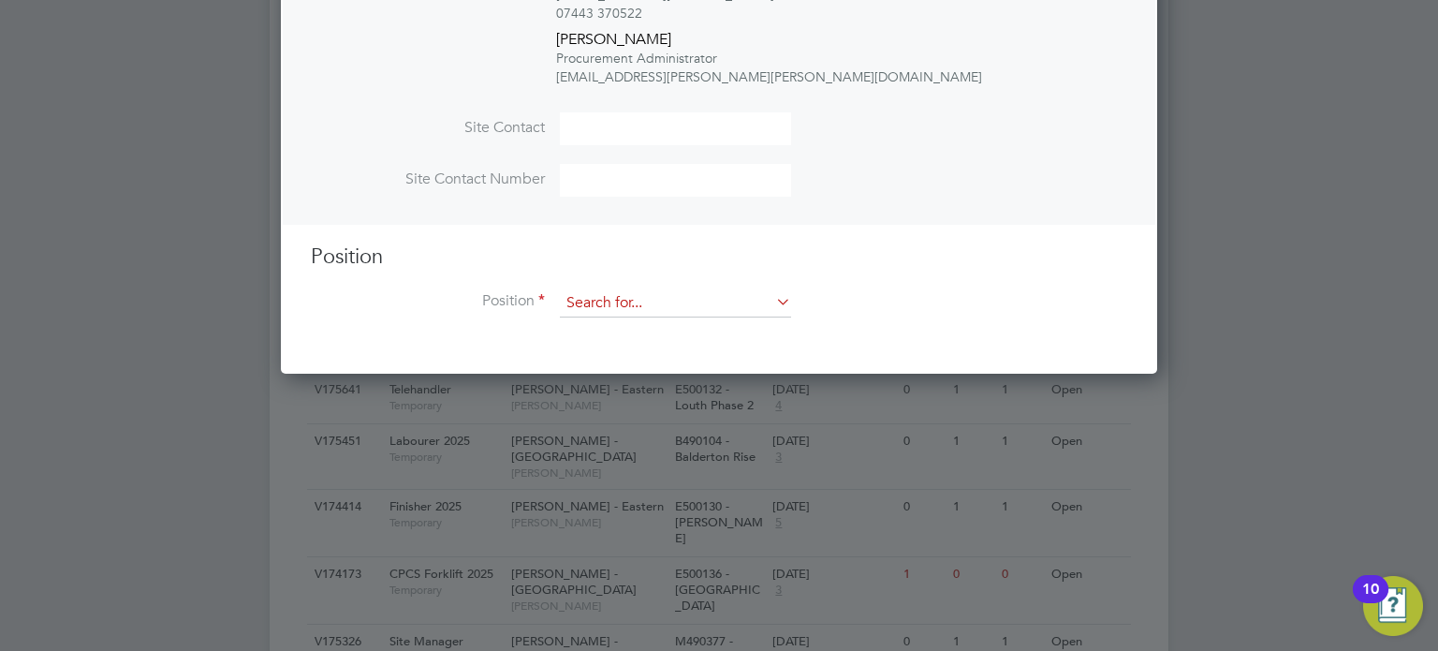
click at [669, 289] on input at bounding box center [675, 303] width 231 height 28
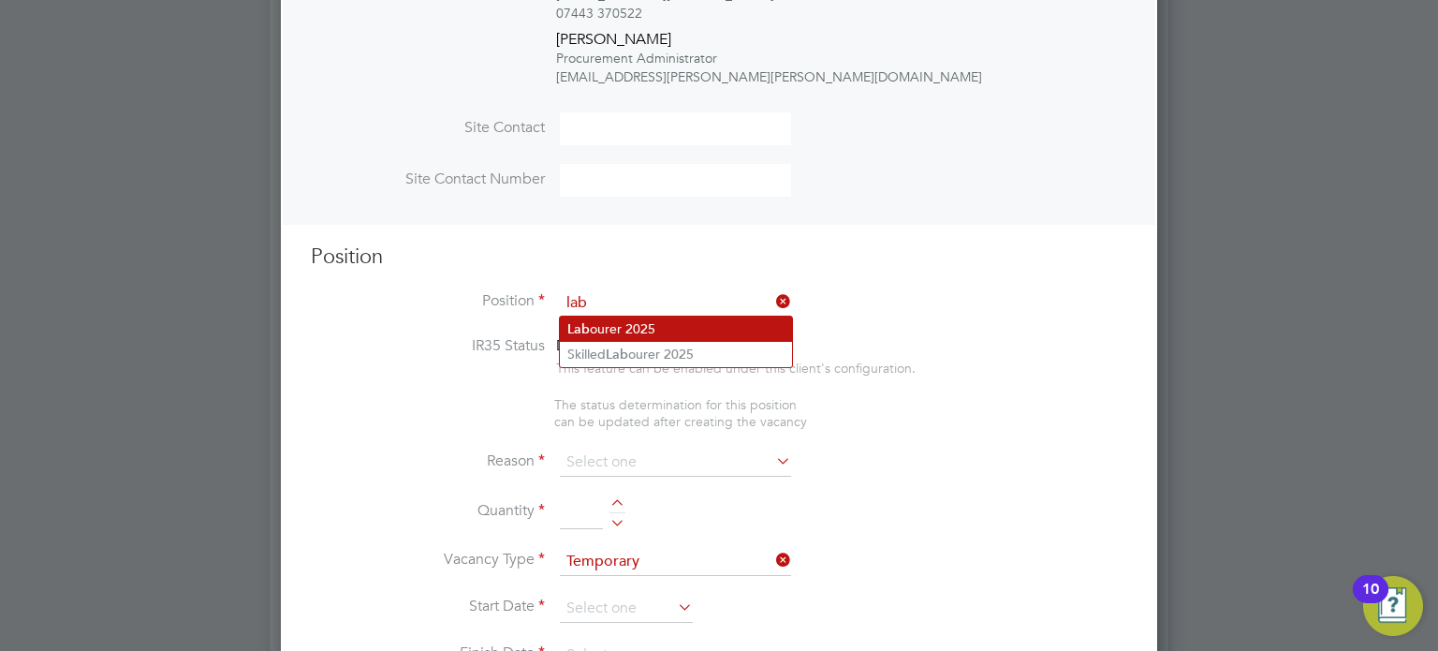
click at [684, 321] on li "Lab ourer 2025" at bounding box center [676, 329] width 232 height 25
type input "Labourer 2025"
type textarea "Sweeping site, removing rubbish, unloading and transporting material, equipment…"
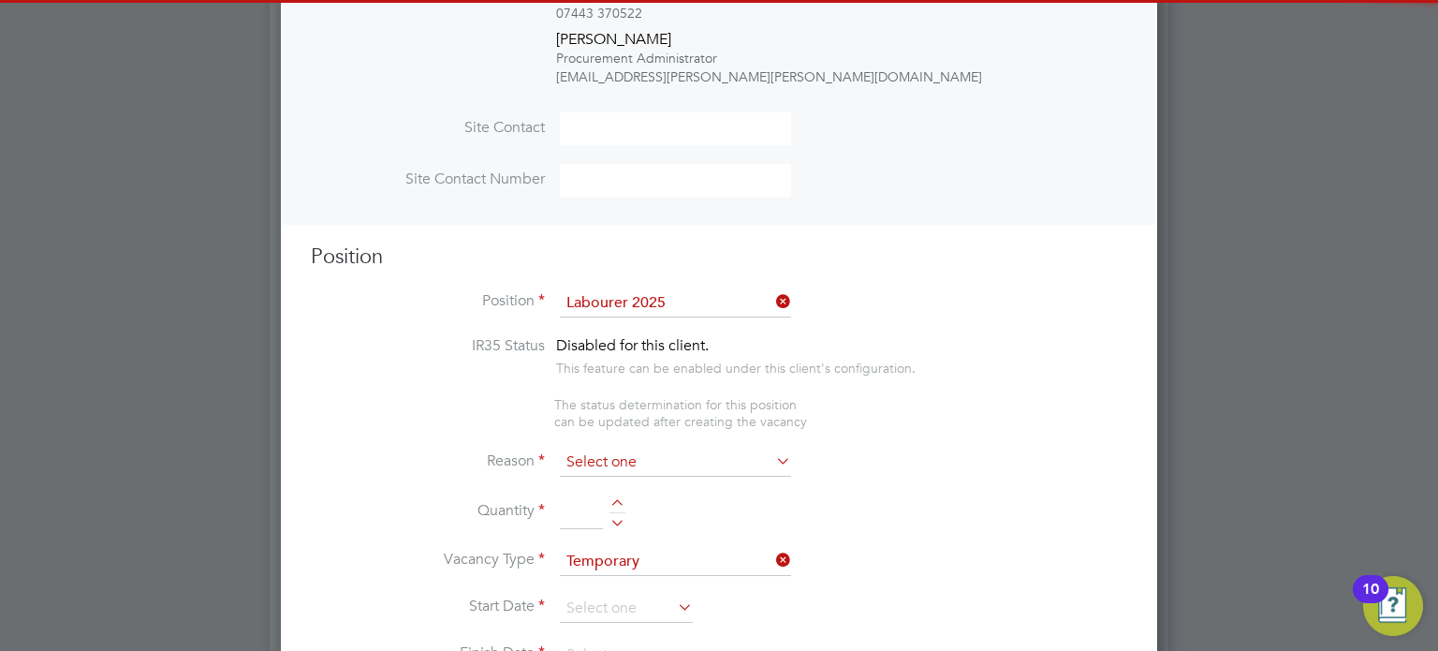
click at [615, 460] on input at bounding box center [675, 463] width 231 height 28
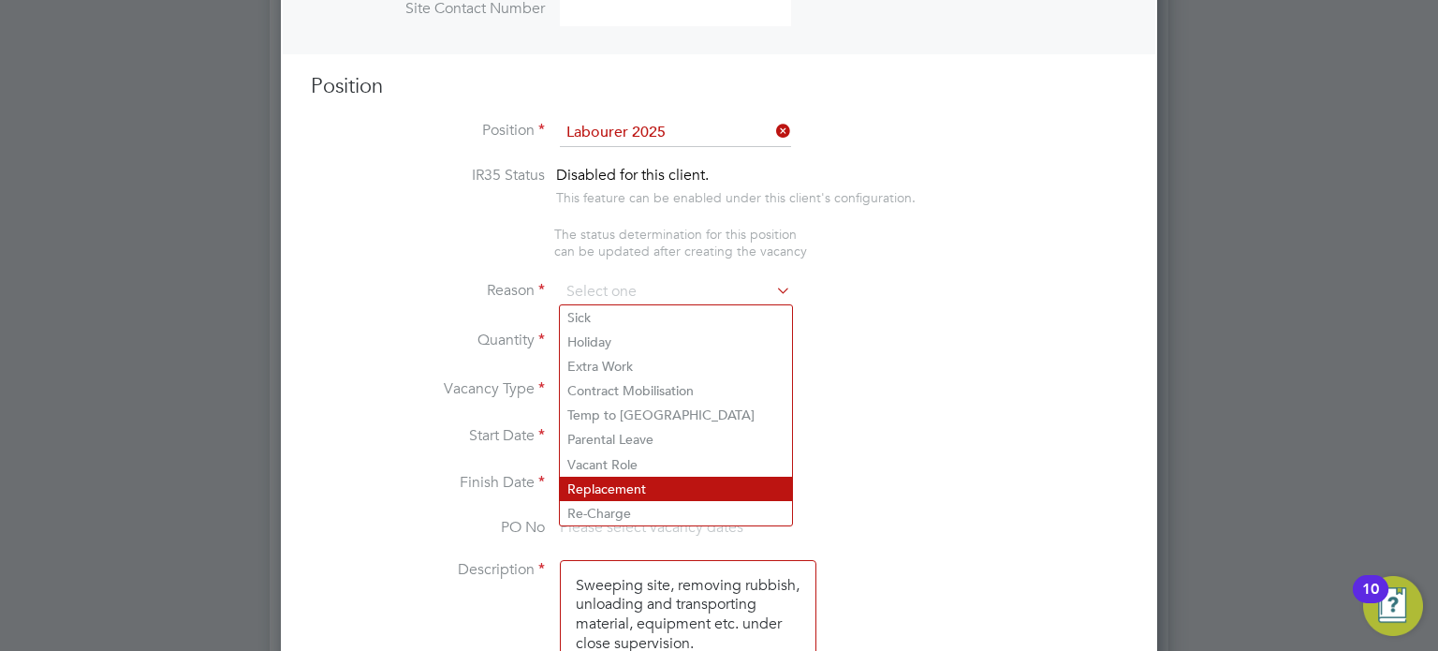
click at [632, 479] on li "Replacement" at bounding box center [676, 489] width 232 height 24
type input "Replacement"
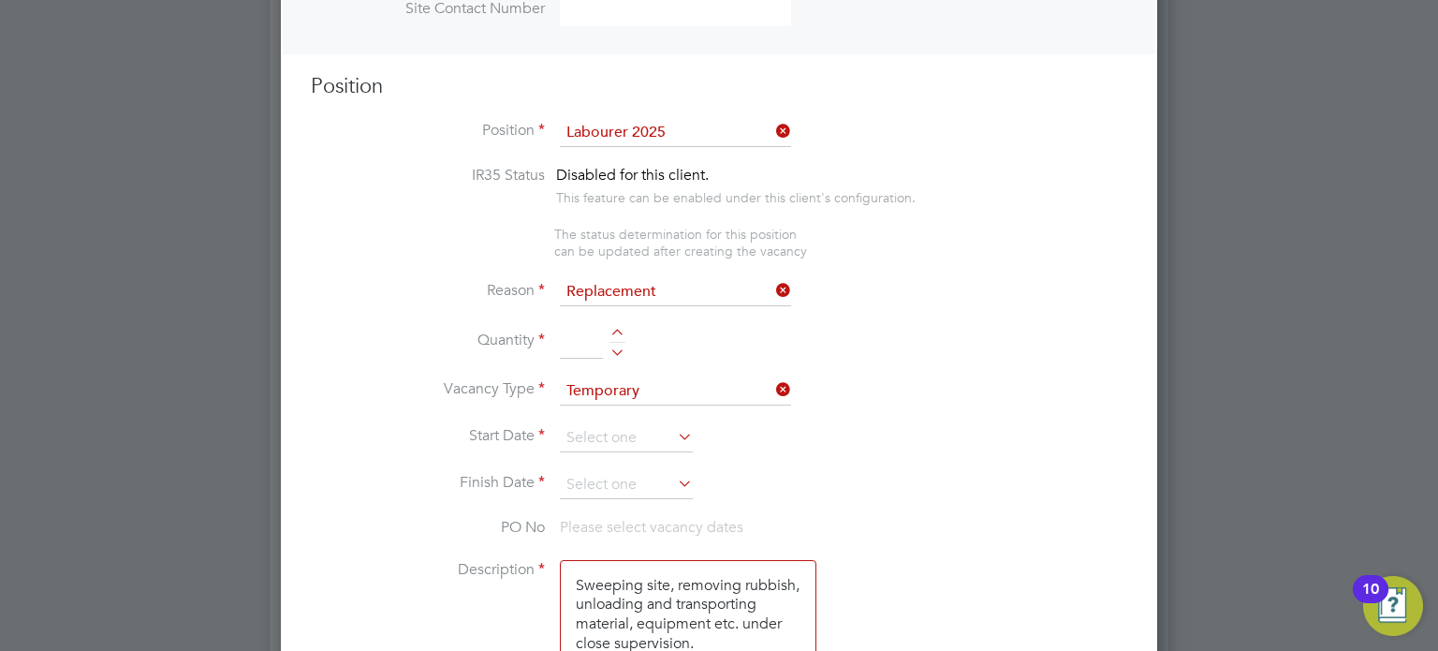
click at [620, 347] on div at bounding box center [618, 349] width 16 height 13
type input "1"
click at [596, 426] on input at bounding box center [626, 438] width 133 height 28
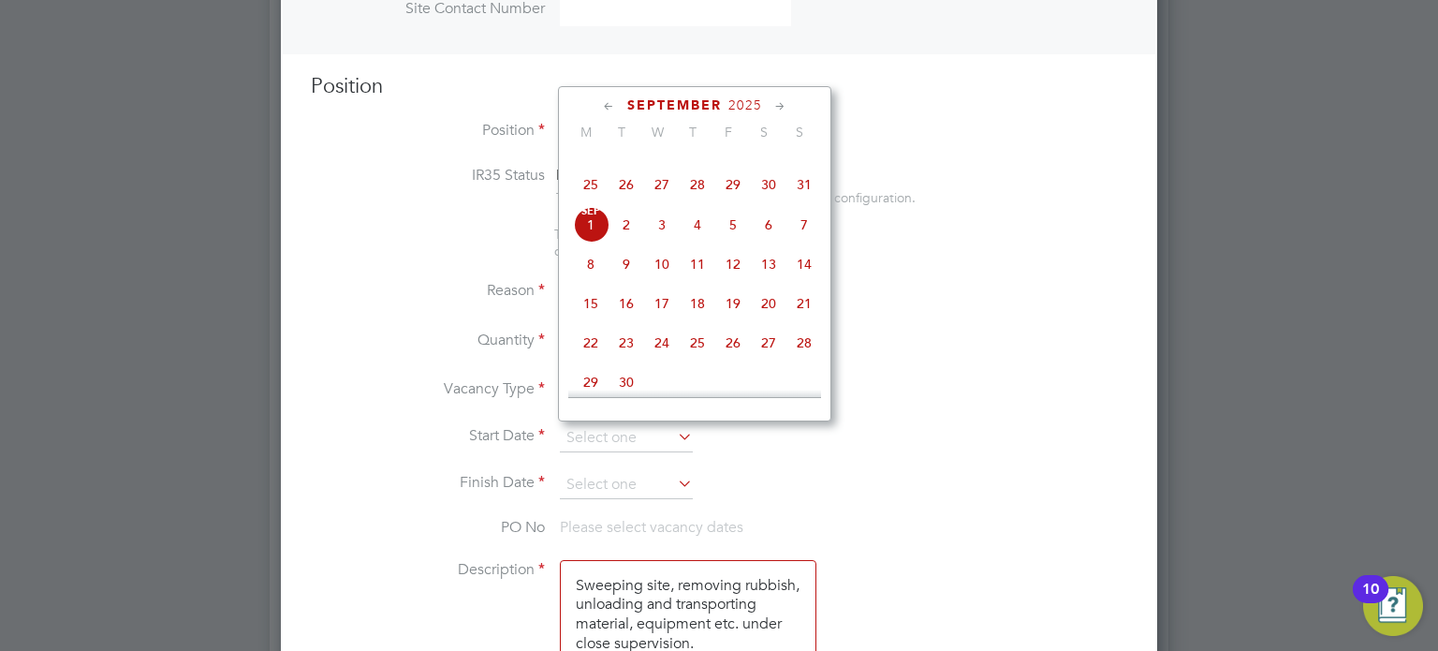
click at [587, 243] on span "Sep 1" at bounding box center [591, 225] width 36 height 36
type input "[DATE]"
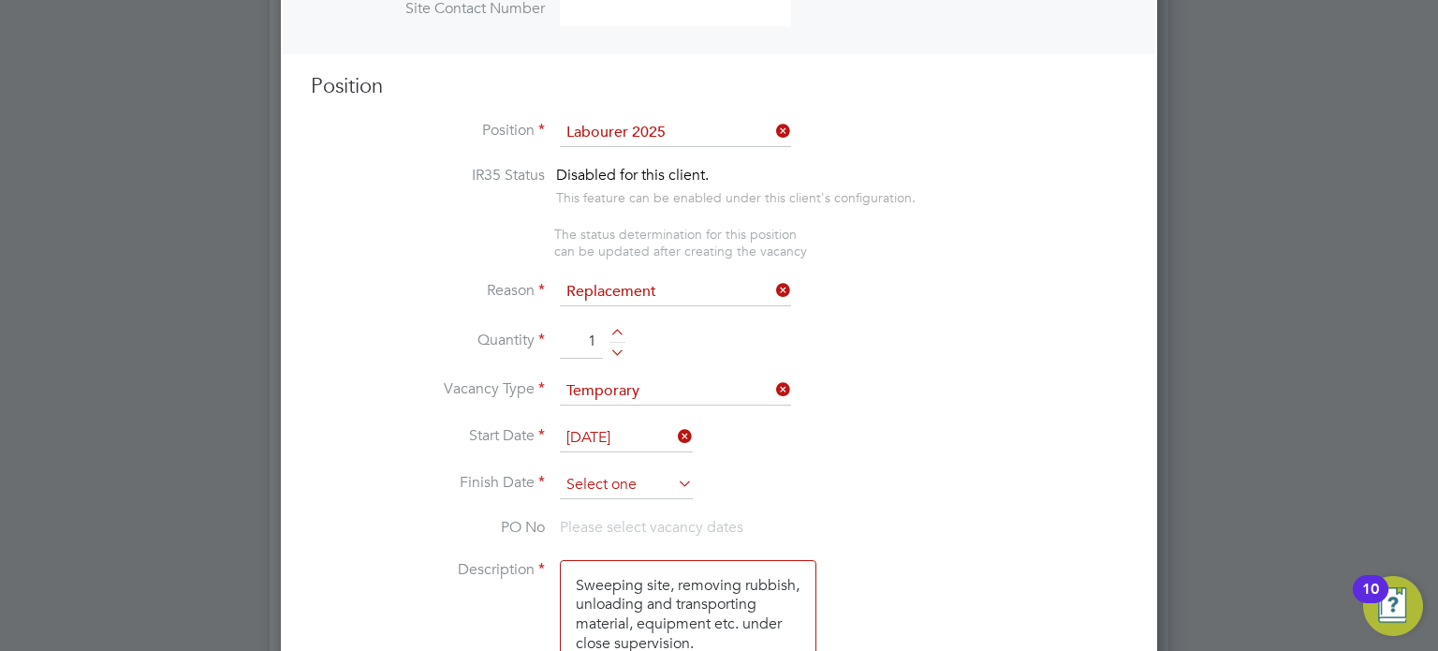
click at [592, 473] on input at bounding box center [626, 485] width 133 height 28
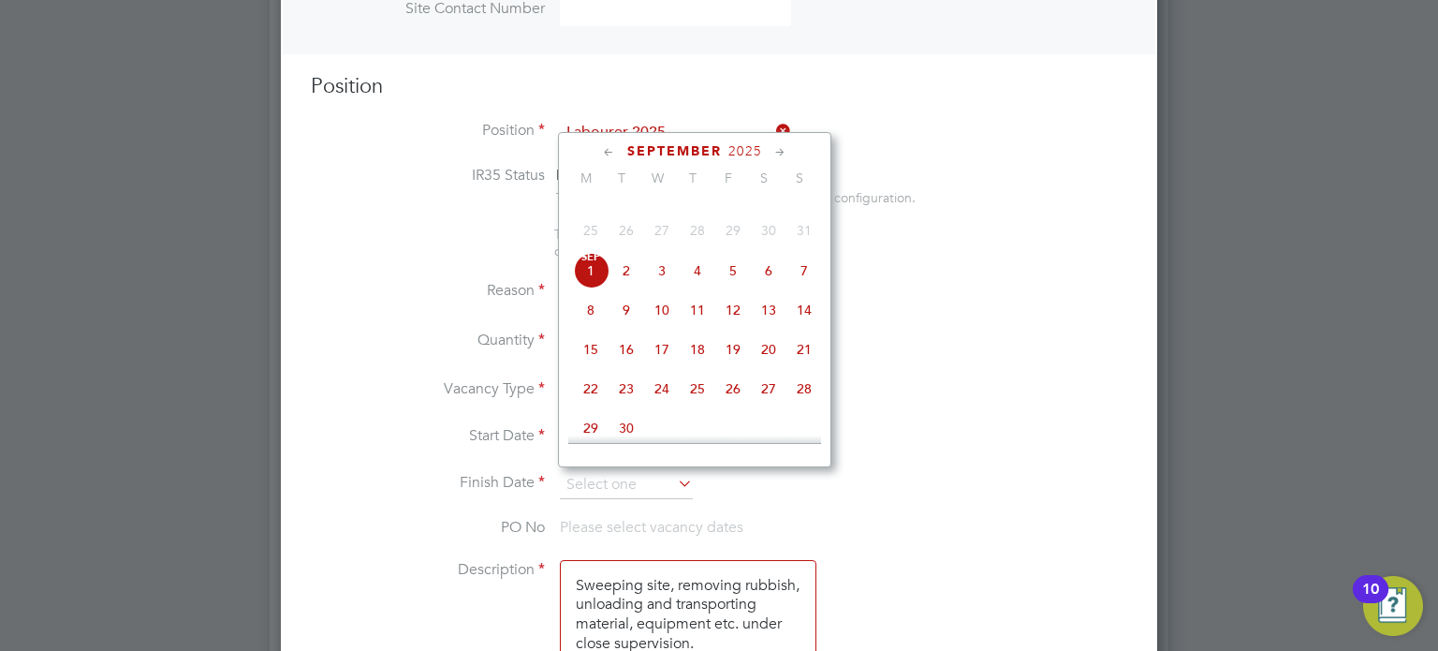
click at [727, 288] on span "5" at bounding box center [733, 271] width 36 height 36
type input "05 Sep 2025"
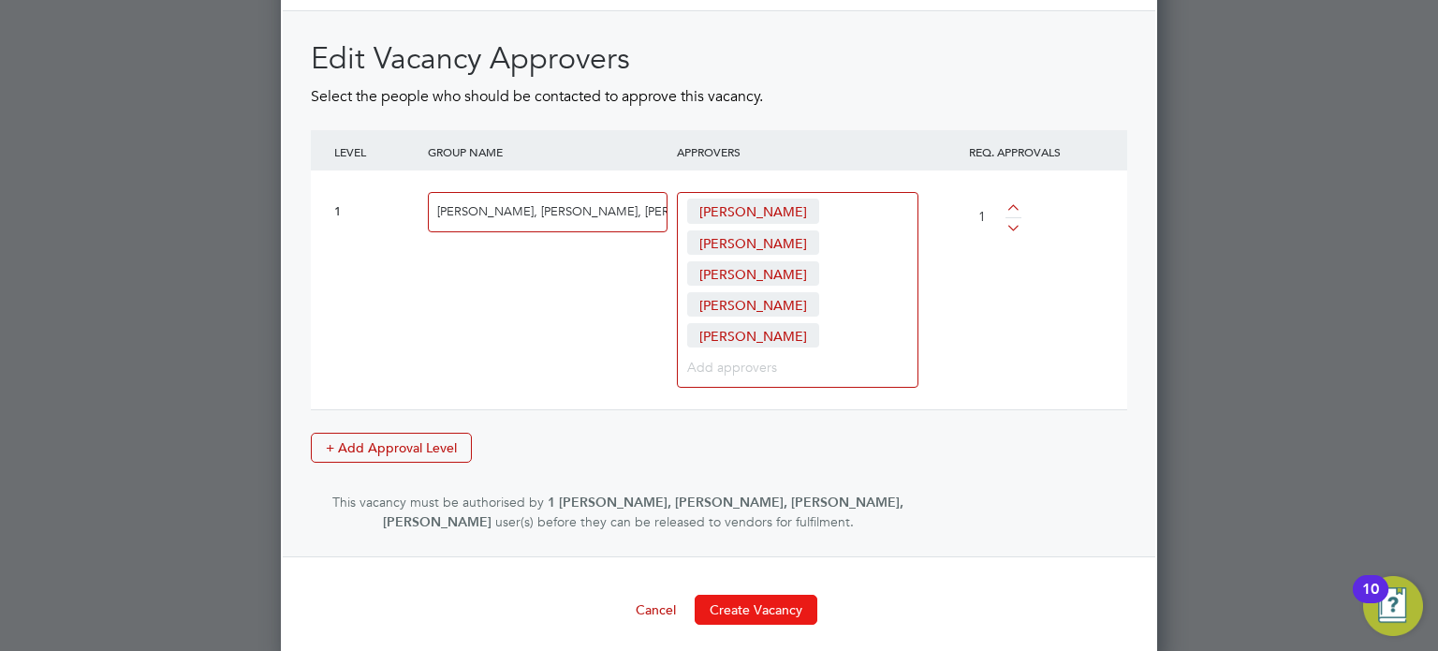
click at [751, 595] on button "Create Vacancy" at bounding box center [756, 610] width 123 height 30
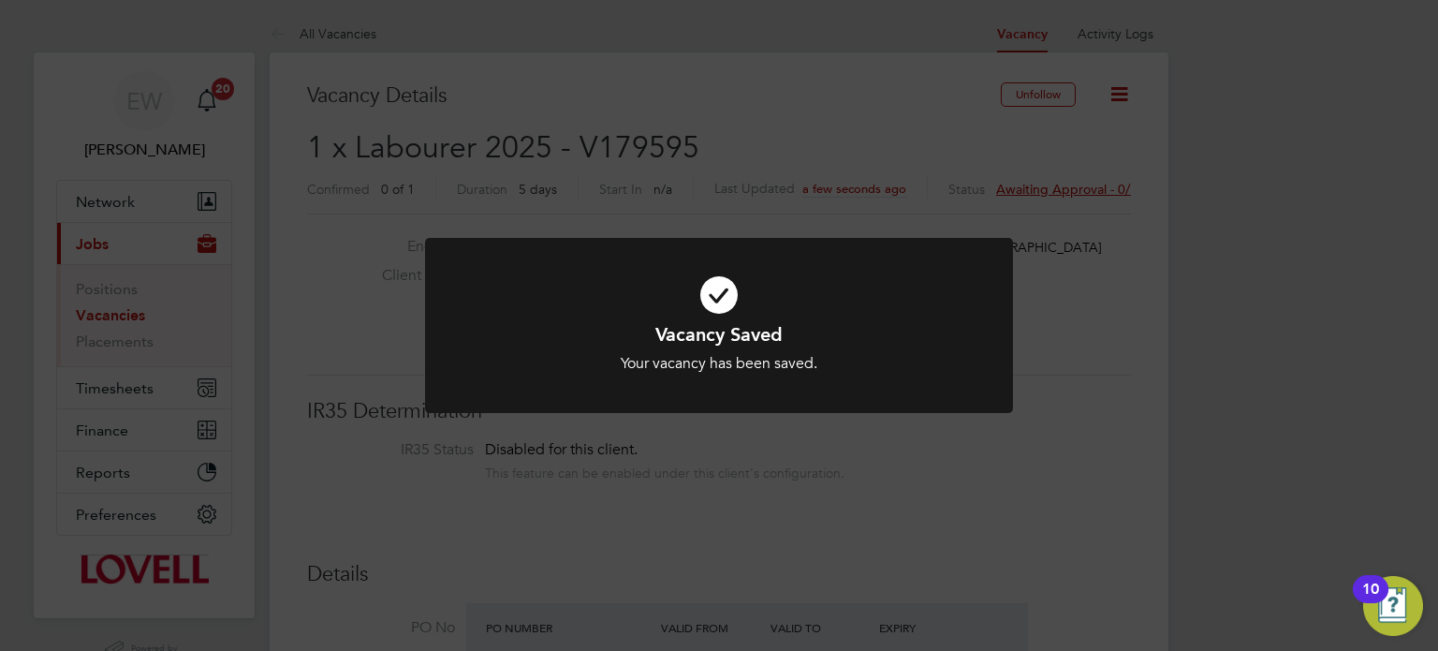
click at [1307, 477] on div "Vacancy Saved Your vacancy has been saved. Cancel Okay" at bounding box center [719, 325] width 1438 height 651
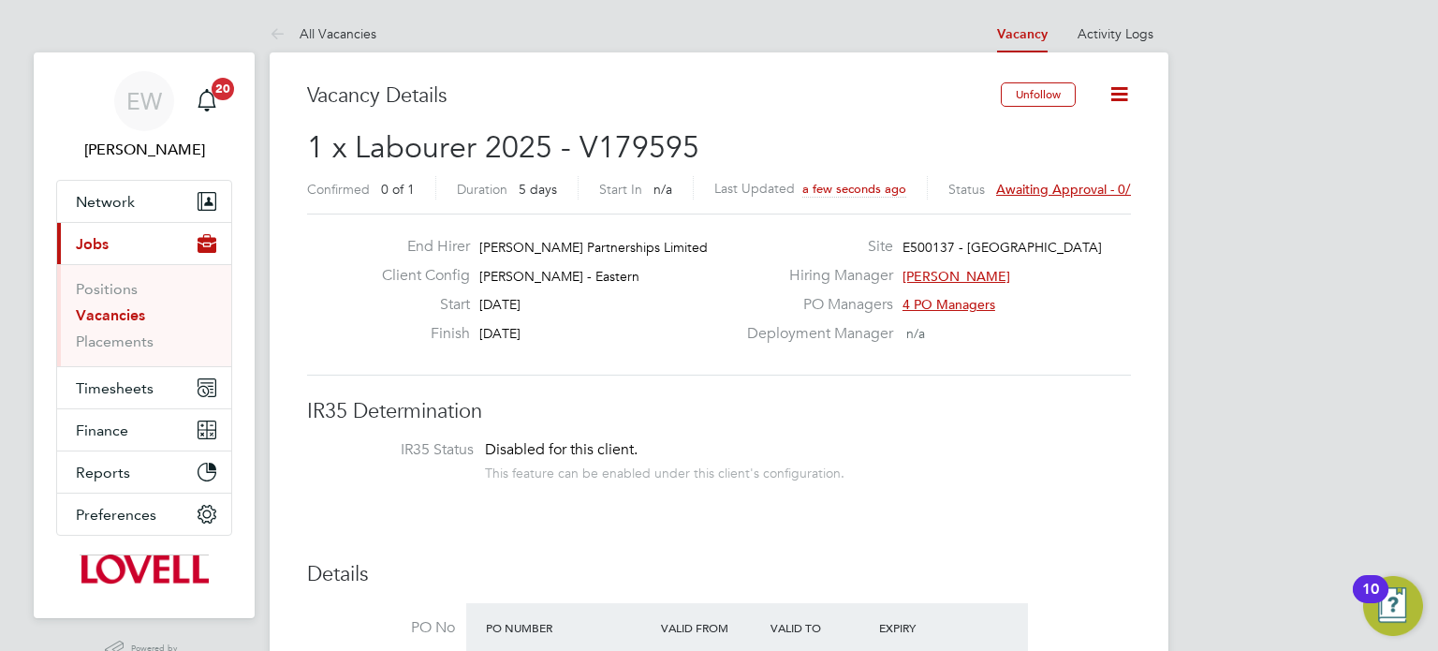
click at [1036, 186] on span "Awaiting approval - 0/1" at bounding box center [1066, 189] width 141 height 17
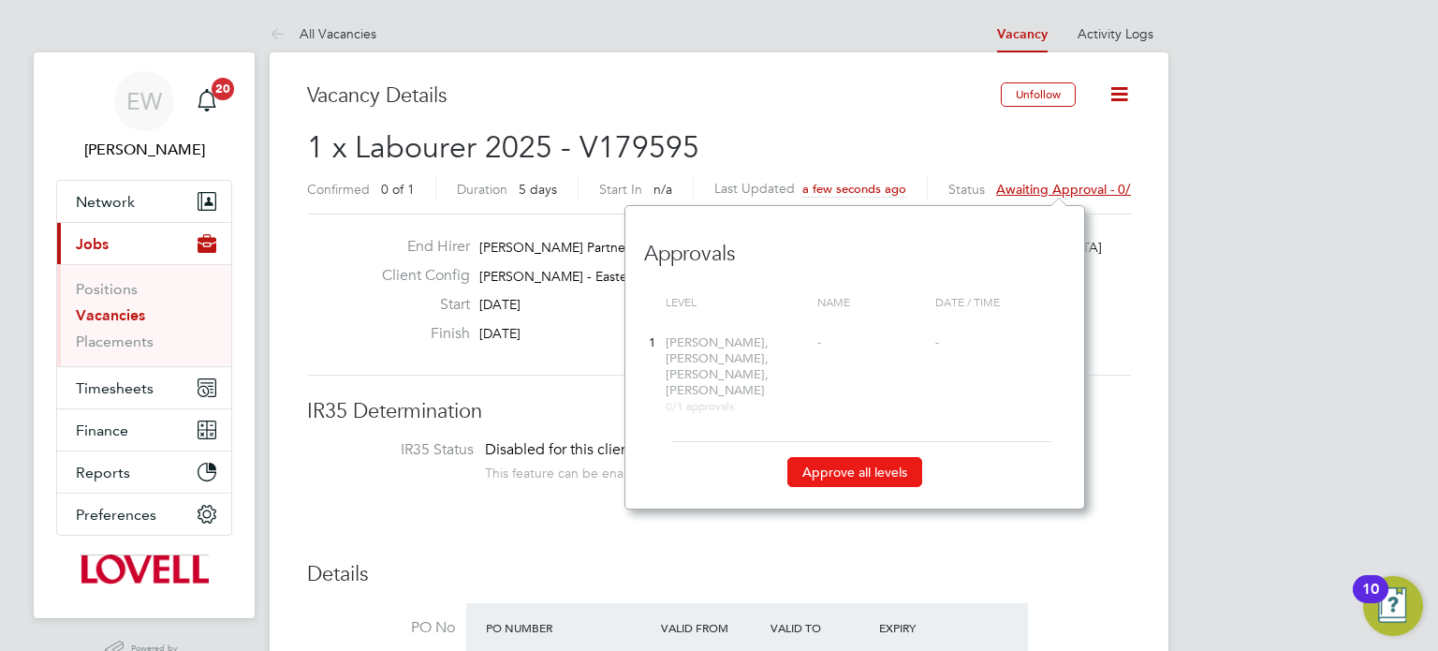
click at [828, 457] on button "Approve all levels" at bounding box center [855, 472] width 135 height 30
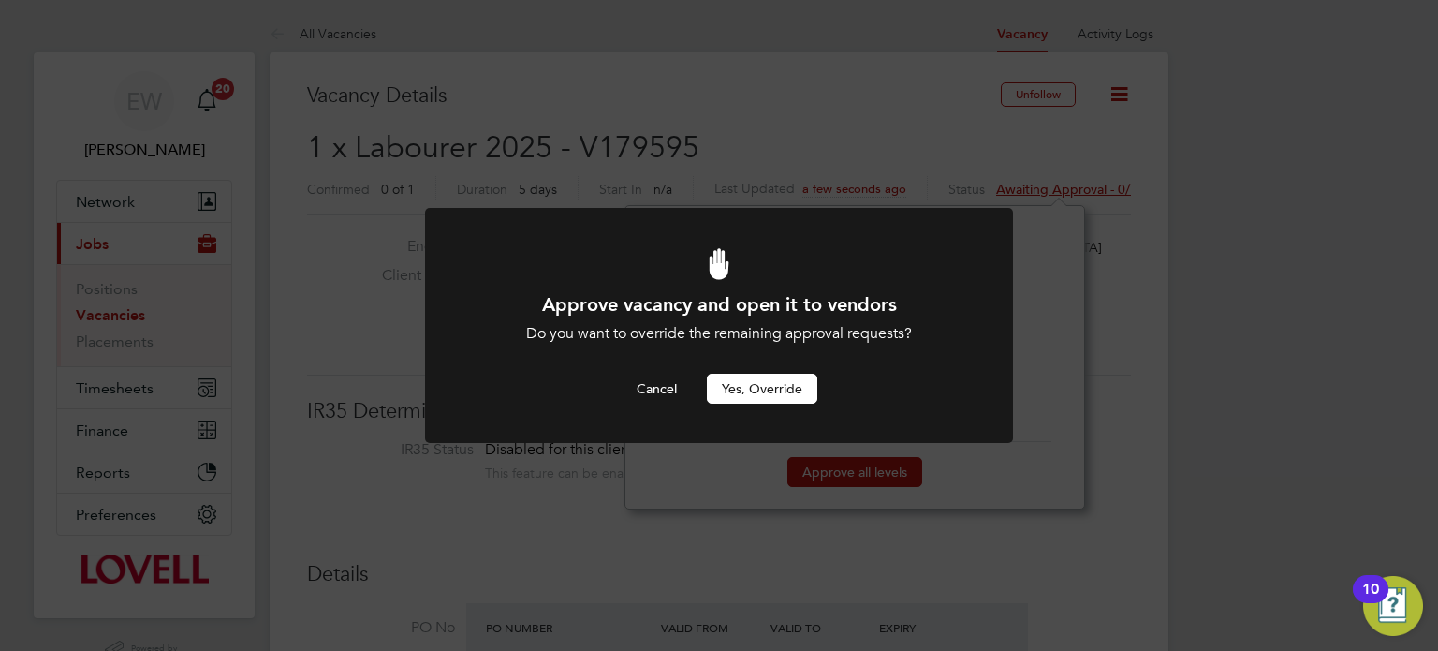
click at [789, 382] on button "Yes, Override" at bounding box center [762, 389] width 111 height 30
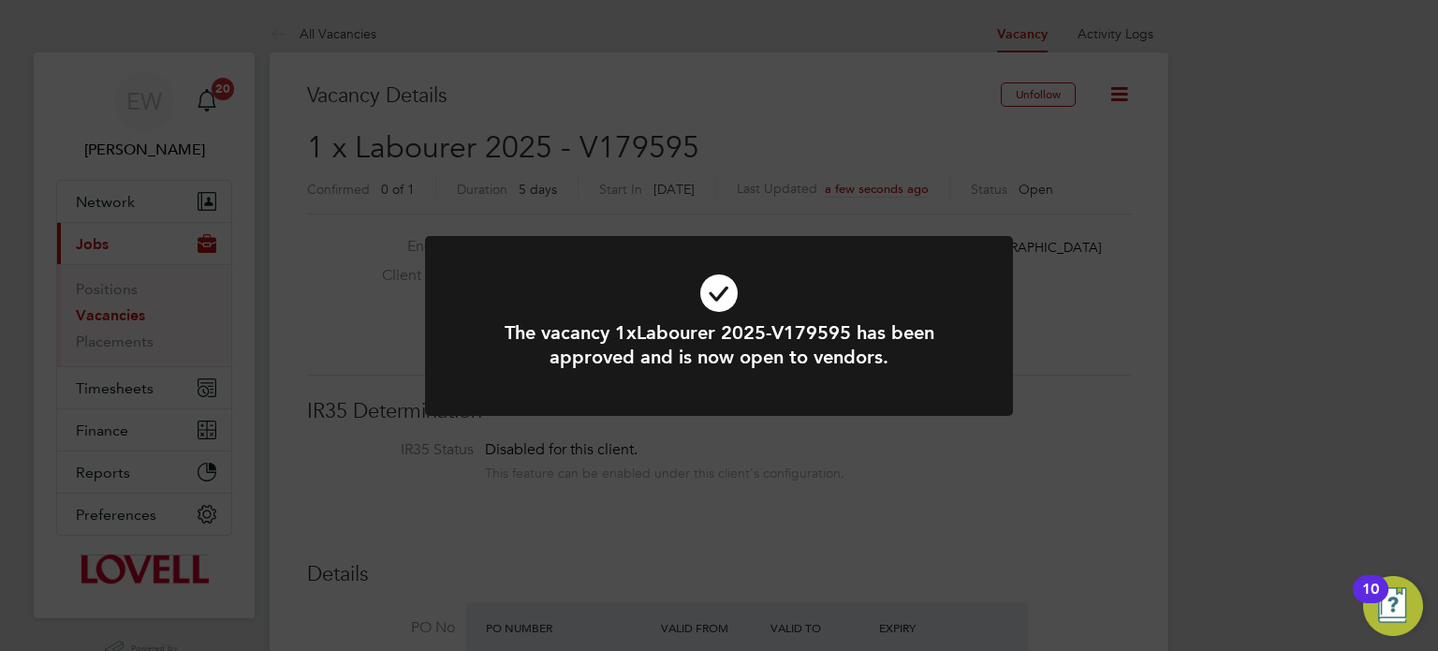
click at [371, 339] on div "The vacancy 1xLabourer 2025-V179595 has been approved and is now open to vendor…" at bounding box center [719, 325] width 1438 height 651
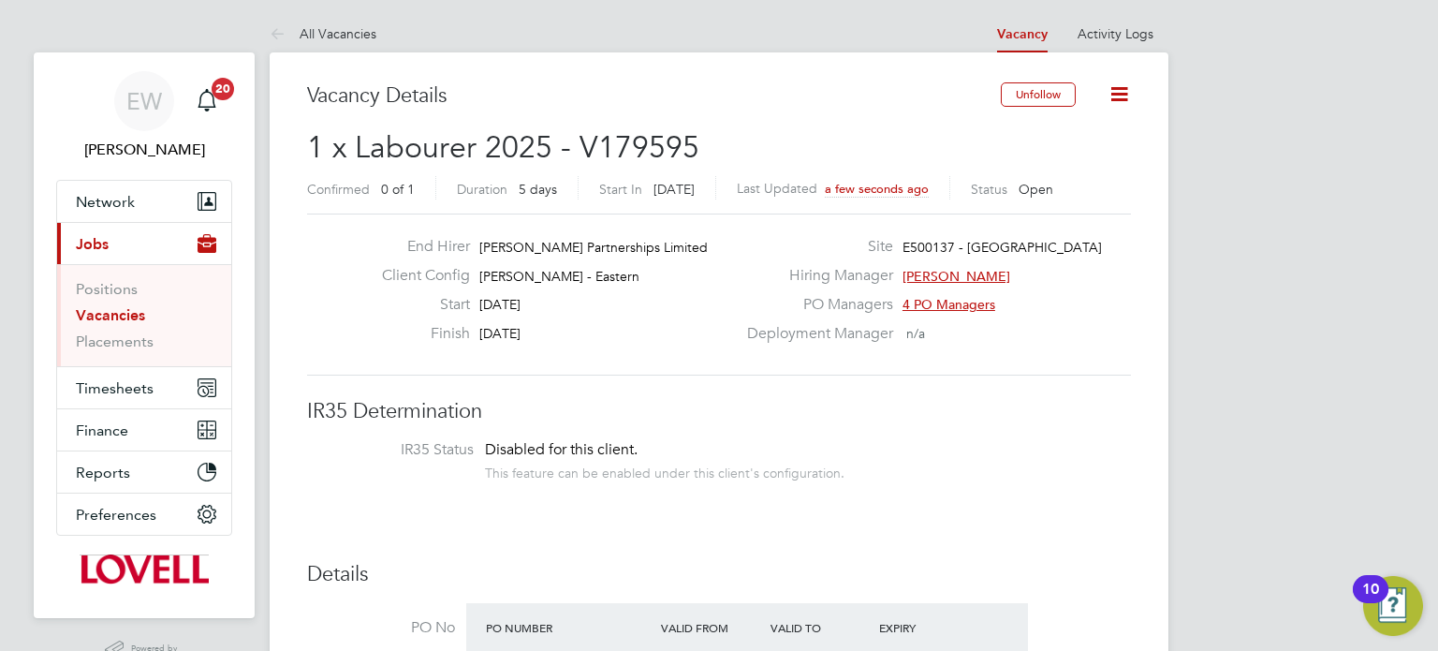
click at [142, 314] on link "Vacancies" at bounding box center [110, 315] width 69 height 18
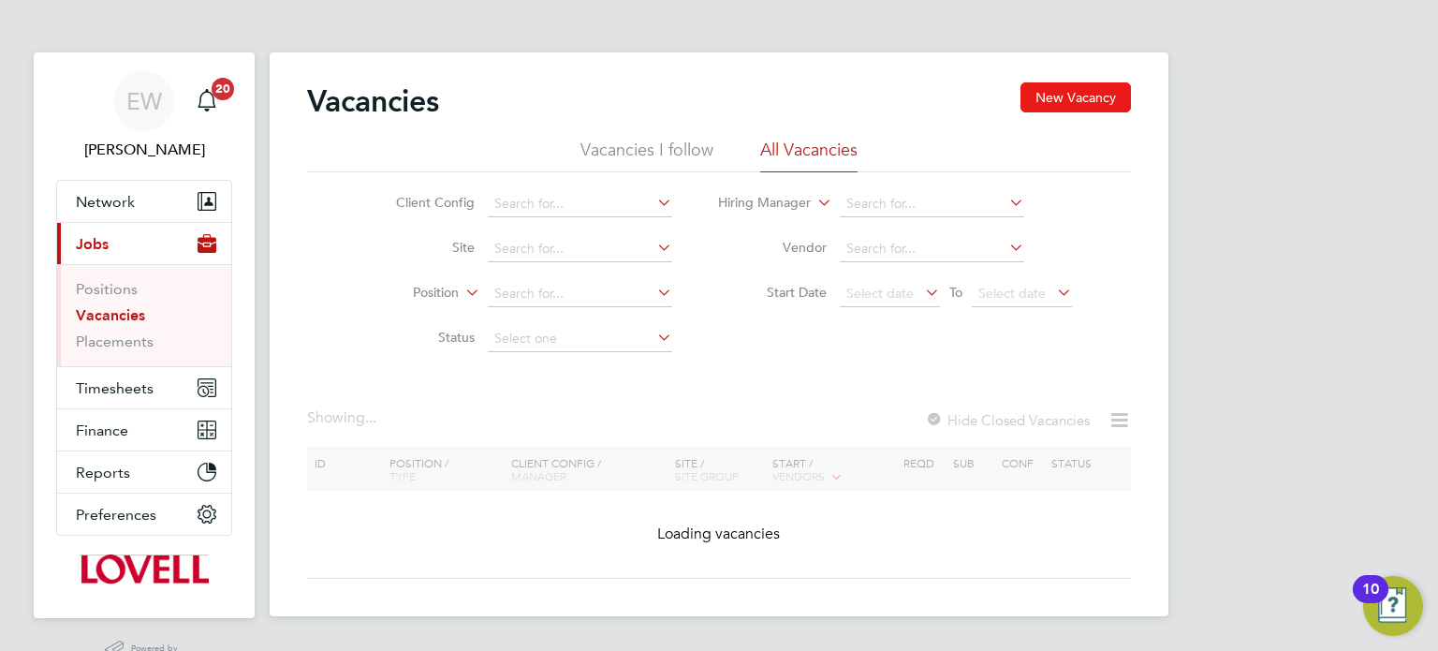
click at [1079, 89] on button "New Vacancy" at bounding box center [1076, 97] width 111 height 30
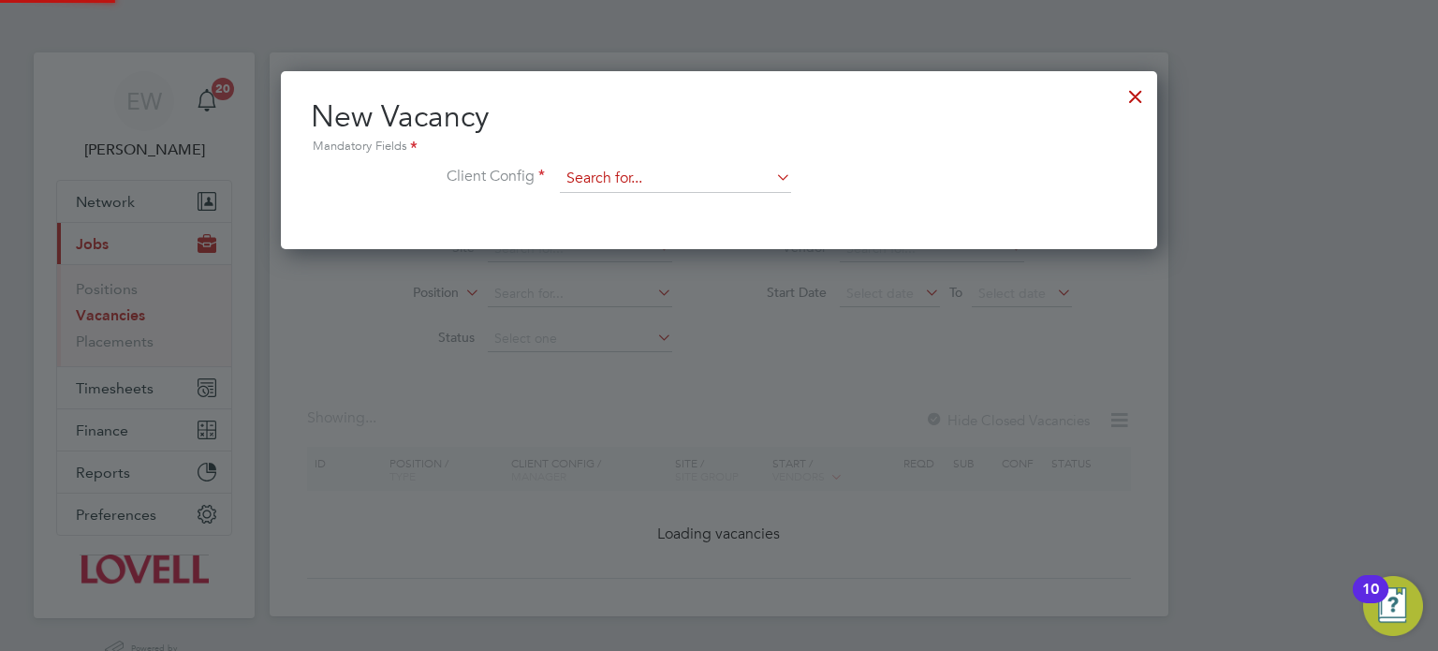
click at [680, 178] on input at bounding box center [675, 179] width 231 height 28
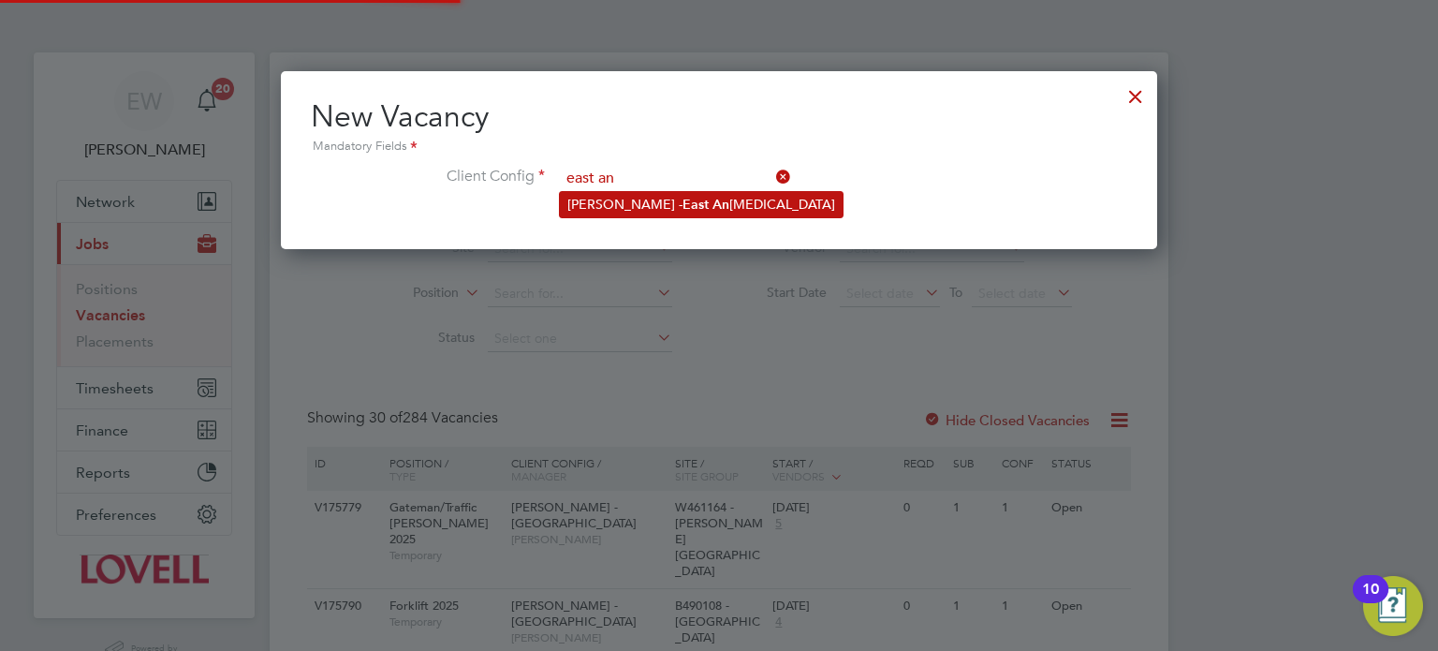
click at [697, 196] on li "Lovell - East An glia" at bounding box center [701, 204] width 283 height 25
type input "[PERSON_NAME] - [GEOGRAPHIC_DATA]"
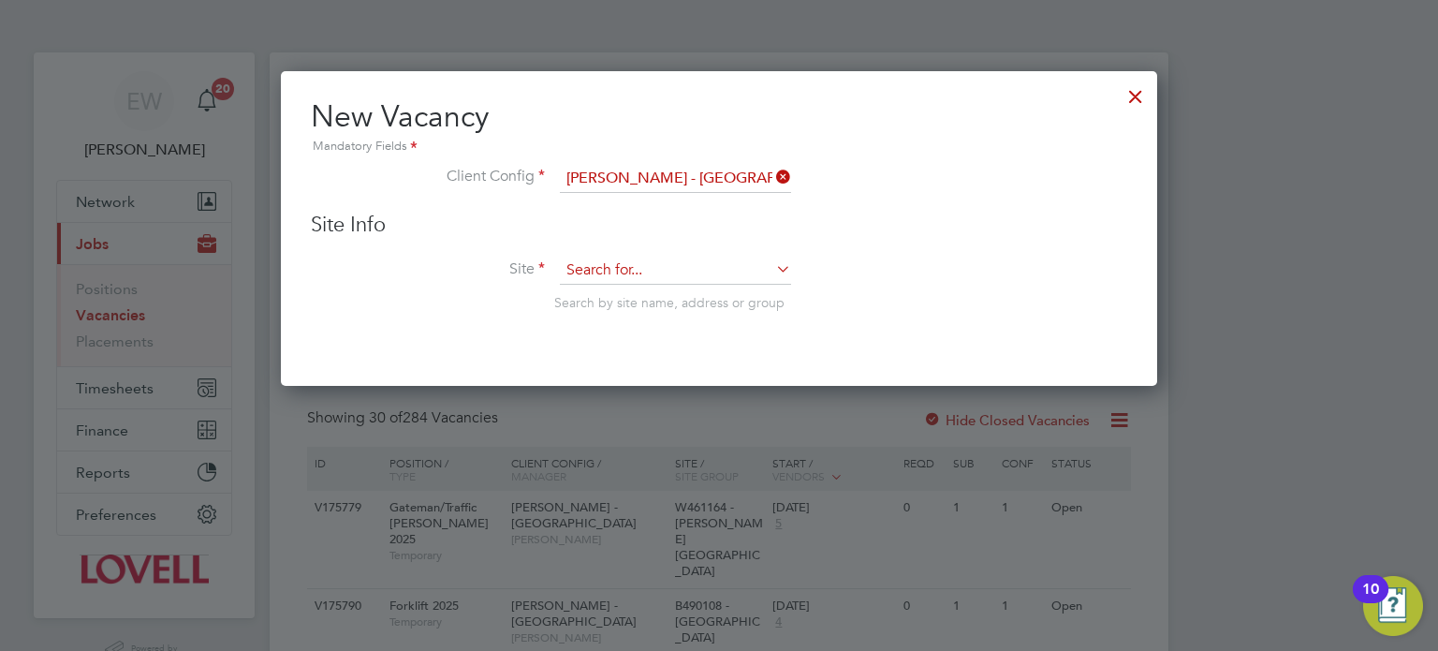
click at [659, 268] on input at bounding box center [675, 271] width 231 height 28
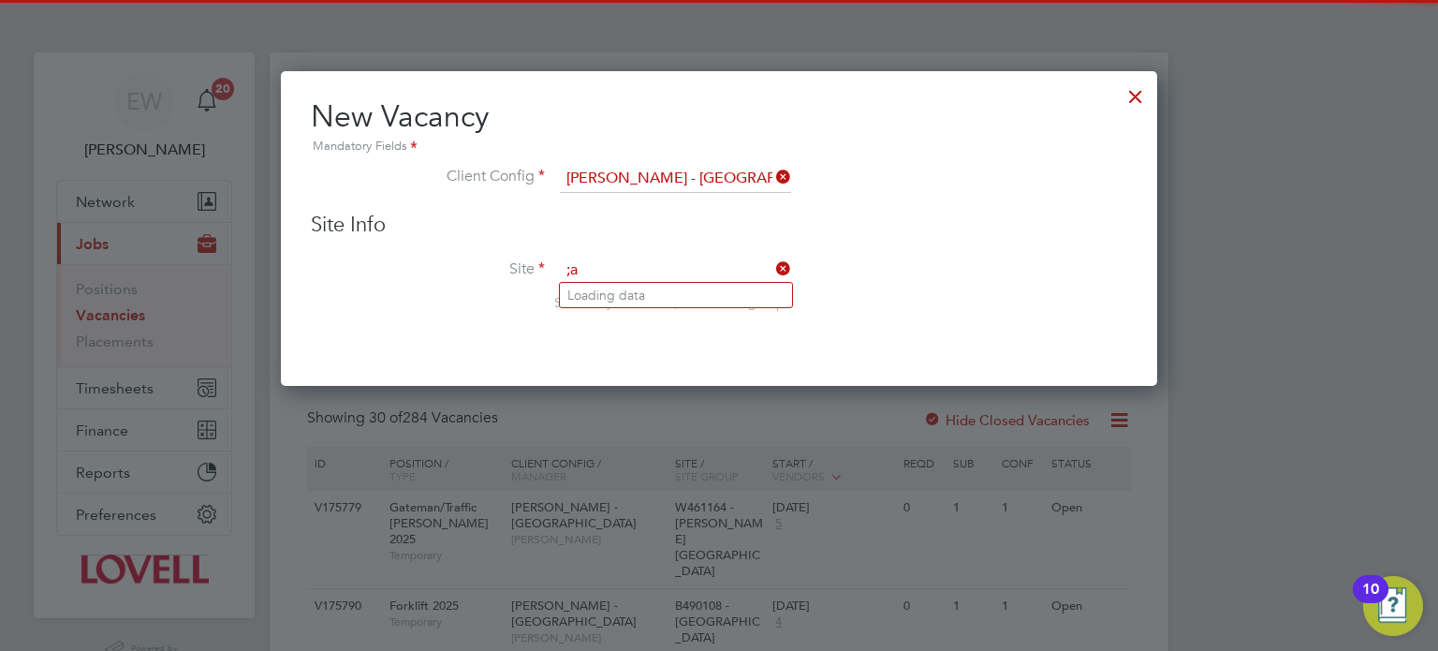
type input ";"
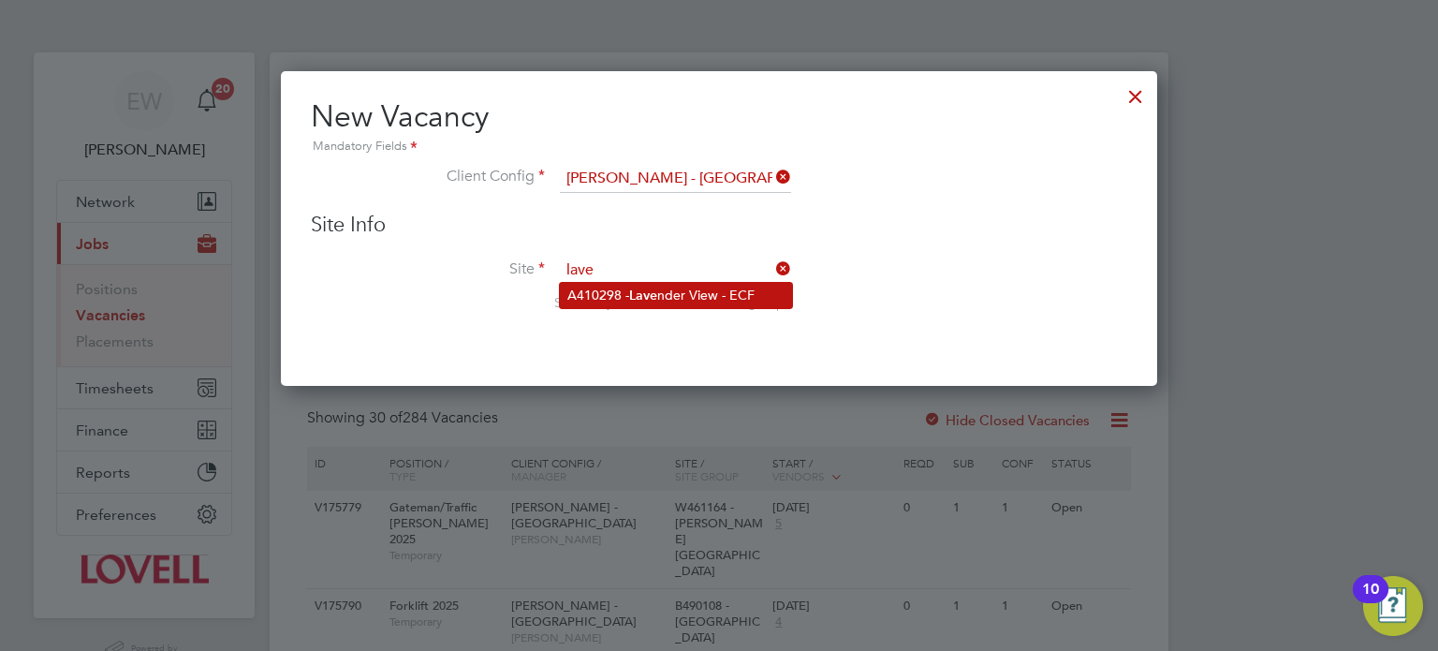
click at [679, 287] on li "A410298 - Lave nder View - ECF" at bounding box center [676, 295] width 232 height 25
type input "A410298 - Lavender View - ECF"
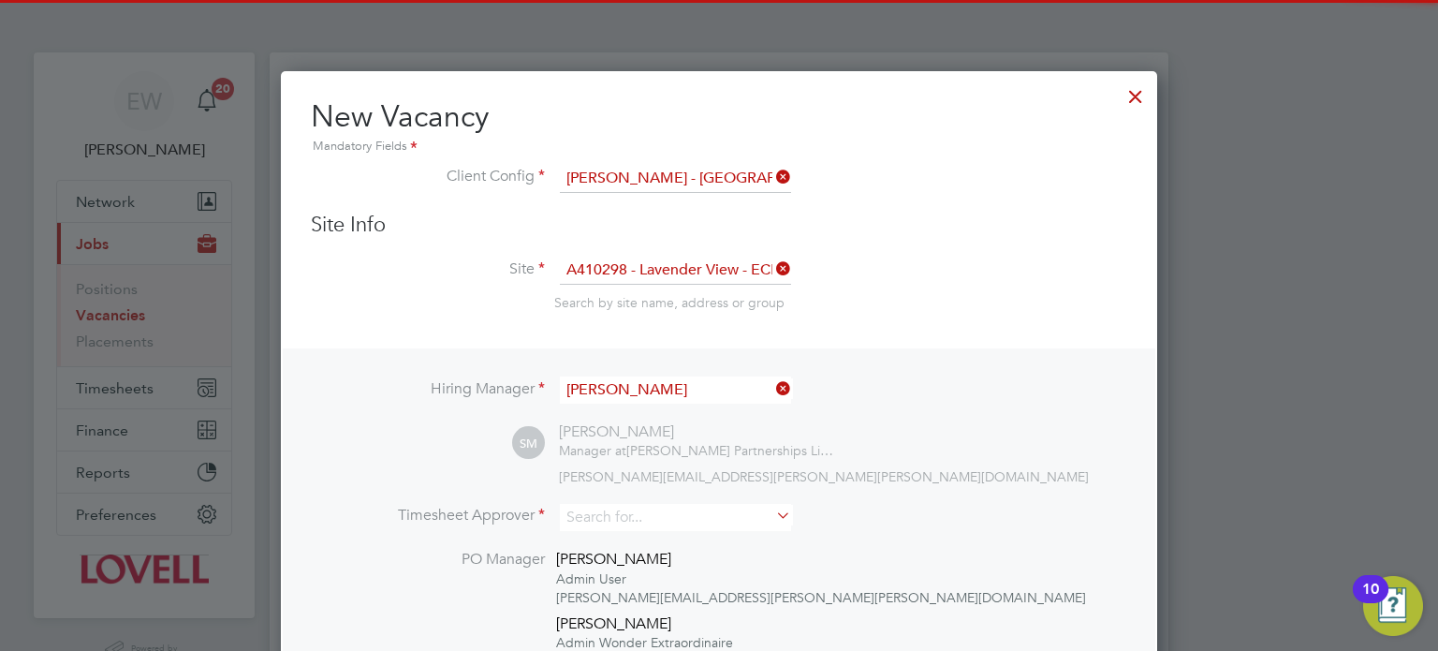
click at [673, 385] on input "[PERSON_NAME]" at bounding box center [675, 389] width 231 height 27
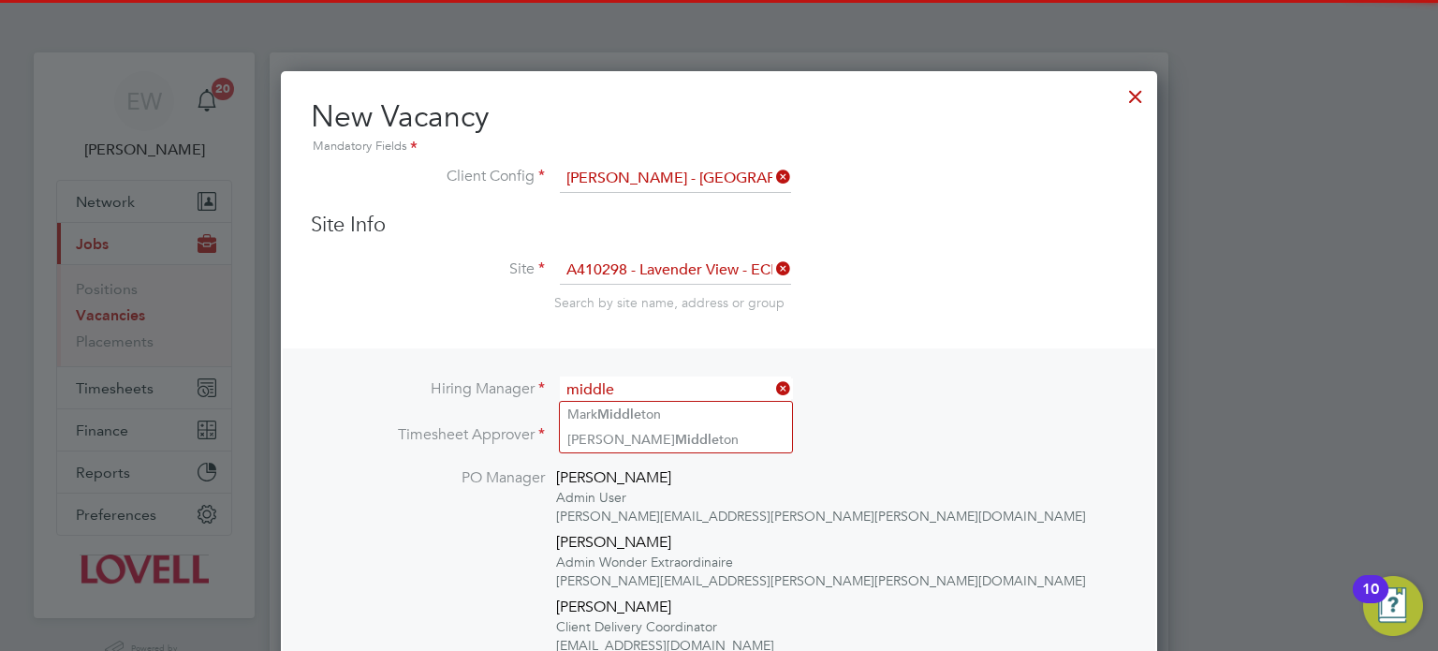
type input "middle"
click at [705, 450] on ul "Mark Middle ton Stuart Middle ton" at bounding box center [676, 427] width 234 height 52
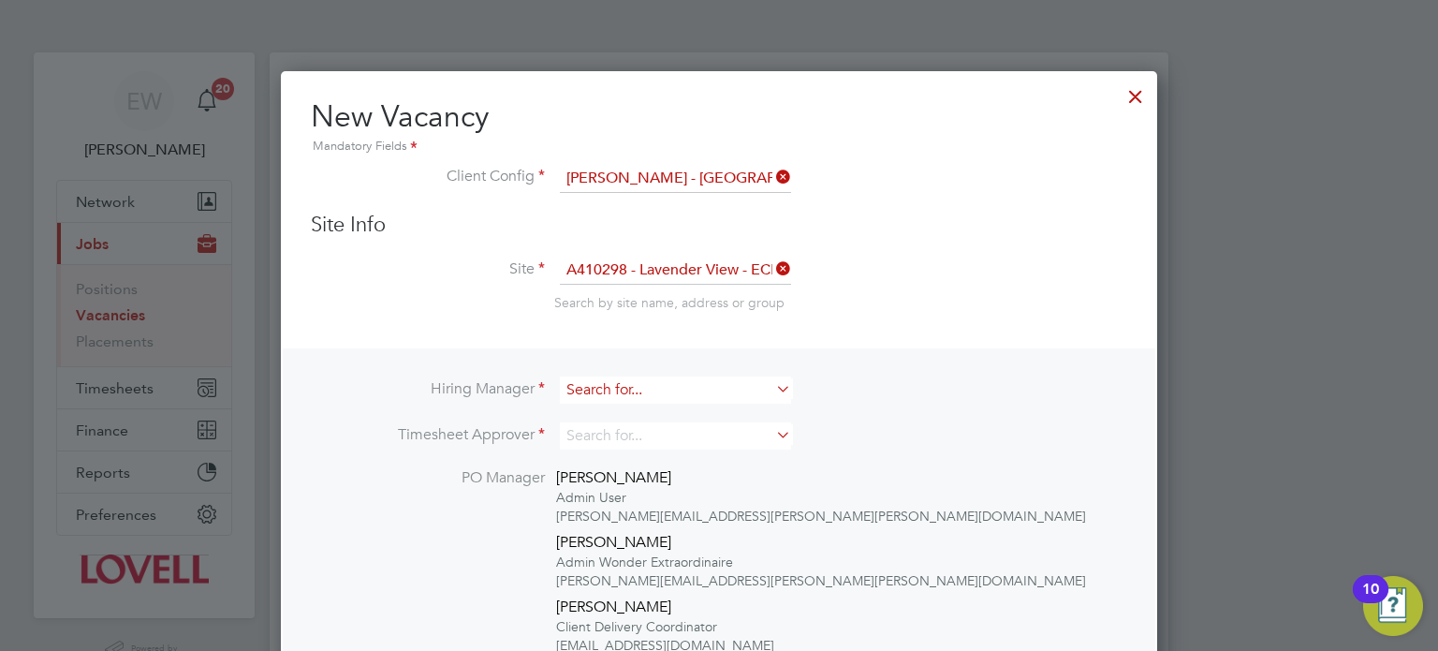
click at [681, 387] on input at bounding box center [675, 389] width 231 height 27
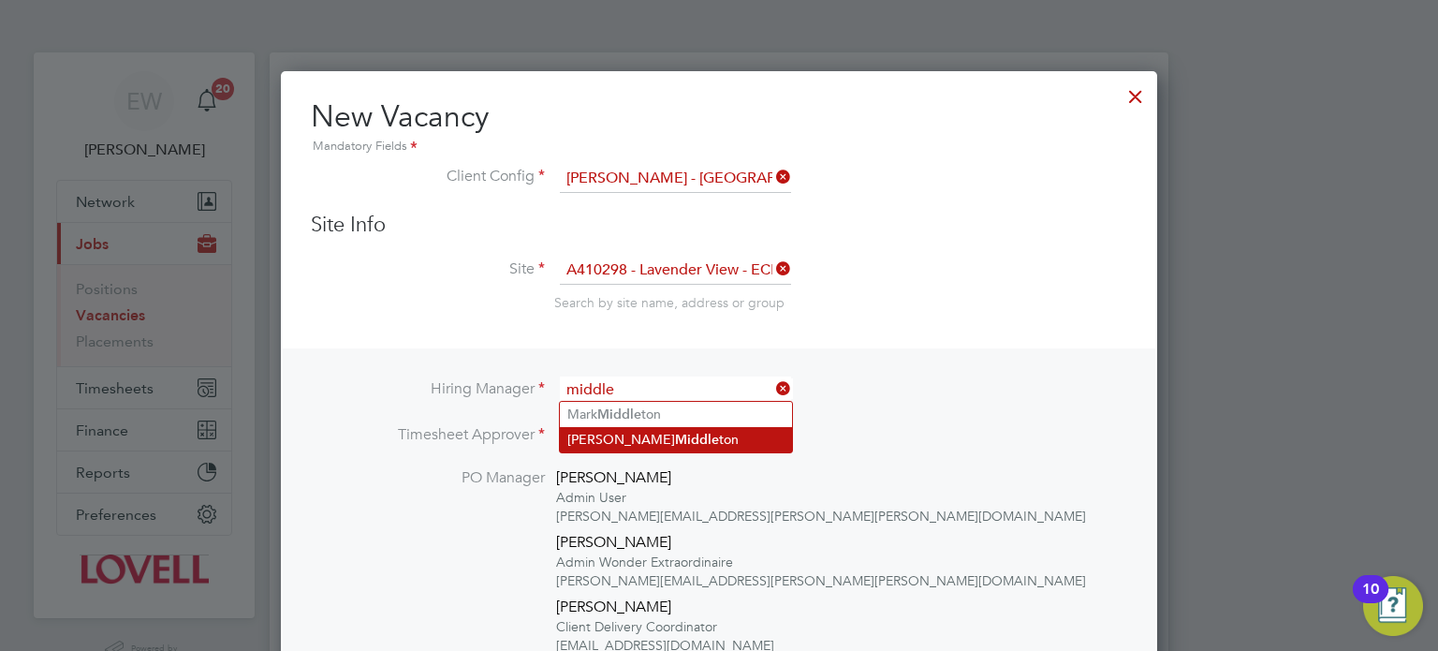
click at [674, 429] on li "Stuart Middle ton" at bounding box center [676, 439] width 232 height 25
type input "[PERSON_NAME]"
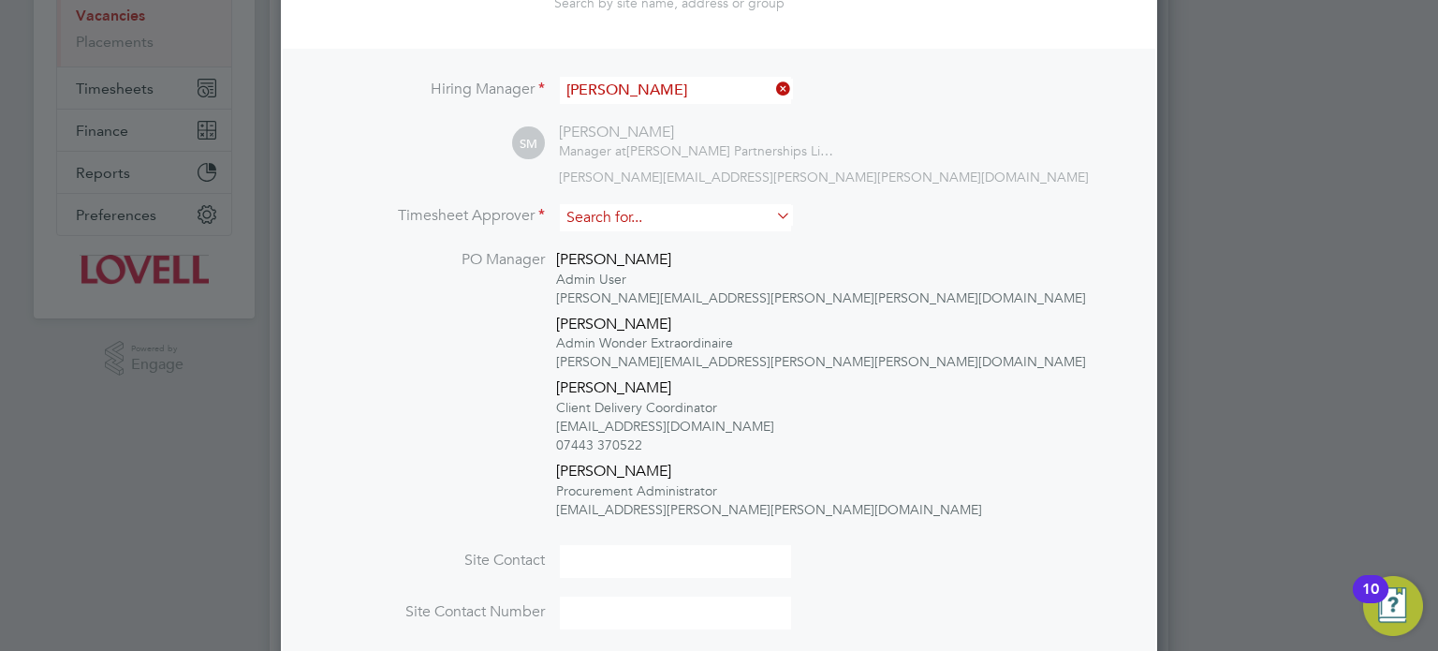
click at [677, 204] on input at bounding box center [675, 217] width 231 height 27
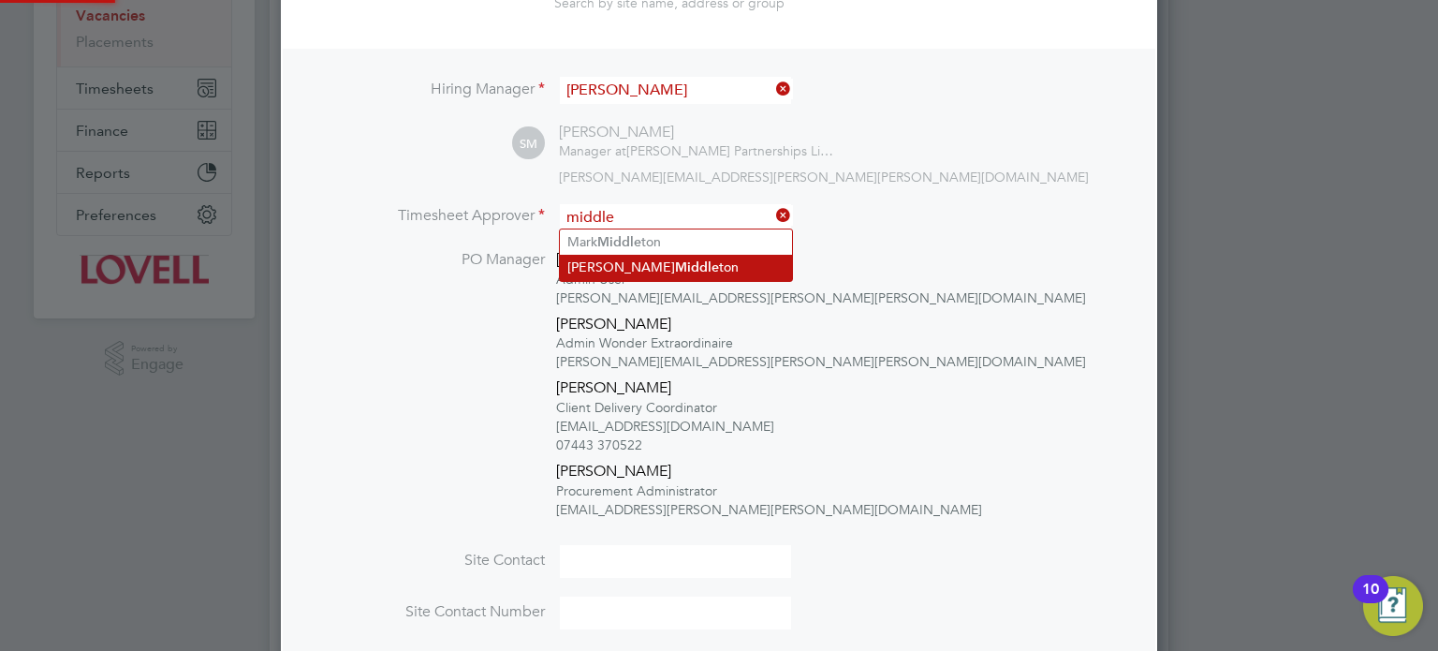
click at [688, 256] on li "Stuart Middle ton" at bounding box center [676, 267] width 232 height 25
type input "[PERSON_NAME]"
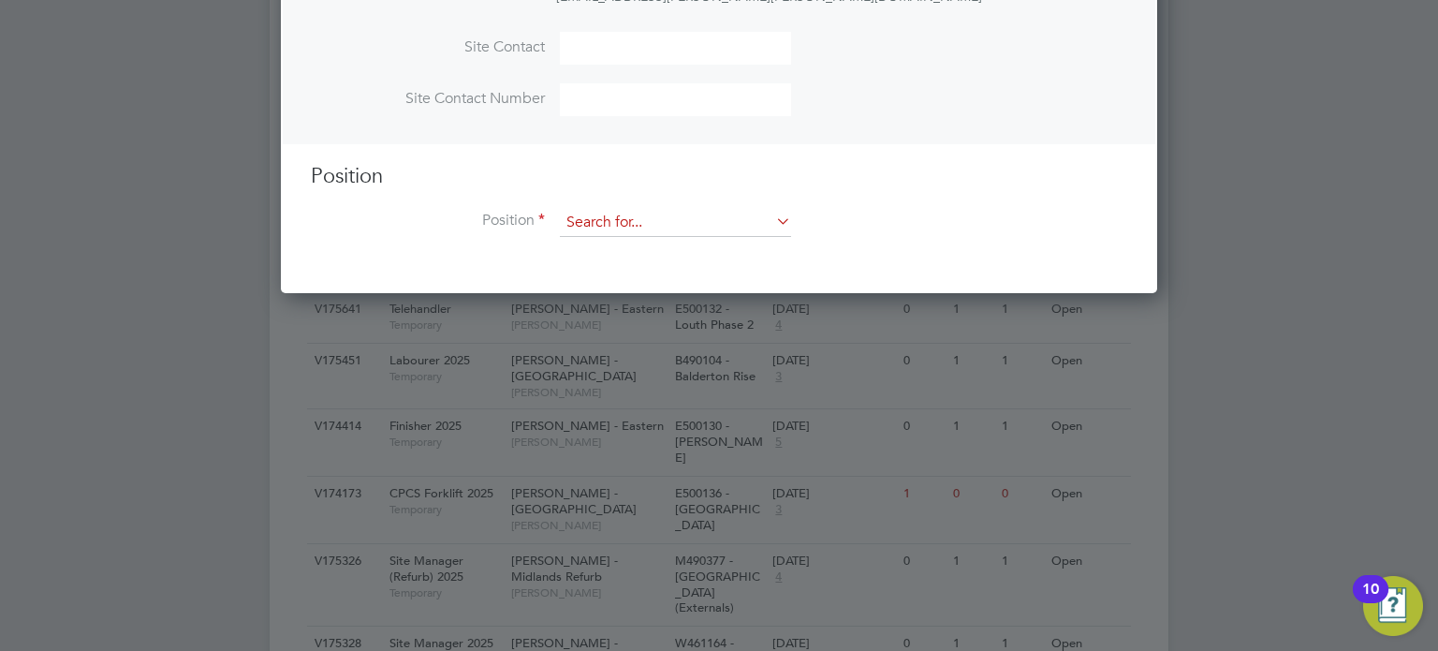
click at [663, 226] on input at bounding box center [675, 223] width 231 height 28
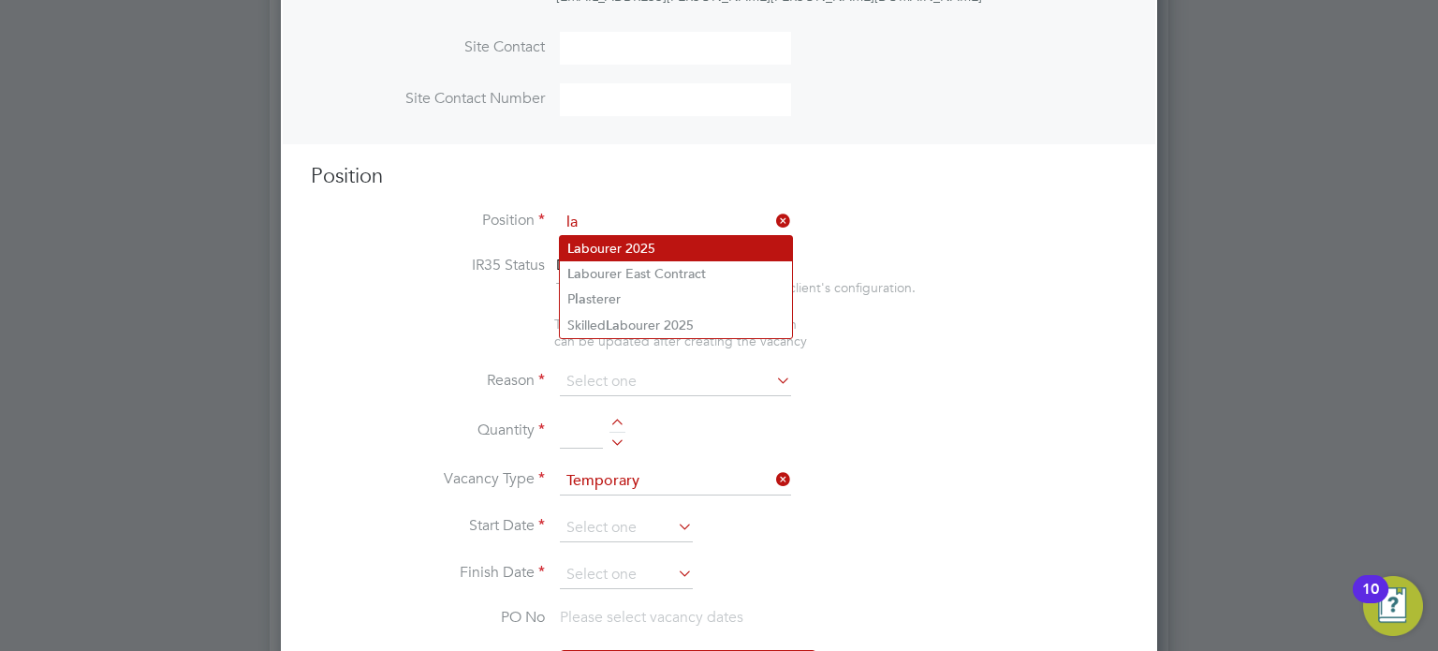
click at [675, 254] on li "La bourer 2025" at bounding box center [676, 248] width 232 height 25
type input "Labourer 2025"
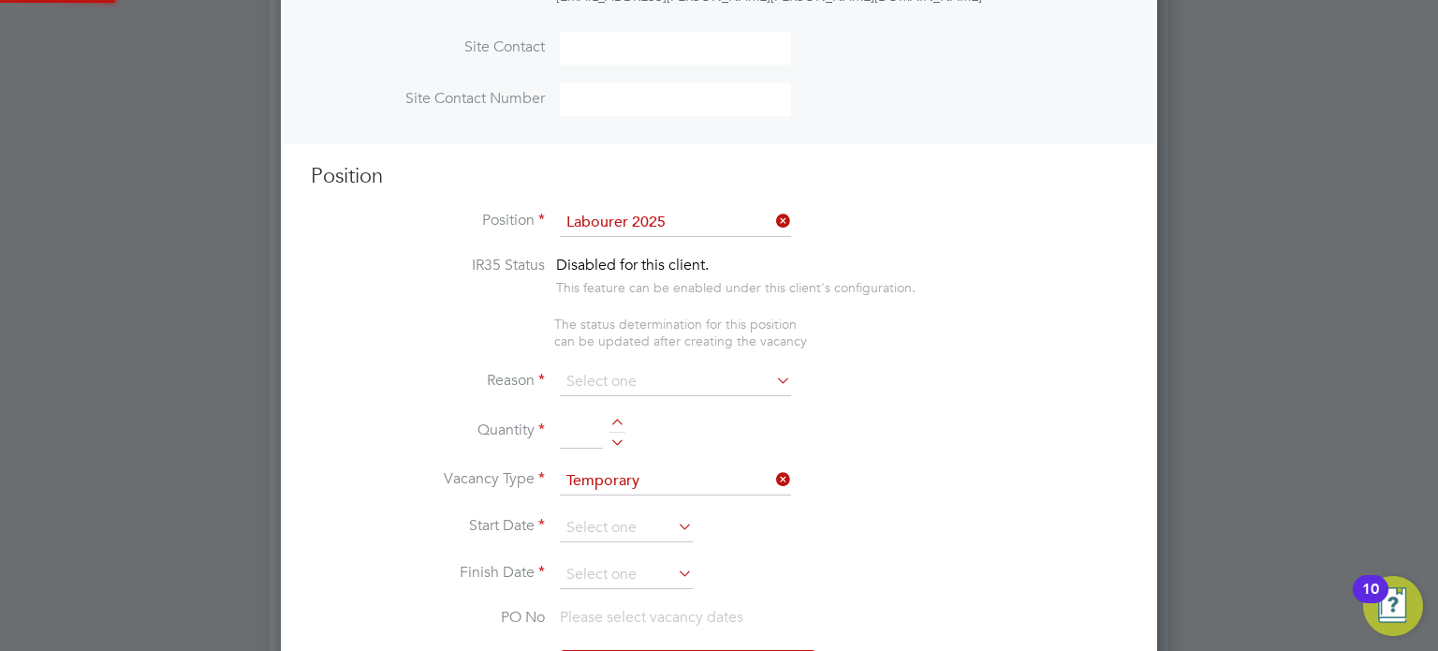
type textarea "Sweeping site, removing rubbish, unloading and transporting material, equipment…"
click at [644, 372] on input at bounding box center [675, 382] width 231 height 28
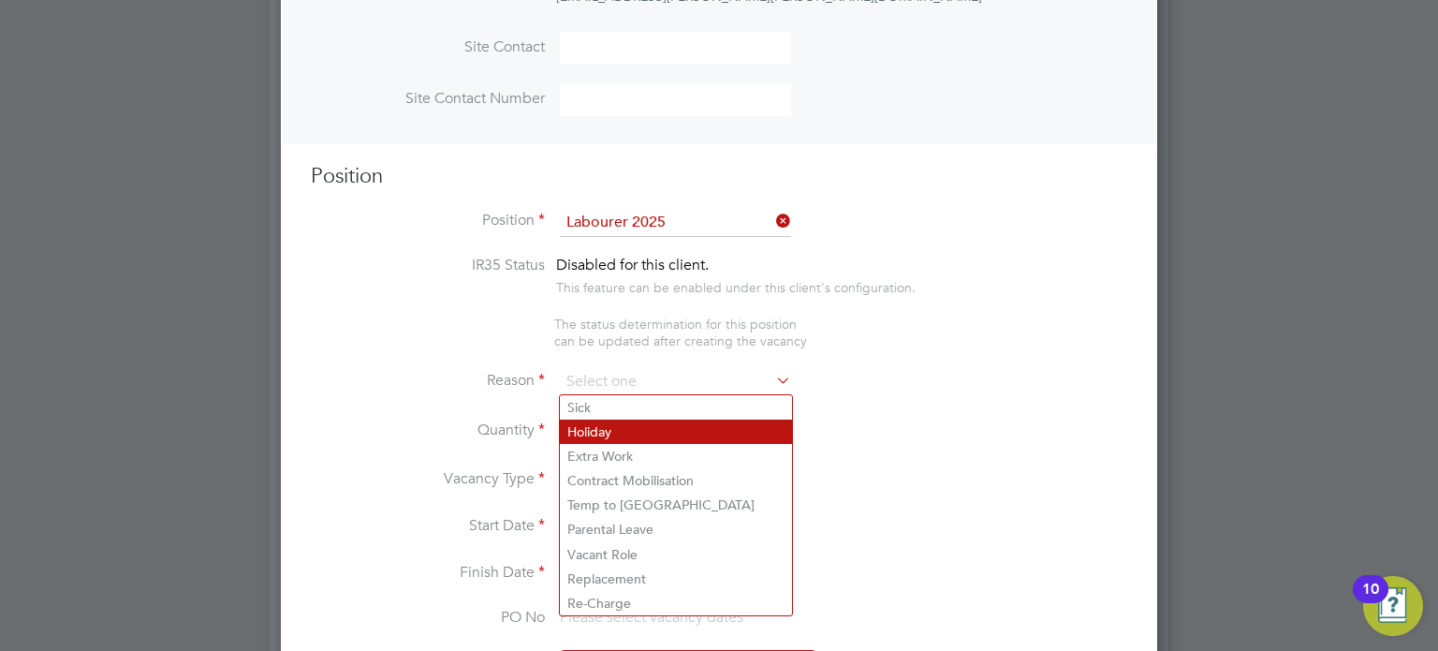
click at [621, 442] on li "Holiday" at bounding box center [676, 432] width 232 height 24
type input "Holiday"
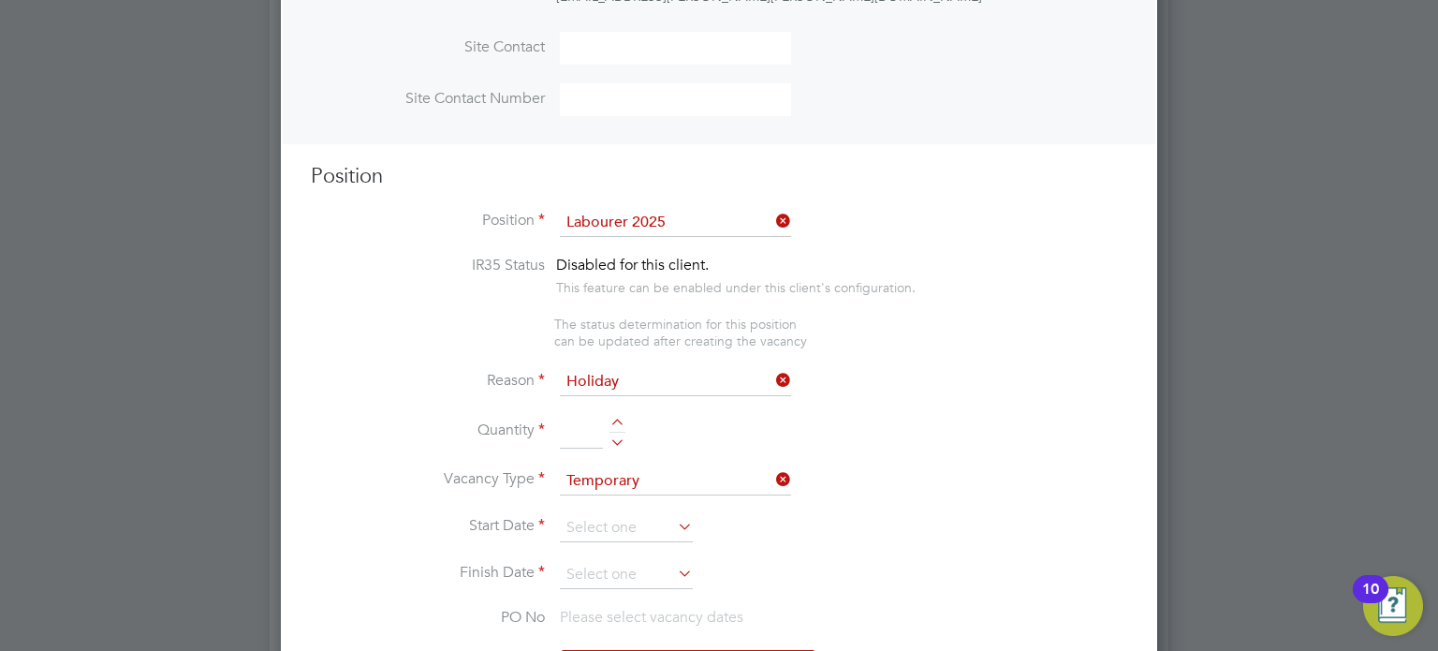
click at [589, 423] on input at bounding box center [581, 432] width 43 height 34
type input "2"
click at [604, 527] on input at bounding box center [626, 528] width 133 height 28
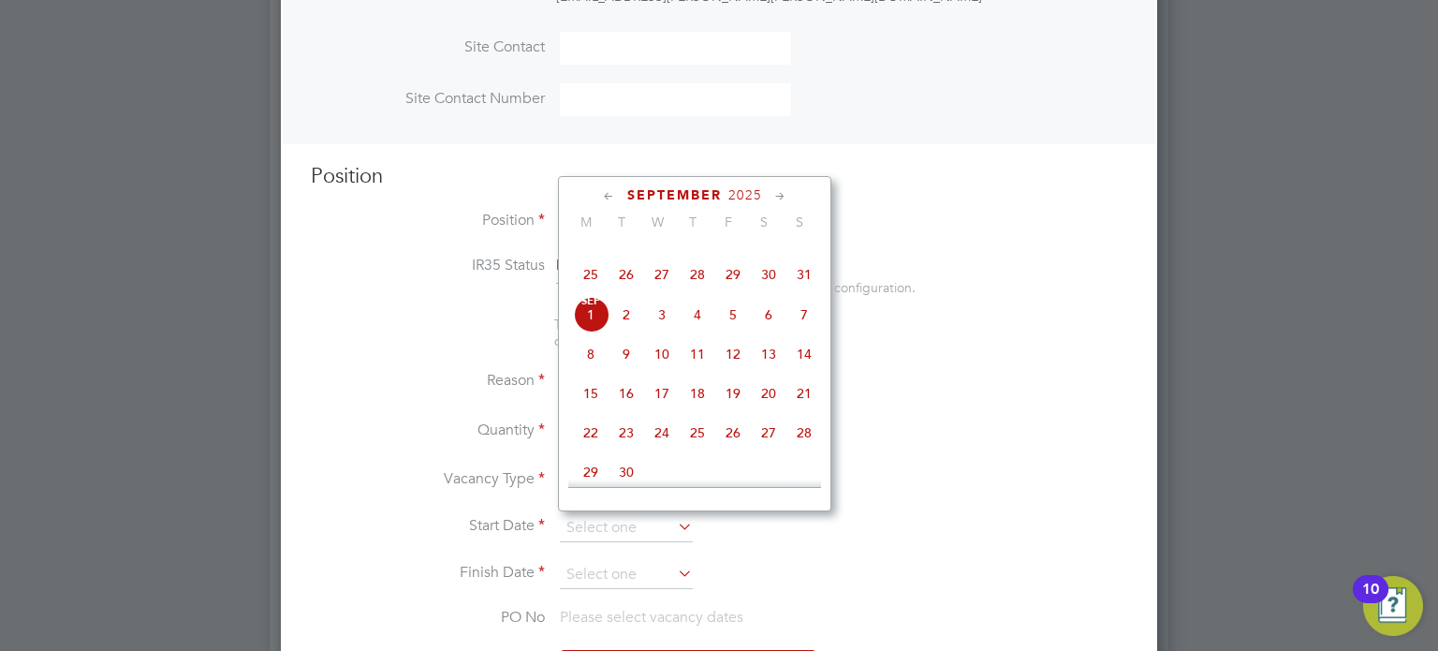
click at [590, 332] on span "Sep 1" at bounding box center [591, 315] width 36 height 36
type input "[DATE]"
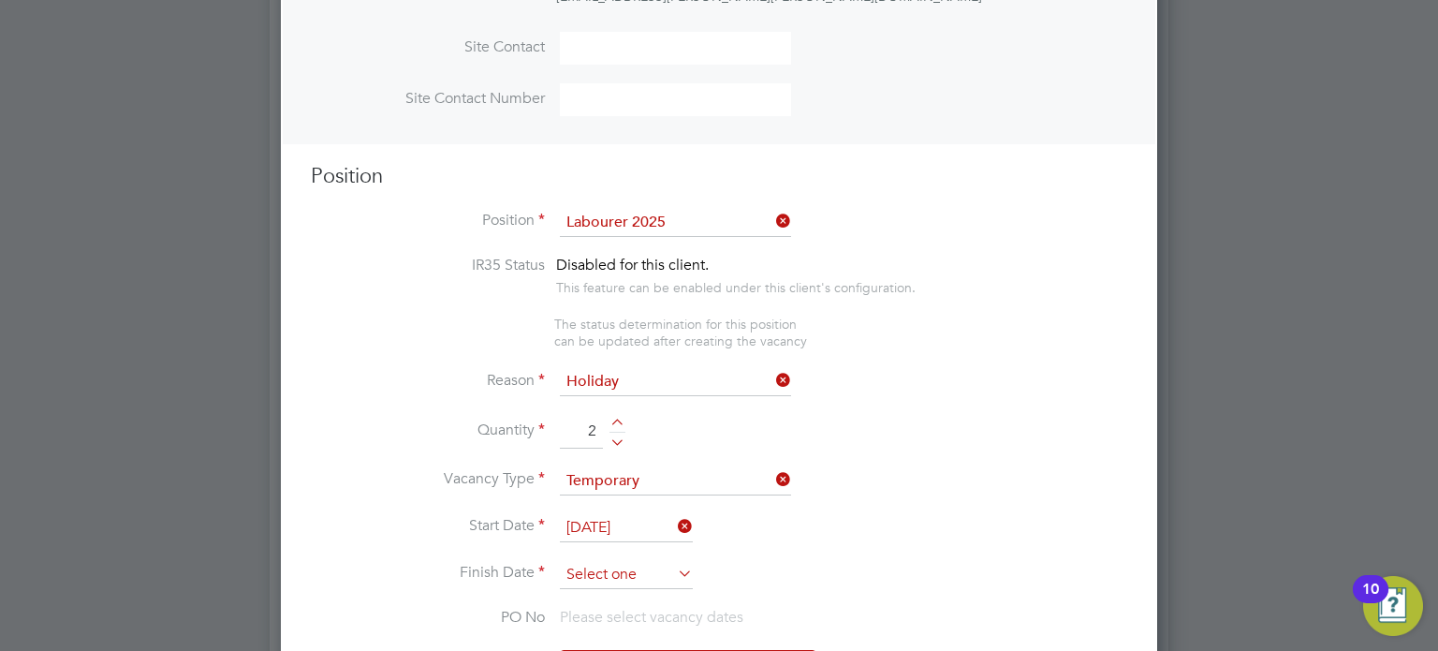
click at [605, 561] on input at bounding box center [626, 575] width 133 height 28
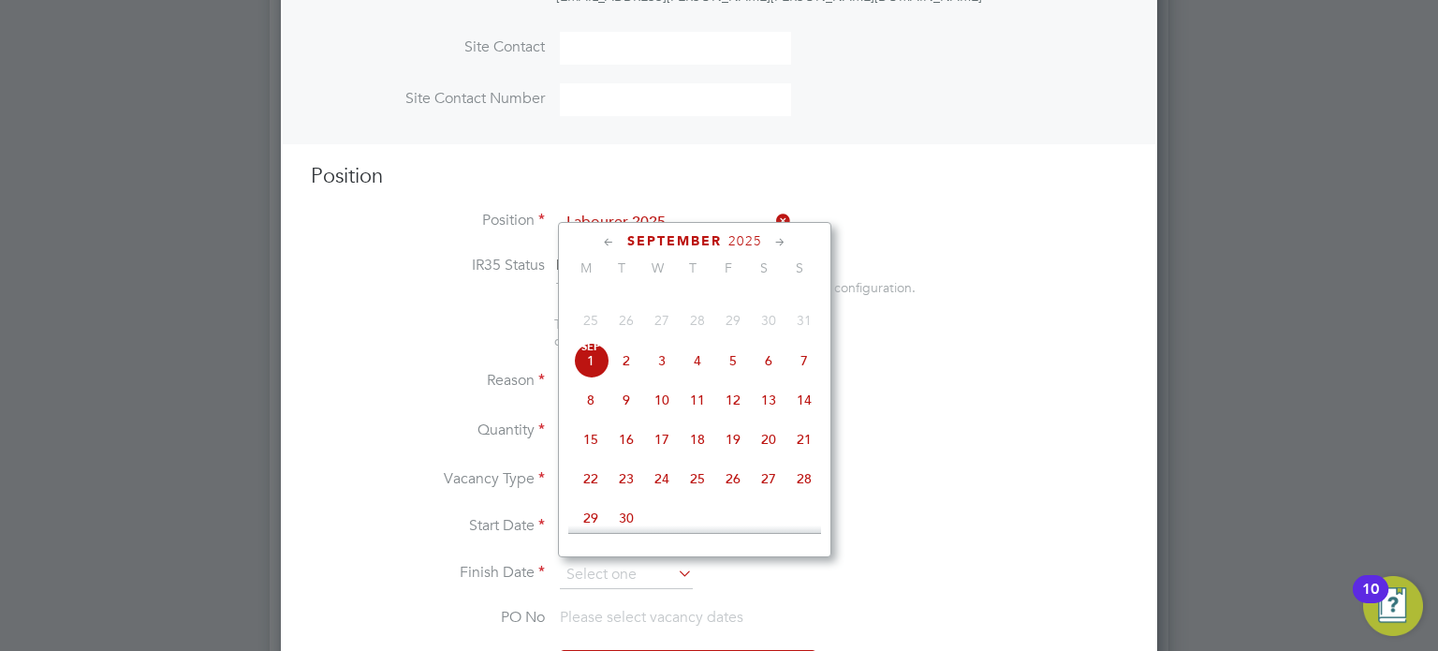
click at [630, 378] on span "2" at bounding box center [627, 361] width 36 height 36
type input "[DATE]"
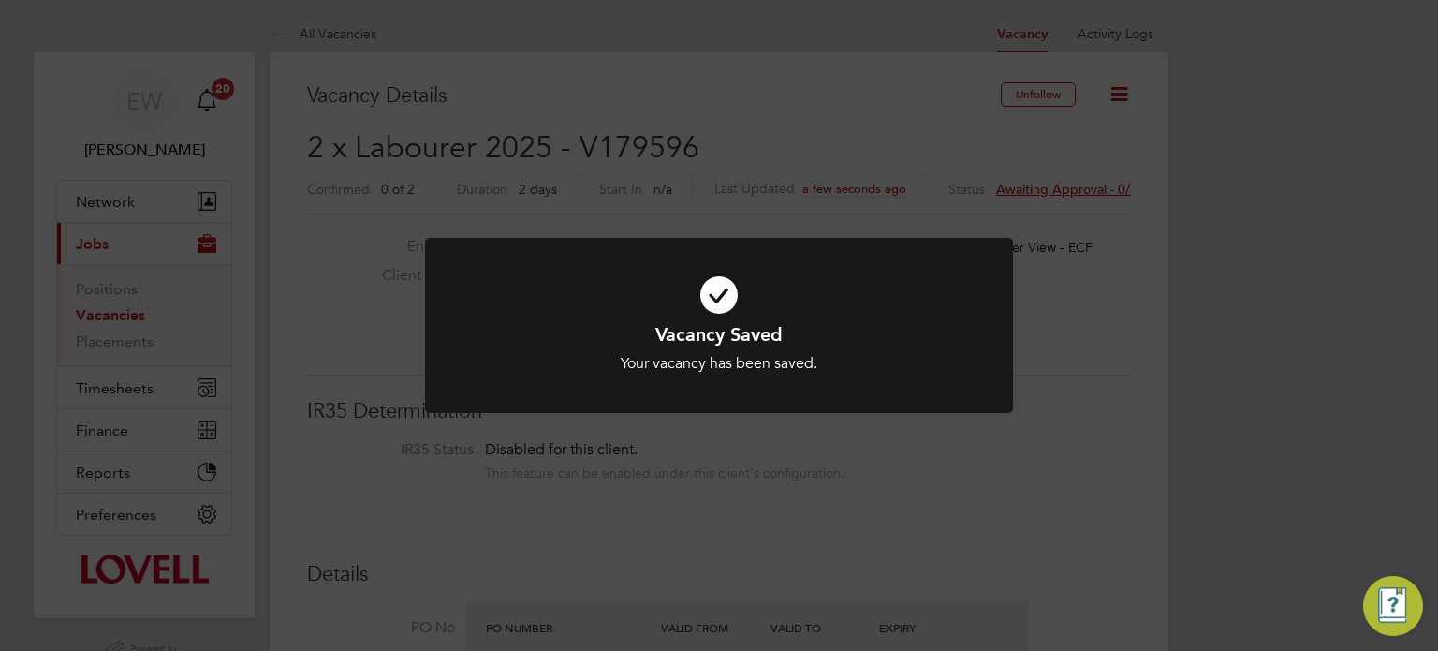
click at [1362, 363] on div "Vacancy Saved Your vacancy has been saved. Cancel Okay" at bounding box center [719, 325] width 1438 height 651
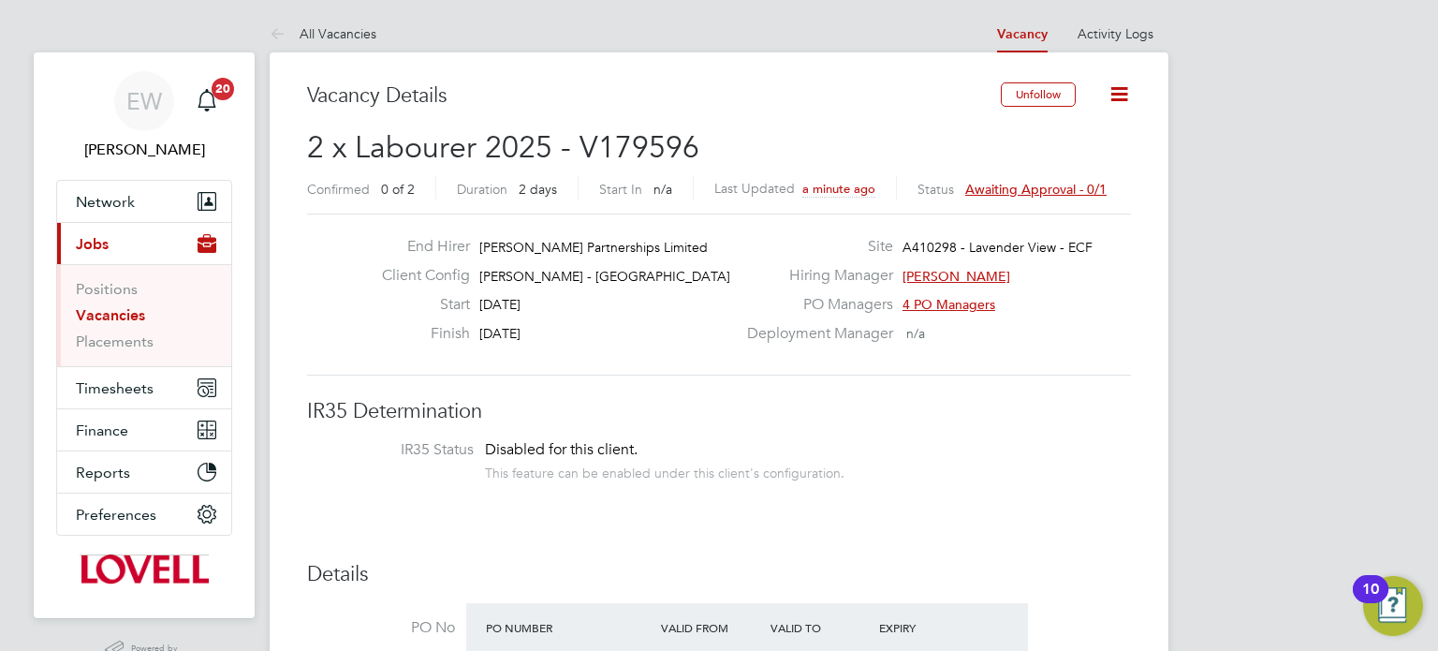
click at [1036, 193] on span "Awaiting approval - 0/1" at bounding box center [1035, 189] width 141 height 17
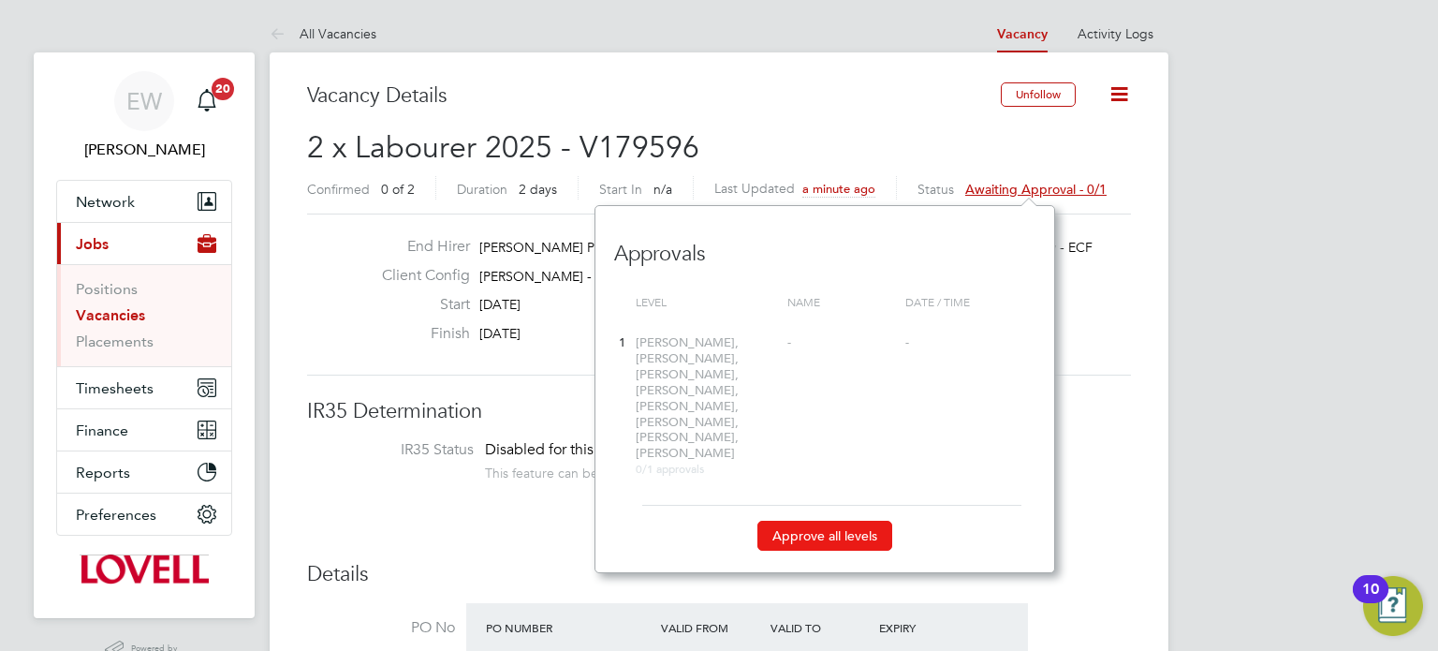
click at [802, 521] on button "Approve all levels" at bounding box center [825, 536] width 135 height 30
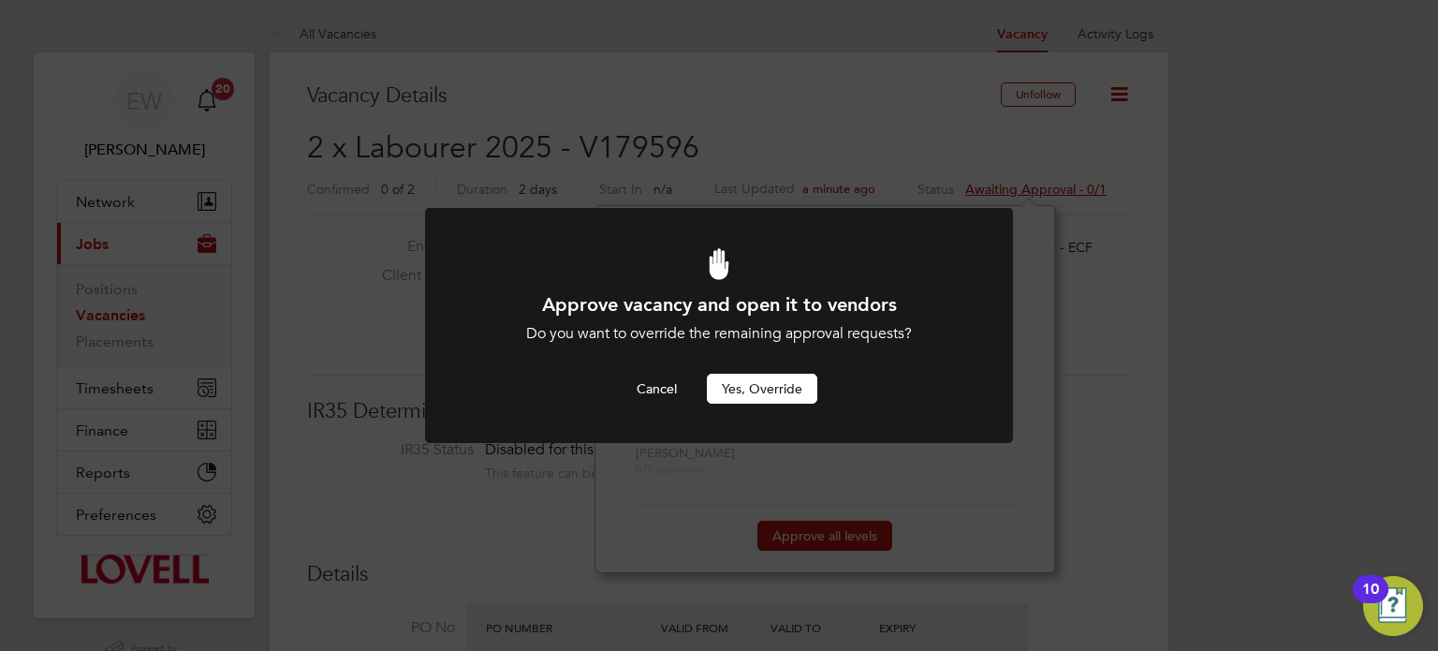
click at [768, 385] on button "Yes, Override" at bounding box center [762, 389] width 111 height 30
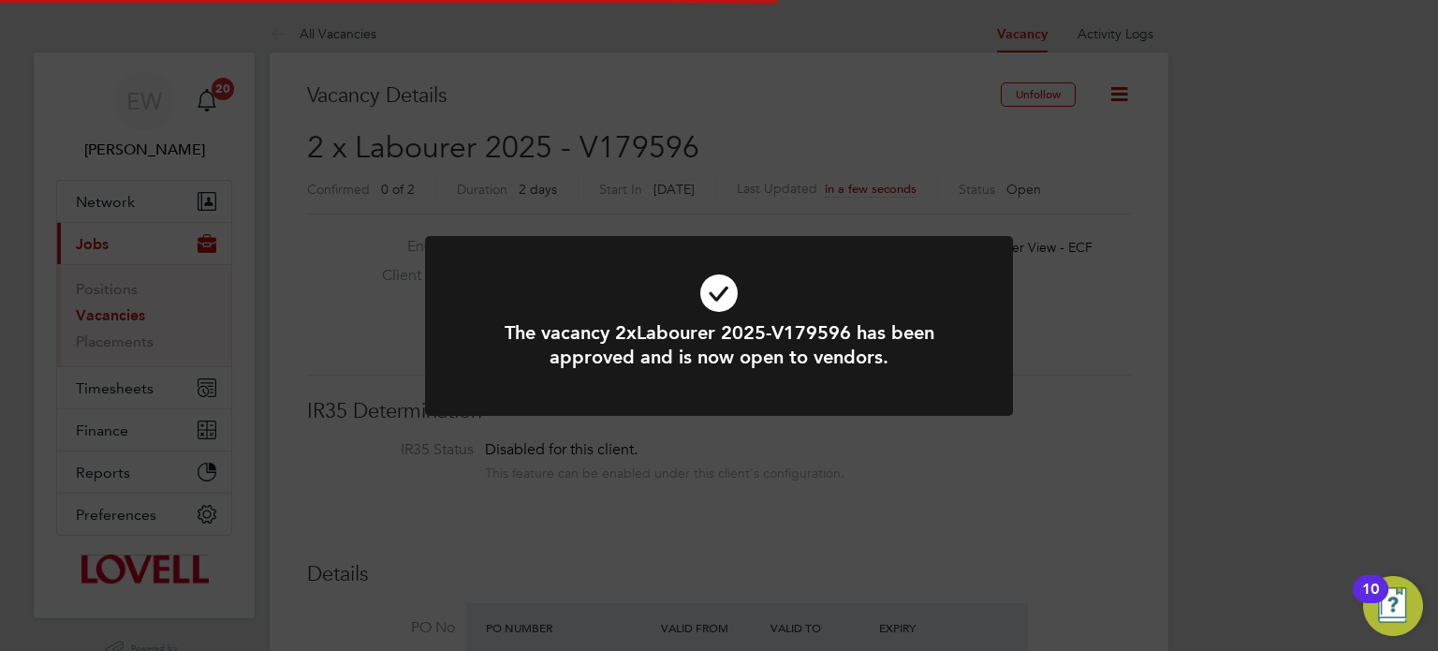
scroll to position [55, 131]
click at [1167, 360] on div "The vacancy 2xLabourer 2025-V179596 has been approved and is now open to vendor…" at bounding box center [719, 325] width 1438 height 651
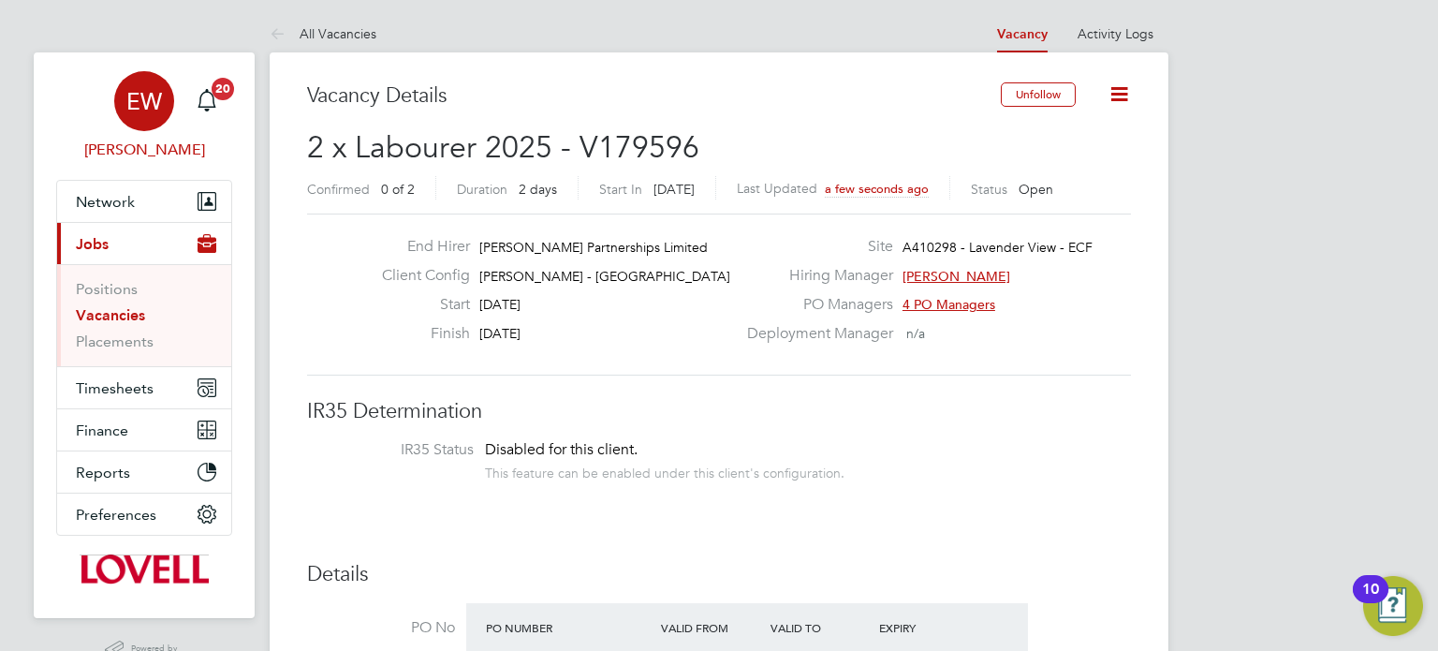
click at [145, 97] on span "EW" at bounding box center [144, 101] width 36 height 24
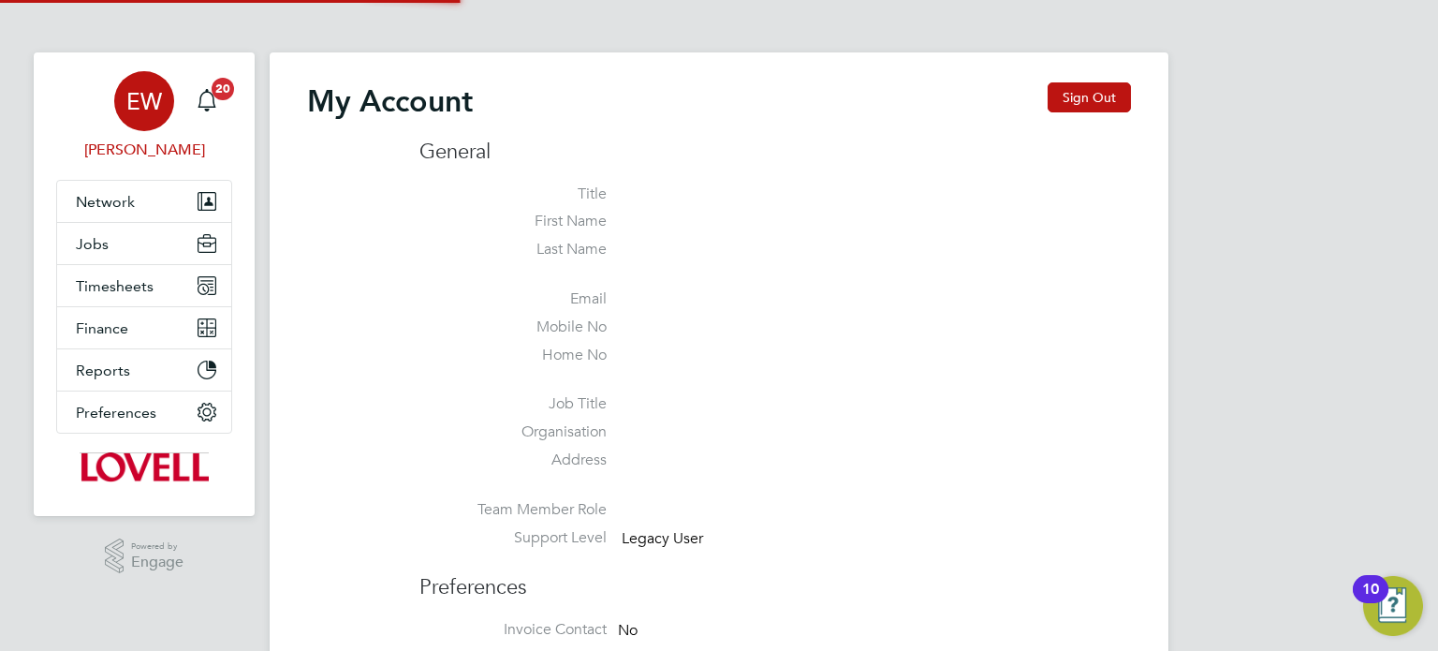
type input "labourdeskmslv@randstadcpe.com"
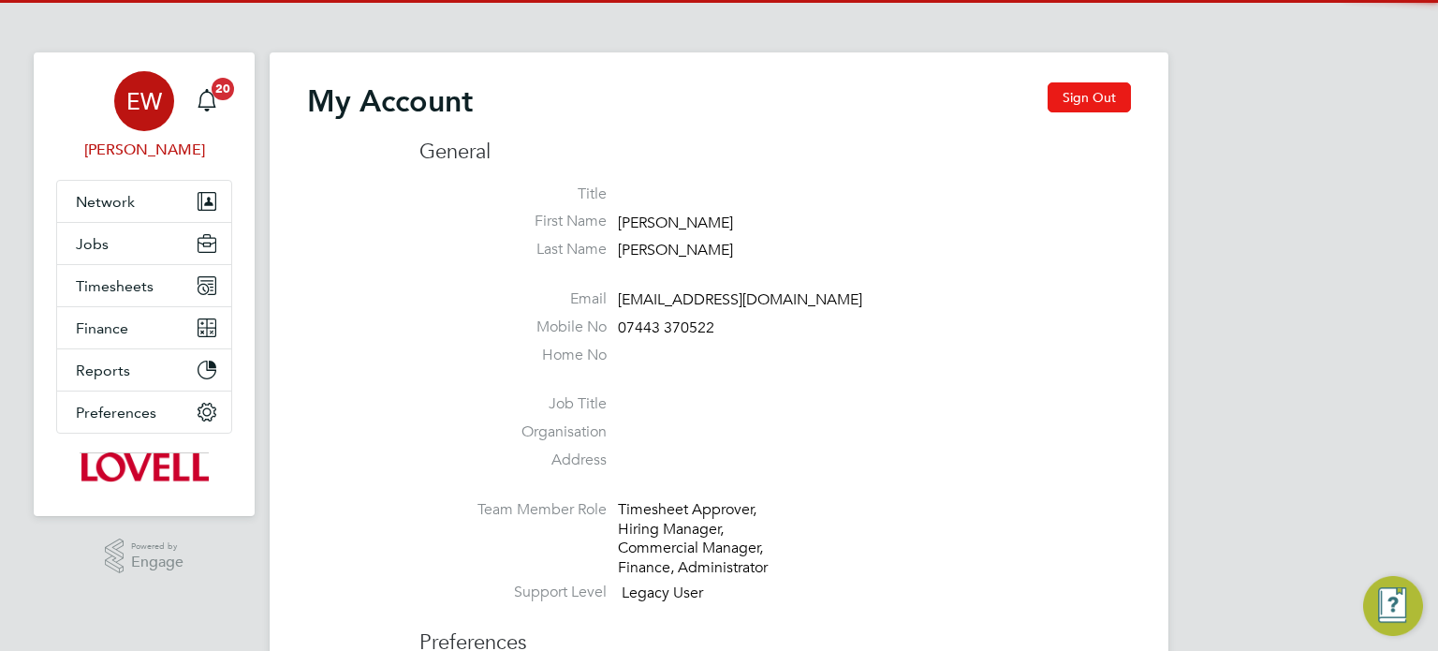
click at [1066, 103] on button "Sign Out" at bounding box center [1089, 97] width 83 height 30
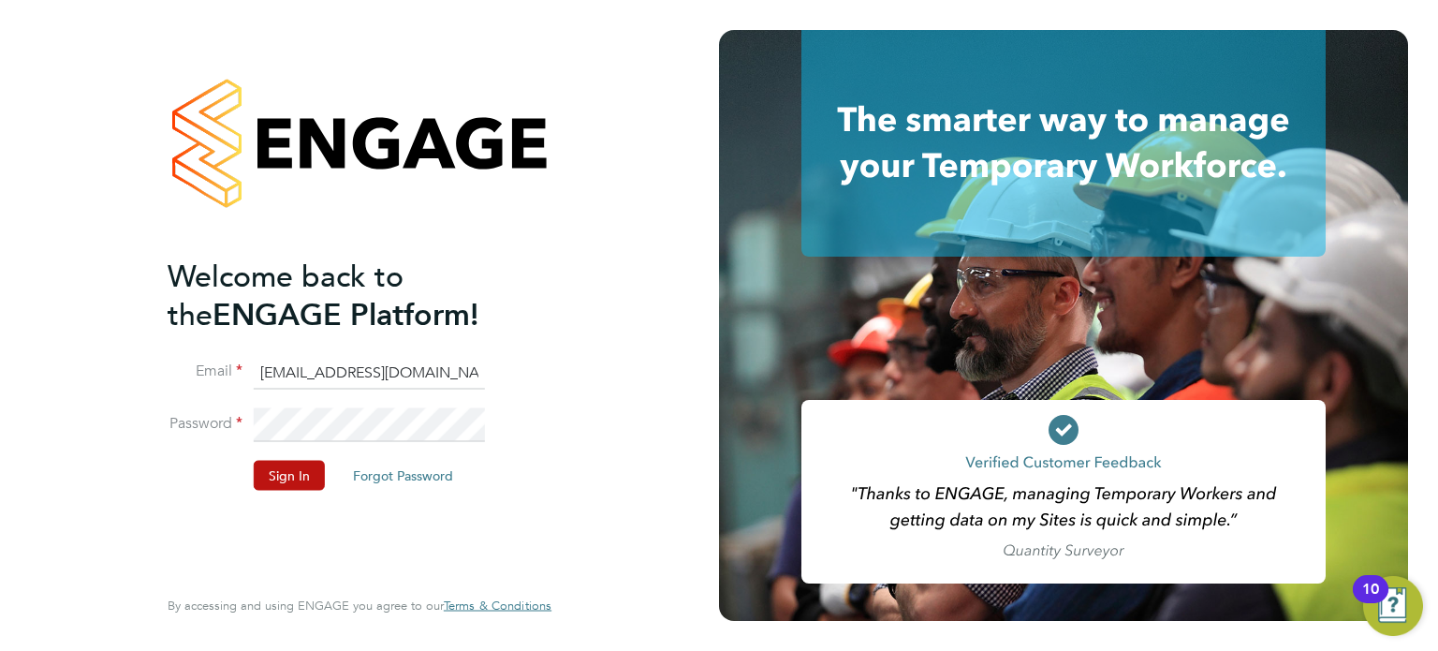
click at [288, 378] on input "labourdeskmslv@randstadcpe.com" at bounding box center [369, 373] width 231 height 34
type input "cscportals@randstadcpe.com"
click at [288, 471] on button "Sign In" at bounding box center [289, 475] width 71 height 30
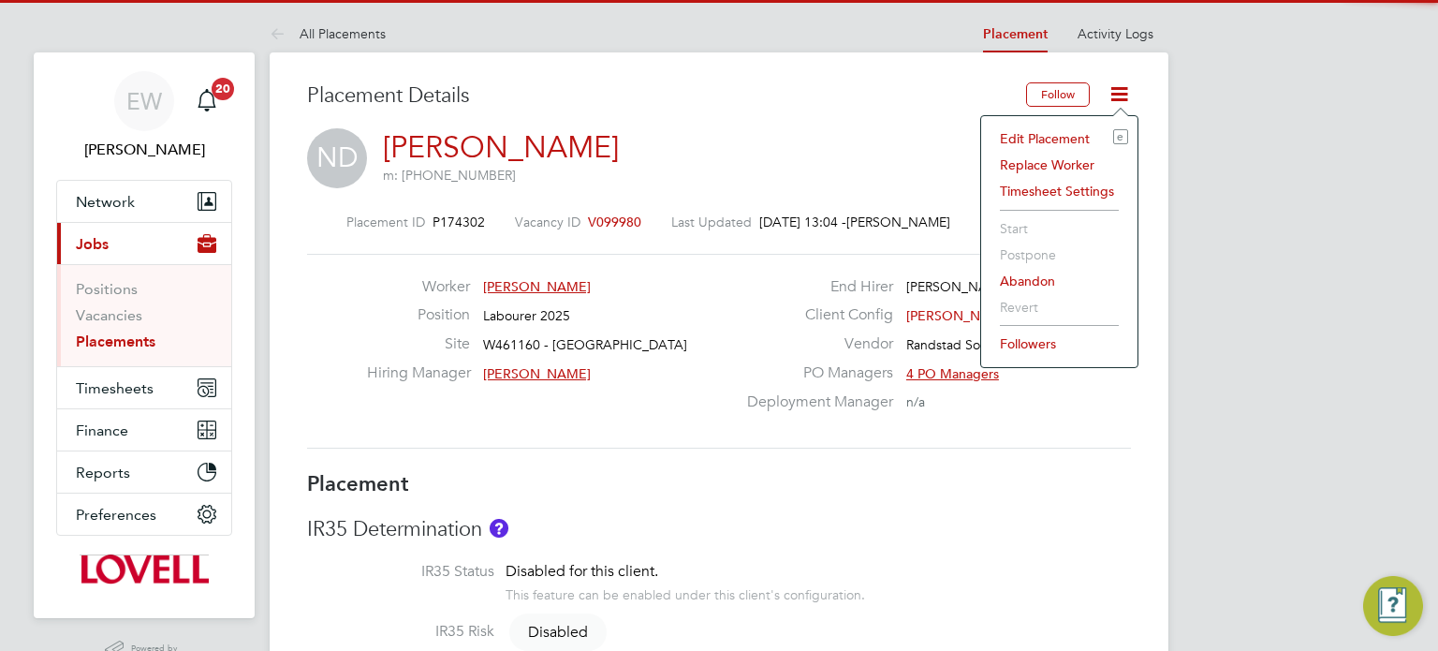
click at [1037, 132] on li "Edit Placement e" at bounding box center [1060, 138] width 138 height 26
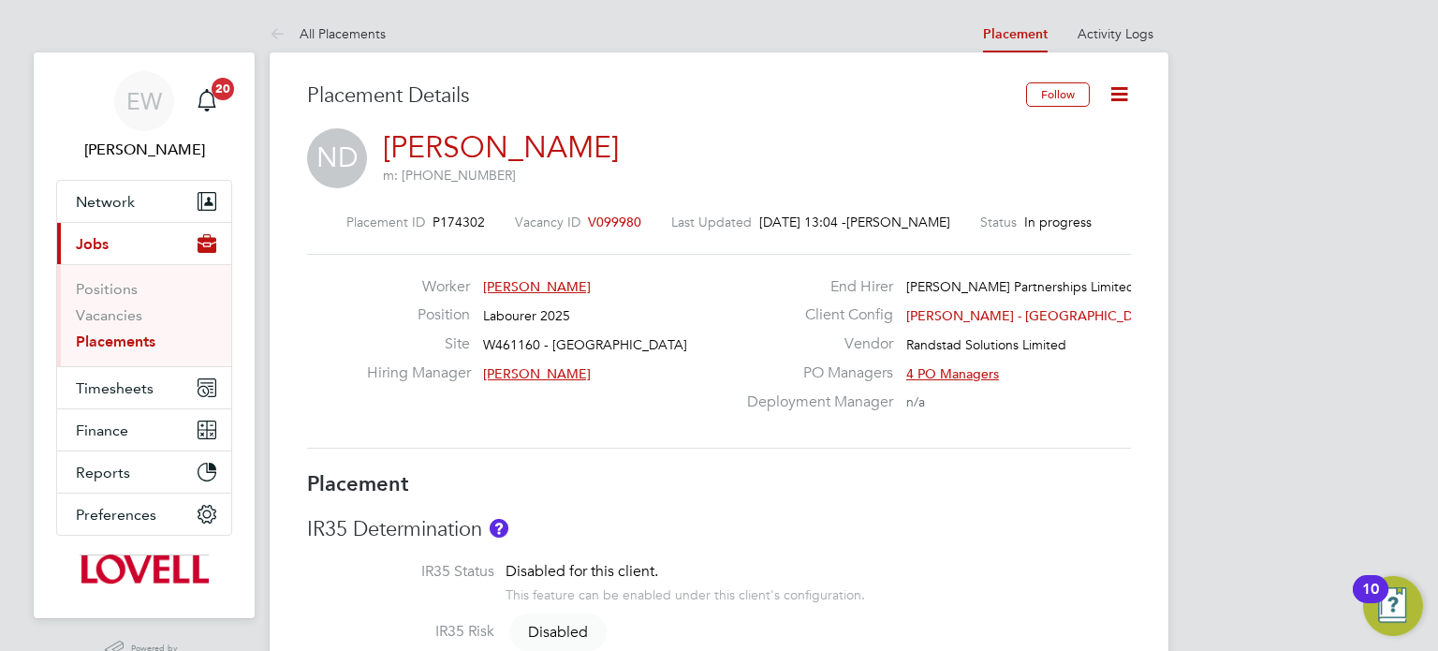
type input "Adam Portman"
type input "[PERSON_NAME]"
type input "11 Jul 2023"
type input "30 Oct 2025"
type input "08:00"
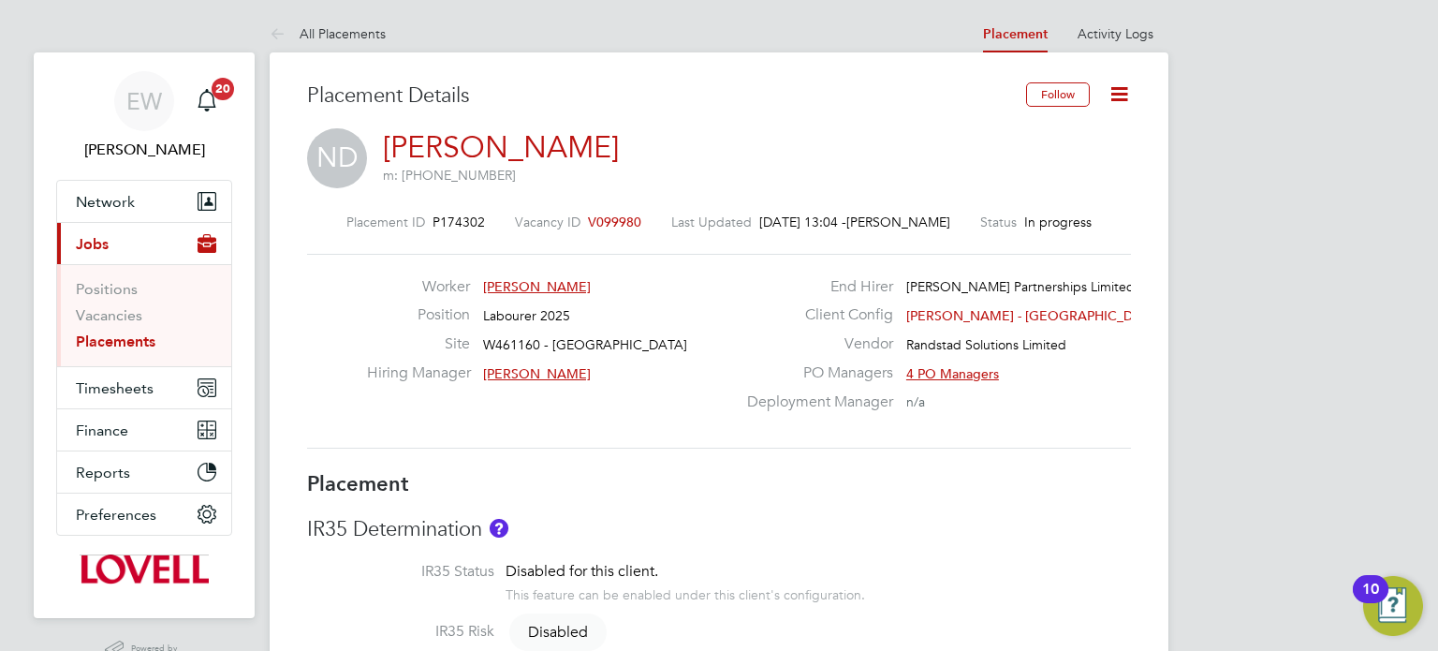
type input "18:00"
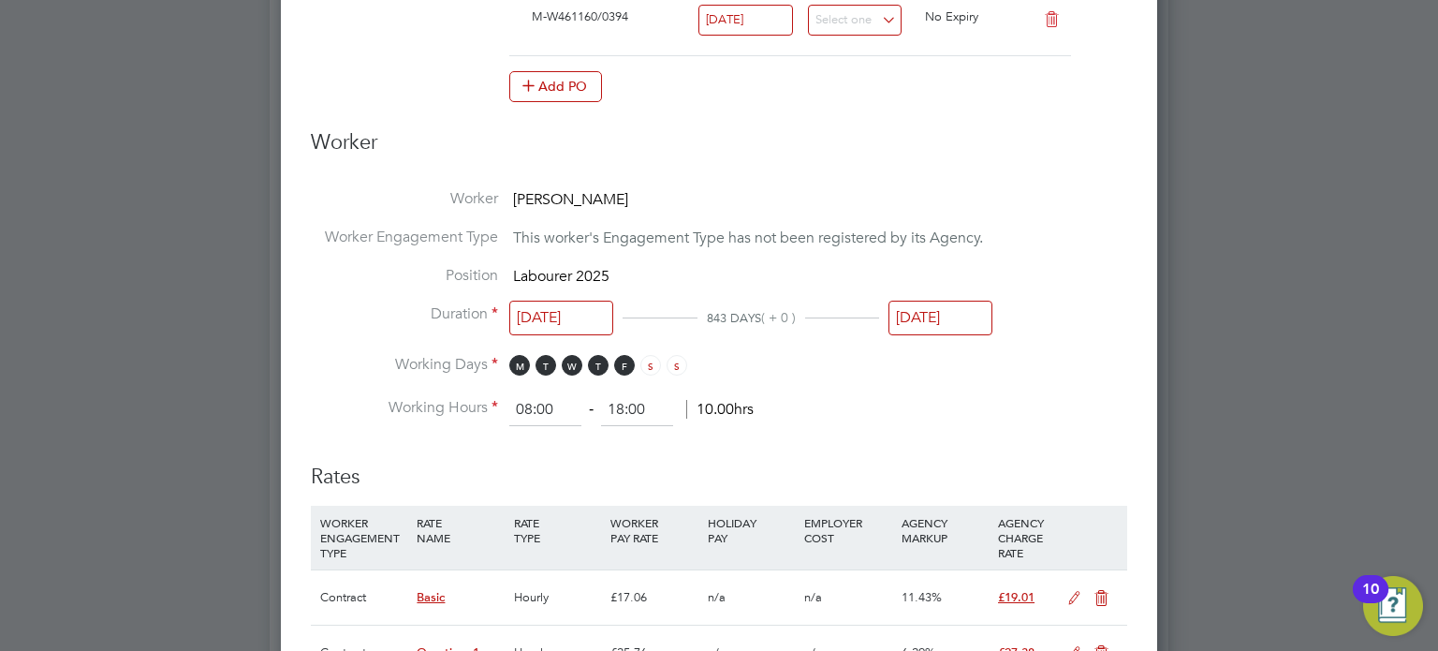
click at [936, 314] on input "30 Oct 2025" at bounding box center [941, 318] width 104 height 35
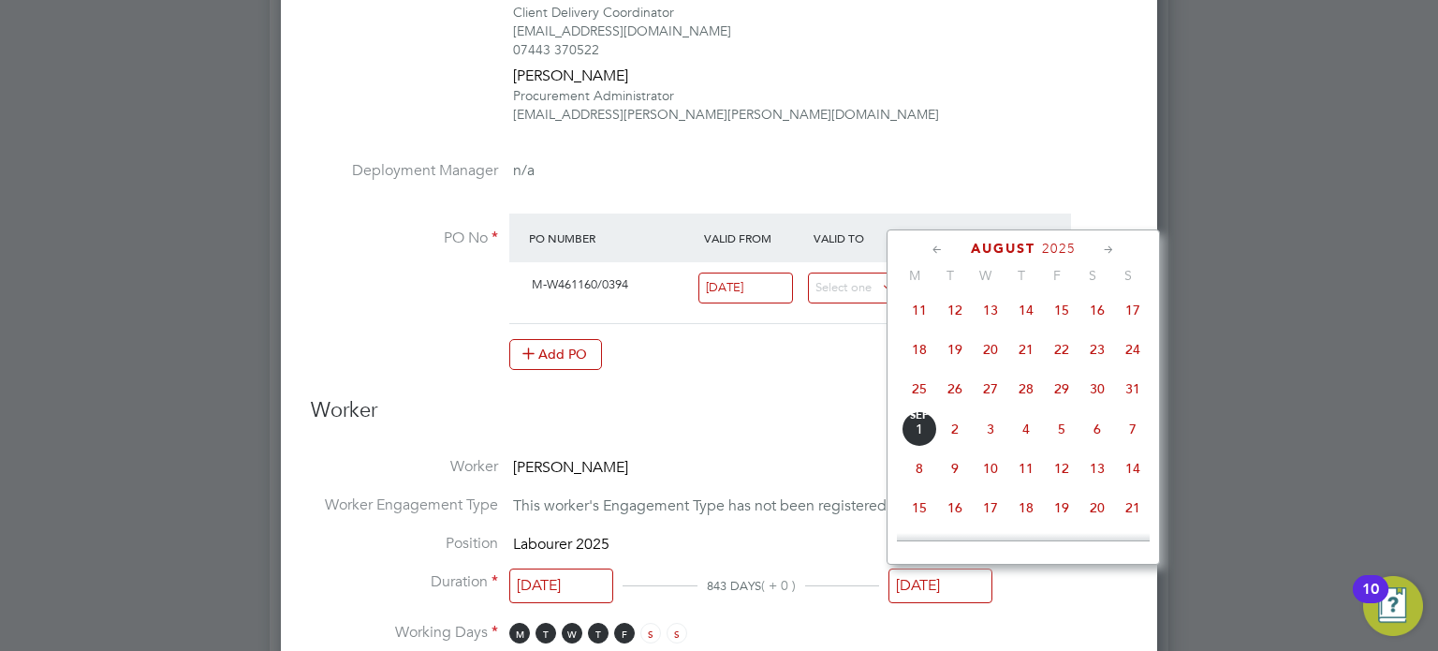
click at [1066, 361] on span "22" at bounding box center [1062, 350] width 36 height 36
type input "22 Aug 2025"
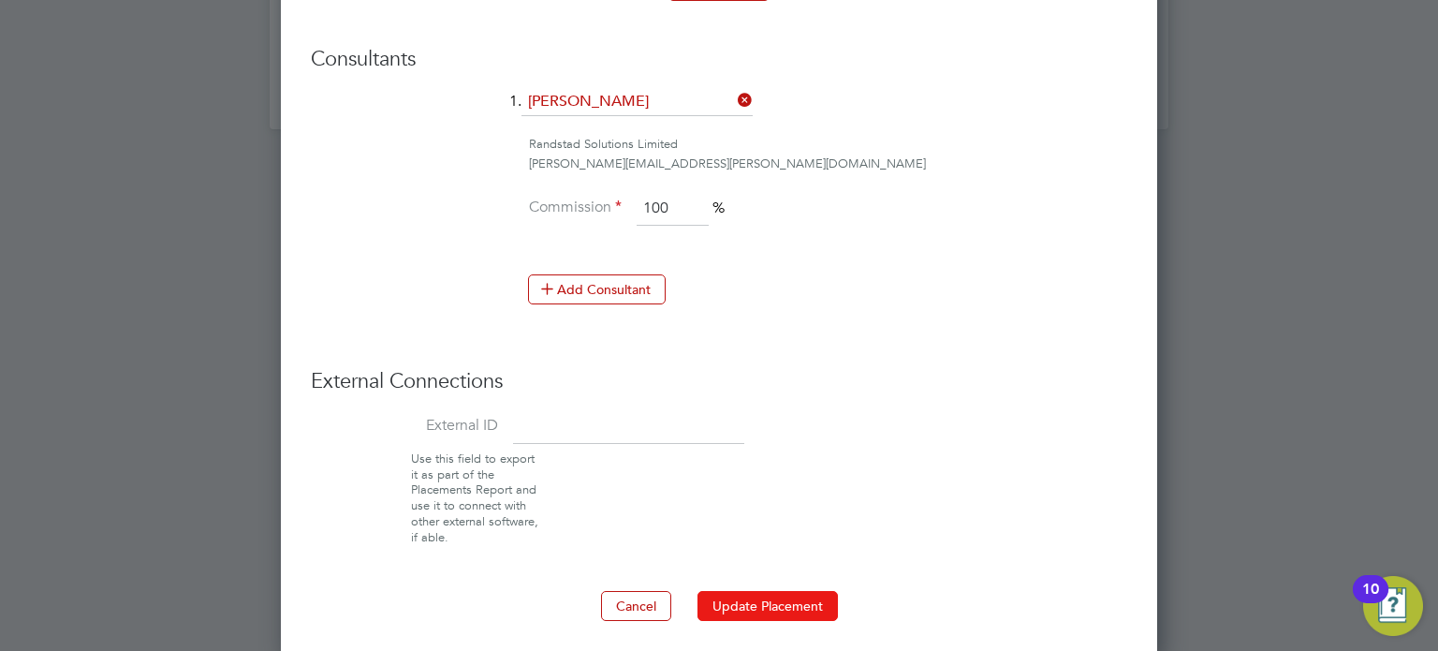
click at [782, 591] on button "Update Placement" at bounding box center [768, 606] width 140 height 30
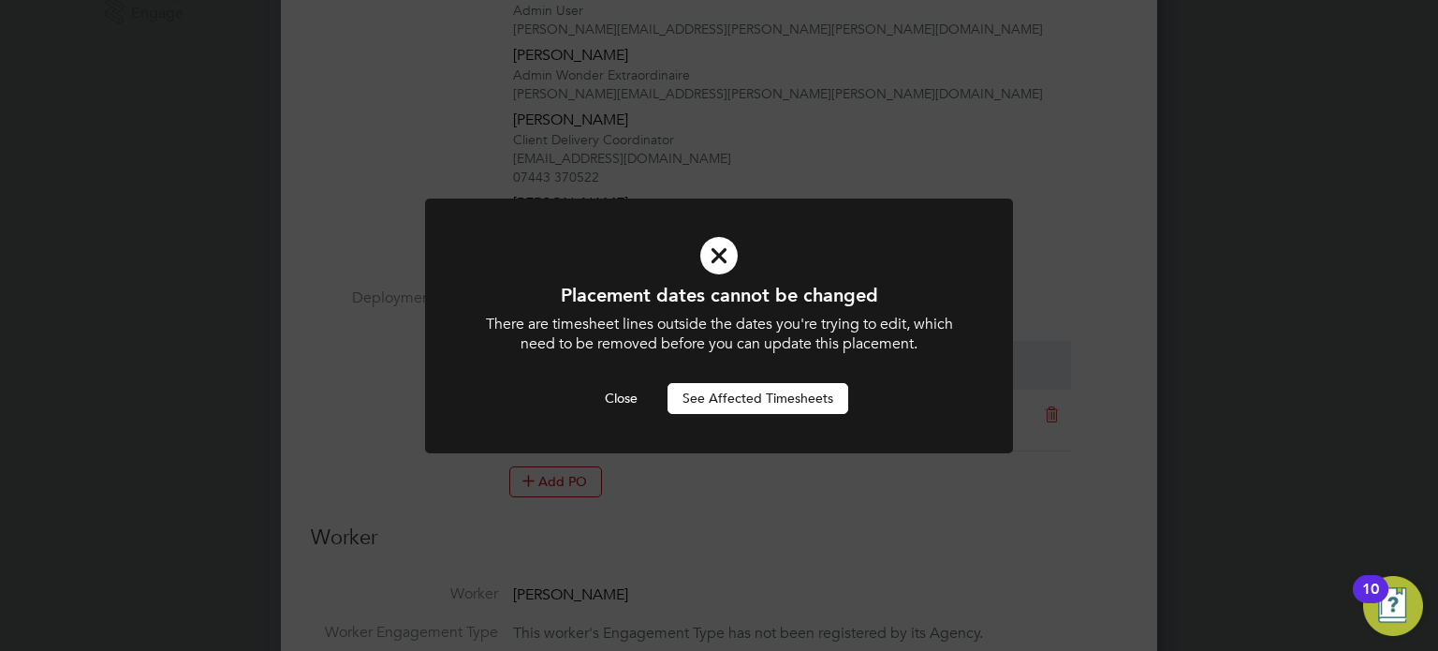
click at [764, 397] on button "See Affected Timesheets" at bounding box center [758, 398] width 181 height 30
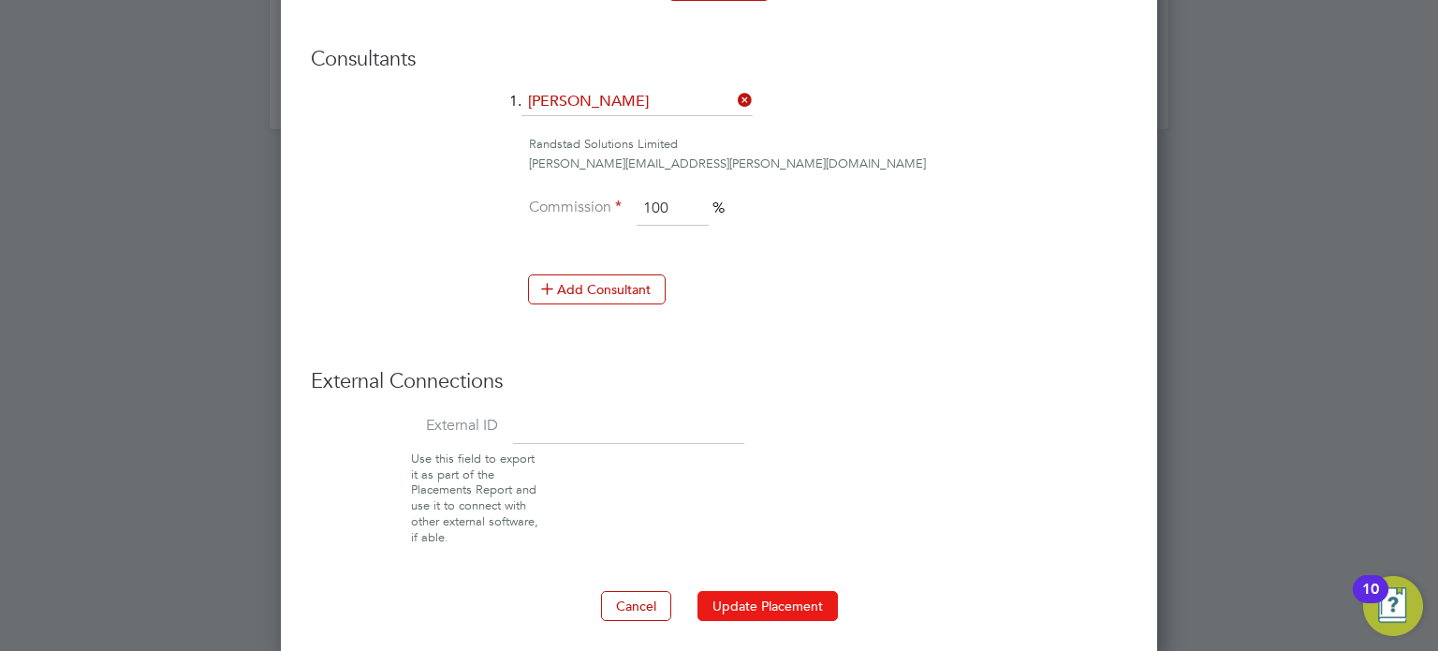
click at [774, 598] on button "Update Placement" at bounding box center [768, 606] width 140 height 30
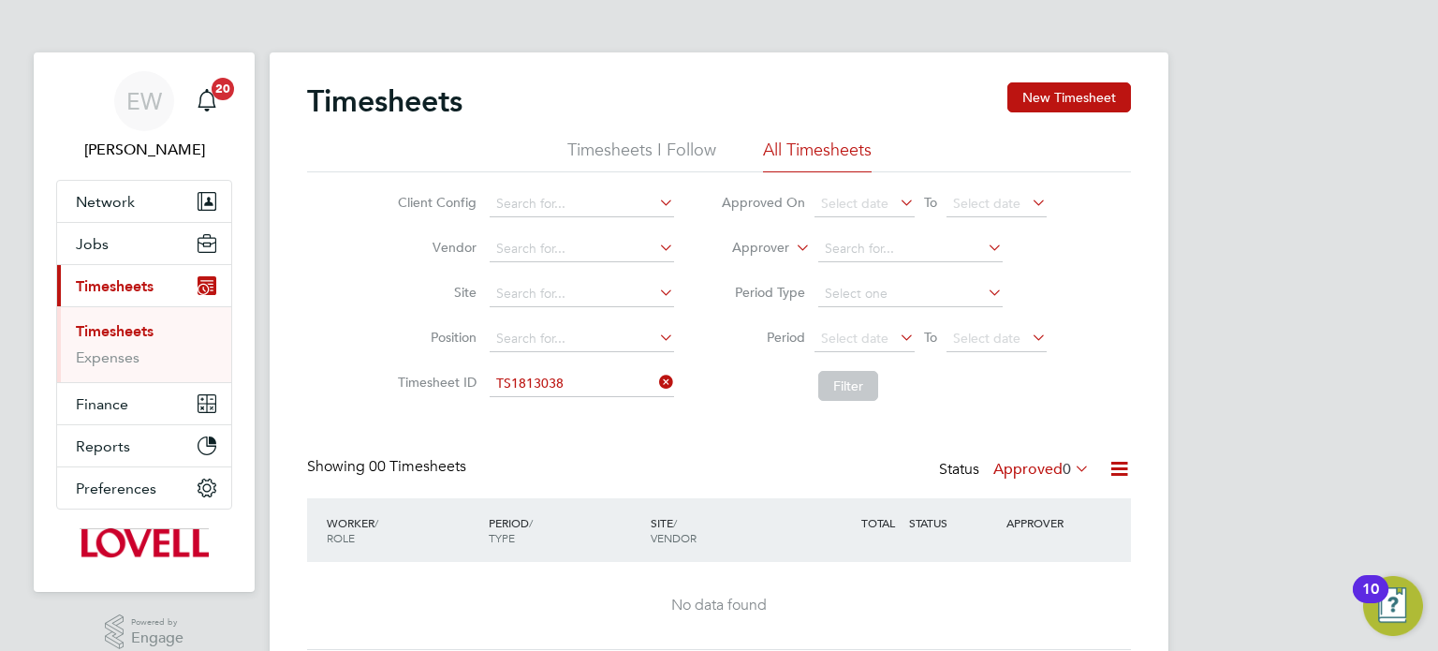
scroll to position [66, 0]
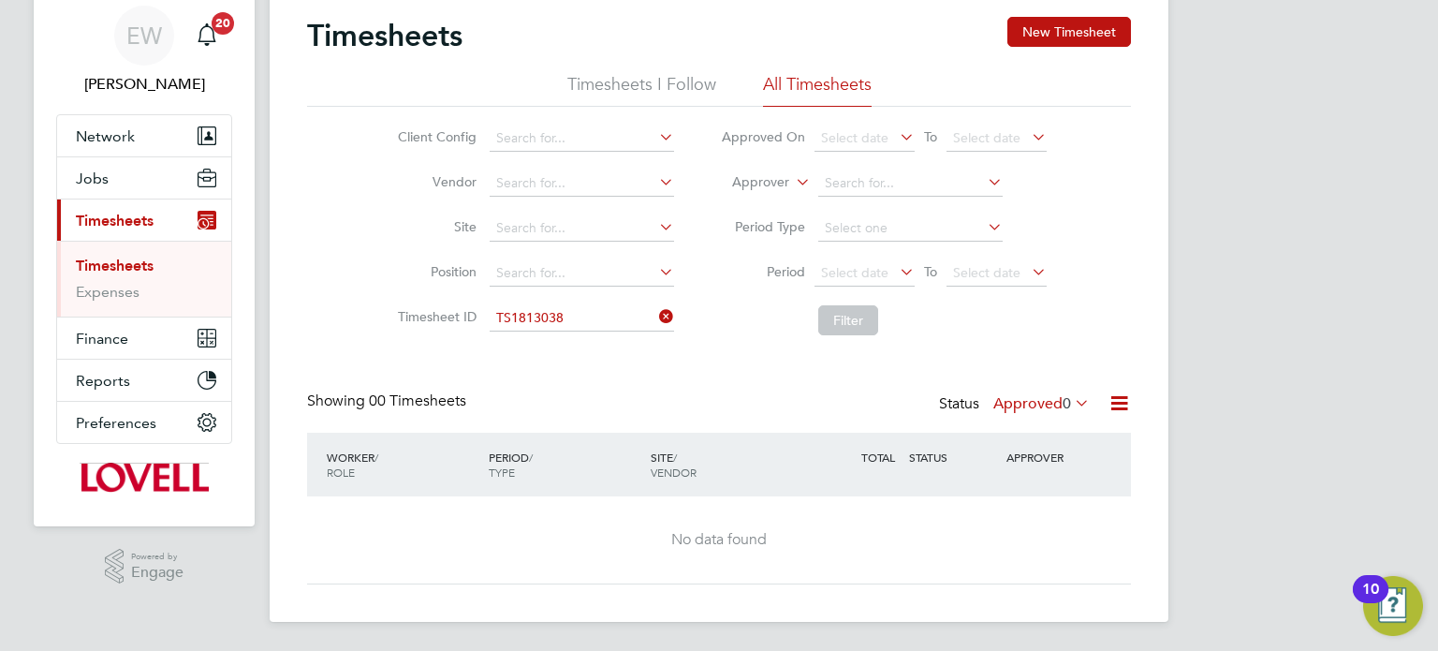
click at [1037, 399] on label "Approved 0" at bounding box center [1042, 403] width 96 height 19
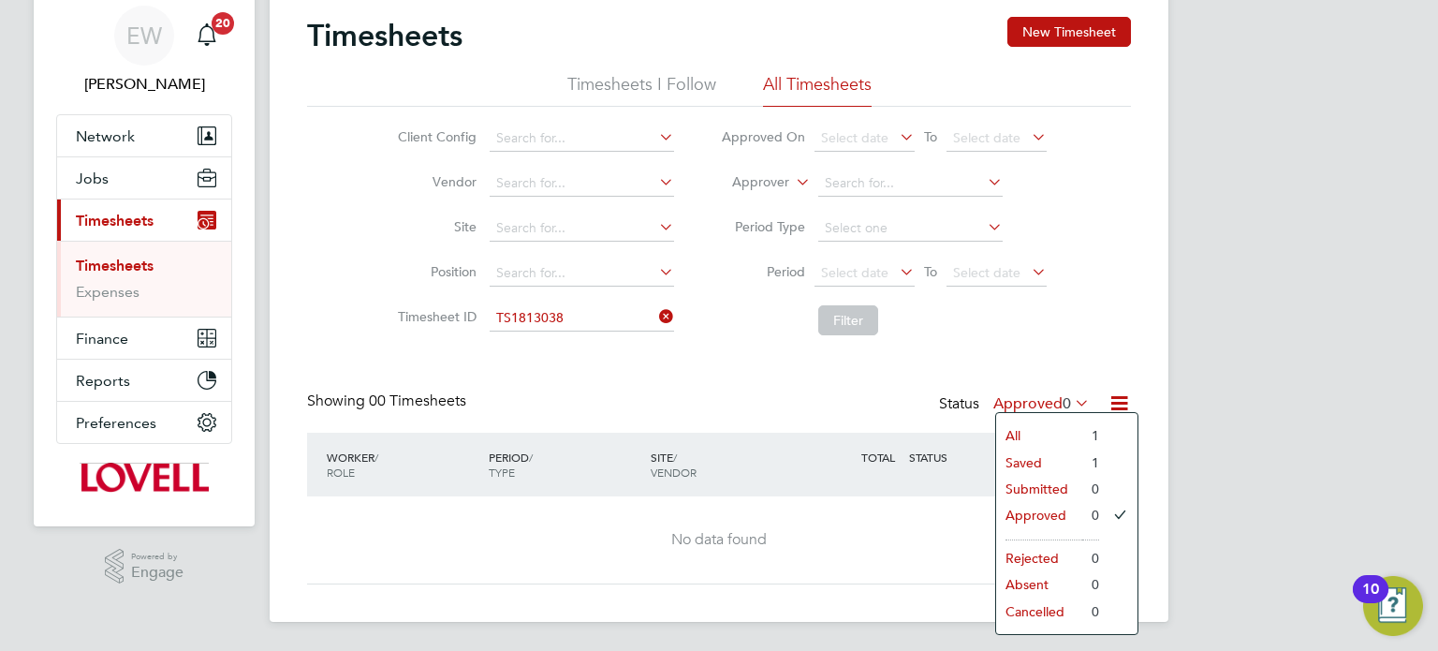
click at [1041, 458] on li "Saved" at bounding box center [1039, 463] width 86 height 26
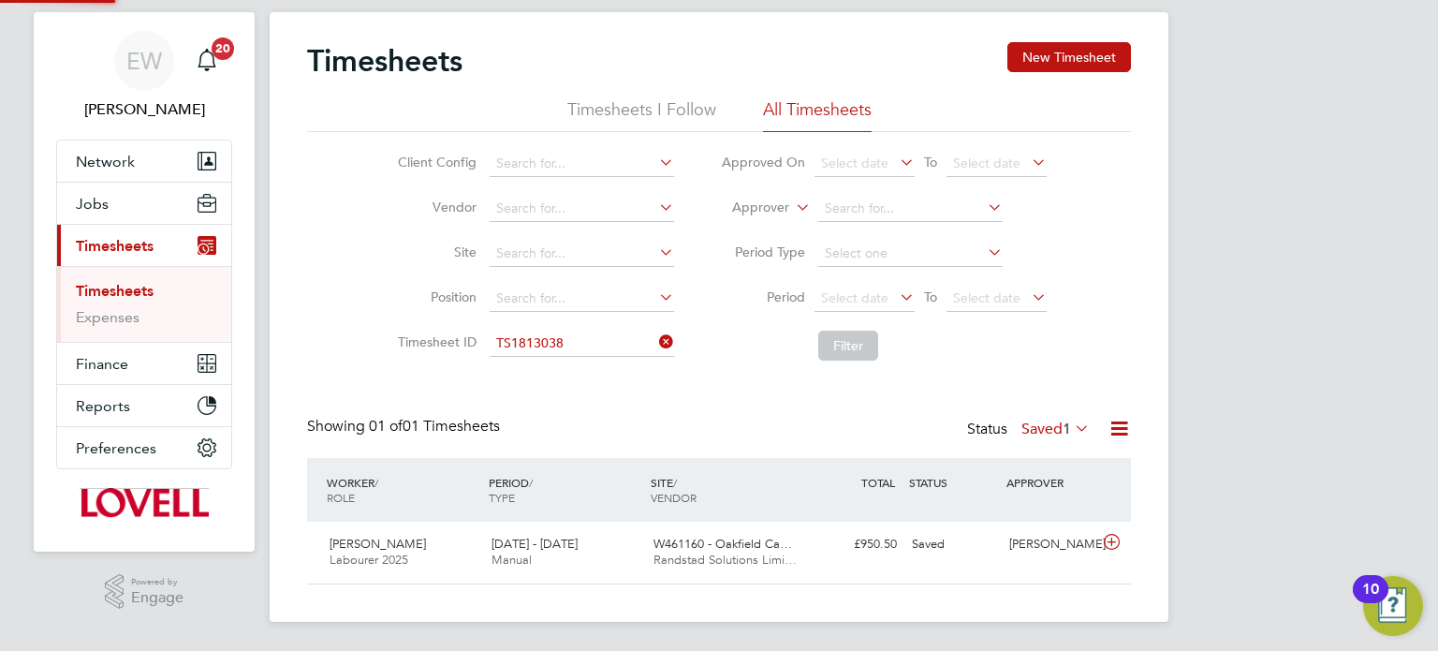
scroll to position [47, 163]
click at [909, 551] on div "Saved" at bounding box center [953, 544] width 97 height 31
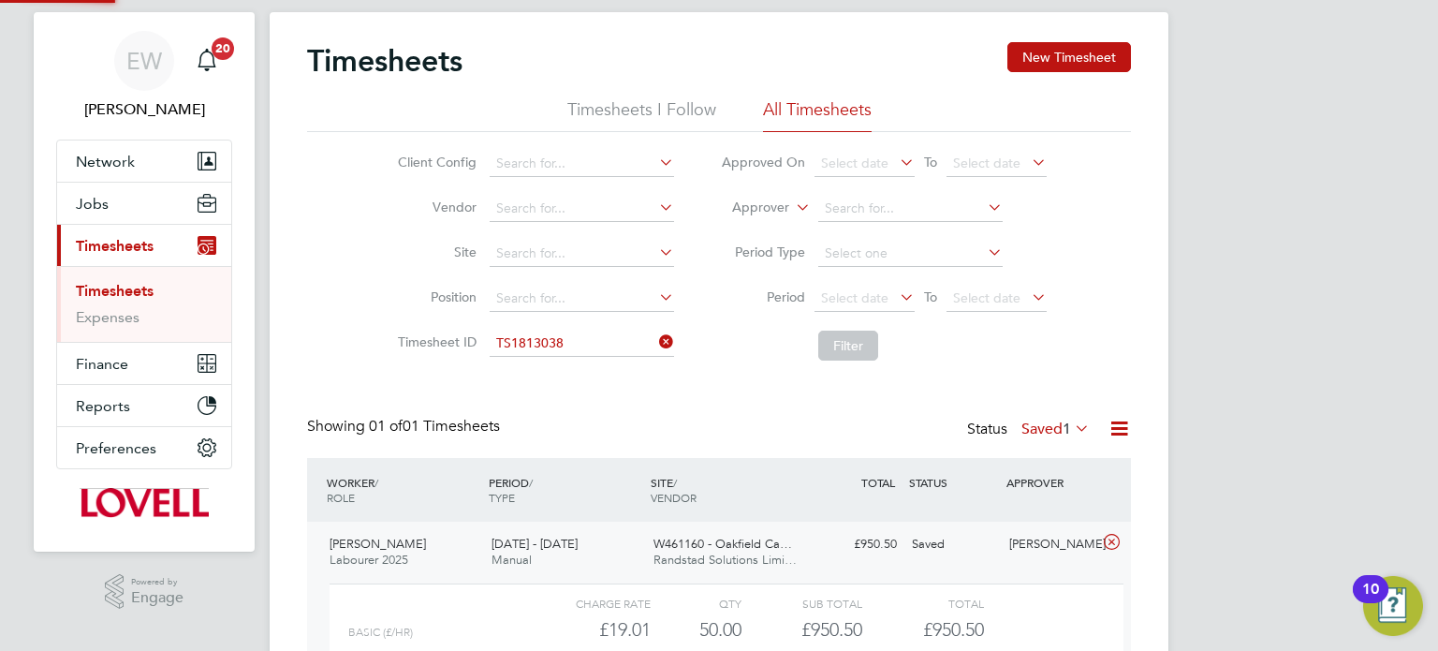
scroll to position [213, 0]
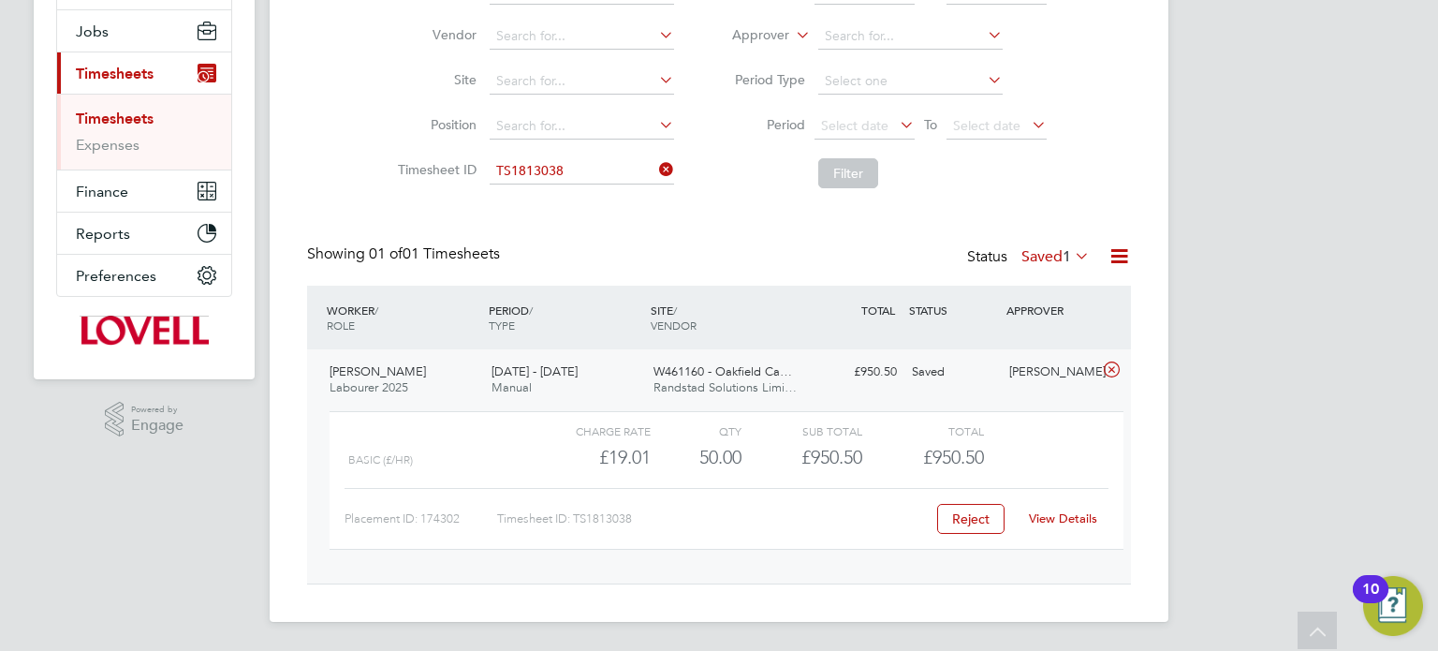
click at [1073, 518] on link "View Details" at bounding box center [1063, 518] width 68 height 16
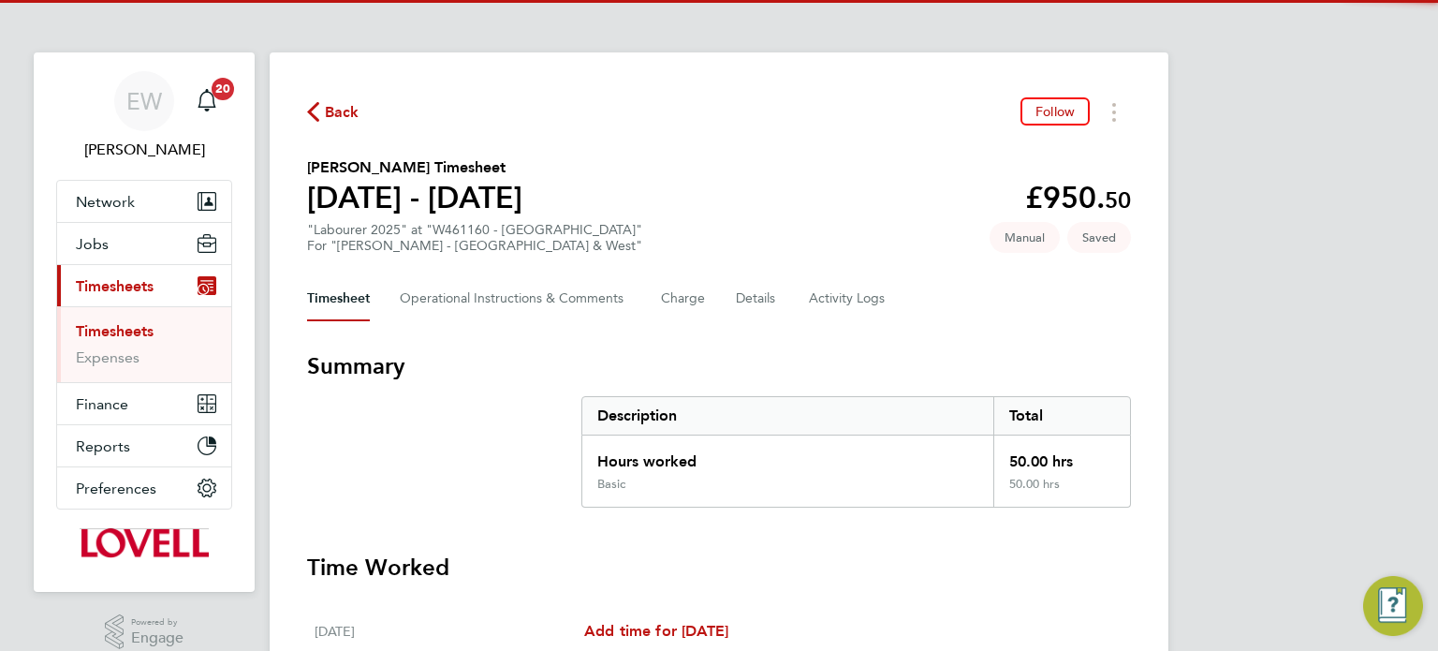
scroll to position [699, 0]
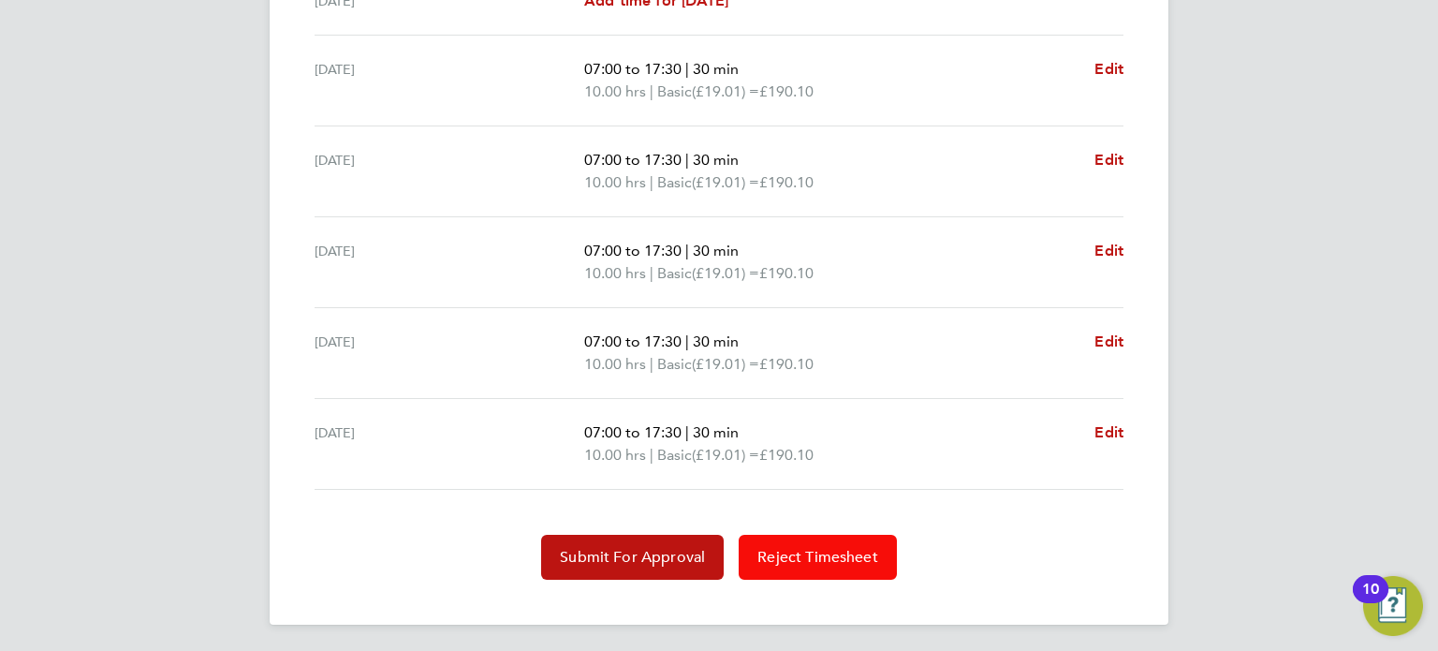
click at [828, 548] on span "Reject Timesheet" at bounding box center [818, 557] width 121 height 19
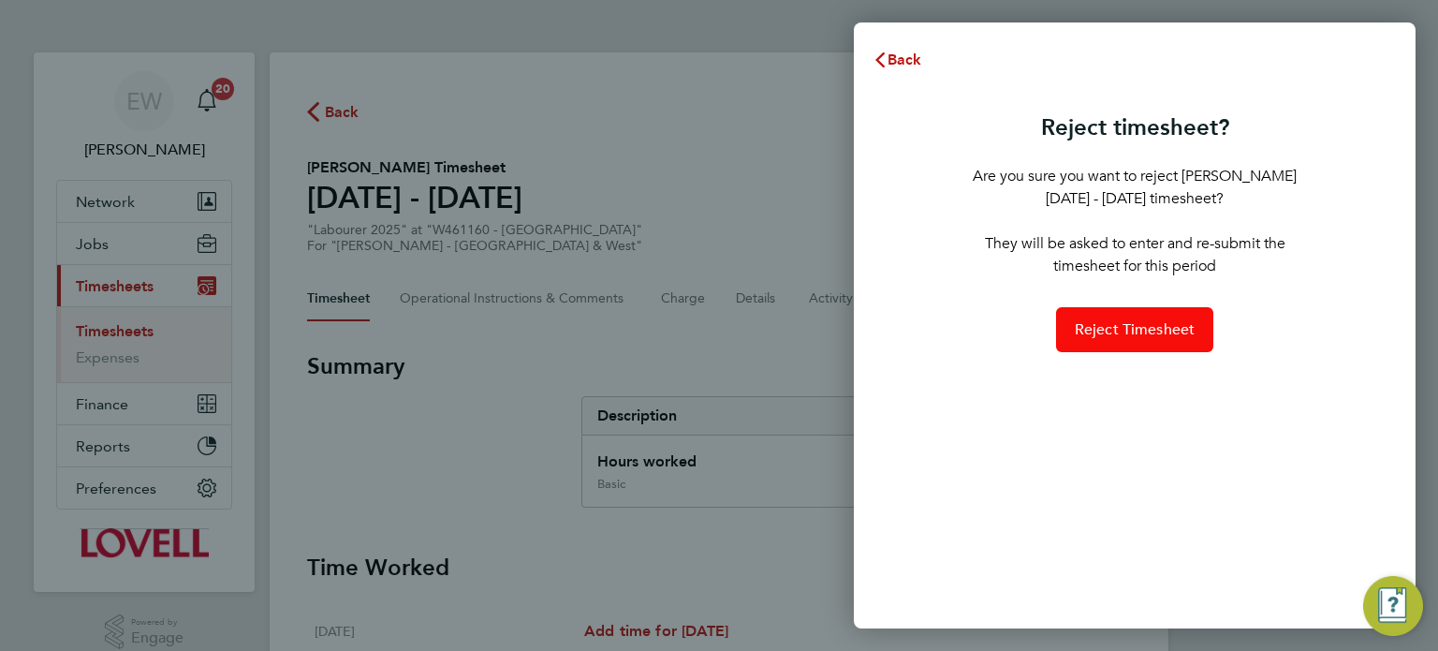
click at [1119, 327] on span "Reject Timesheet" at bounding box center [1135, 329] width 121 height 19
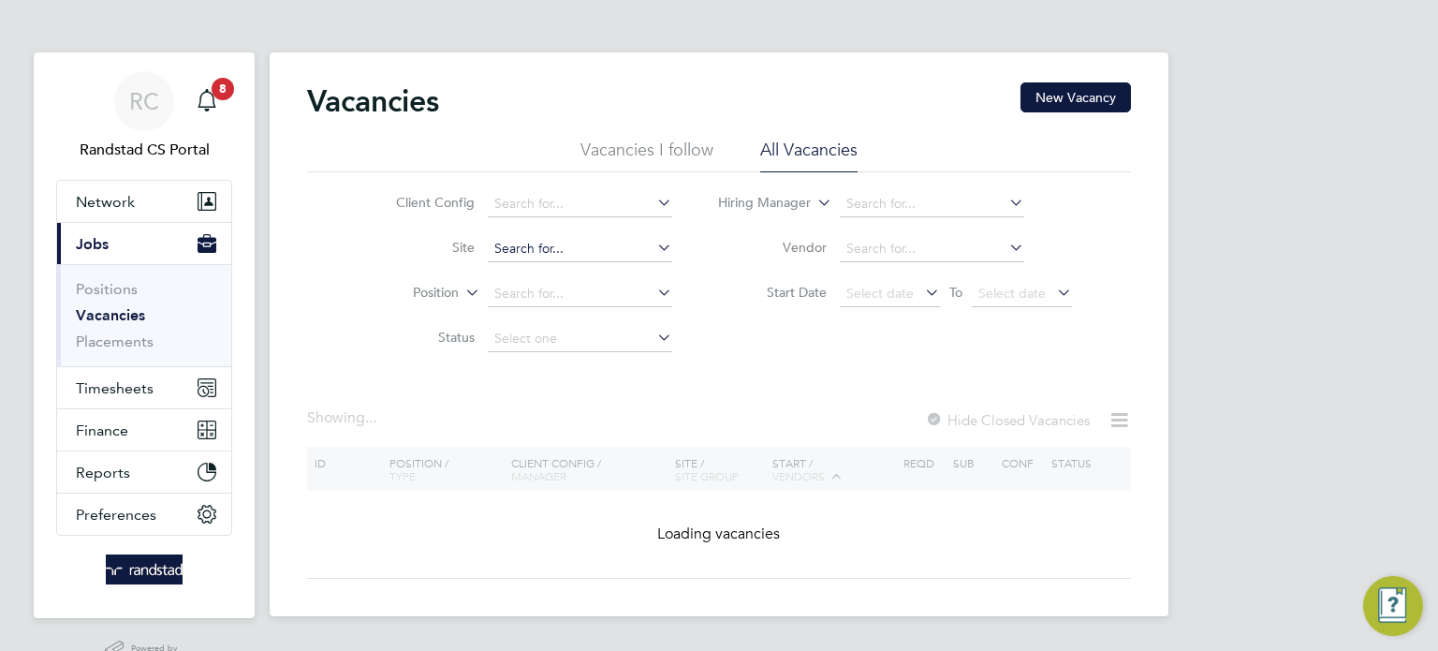
click at [543, 245] on input at bounding box center [580, 249] width 184 height 26
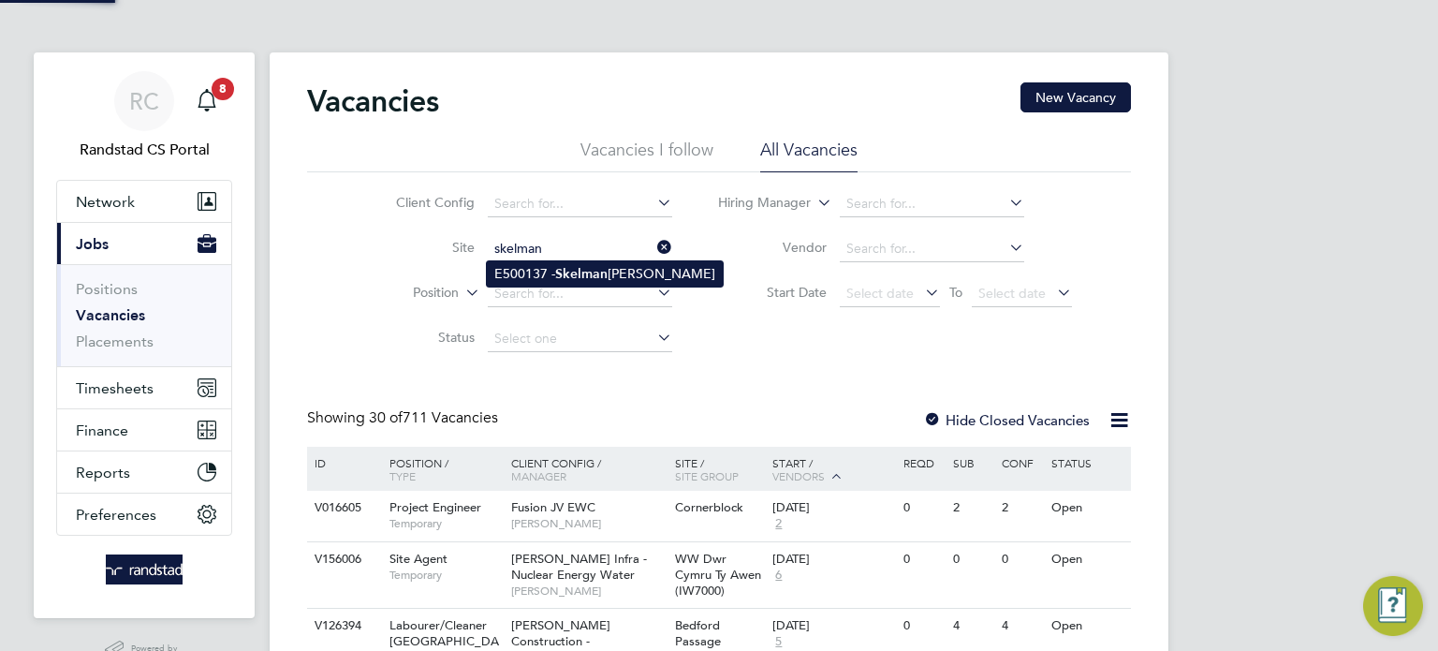
click at [584, 277] on b "Skelman" at bounding box center [581, 274] width 52 height 16
type input "E500137 - [GEOGRAPHIC_DATA]"
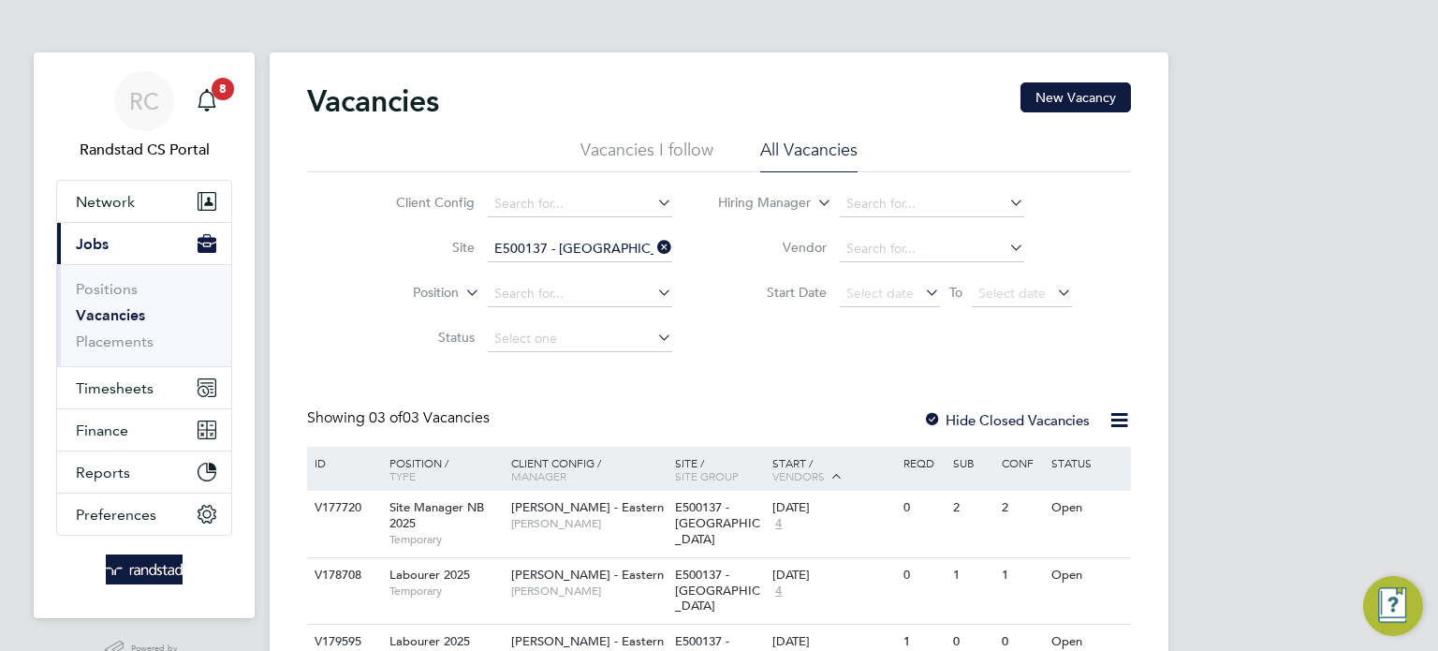
scroll to position [75, 0]
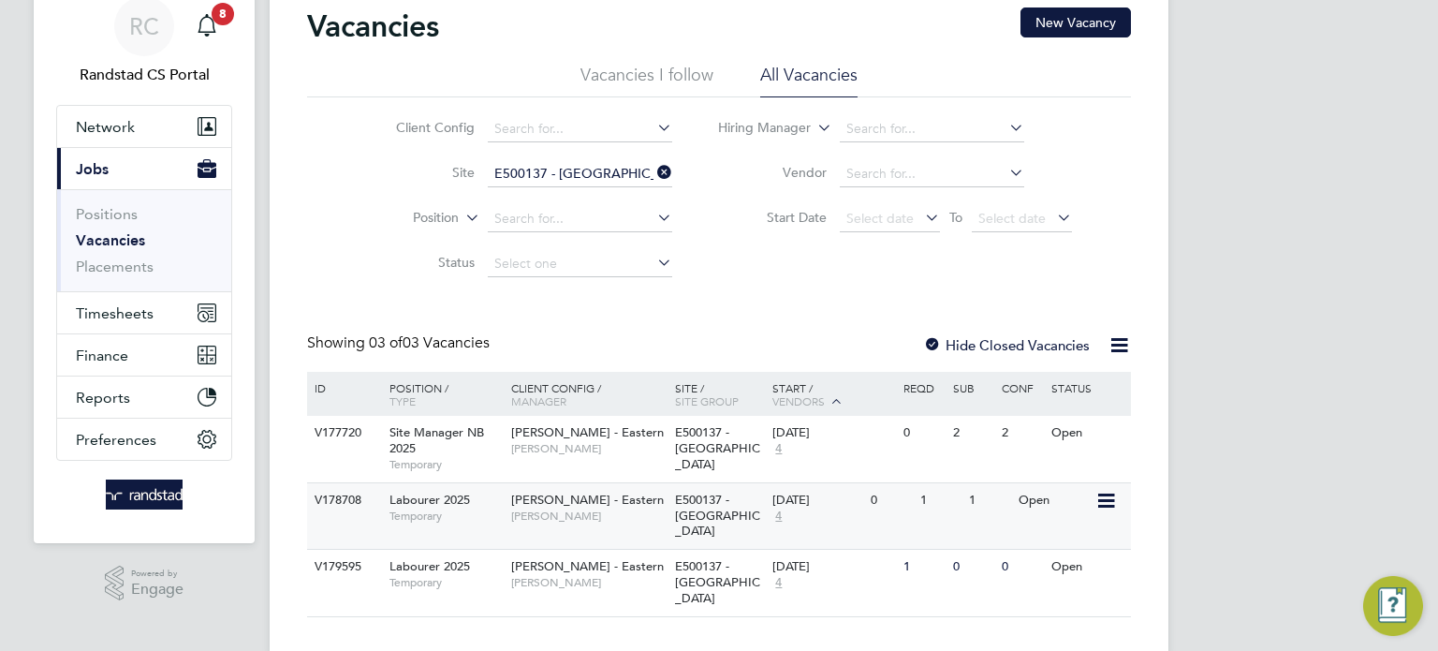
click at [736, 509] on span "E500137 - [GEOGRAPHIC_DATA]" at bounding box center [717, 516] width 85 height 48
click at [668, 550] on div "Lovell - Eastern Glynn Rhodes" at bounding box center [589, 574] width 164 height 49
click at [588, 175] on input "E500137 - Skelmanthorpe" at bounding box center [580, 174] width 184 height 26
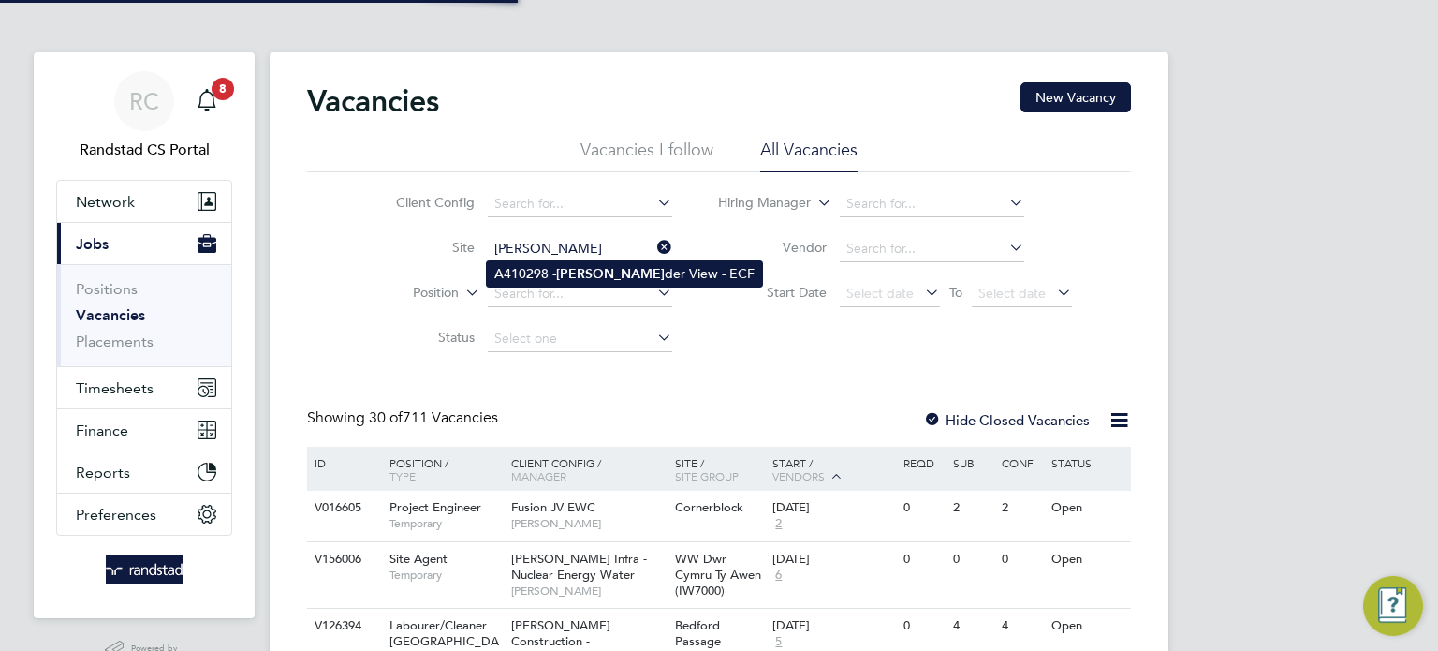
click at [597, 267] on li "A410298 - Laven der View - ECF" at bounding box center [624, 273] width 275 height 25
type input "A410298 - Lavender View - ECF"
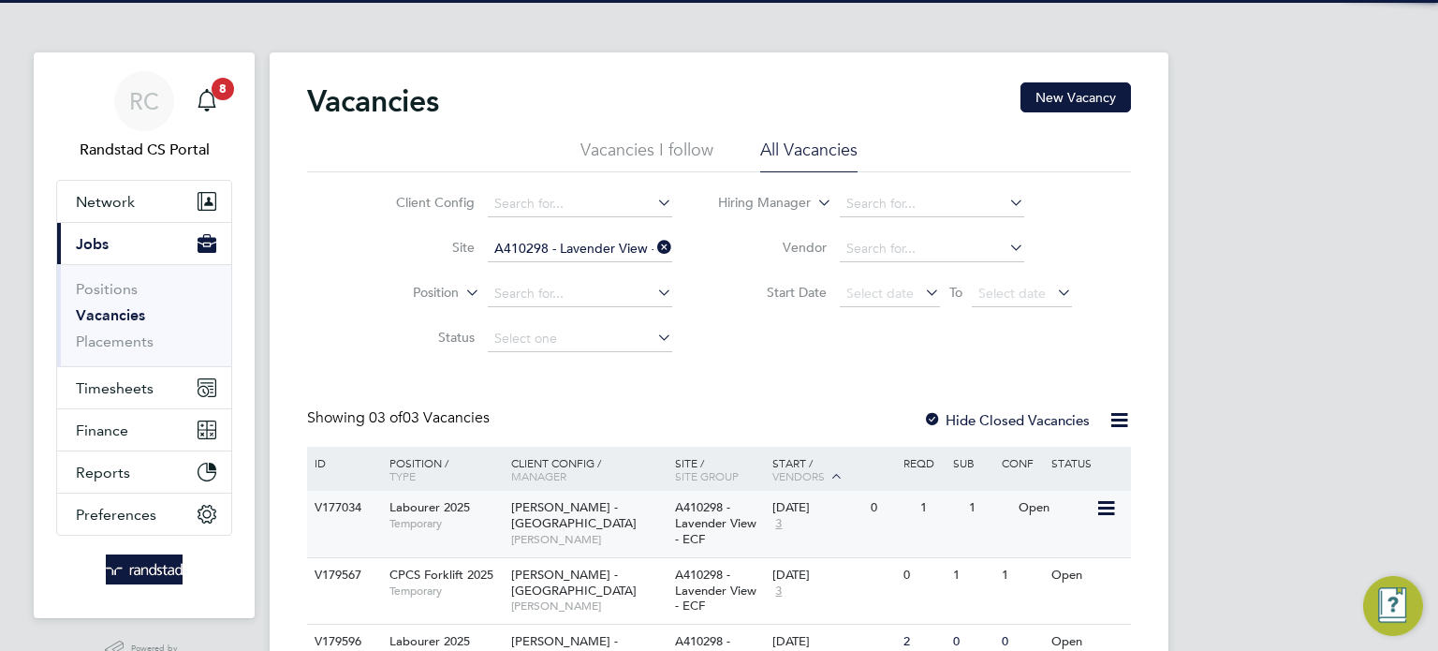
scroll to position [108, 0]
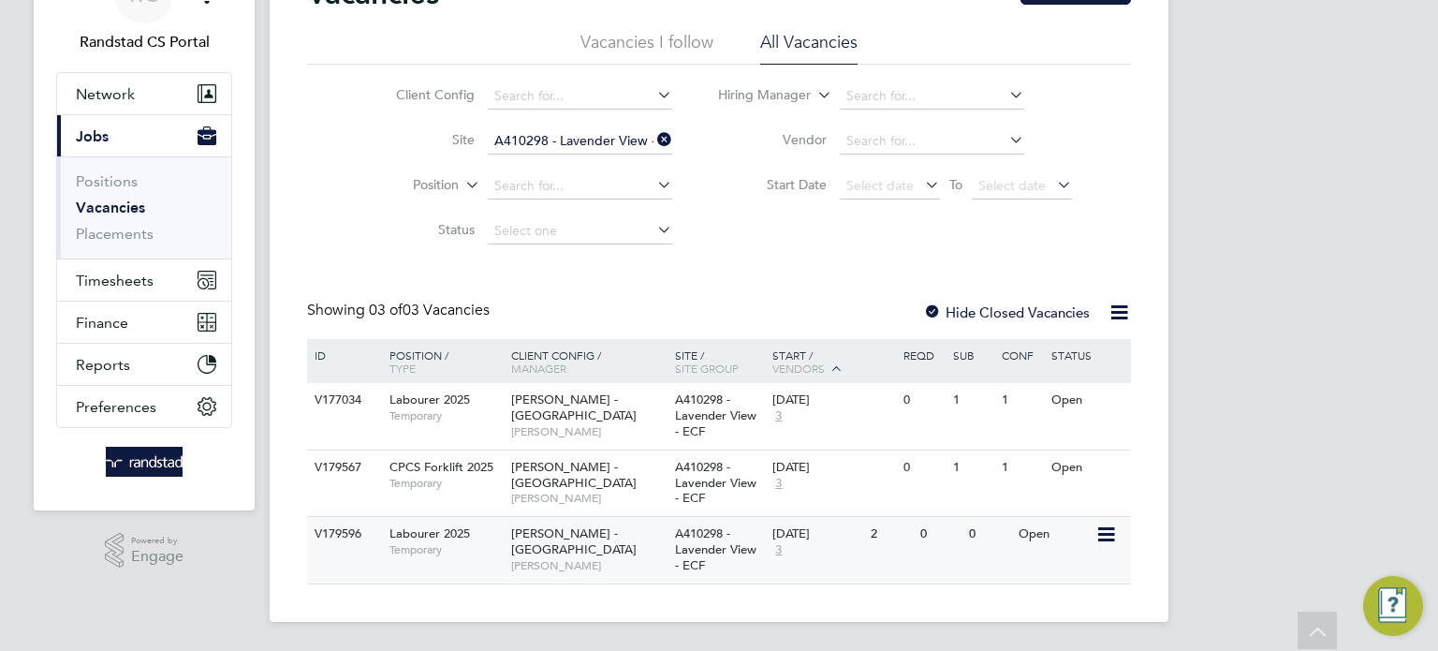
click at [855, 541] on div "01 Sep 2025 3" at bounding box center [817, 542] width 98 height 51
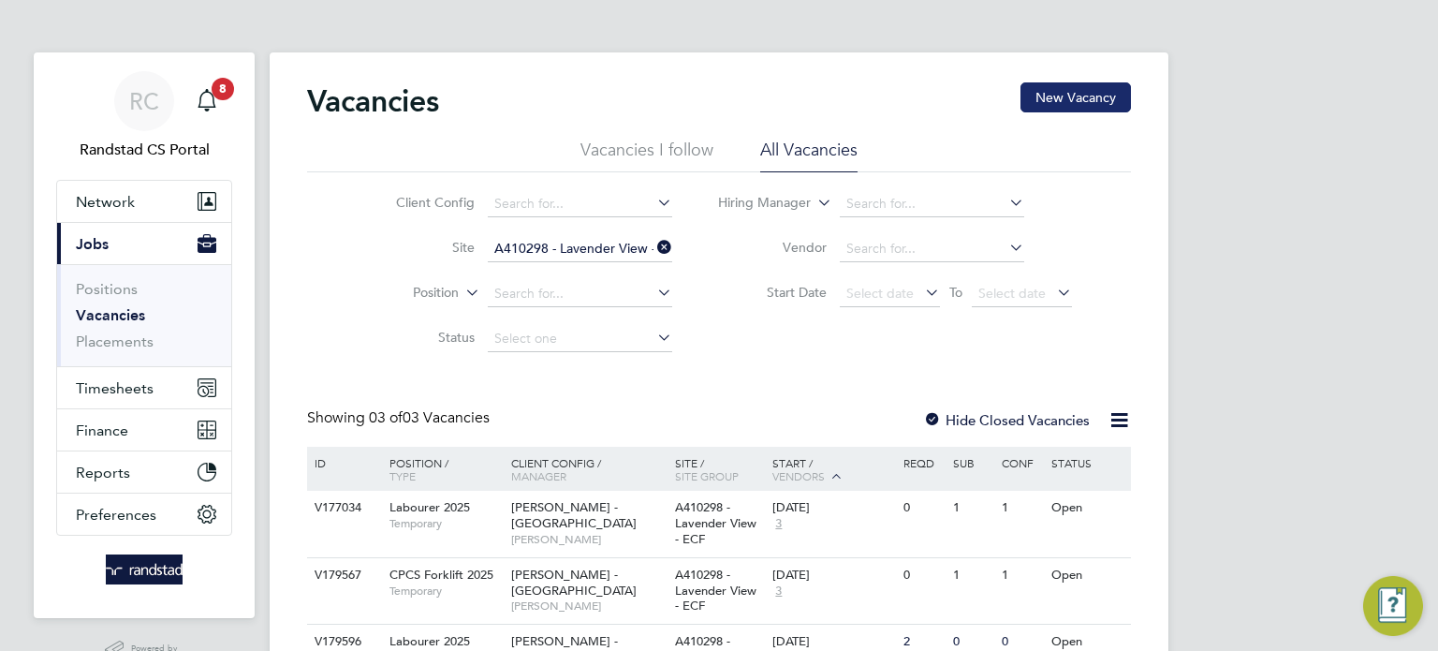
click at [1061, 96] on button "New Vacancy" at bounding box center [1076, 97] width 111 height 30
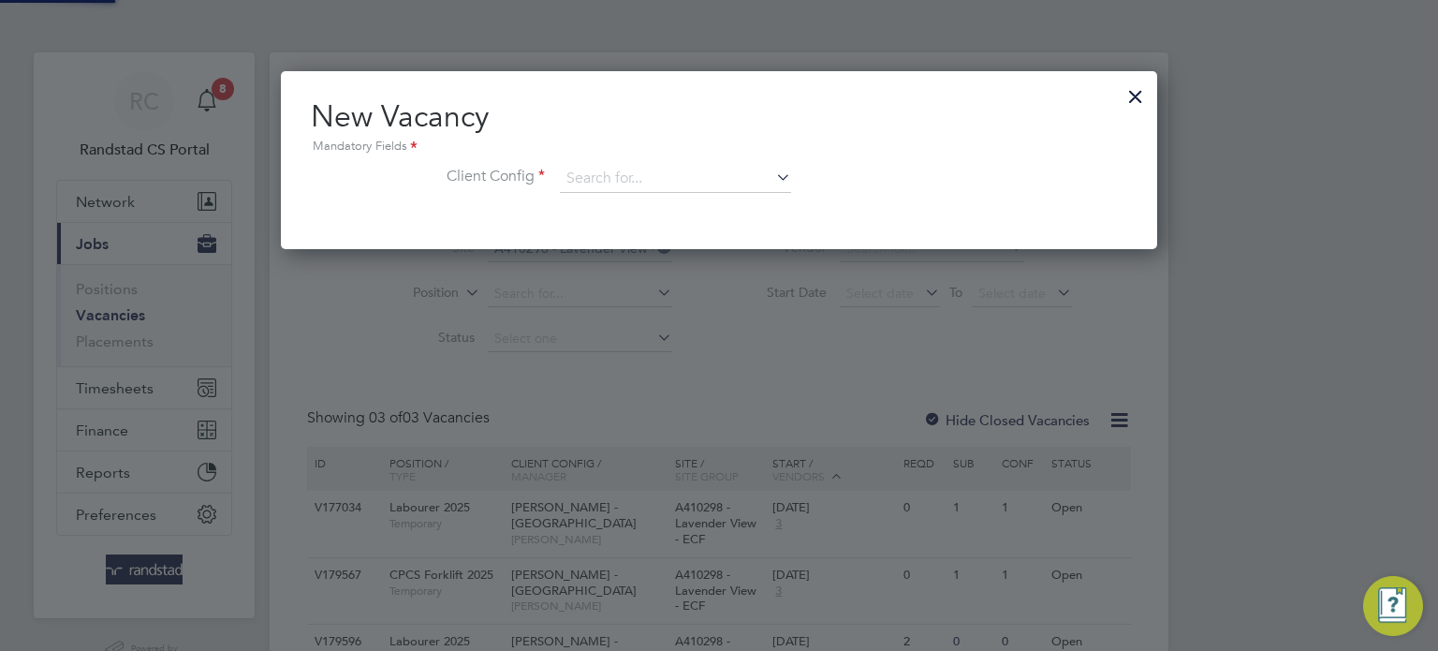
scroll to position [177, 877]
click at [615, 184] on input at bounding box center [675, 179] width 231 height 28
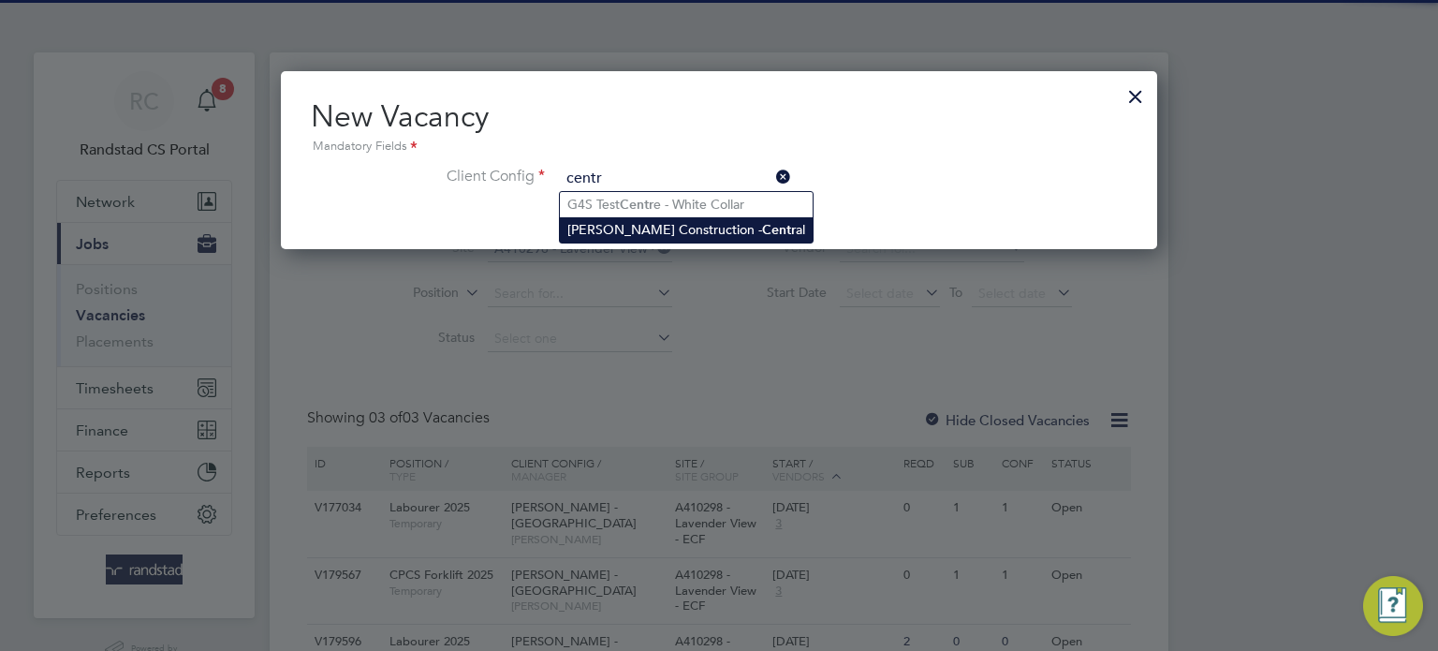
click at [698, 224] on li "Morgan Sindall Construction - Centr al" at bounding box center [686, 229] width 253 height 25
type input "Morgan Sindall Construction - Central"
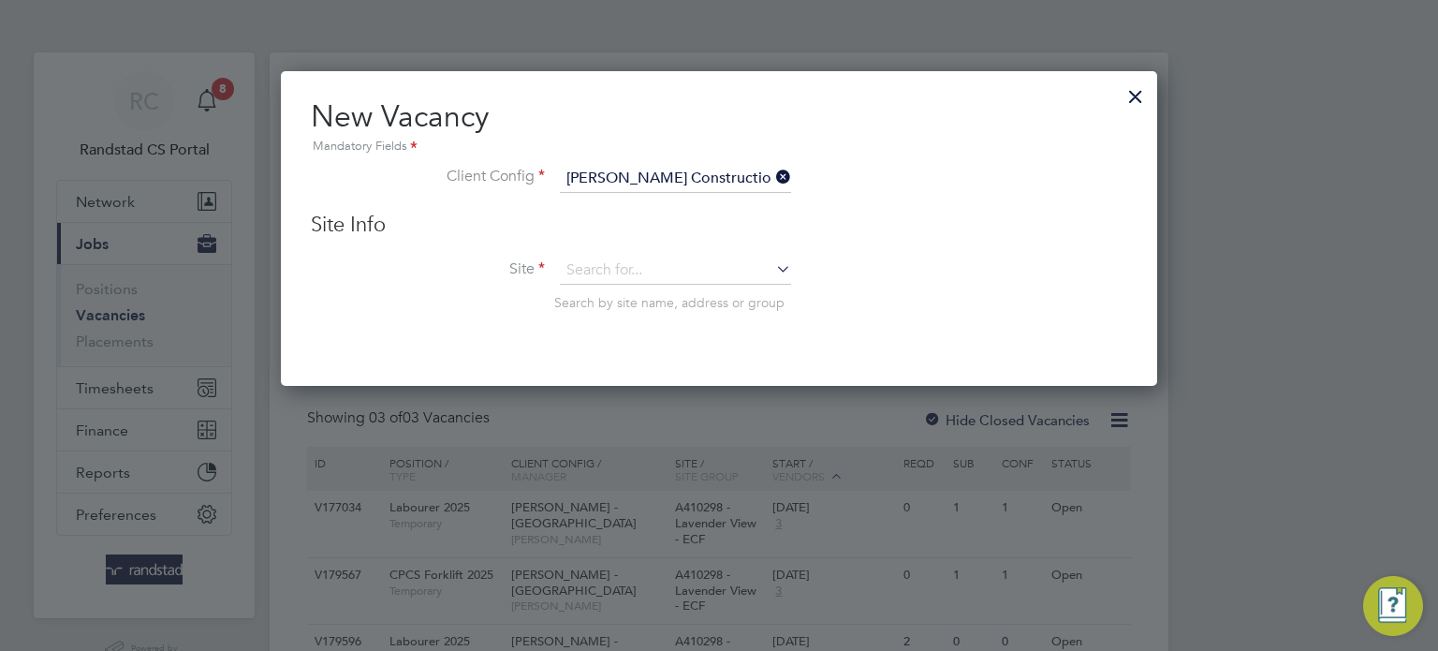
scroll to position [315, 877]
click at [650, 268] on input at bounding box center [675, 271] width 231 height 28
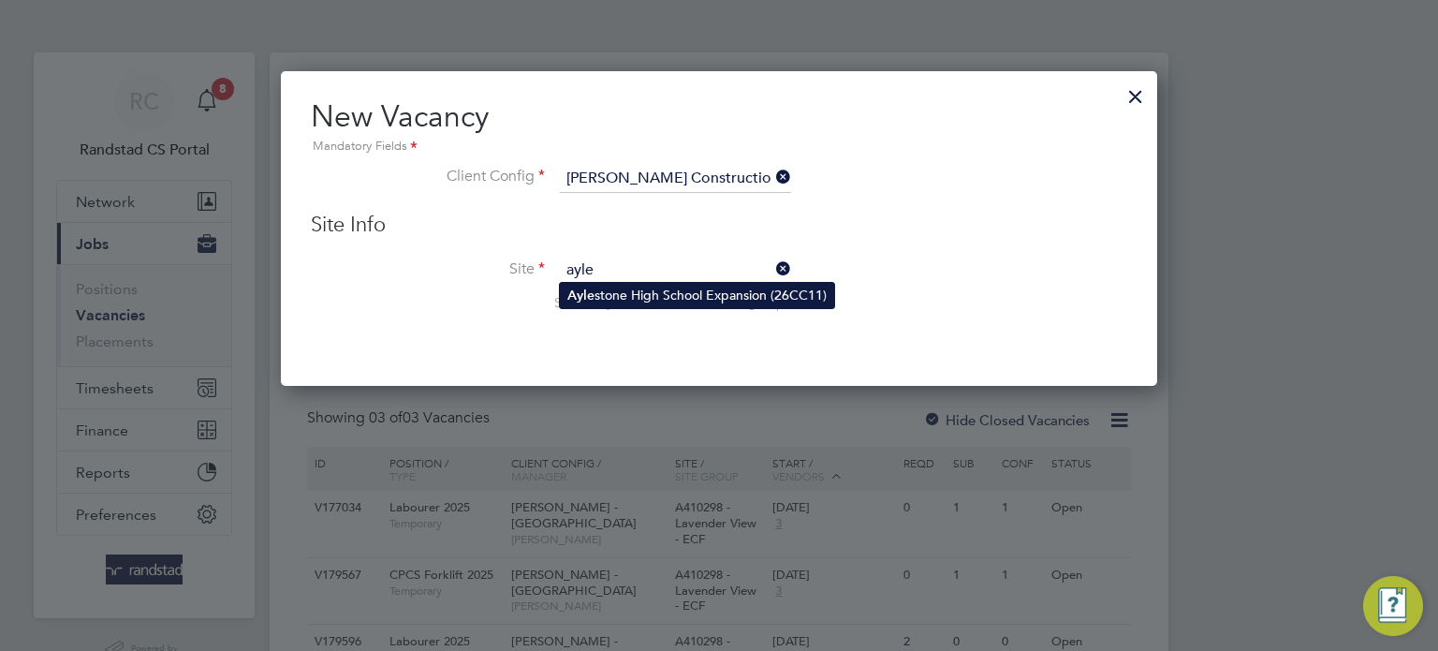
click at [658, 292] on li "Ayle stone High School Expansion (26CC11)" at bounding box center [697, 295] width 274 height 25
type input "Aylestone High School Expansion (26CC11)"
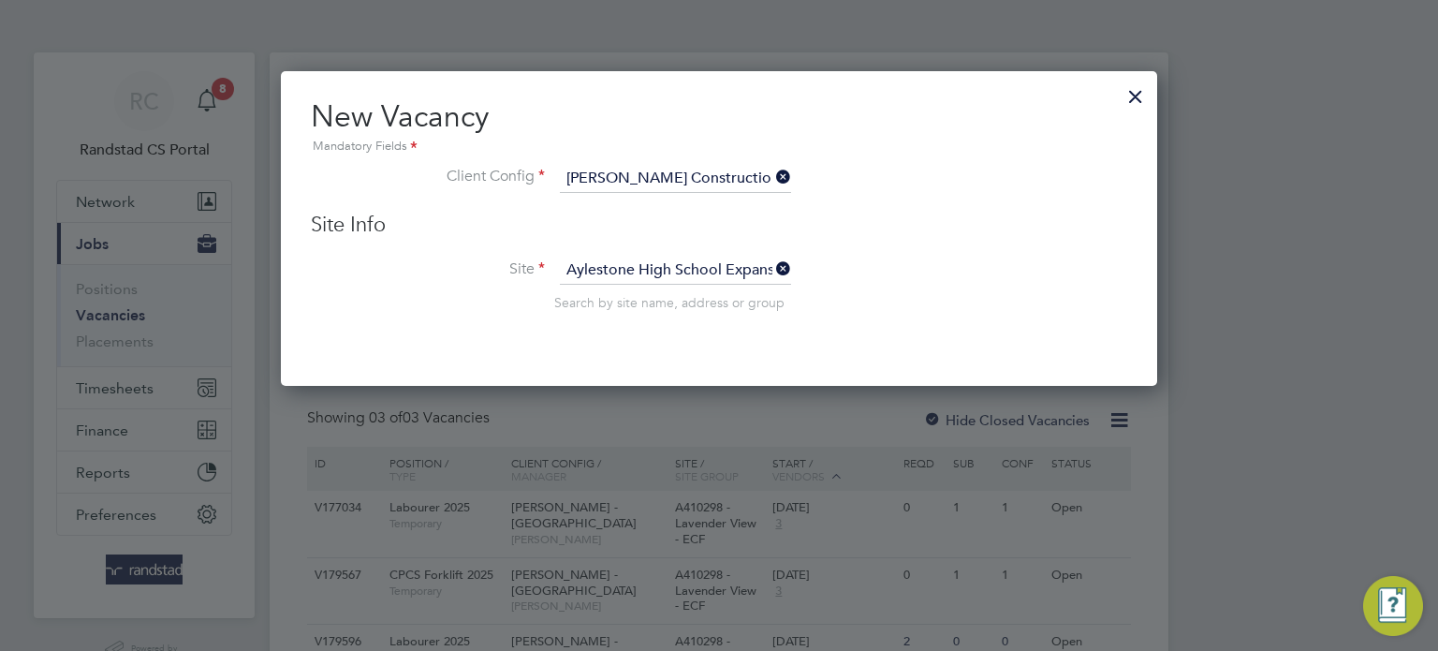
scroll to position [779, 877]
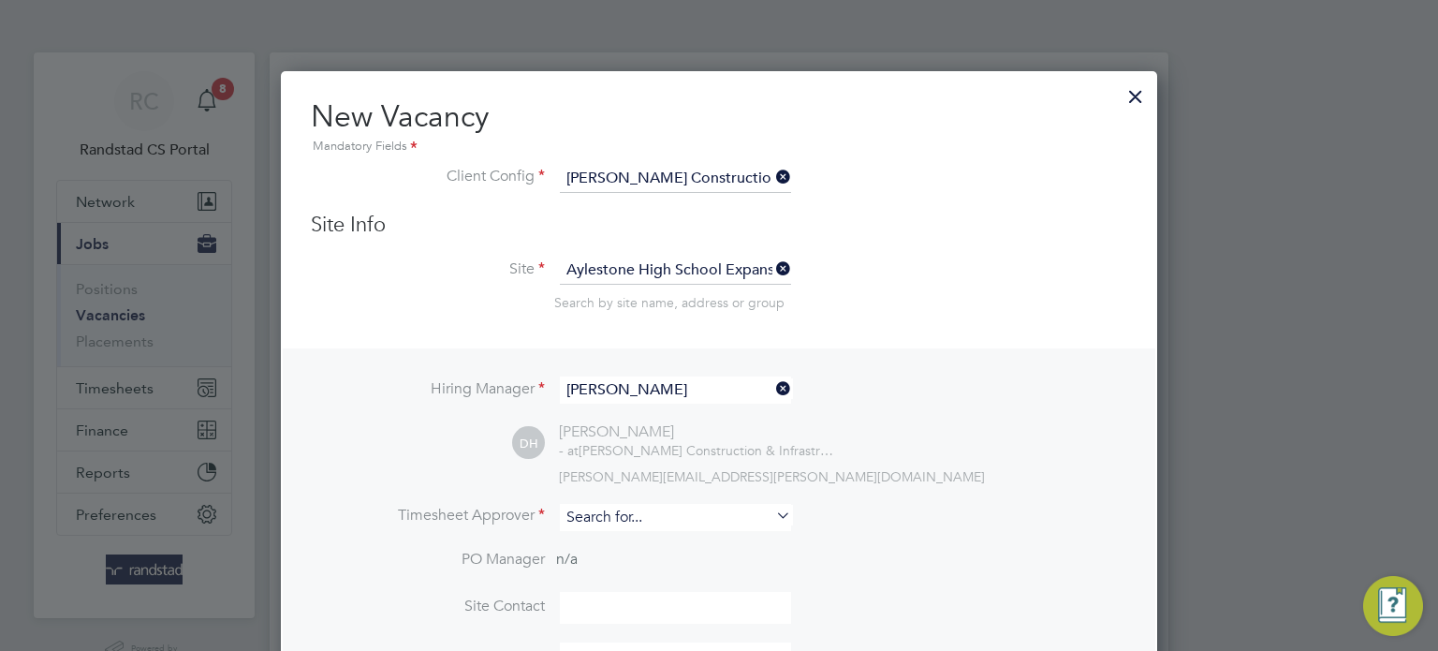
click at [642, 512] on input at bounding box center [675, 517] width 231 height 27
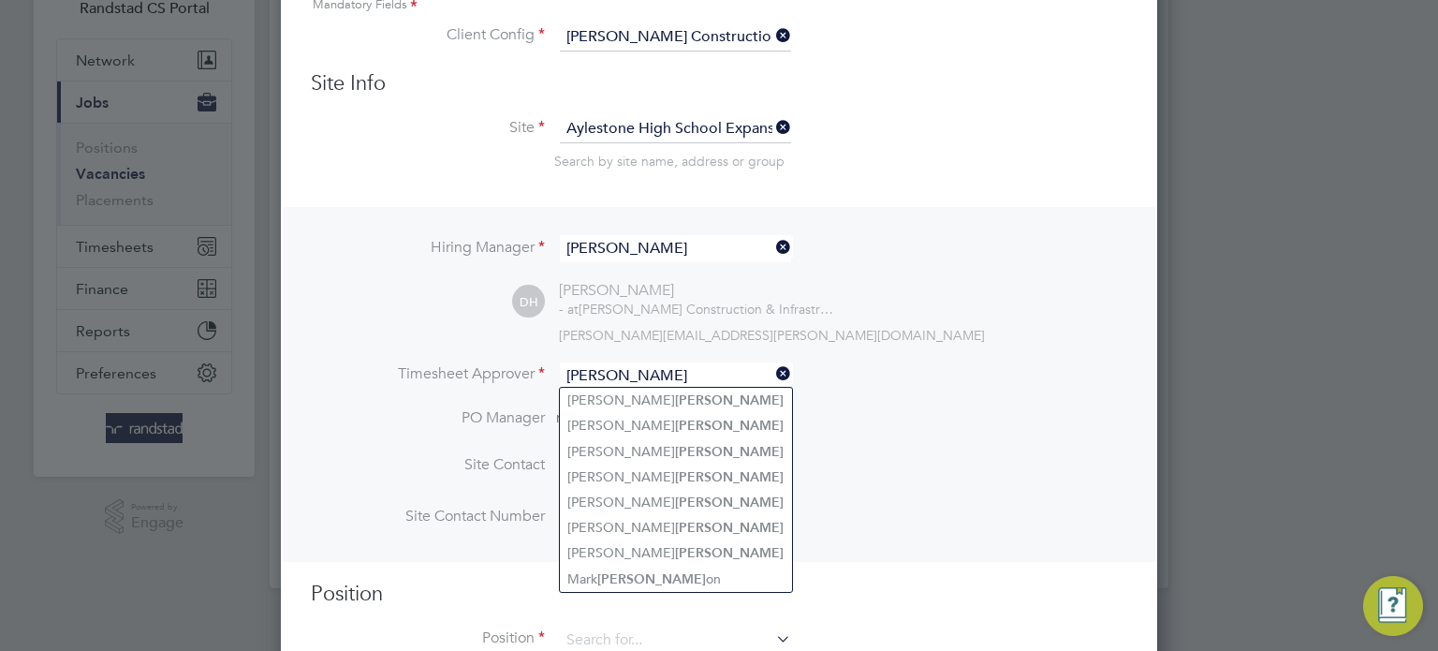
scroll to position [180, 0]
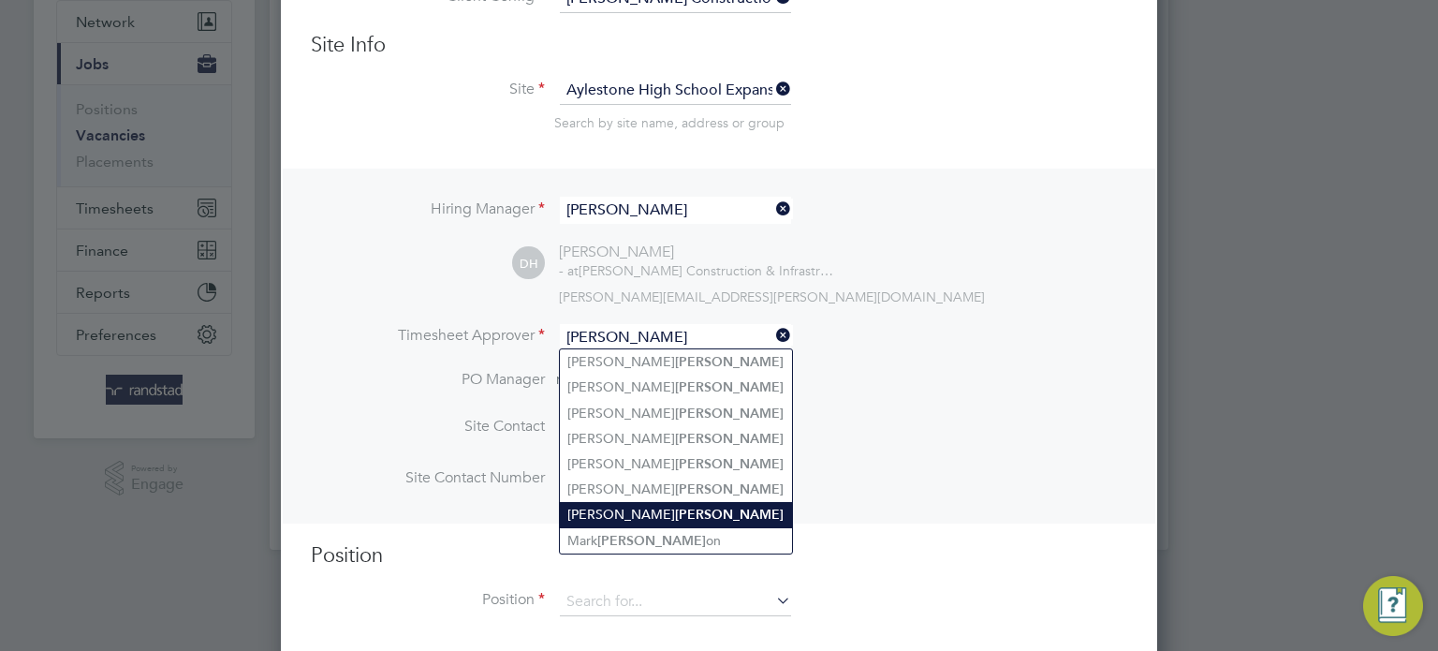
click at [675, 511] on b "Harris" at bounding box center [729, 515] width 109 height 16
type input "Dale Harris"
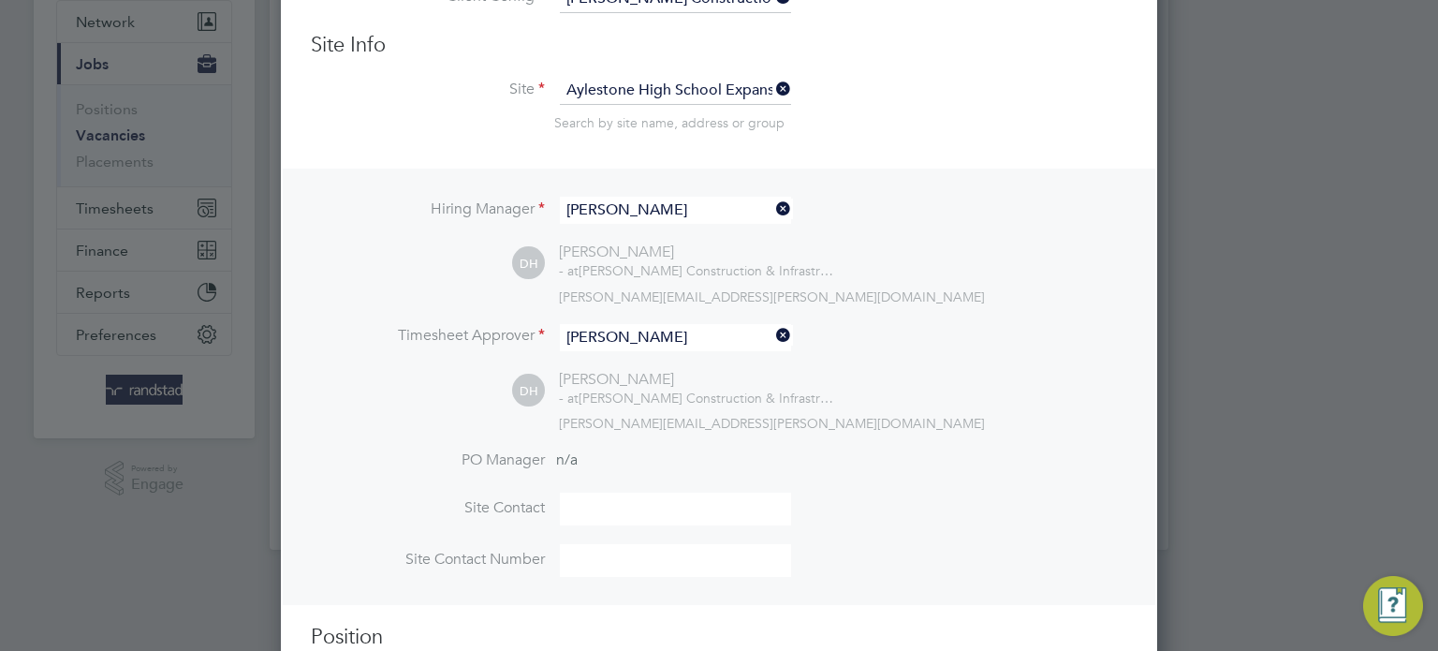
scroll to position [281, 0]
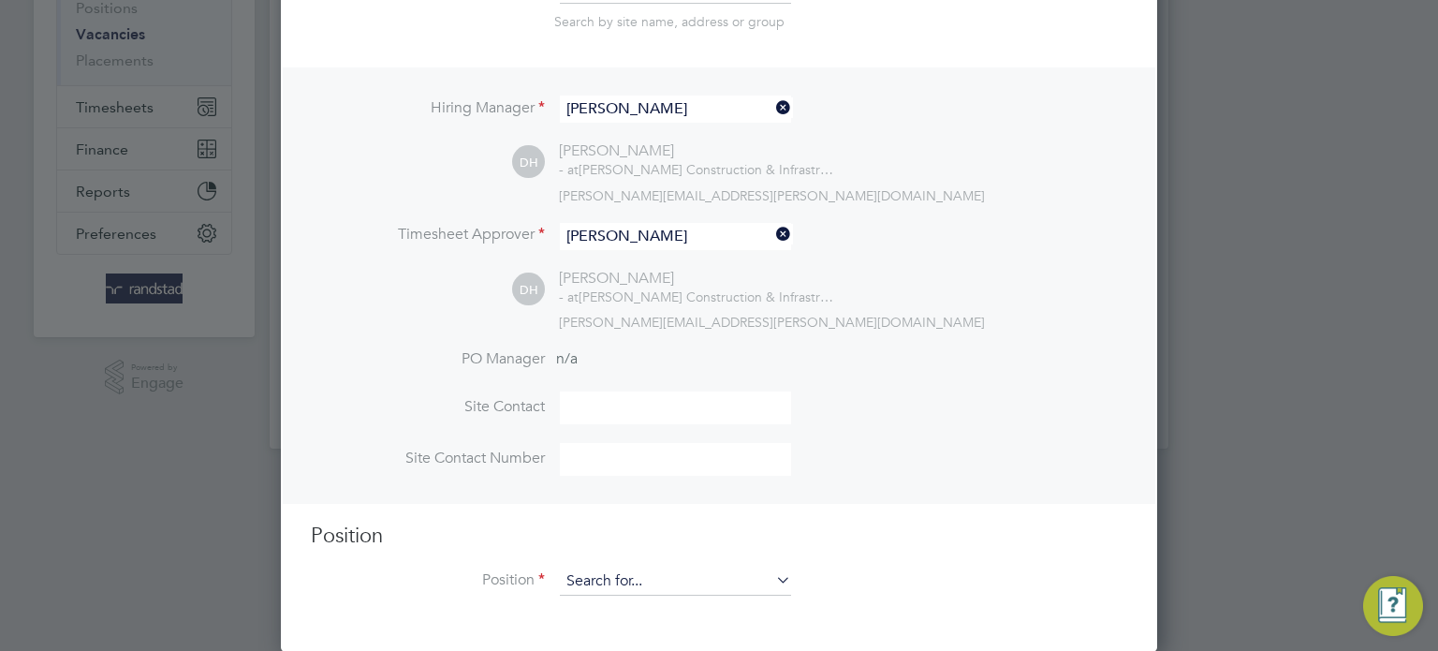
click at [623, 574] on input at bounding box center [675, 581] width 231 height 28
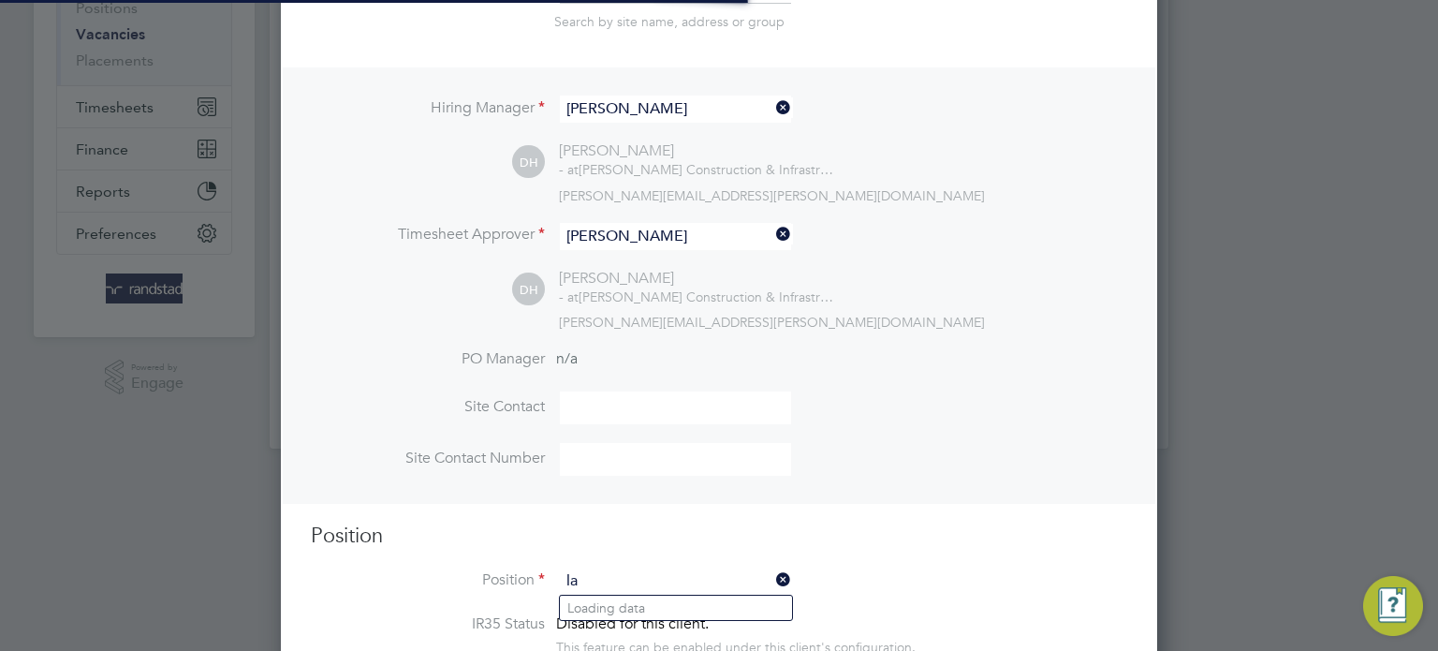
scroll to position [2648, 877]
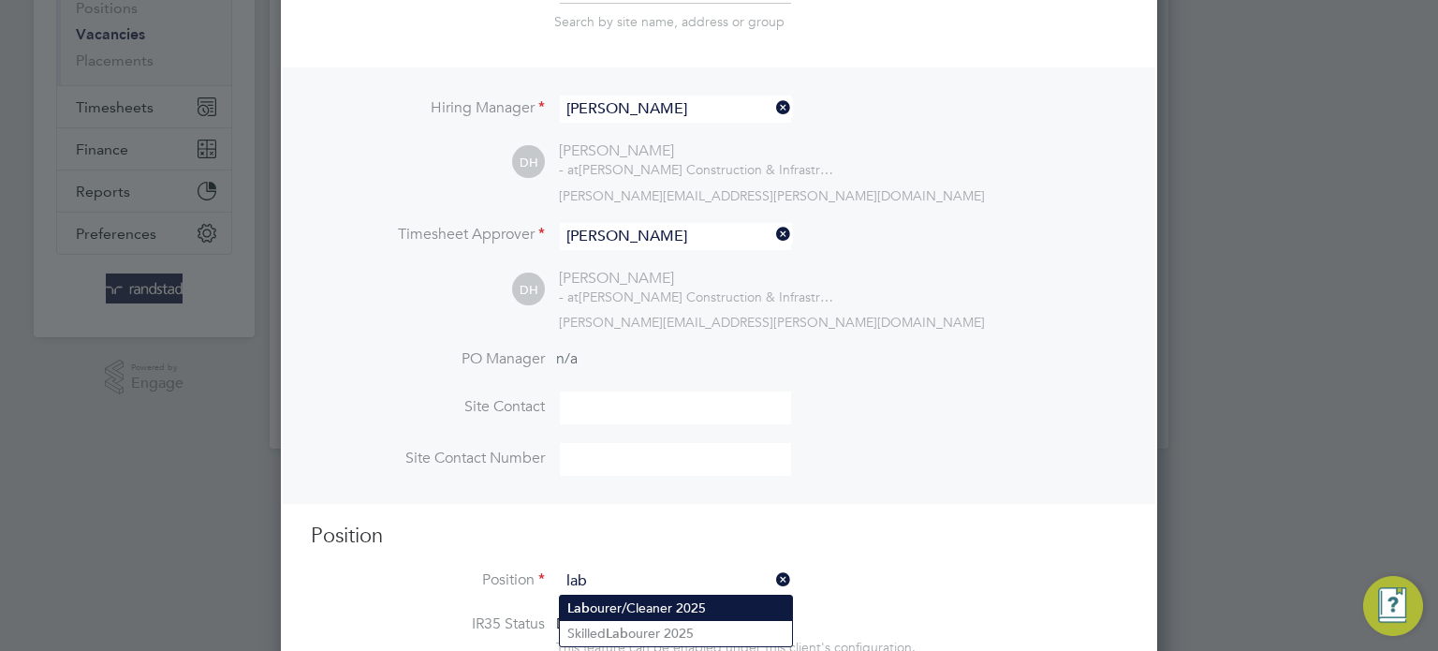
click at [650, 606] on li "Lab ourer/Cleaner 2025" at bounding box center [676, 608] width 232 height 25
type input "Labourer/Cleaner 2025"
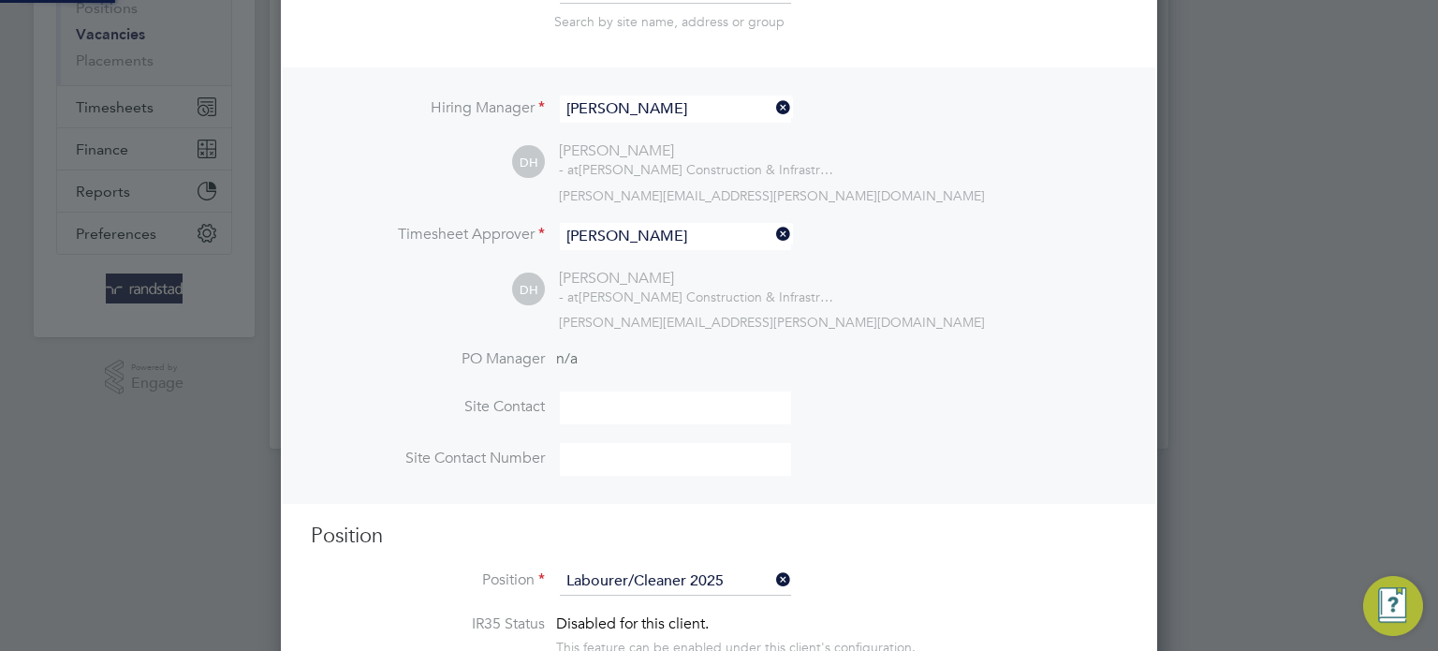
type textarea "Attend to site amenities, toilets, offices, drying rooms, canteen etc. Occasion…"
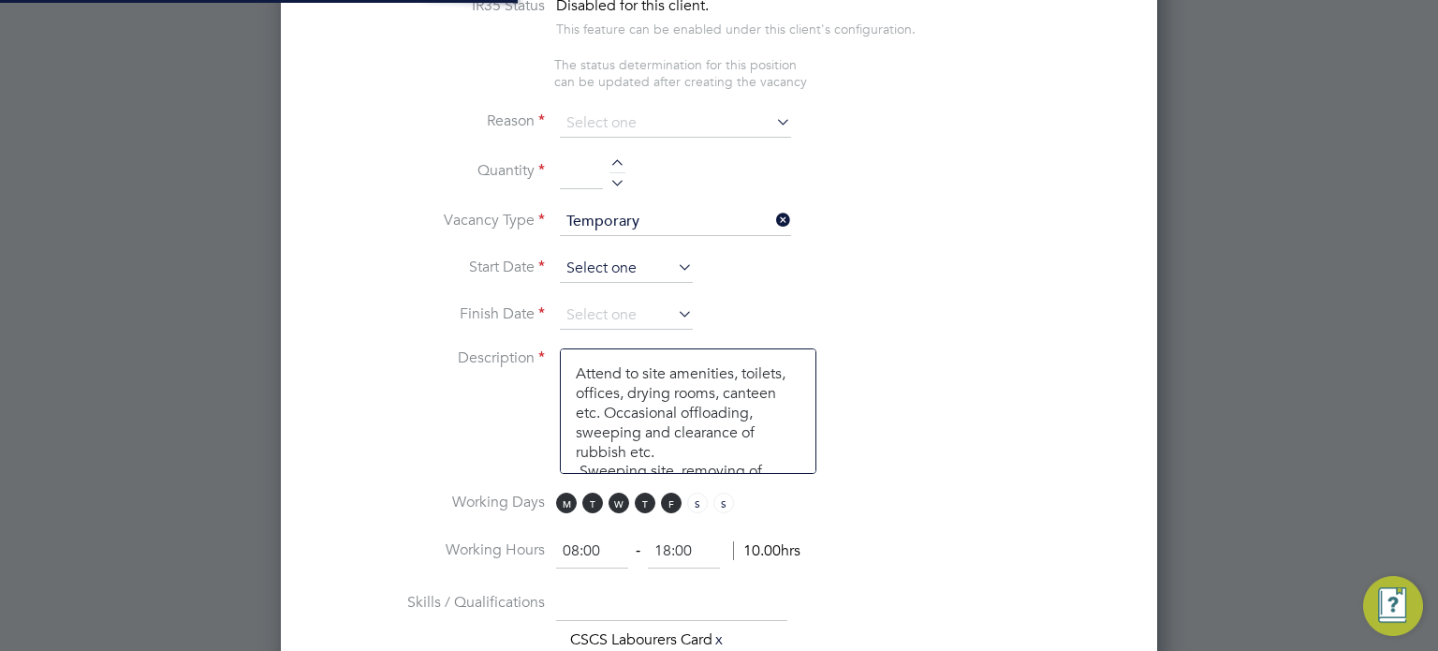
scroll to position [921, 0]
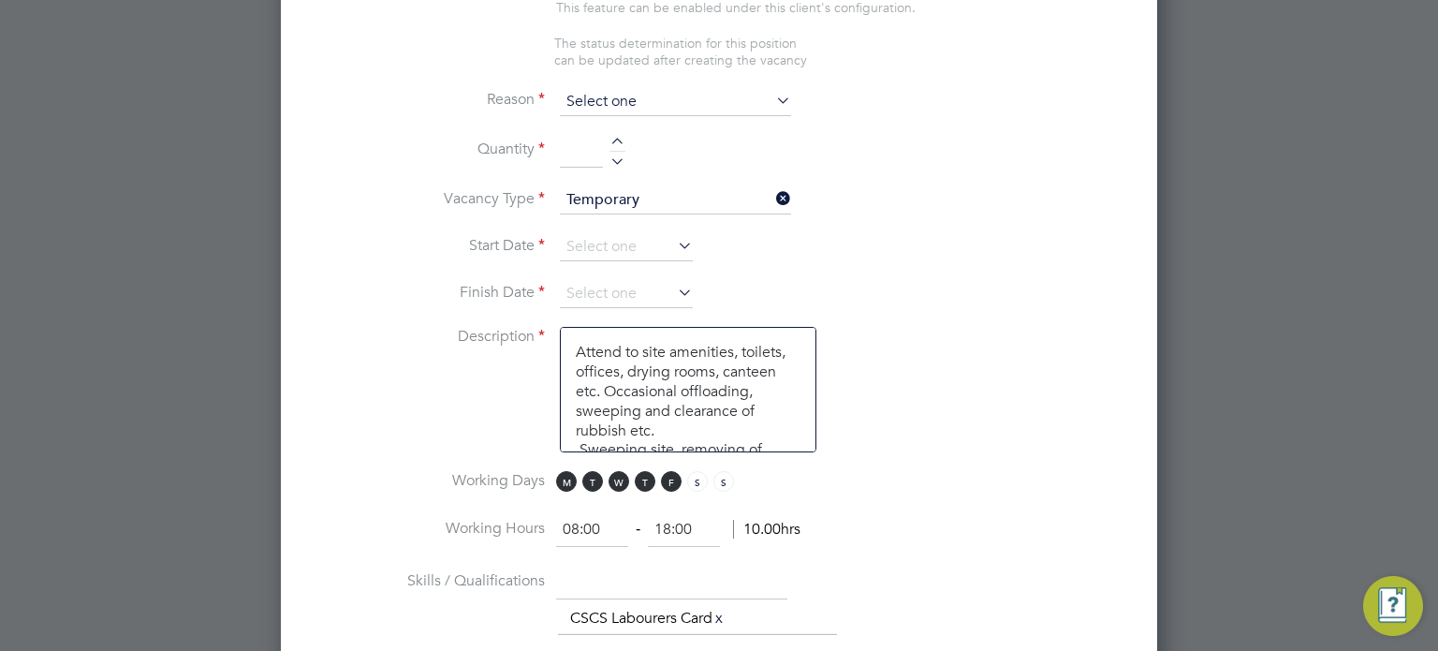
click at [647, 88] on input at bounding box center [675, 102] width 231 height 28
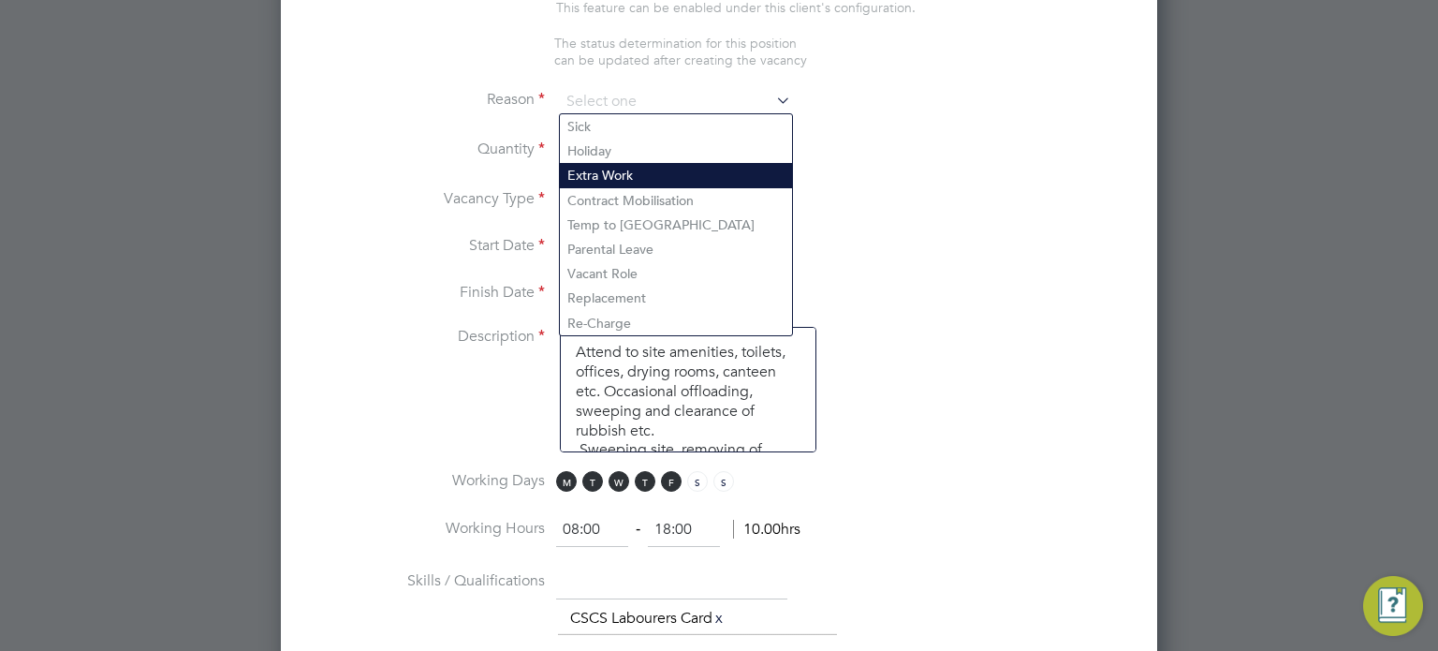
click at [624, 178] on li "Extra Work" at bounding box center [676, 175] width 232 height 24
type input "Extra Work"
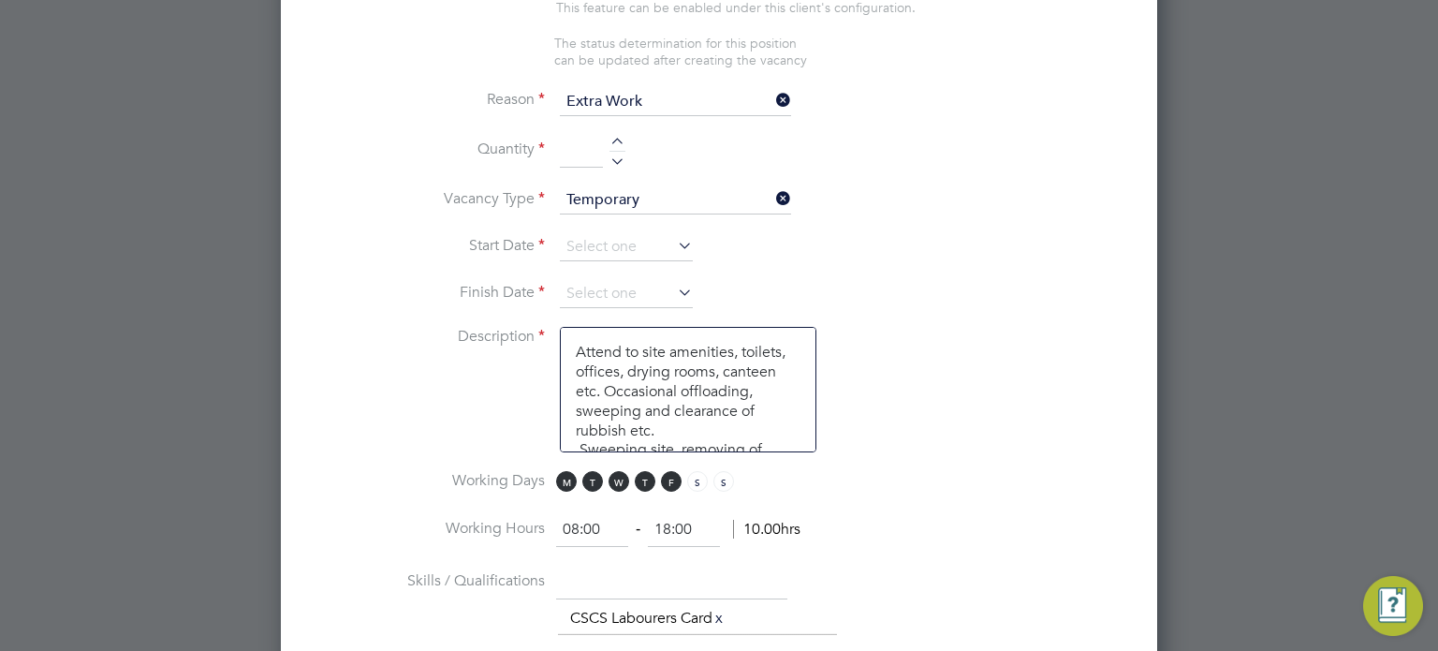
click at [612, 152] on div at bounding box center [618, 158] width 16 height 13
type input "1"
click at [584, 234] on input at bounding box center [626, 247] width 133 height 28
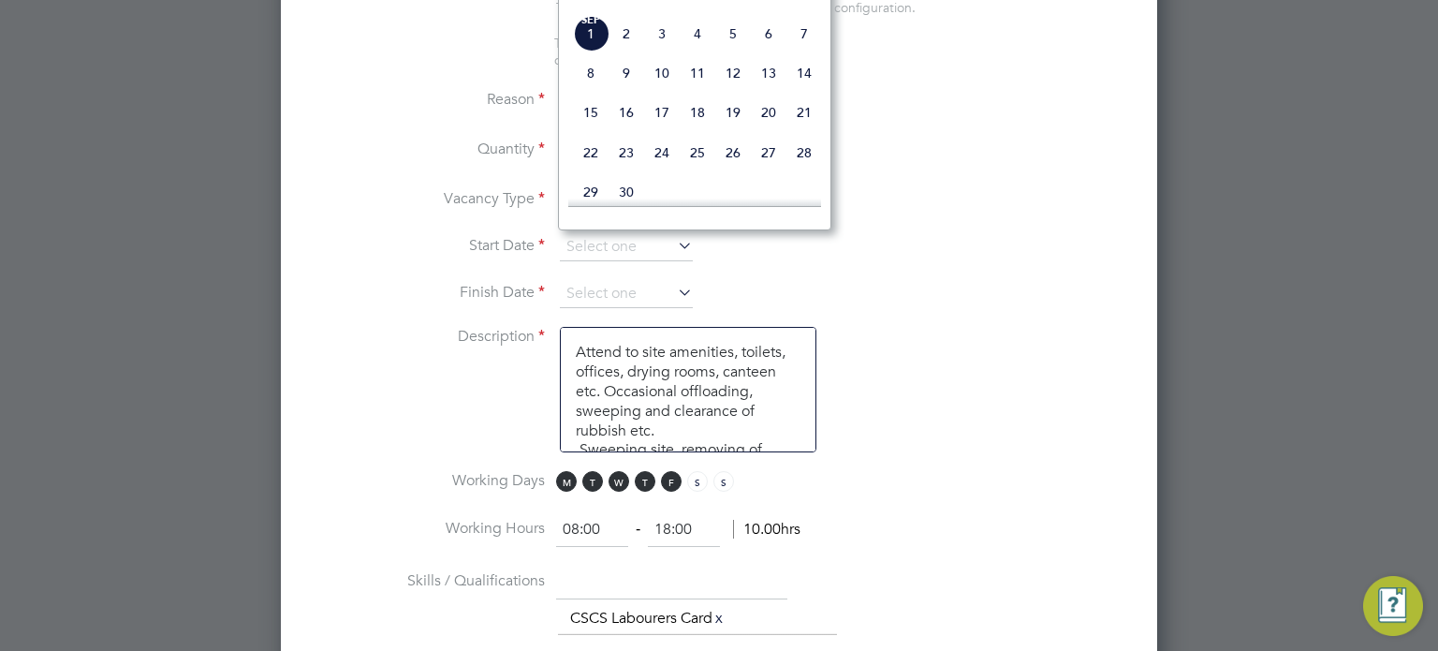
click at [593, 25] on span "Sep" at bounding box center [591, 20] width 36 height 9
type input "[DATE]"
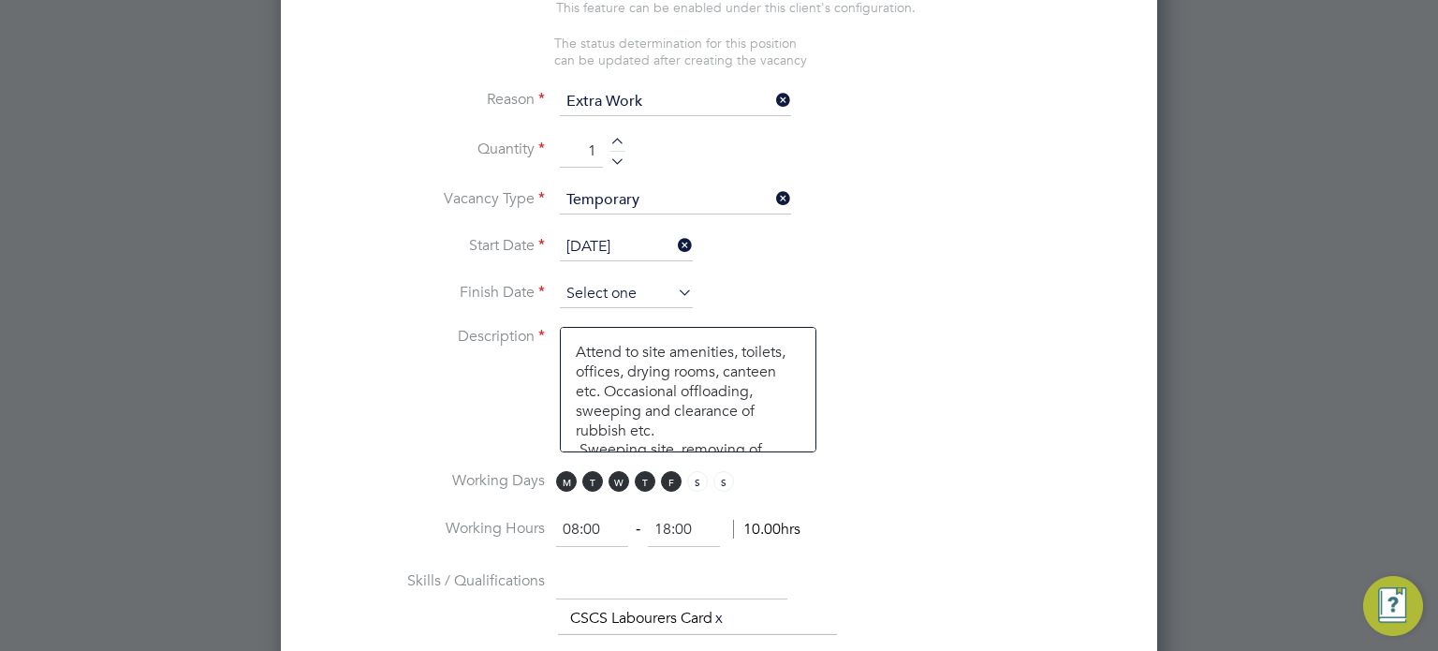
click at [597, 287] on input at bounding box center [626, 294] width 133 height 28
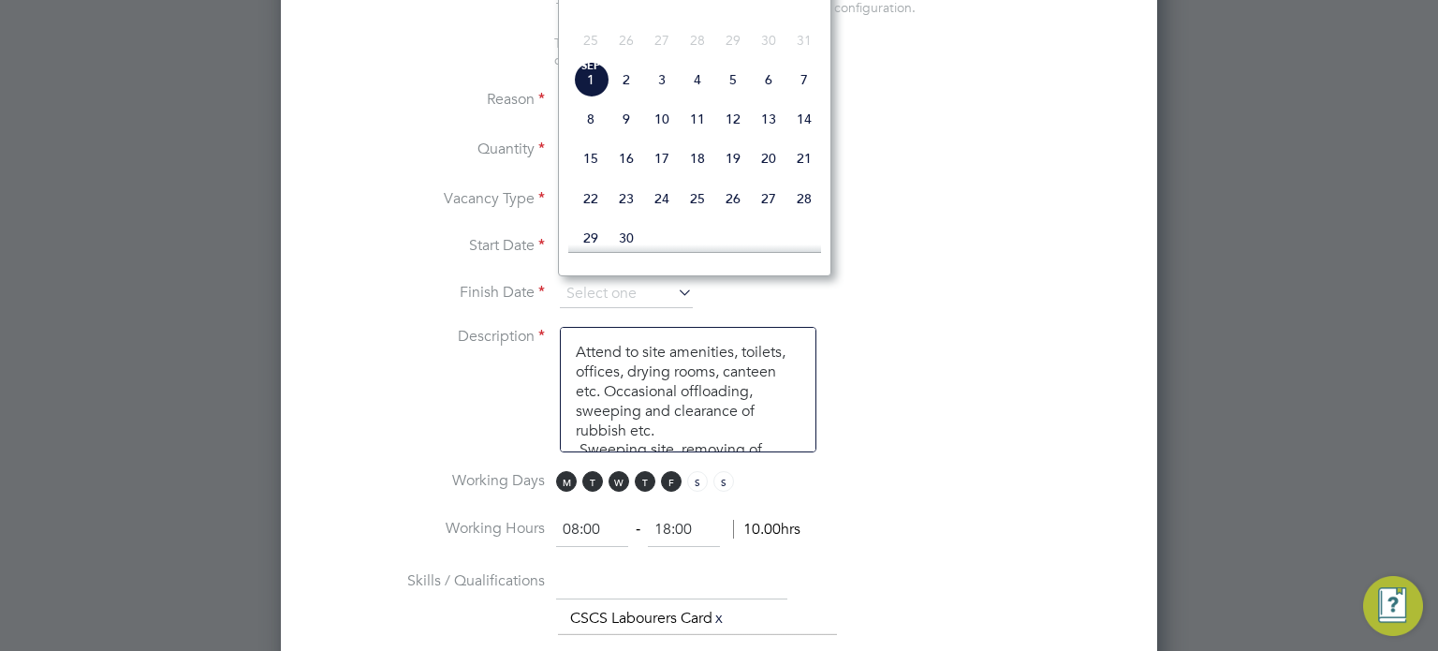
click at [626, 90] on span "2" at bounding box center [627, 80] width 36 height 36
type input "[DATE]"
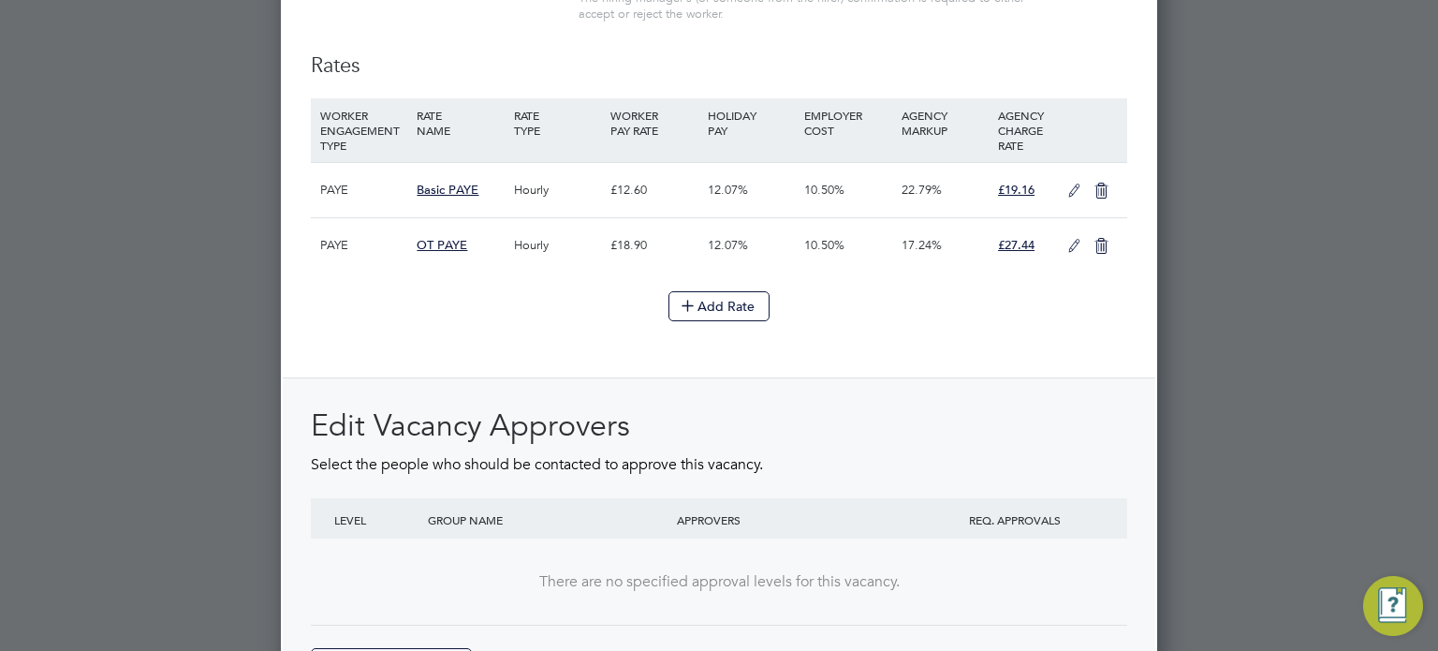
scroll to position [2090, 0]
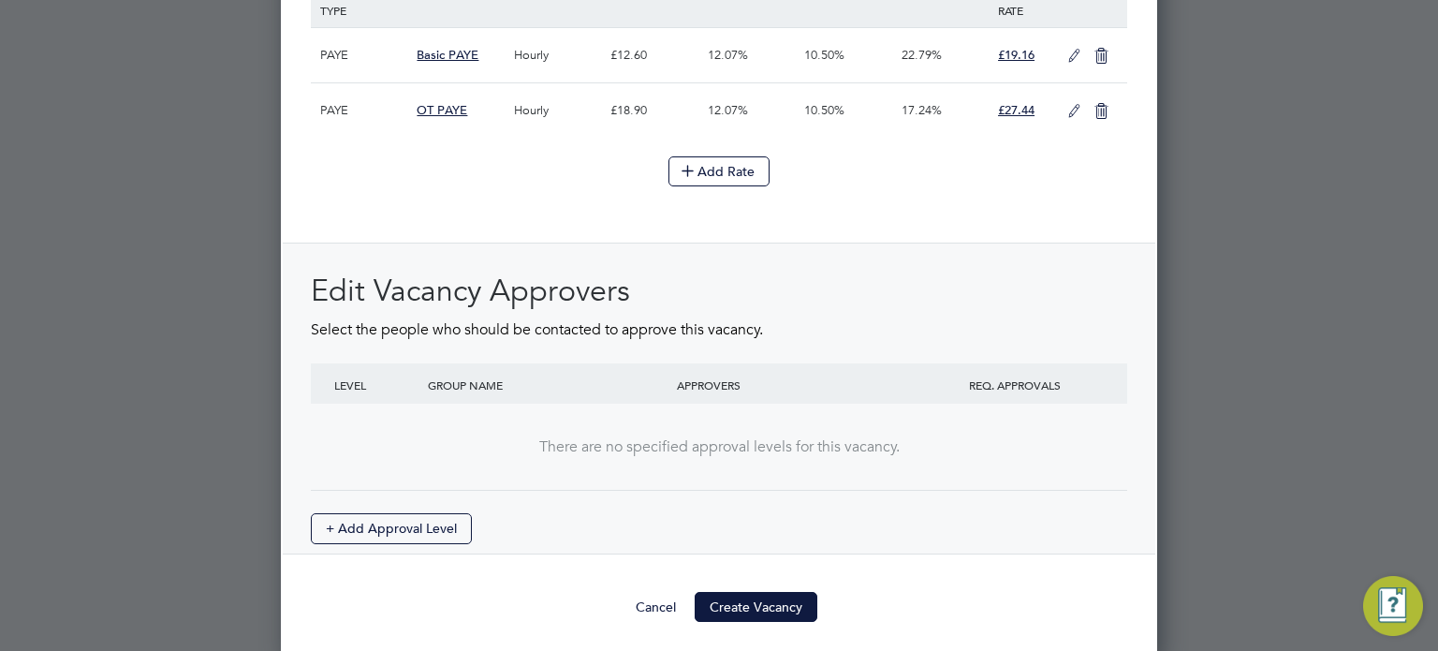
click at [776, 592] on button "Create Vacancy" at bounding box center [756, 607] width 123 height 30
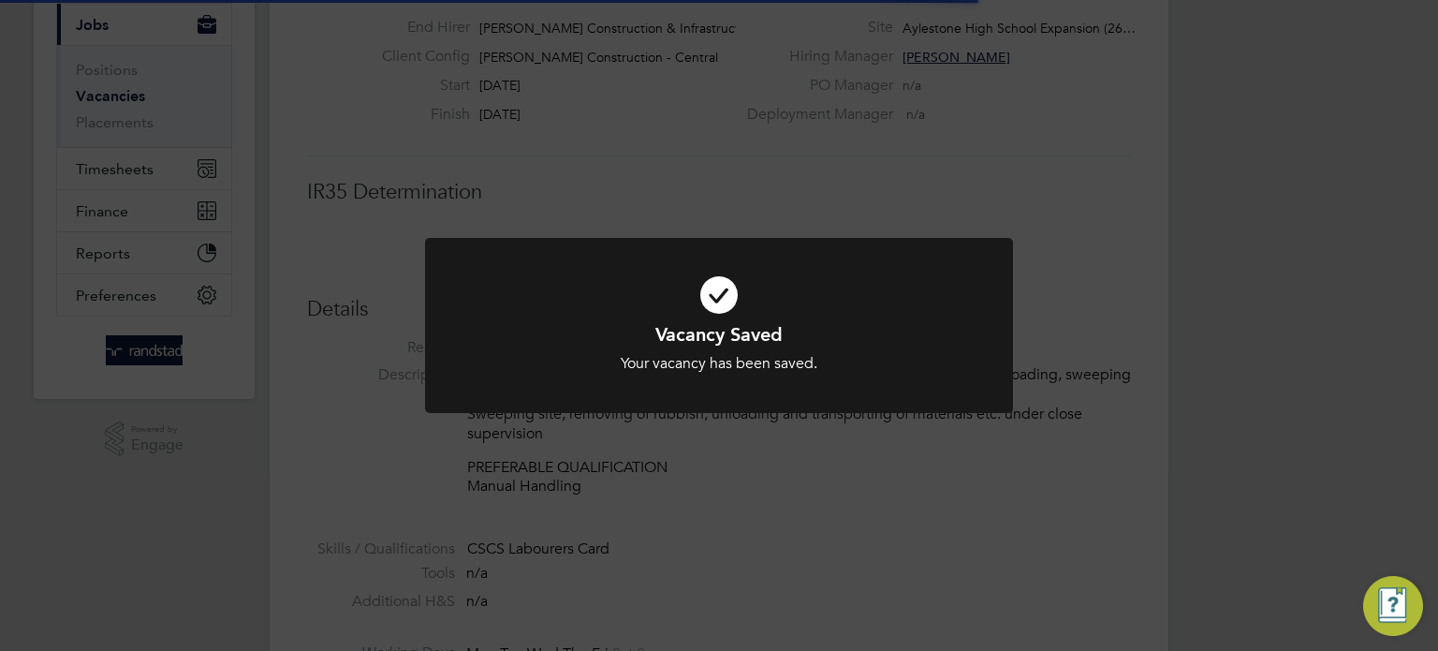
click at [1307, 279] on div "Vacancy Saved Your vacancy has been saved. Cancel Okay" at bounding box center [719, 325] width 1438 height 651
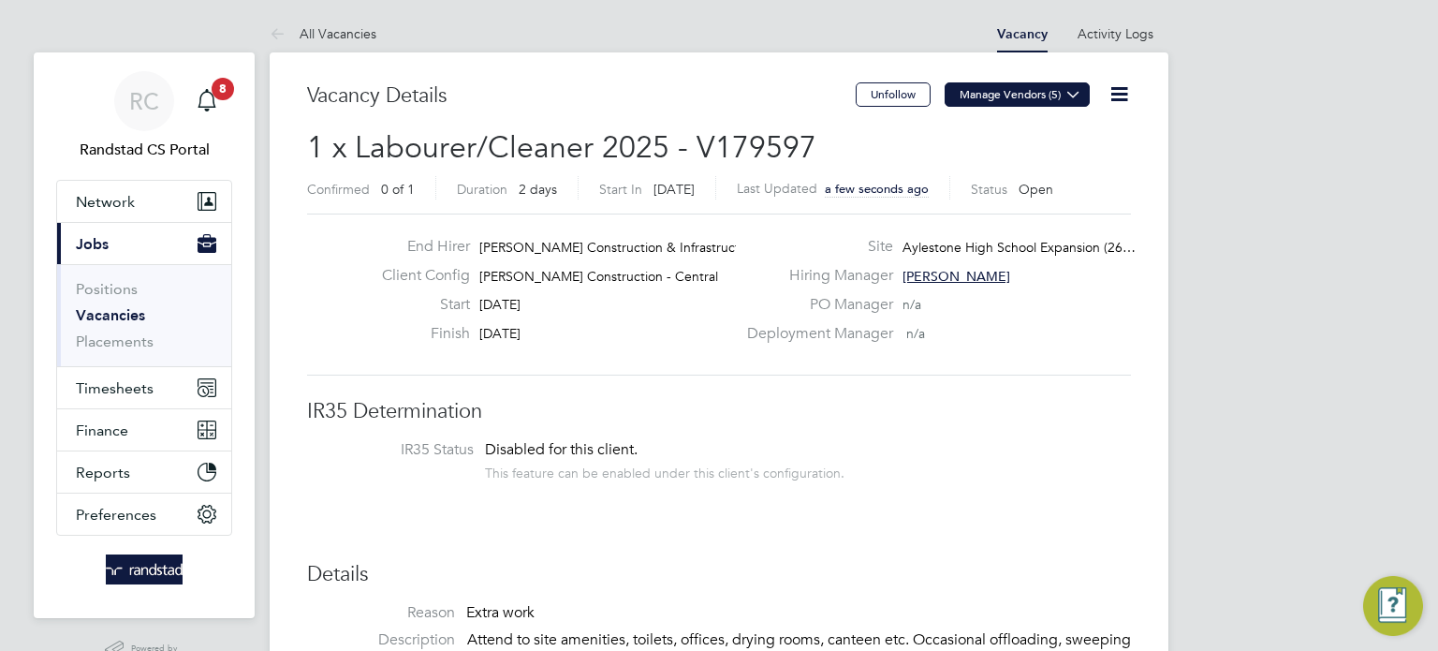
click at [999, 106] on button "Manage Vendors (5)" at bounding box center [1017, 94] width 145 height 24
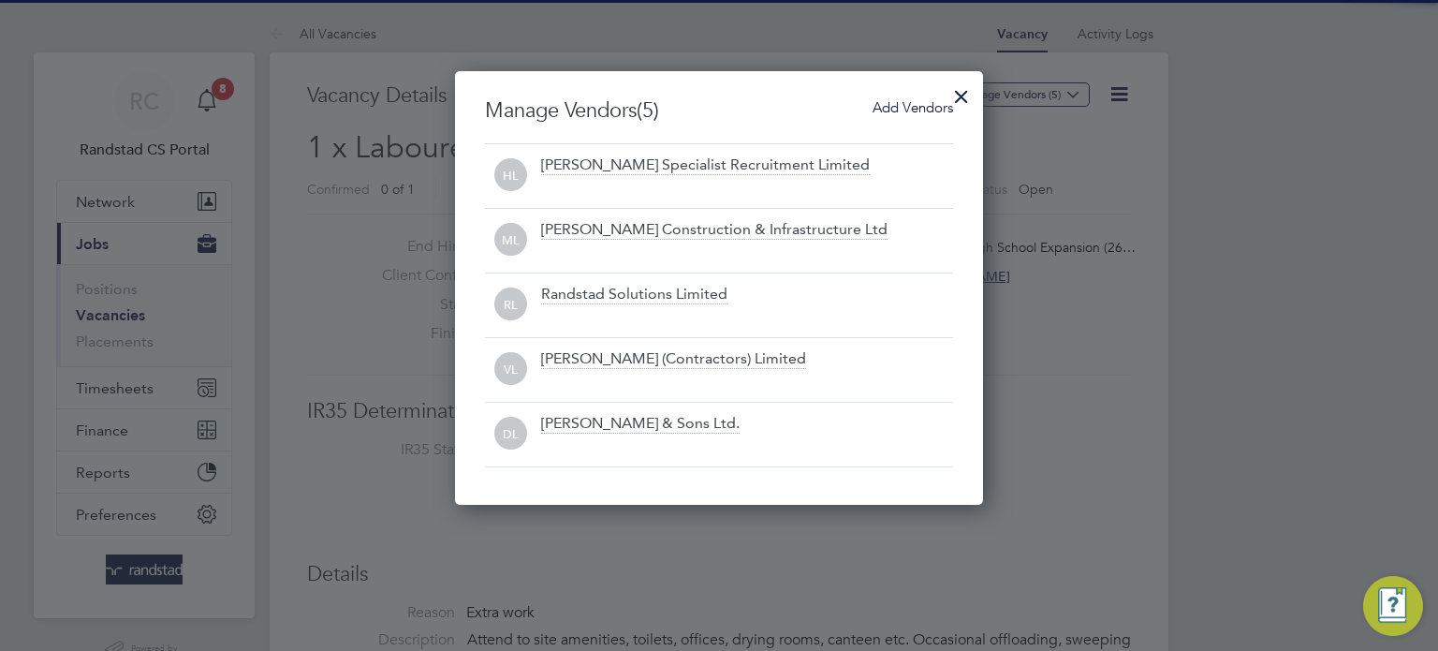
click at [921, 114] on span "Add Vendors" at bounding box center [913, 107] width 81 height 18
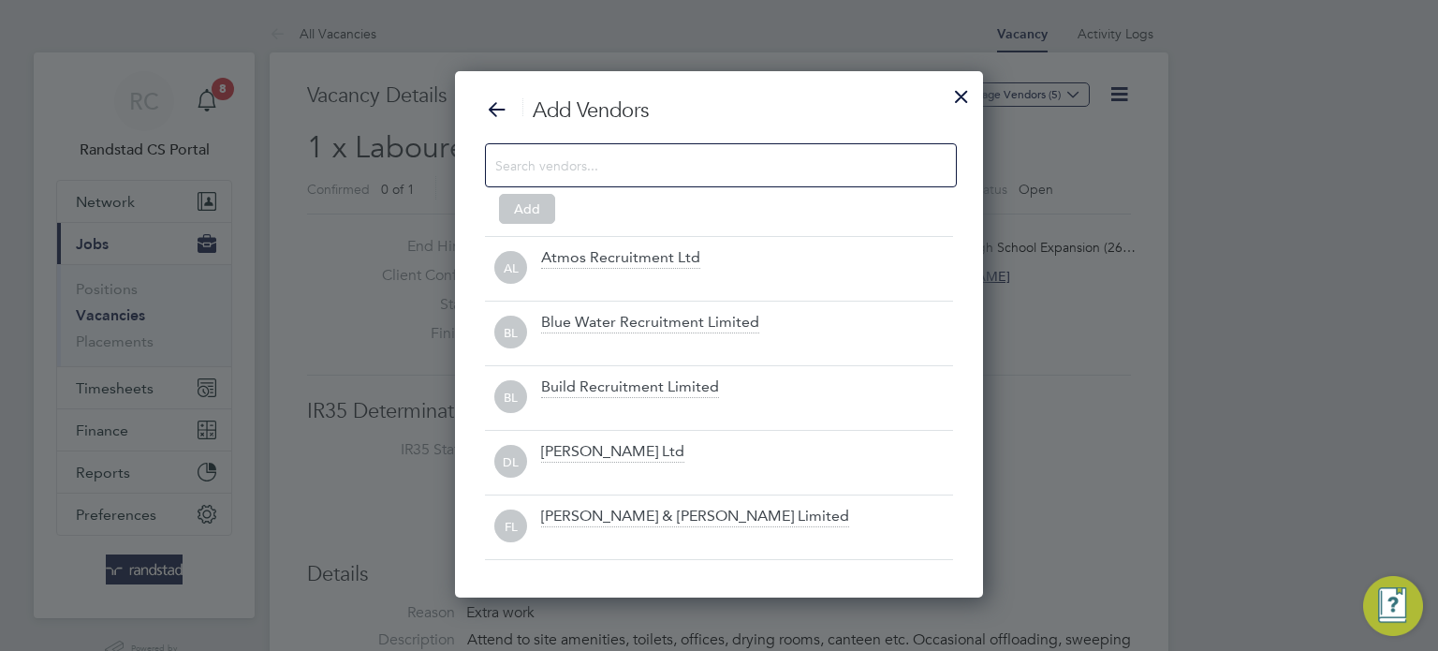
click at [734, 180] on div at bounding box center [721, 165] width 472 height 44
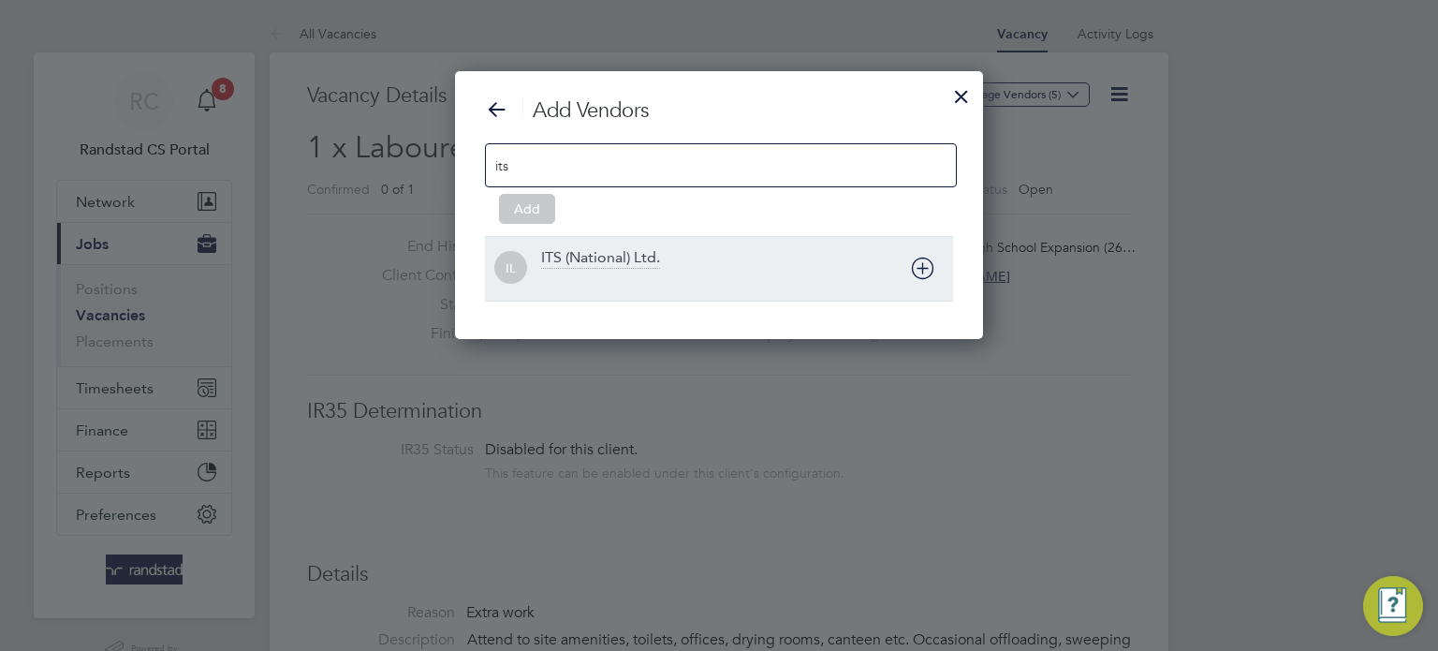
type input "its"
click at [935, 265] on icon at bounding box center [922, 268] width 23 height 23
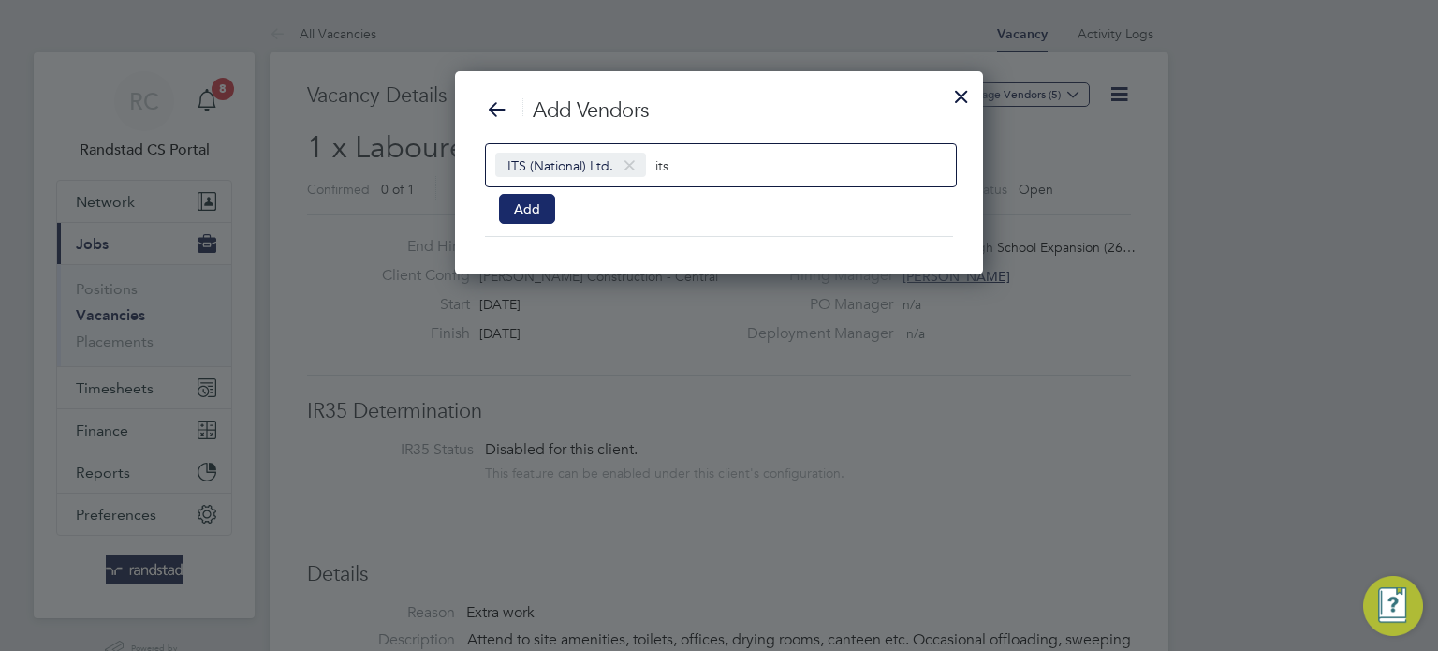
click at [520, 197] on button "Add" at bounding box center [527, 209] width 56 height 30
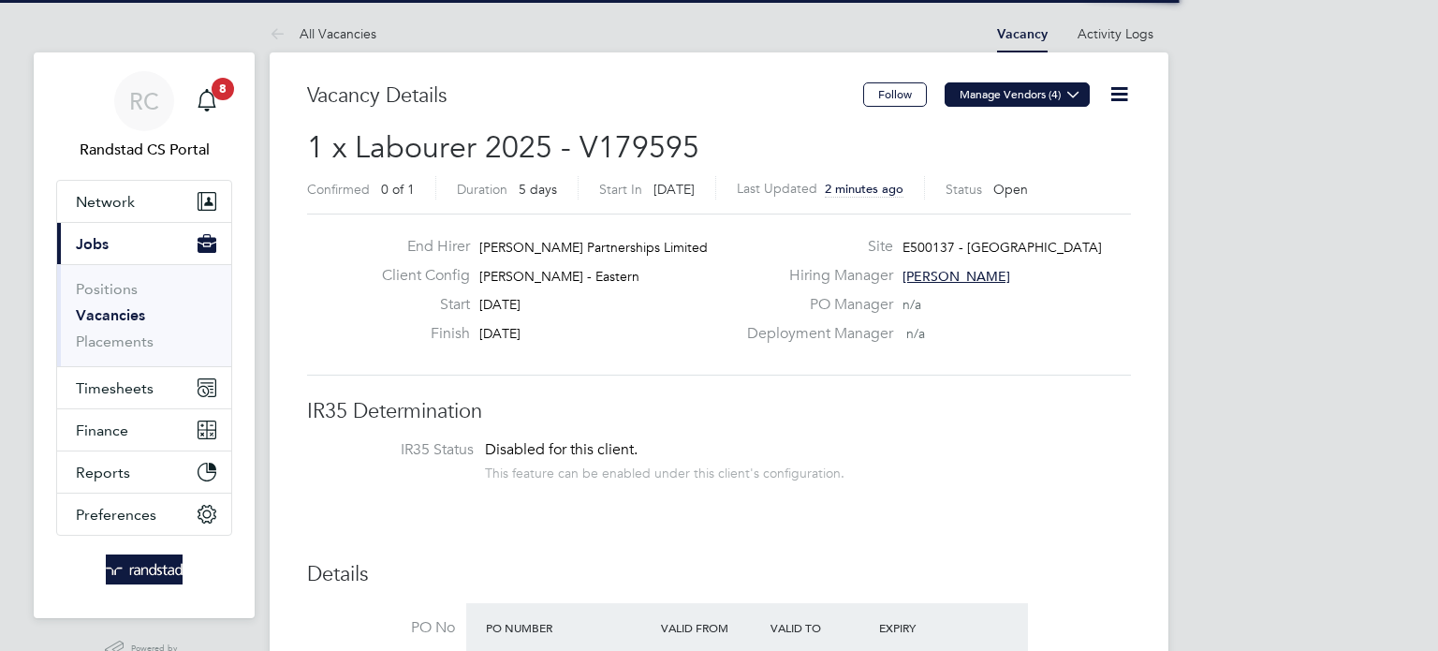
click at [990, 95] on button "Manage Vendors (4)" at bounding box center [1017, 94] width 145 height 24
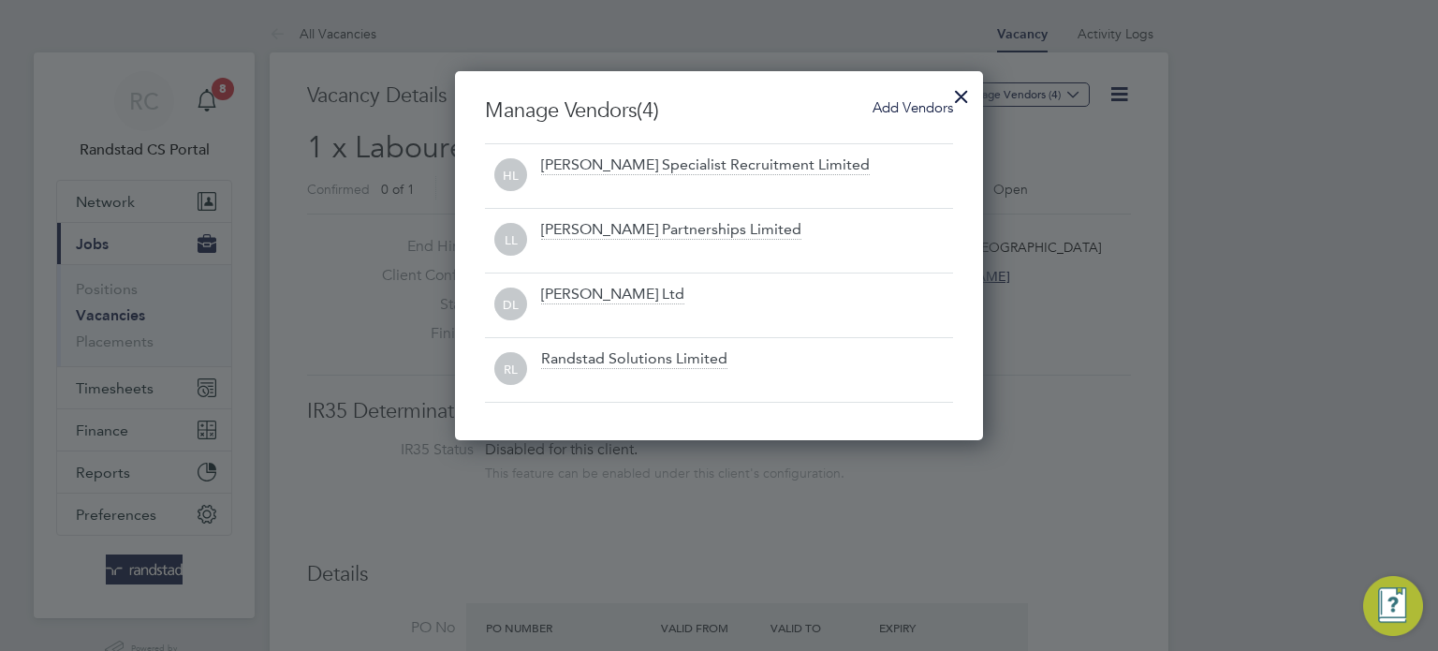
click at [910, 110] on span "Add Vendors" at bounding box center [913, 107] width 81 height 18
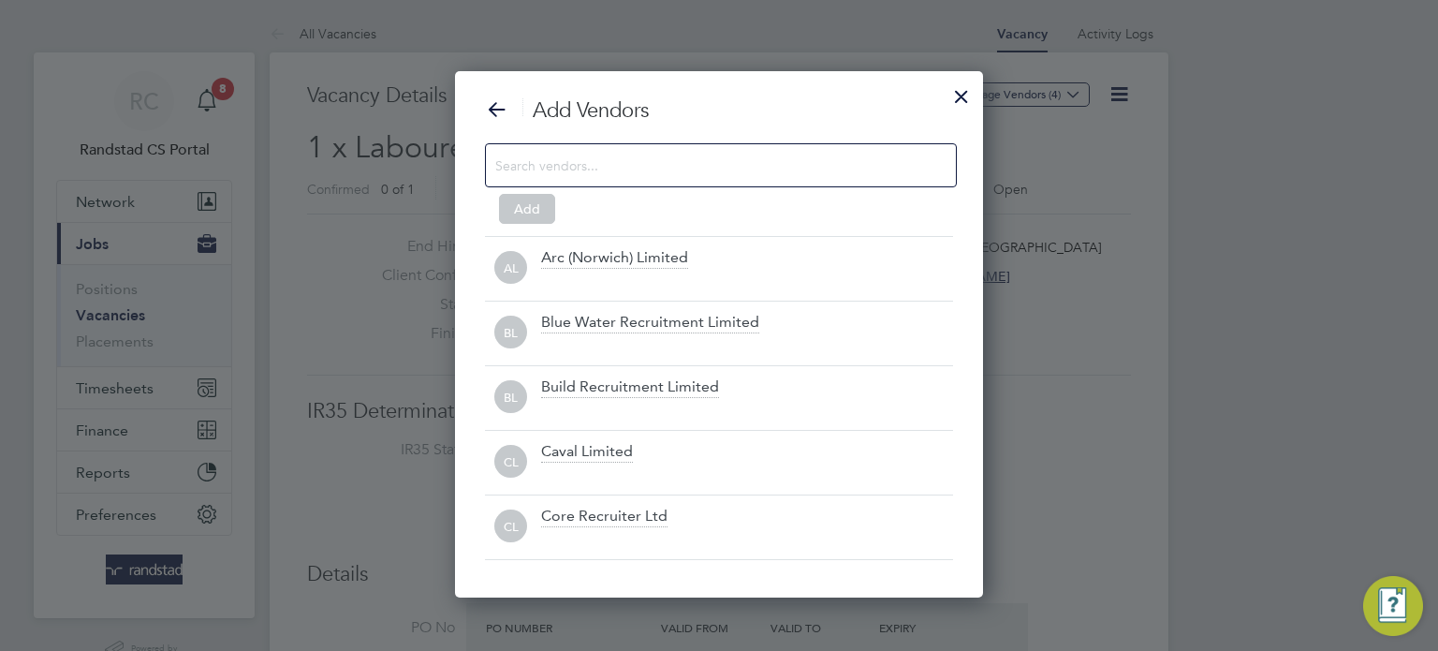
click at [811, 171] on input at bounding box center [705, 165] width 421 height 24
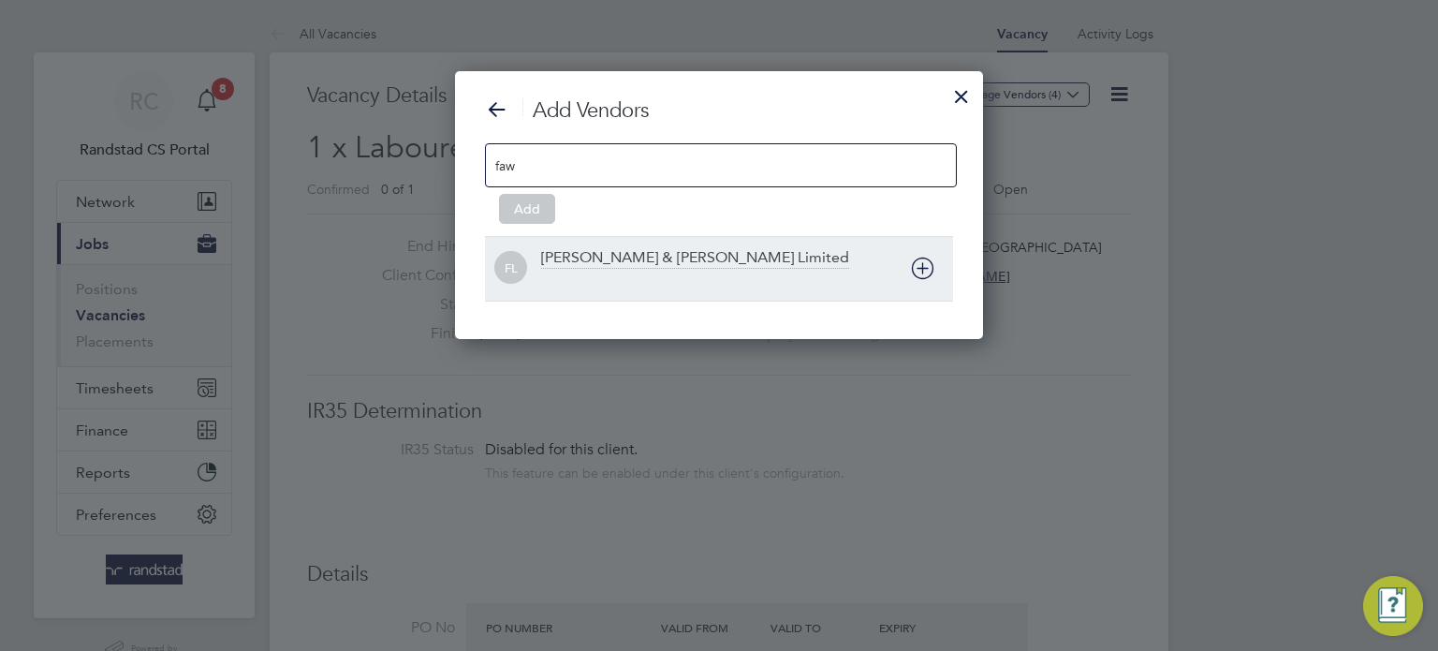
type input "faw"
click at [911, 266] on icon at bounding box center [922, 268] width 23 height 23
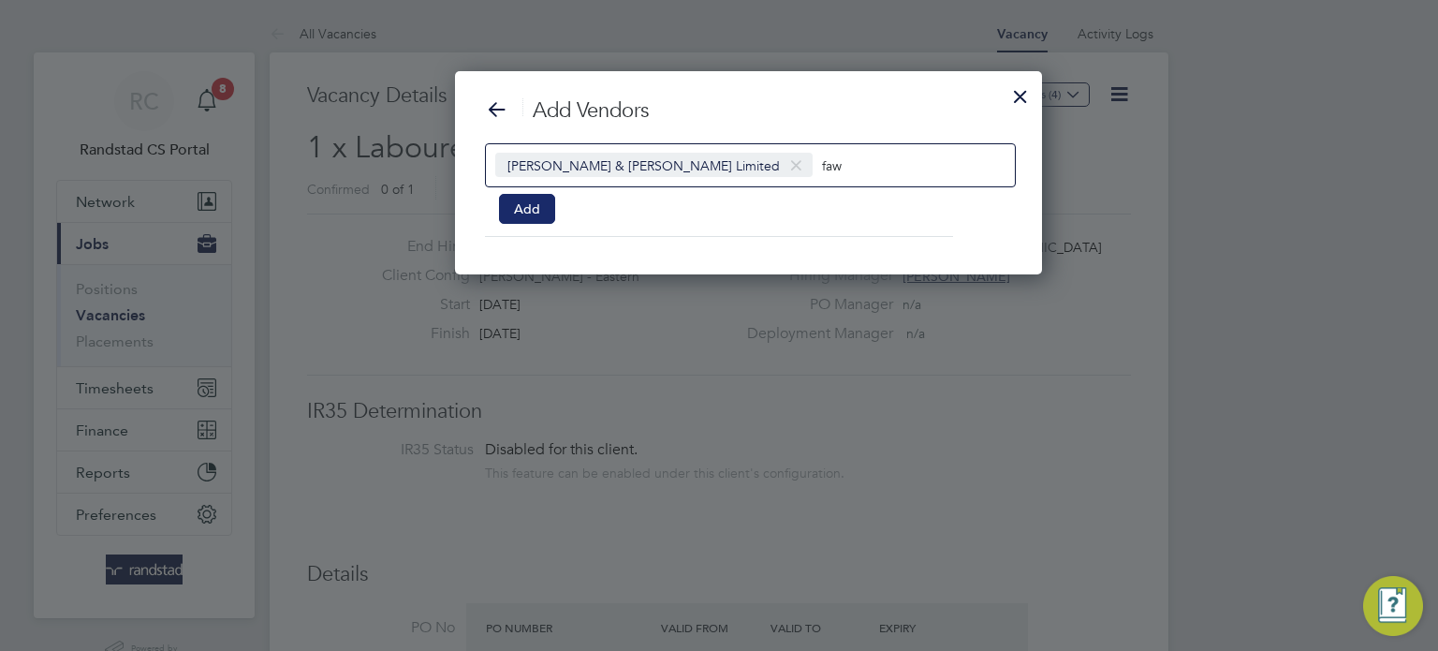
click at [530, 215] on button "Add" at bounding box center [527, 209] width 56 height 30
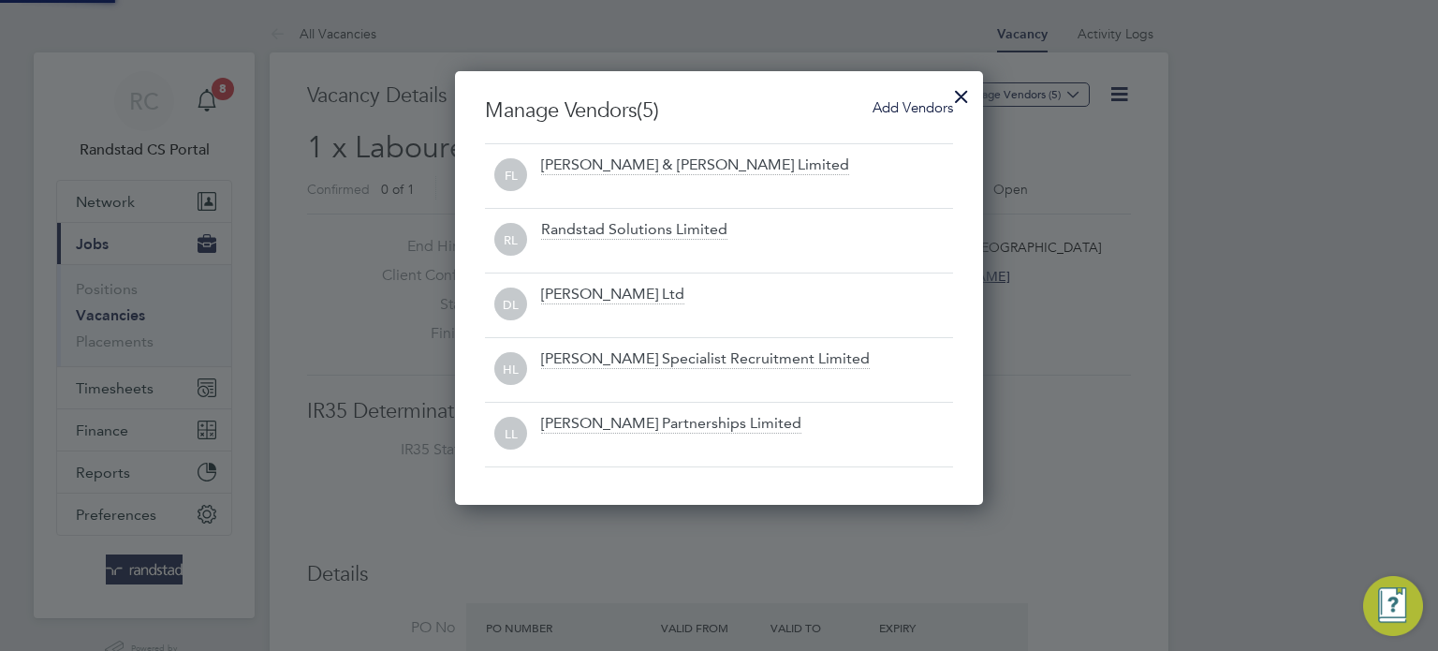
scroll to position [433, 529]
click at [956, 99] on div at bounding box center [962, 92] width 34 height 34
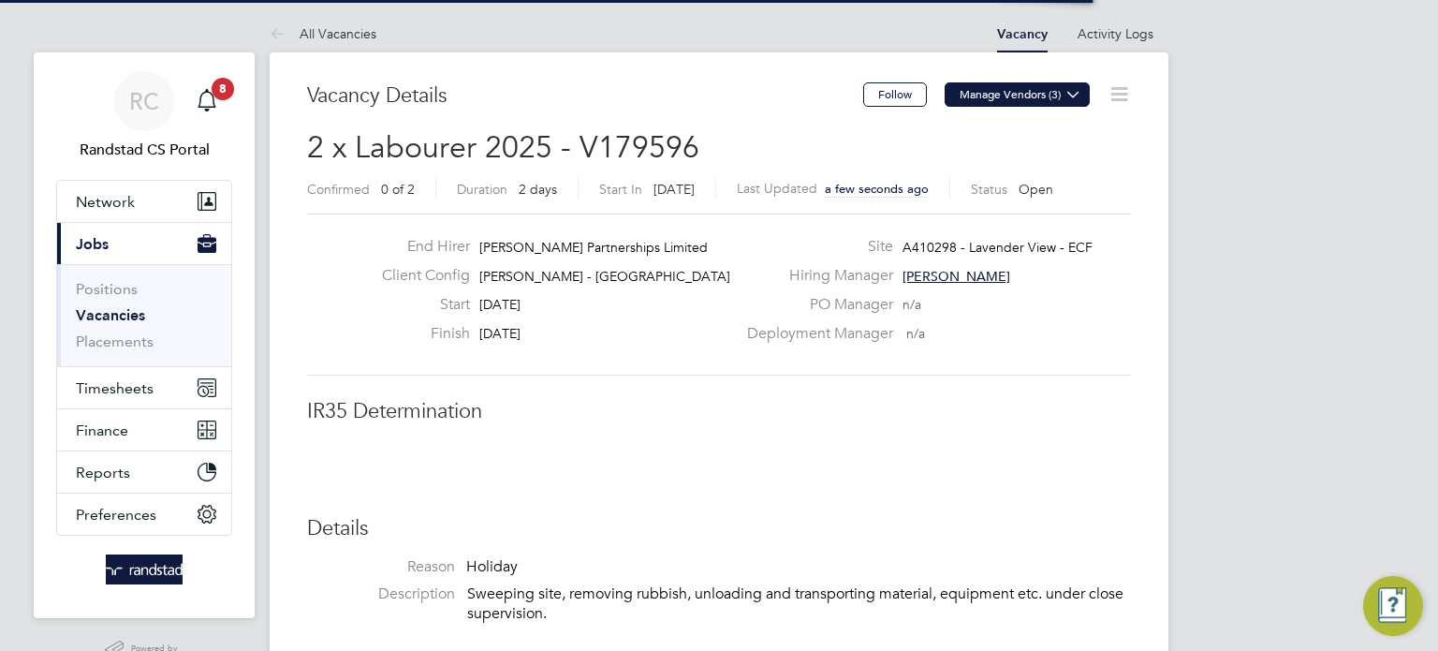
click at [979, 100] on button "Manage Vendors (3)" at bounding box center [1017, 94] width 145 height 24
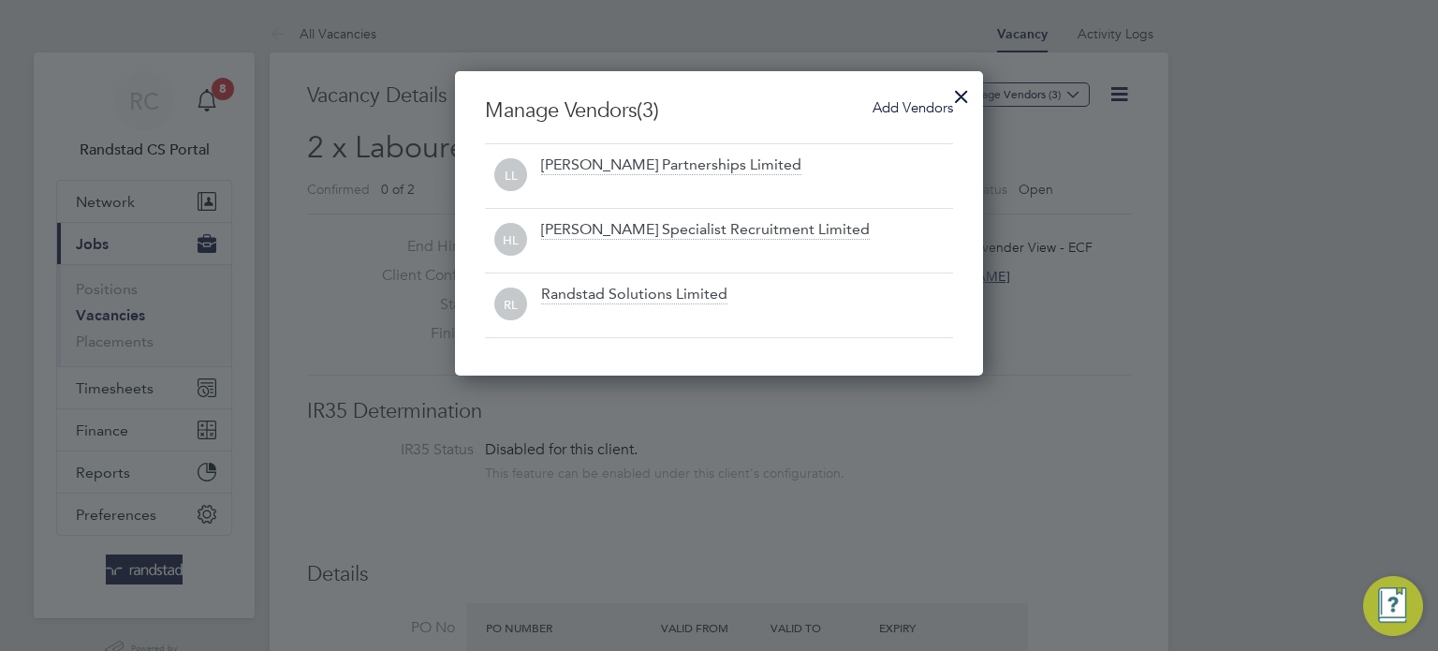
scroll to position [303, 529]
click at [928, 111] on span "Add Vendors" at bounding box center [913, 107] width 81 height 18
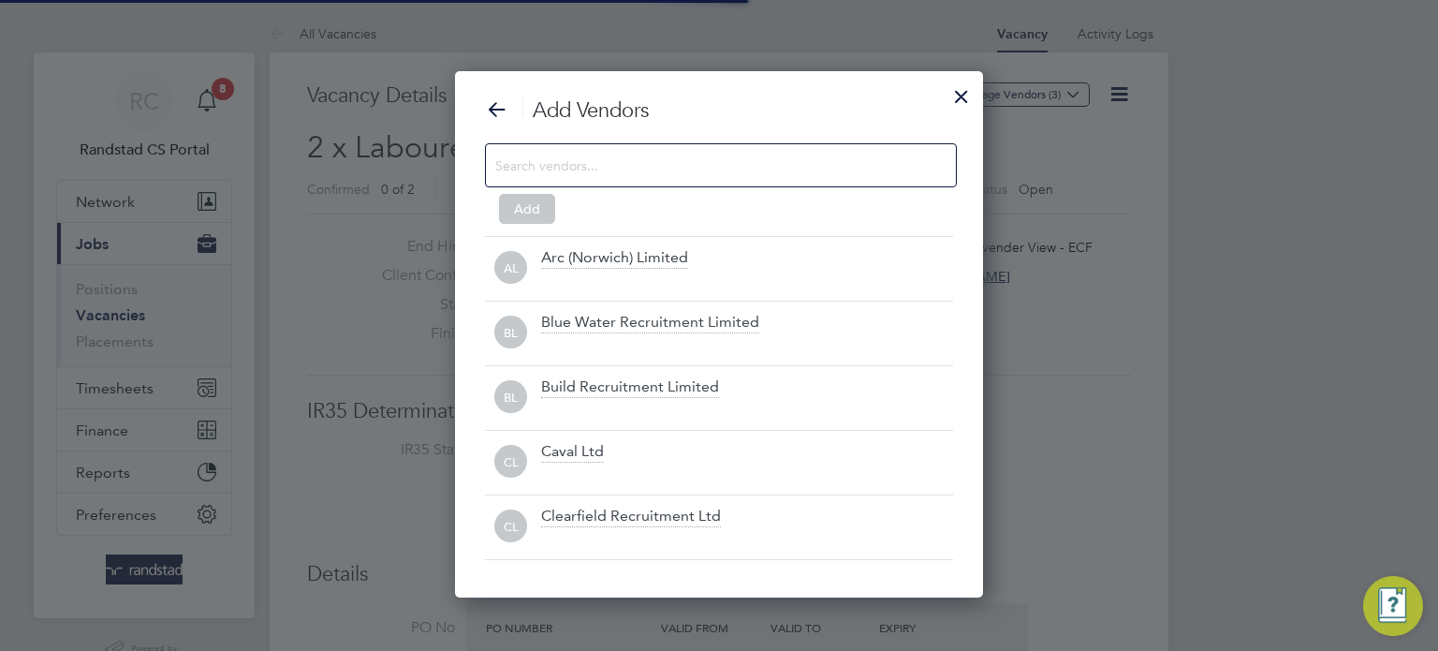
scroll to position [525, 529]
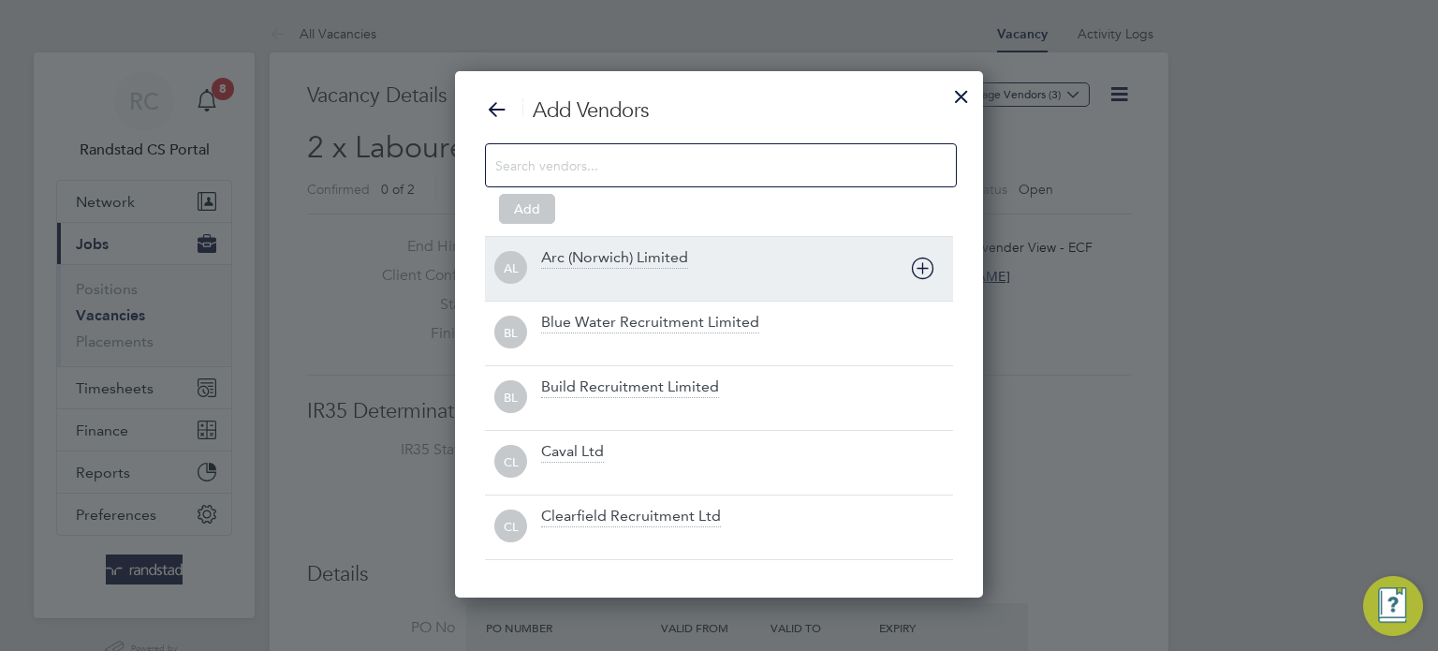
click at [926, 269] on icon at bounding box center [922, 268] width 23 height 23
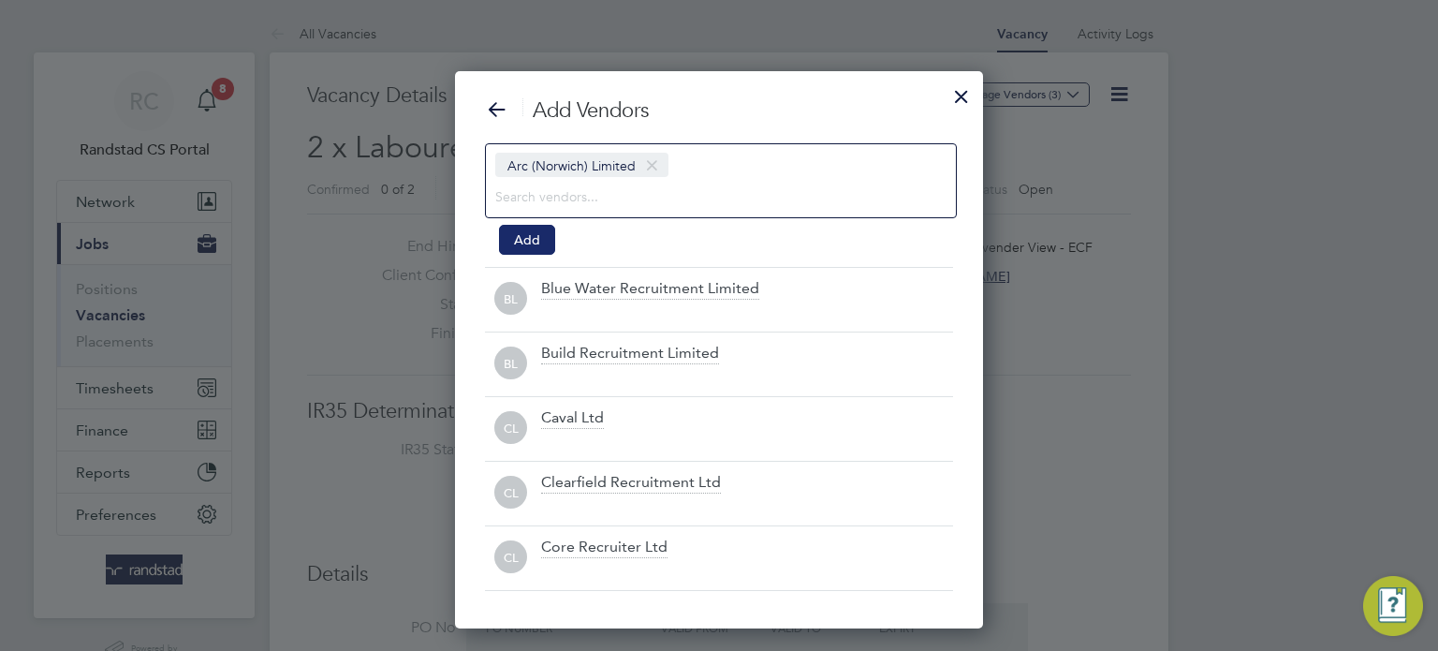
click at [542, 231] on button "Add" at bounding box center [527, 240] width 56 height 30
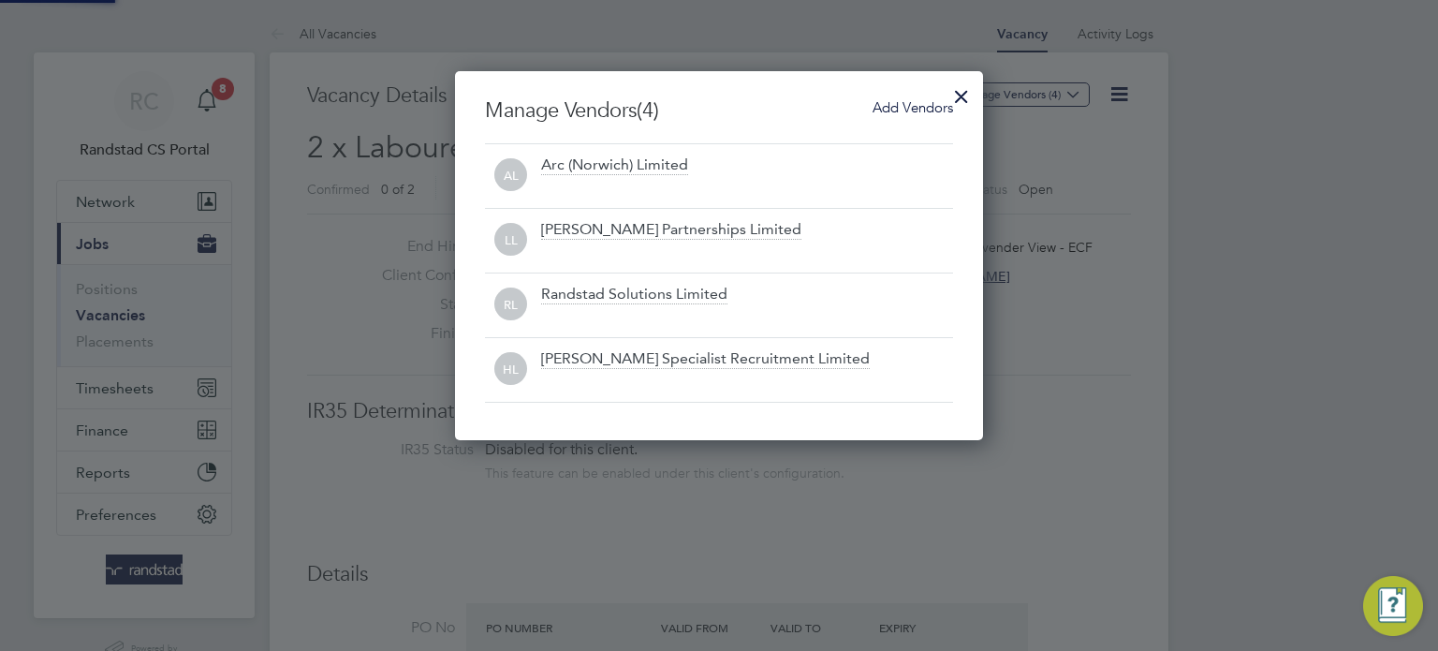
scroll to position [368, 529]
click at [967, 94] on div at bounding box center [962, 92] width 34 height 34
